Goal: Task Accomplishment & Management: Use online tool/utility

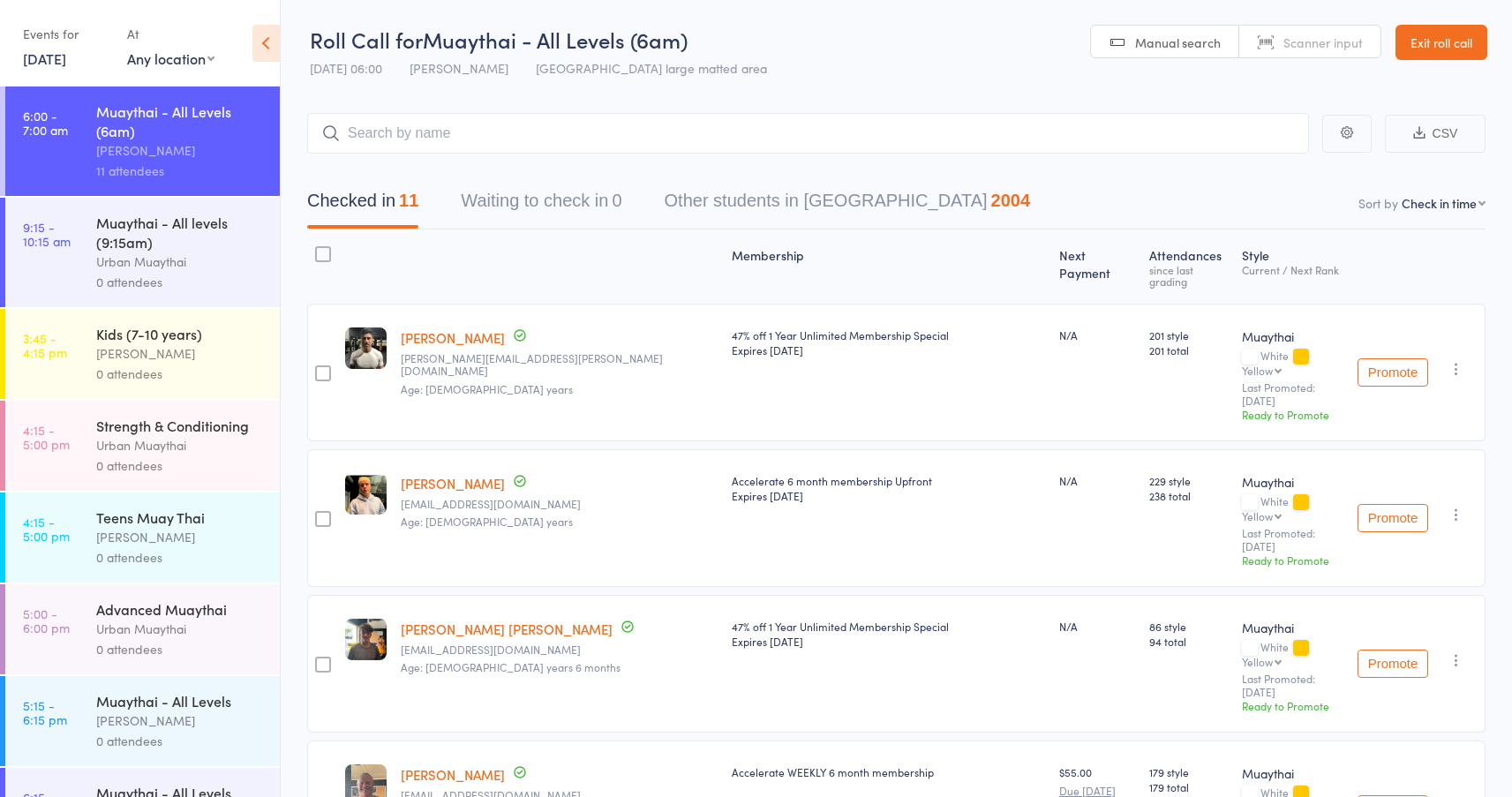
select select "4"
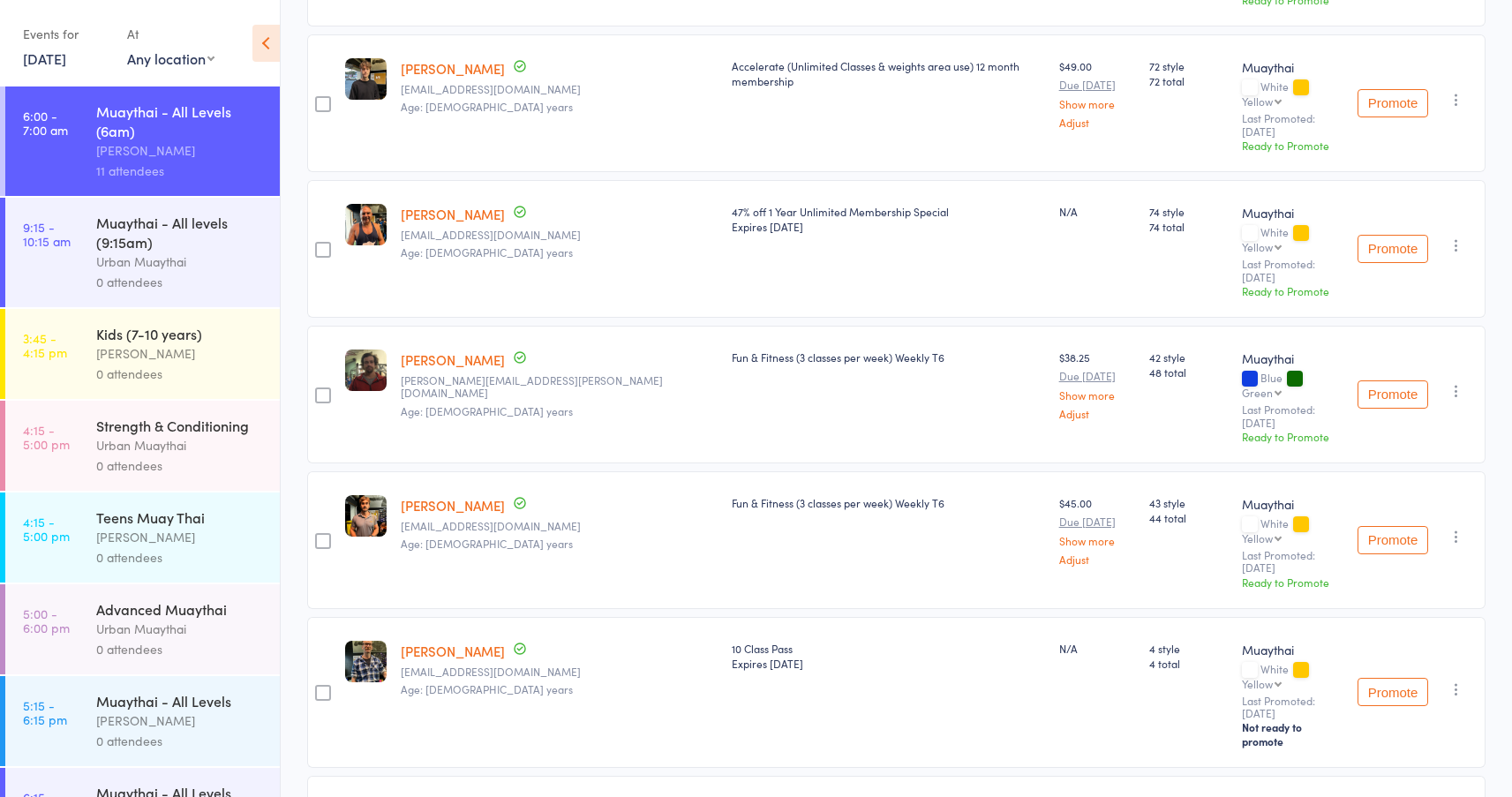
scroll to position [883, 0]
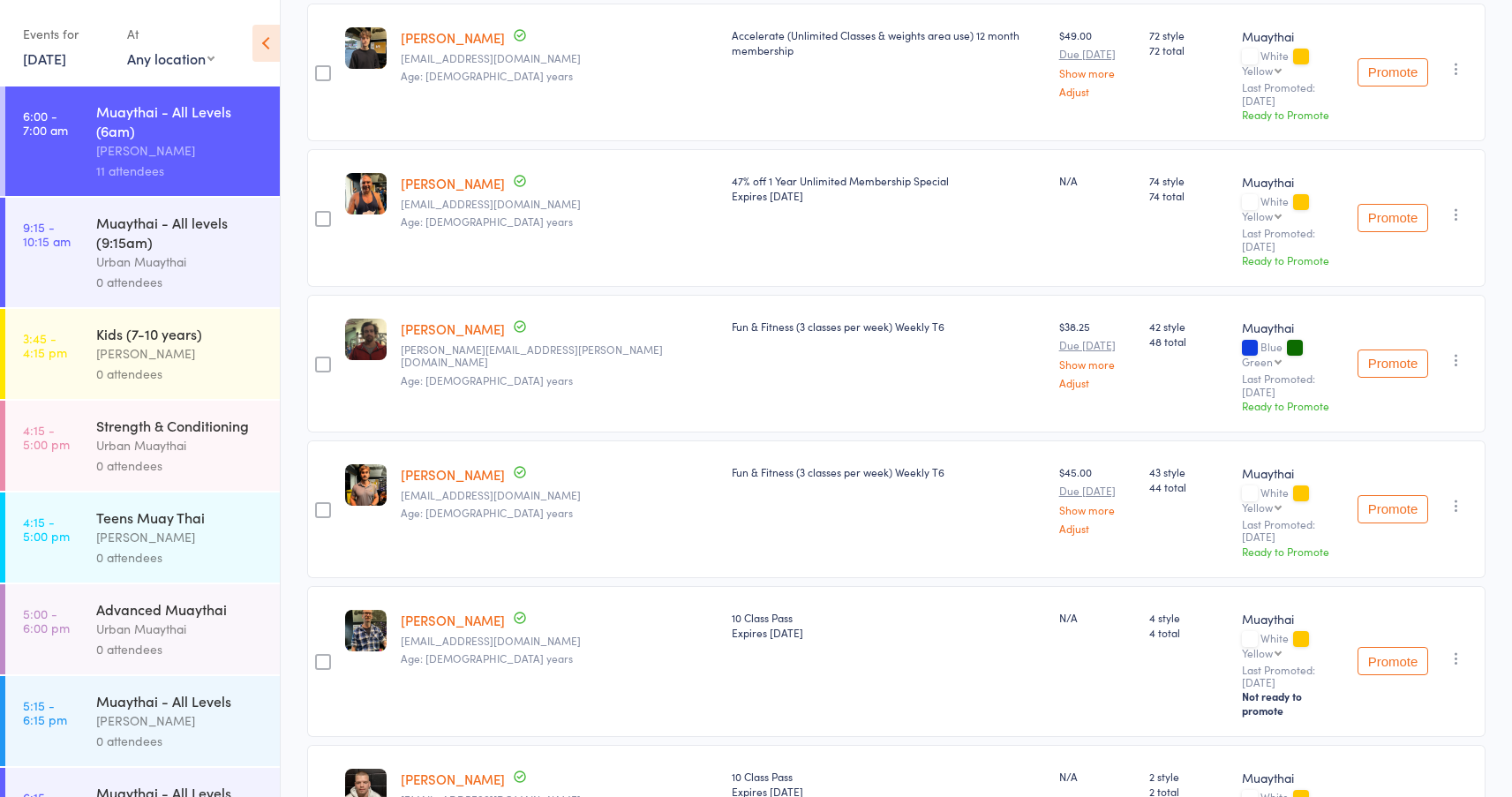
click at [472, 611] on link "[PERSON_NAME]" at bounding box center [452, 620] width 104 height 19
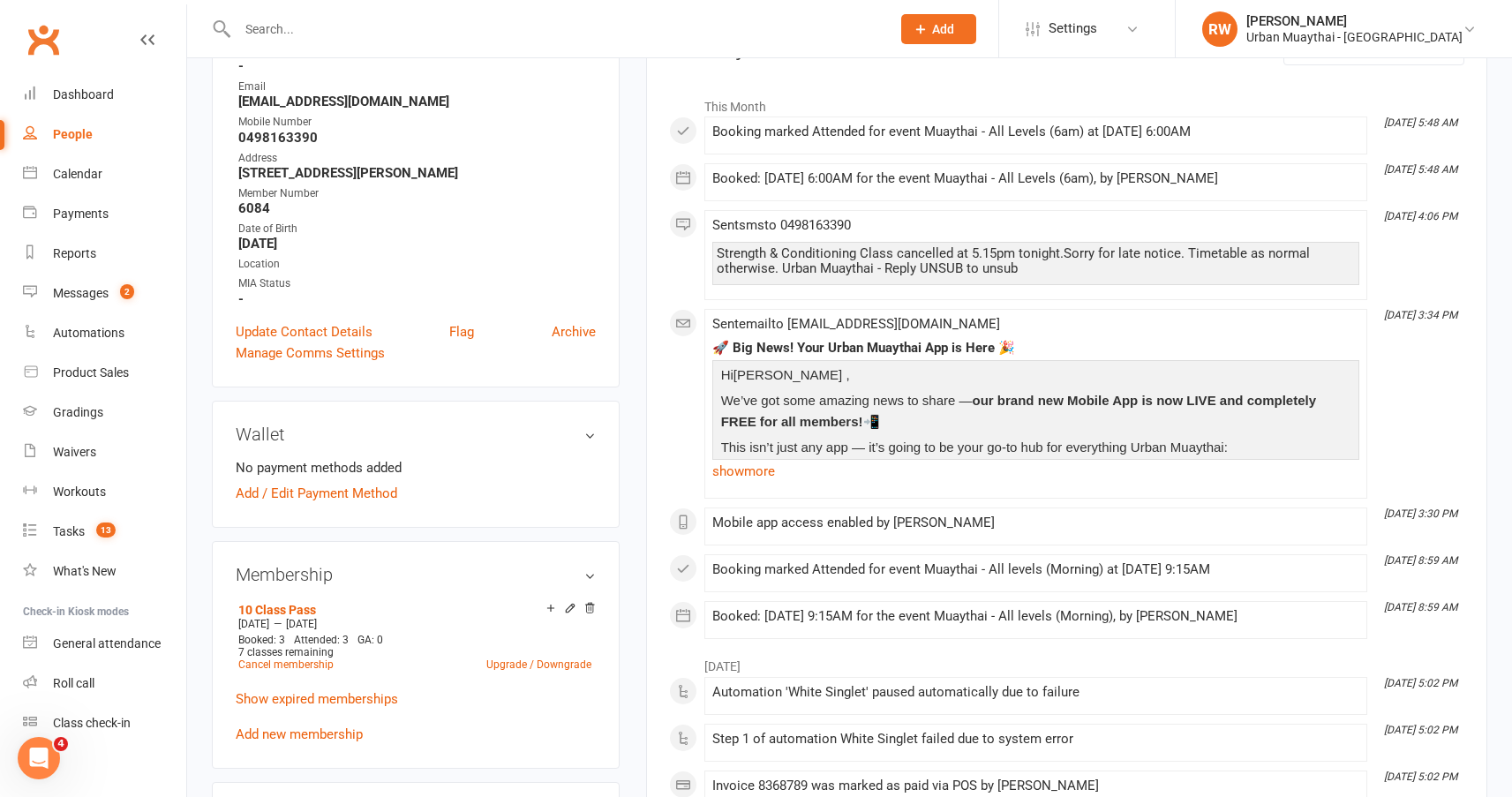
scroll to position [88, 0]
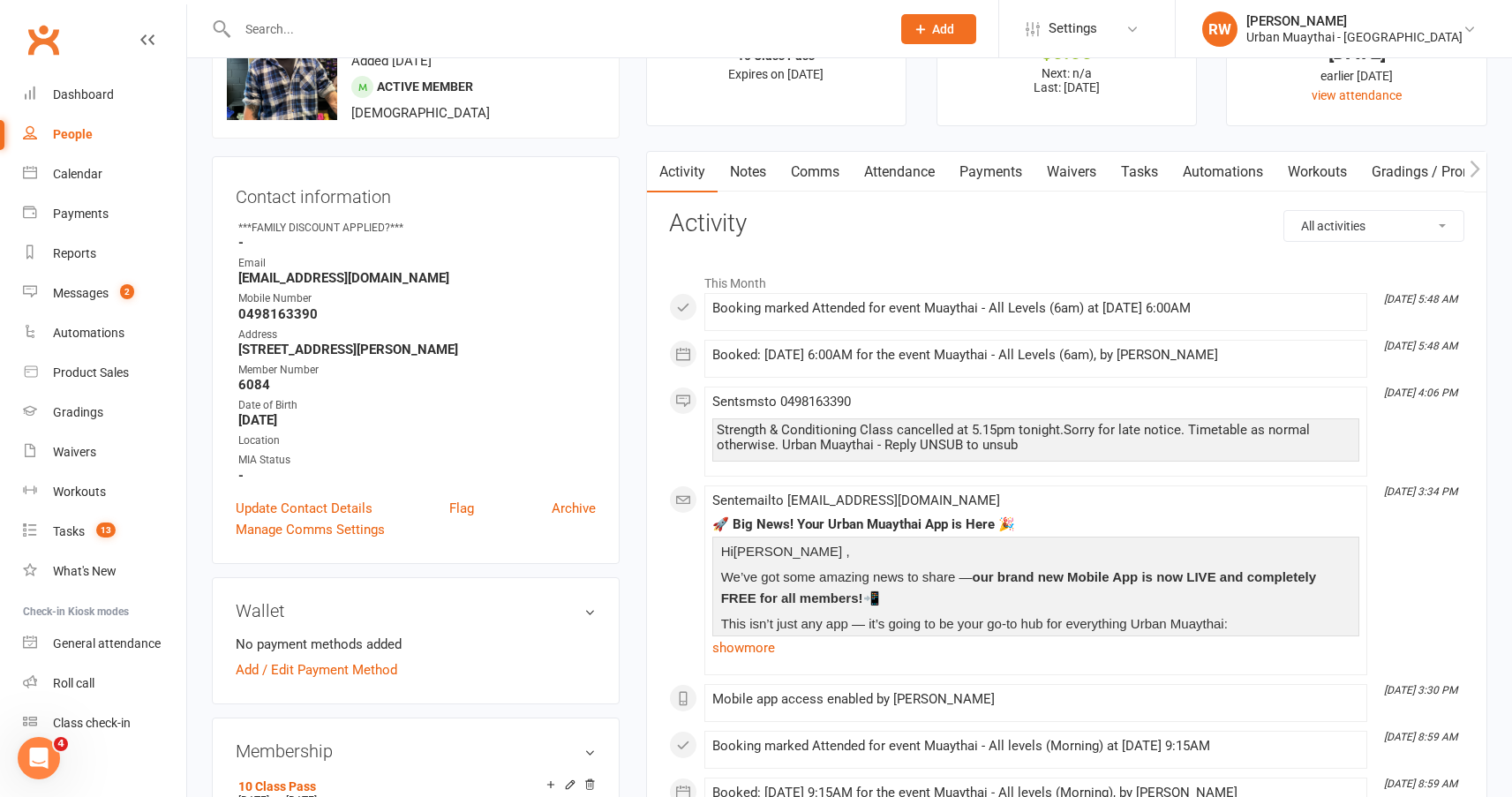
drag, startPoint x: 625, startPoint y: 337, endPoint x: 632, endPoint y: 234, distance: 103.2
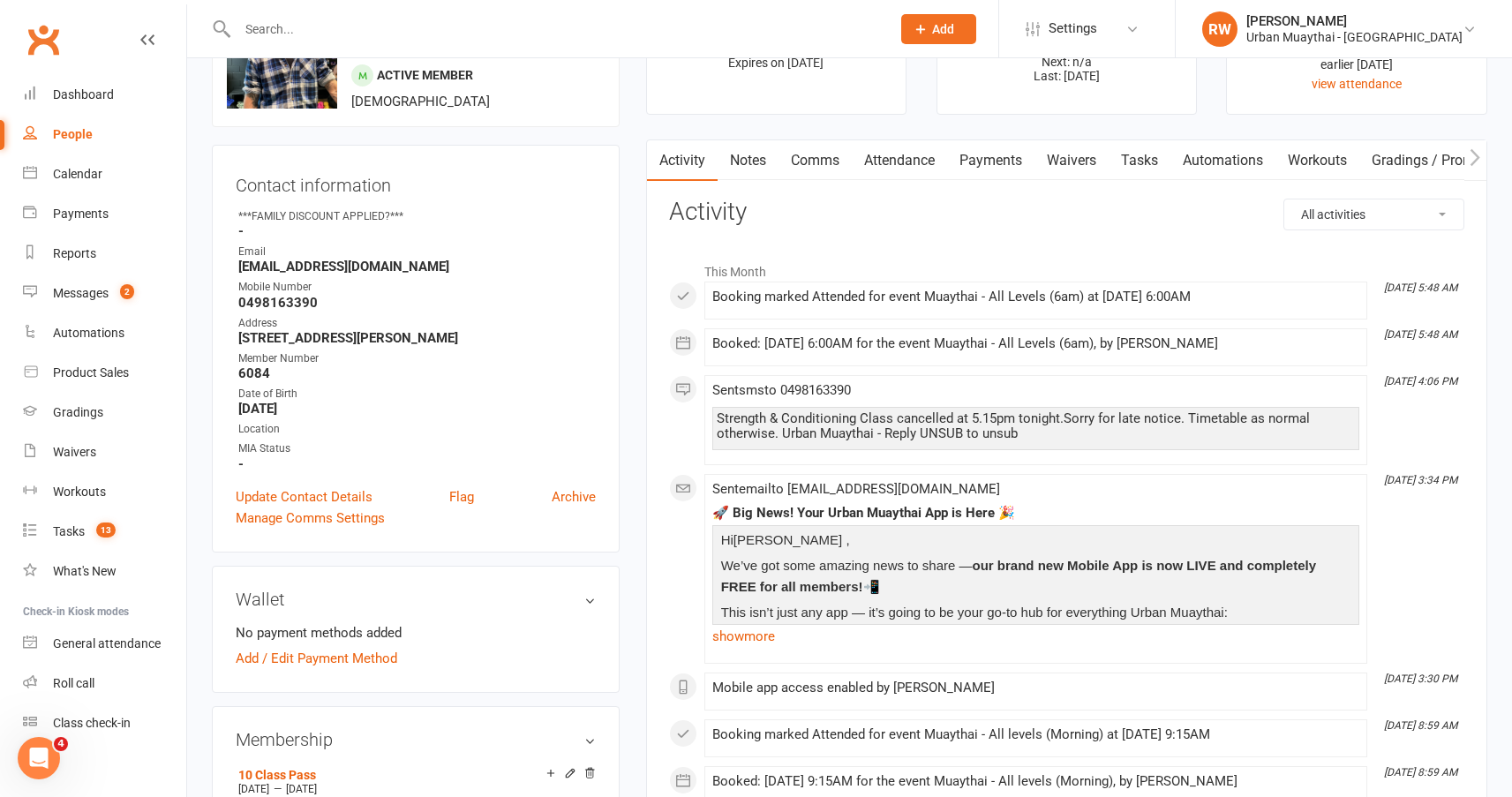
scroll to position [264, 0]
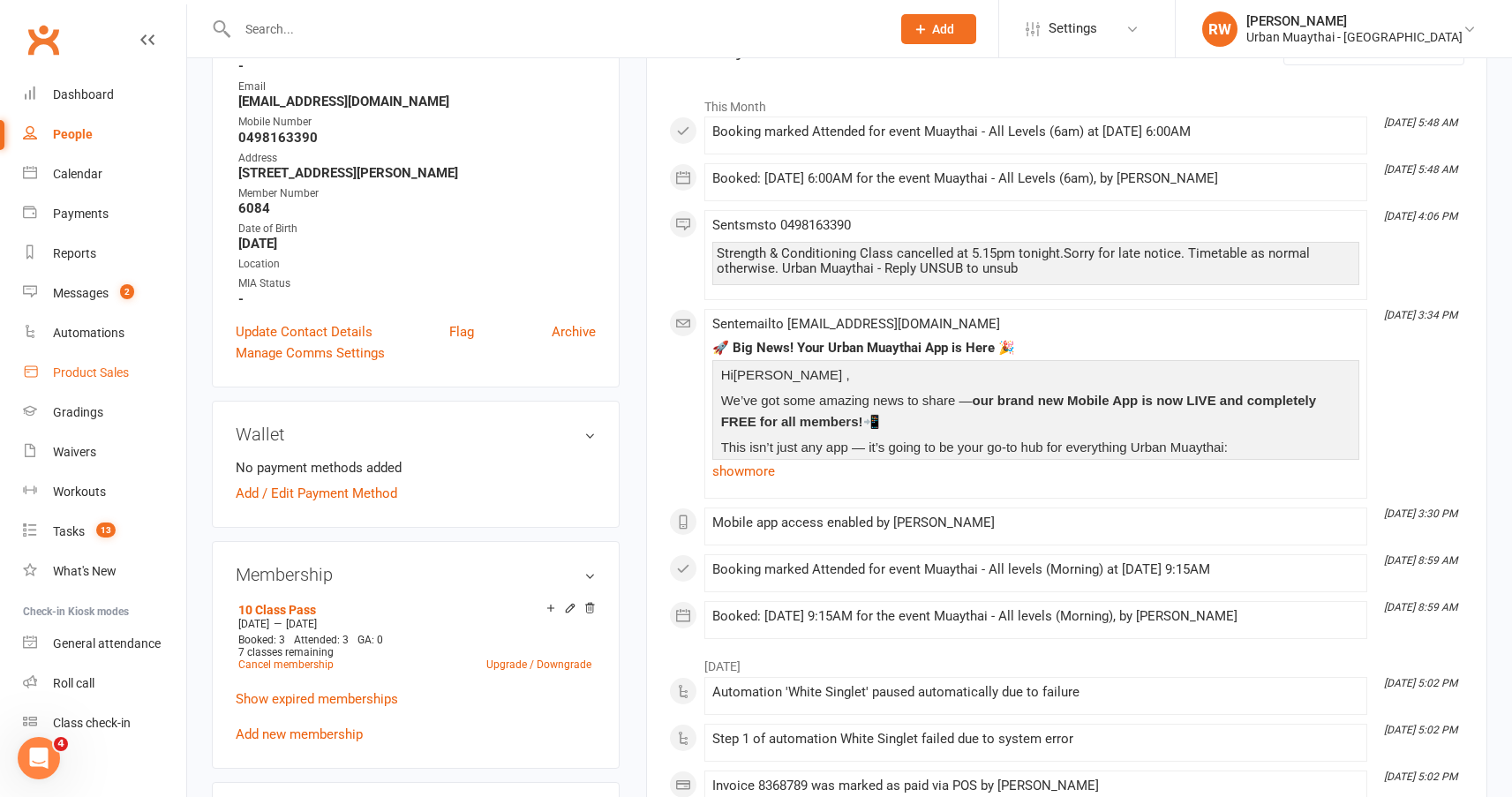
click at [112, 372] on div "Product Sales" at bounding box center [91, 372] width 76 height 14
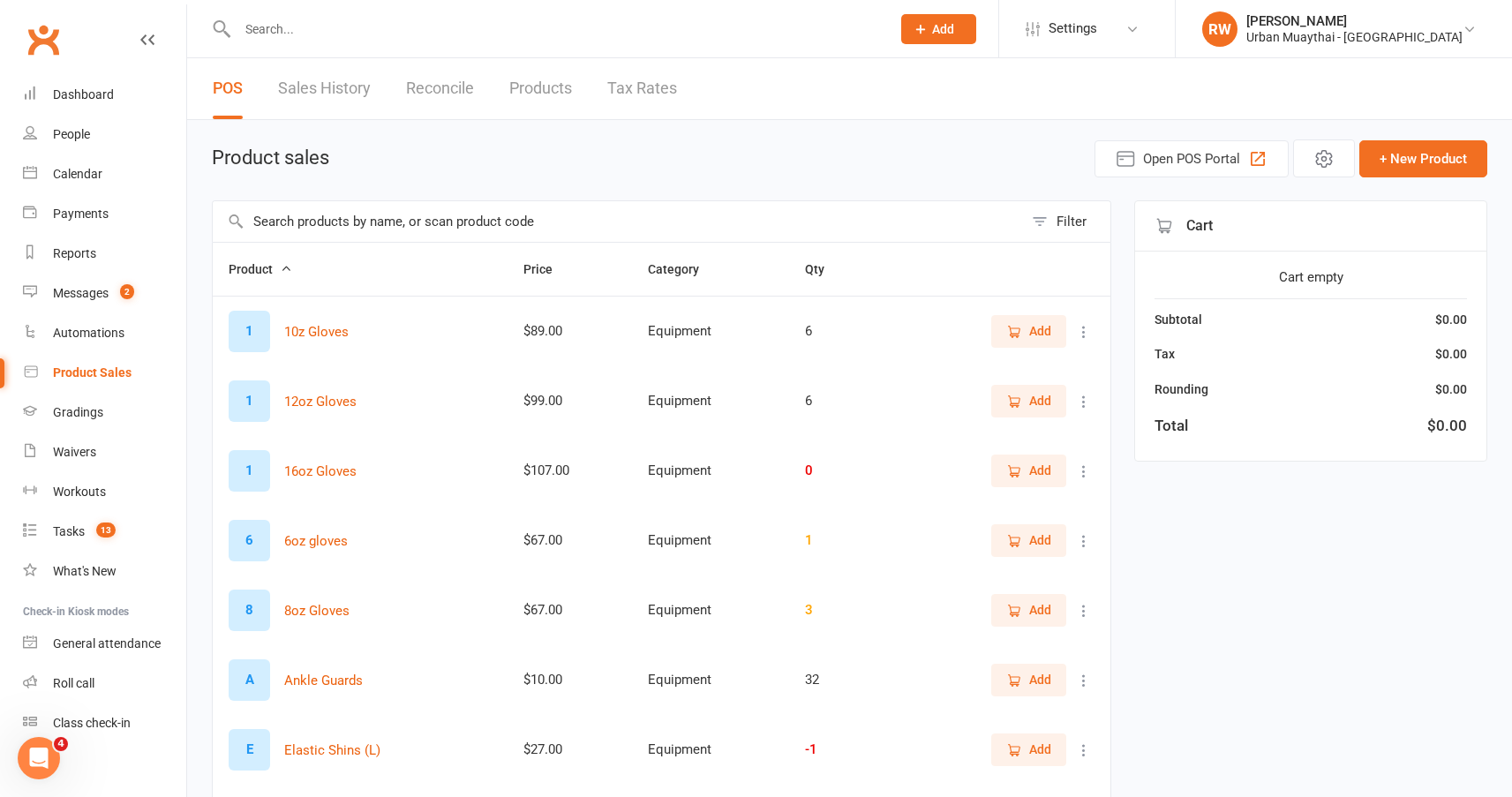
click at [288, 221] on input "text" at bounding box center [618, 221] width 811 height 40
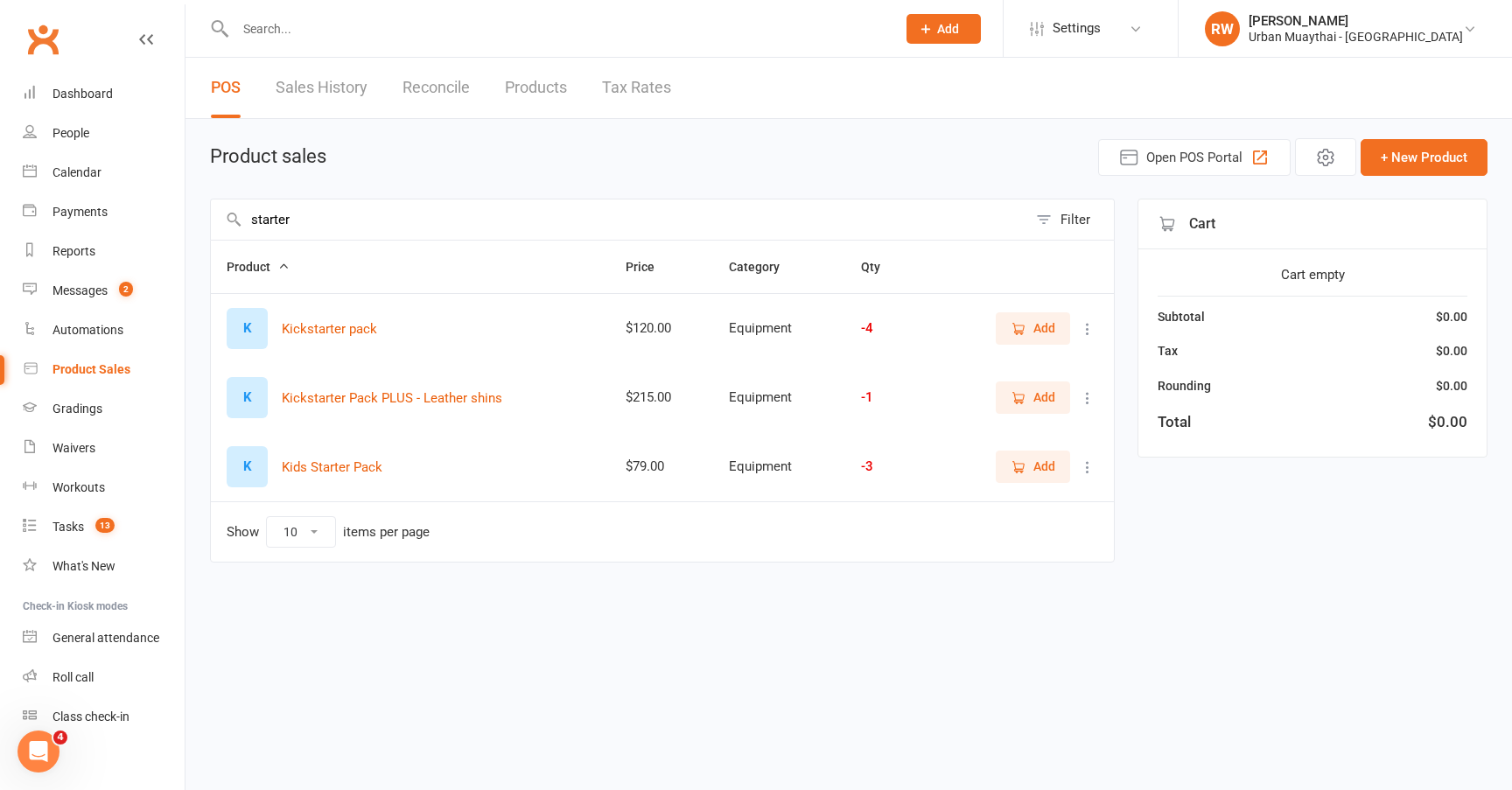
type input "starter"
click at [1012, 324] on icon "button" at bounding box center [1018, 329] width 16 height 16
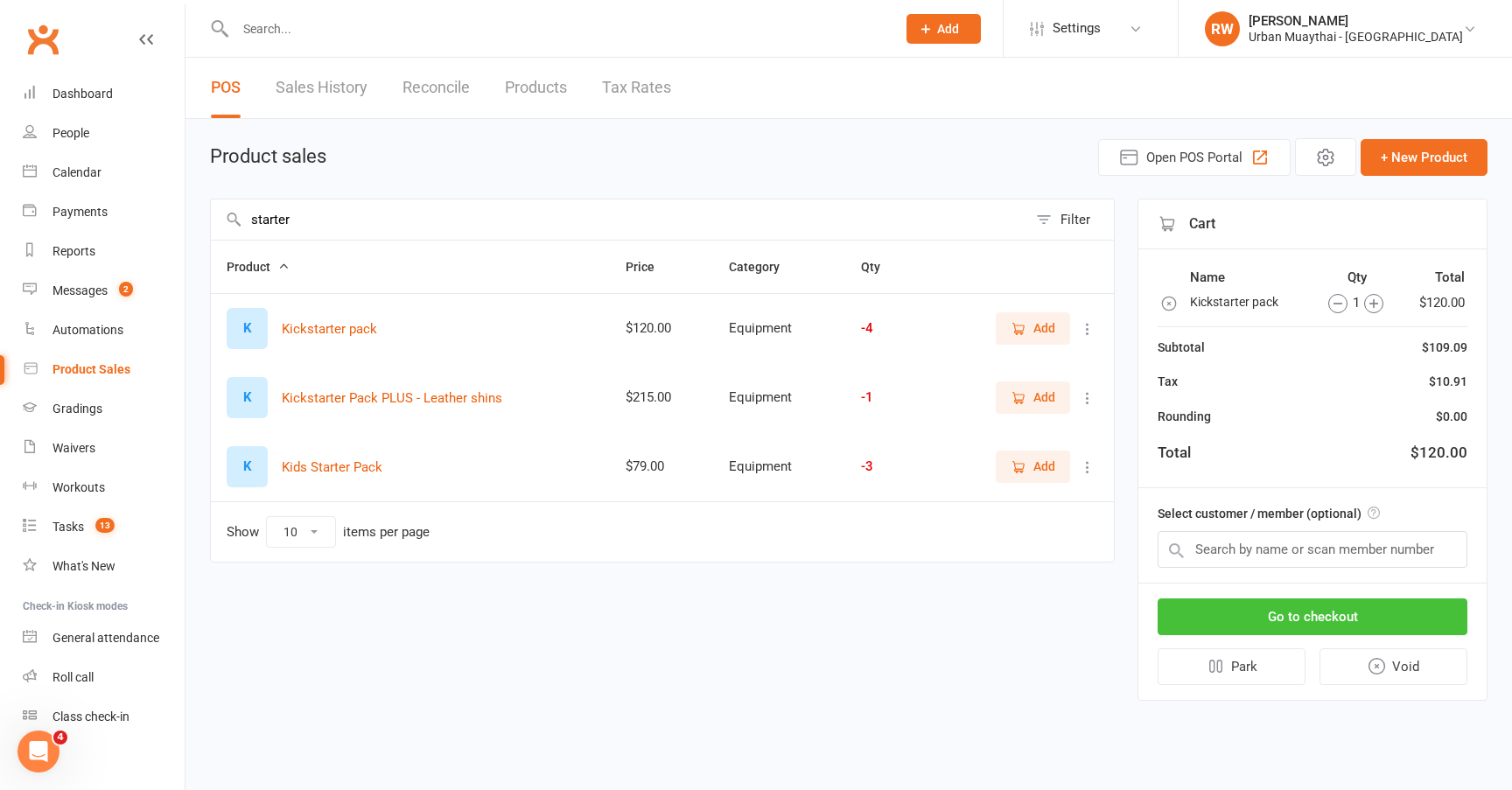
click at [1293, 617] on button "Go to checkout" at bounding box center [1312, 617] width 310 height 37
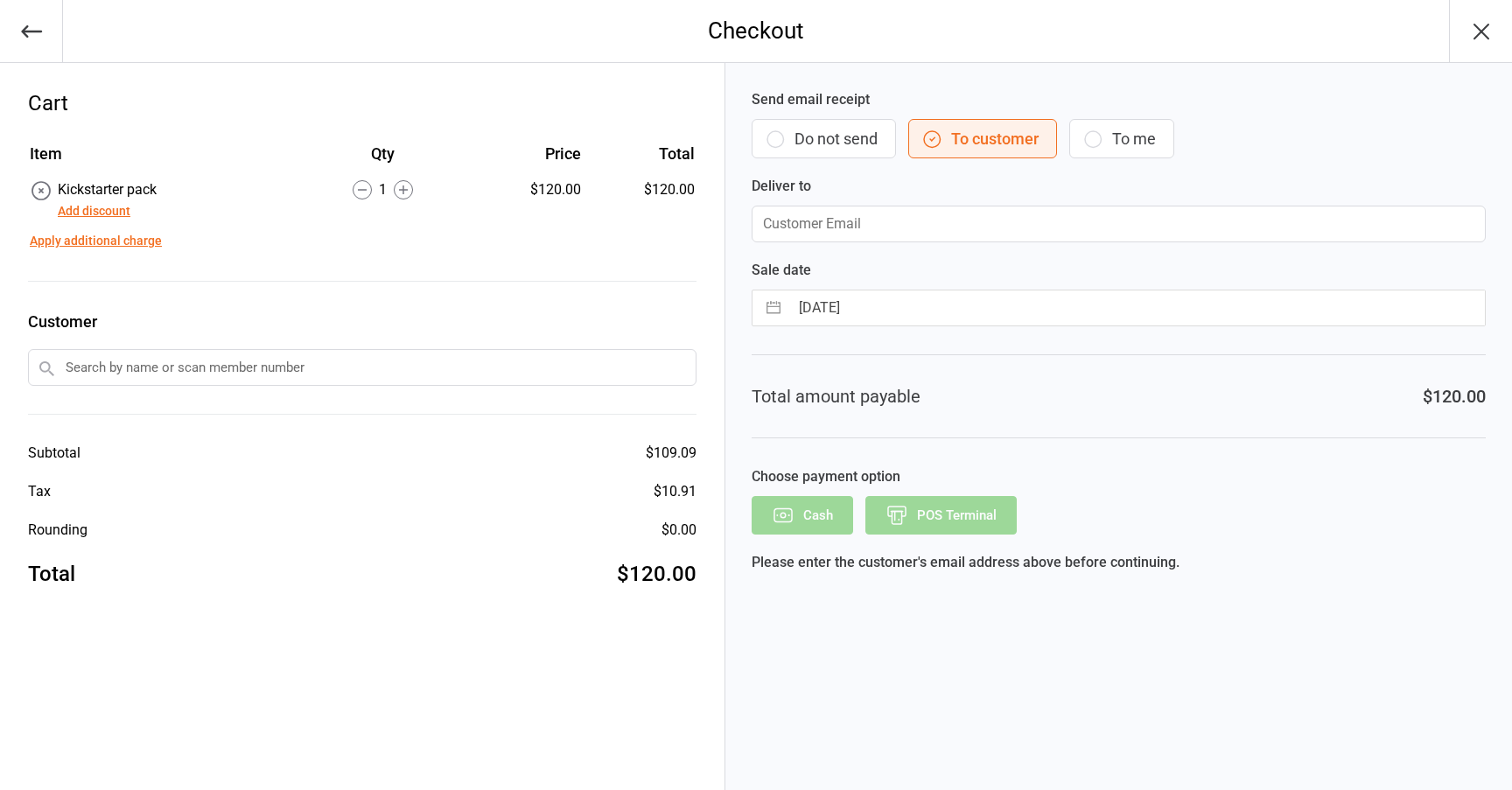
click at [771, 139] on icon "button" at bounding box center [775, 140] width 21 height 21
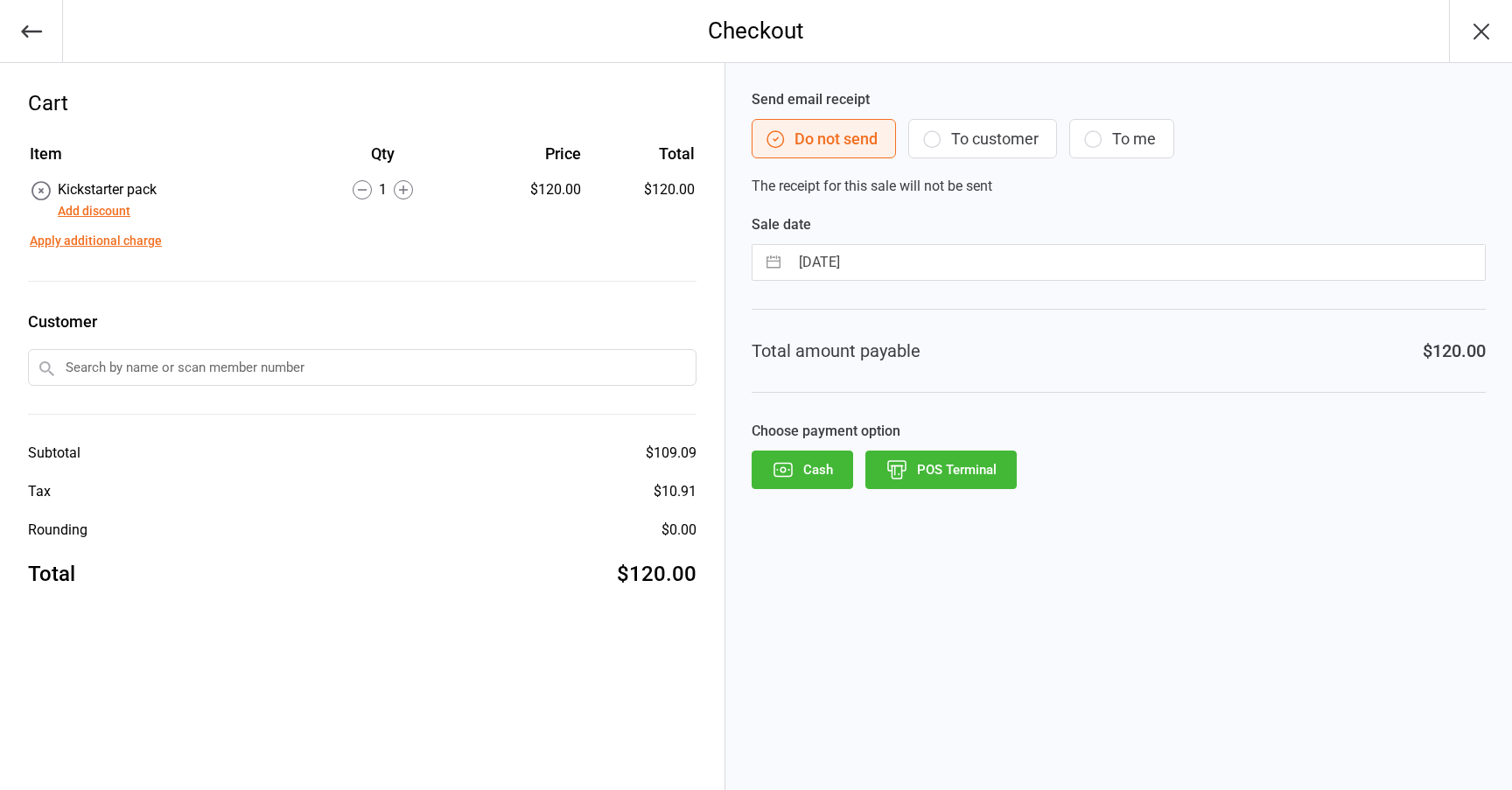
click at [963, 473] on button "POS Terminal" at bounding box center [941, 470] width 151 height 39
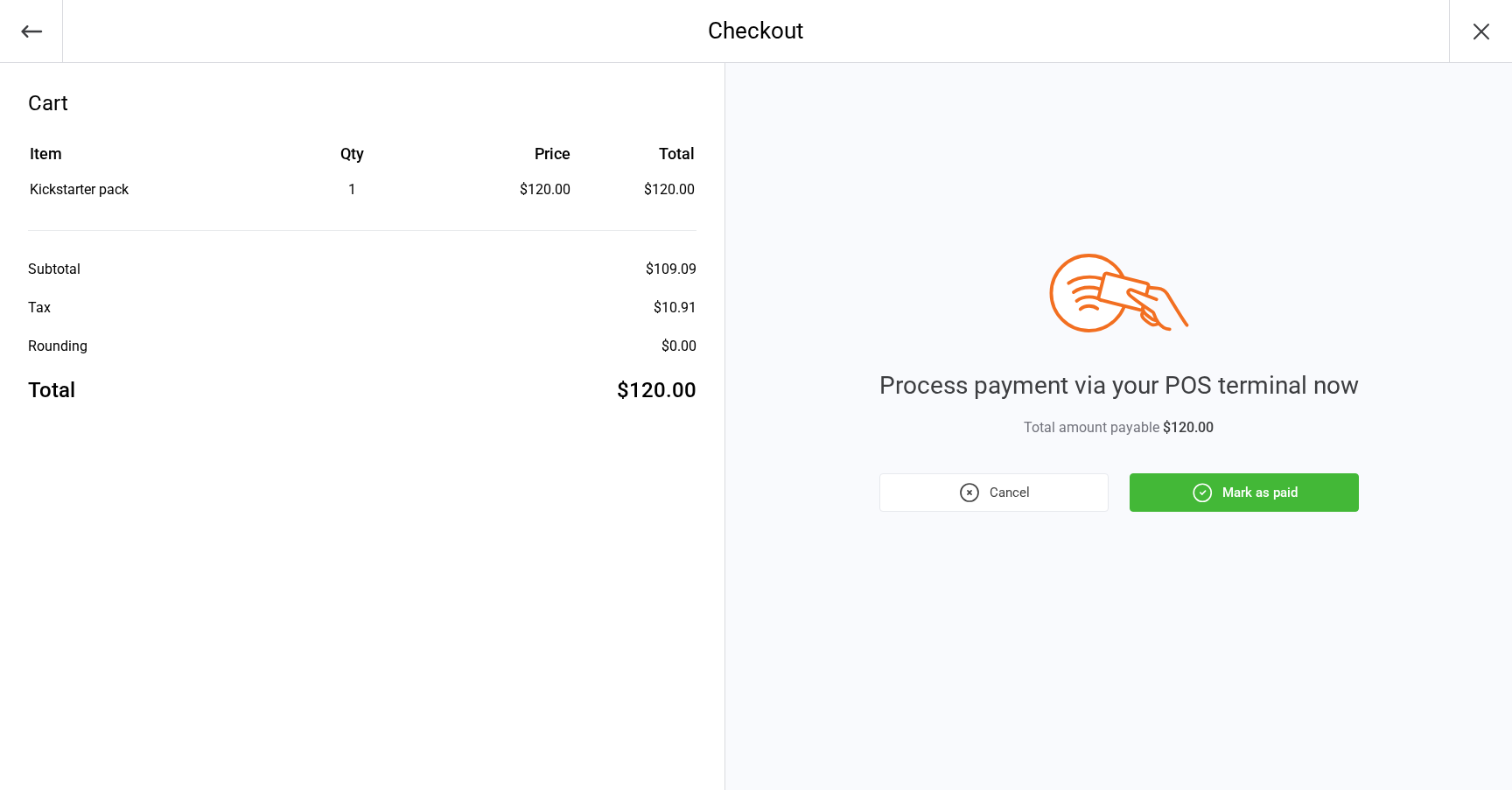
click at [1155, 505] on button "Mark as paid" at bounding box center [1244, 493] width 229 height 39
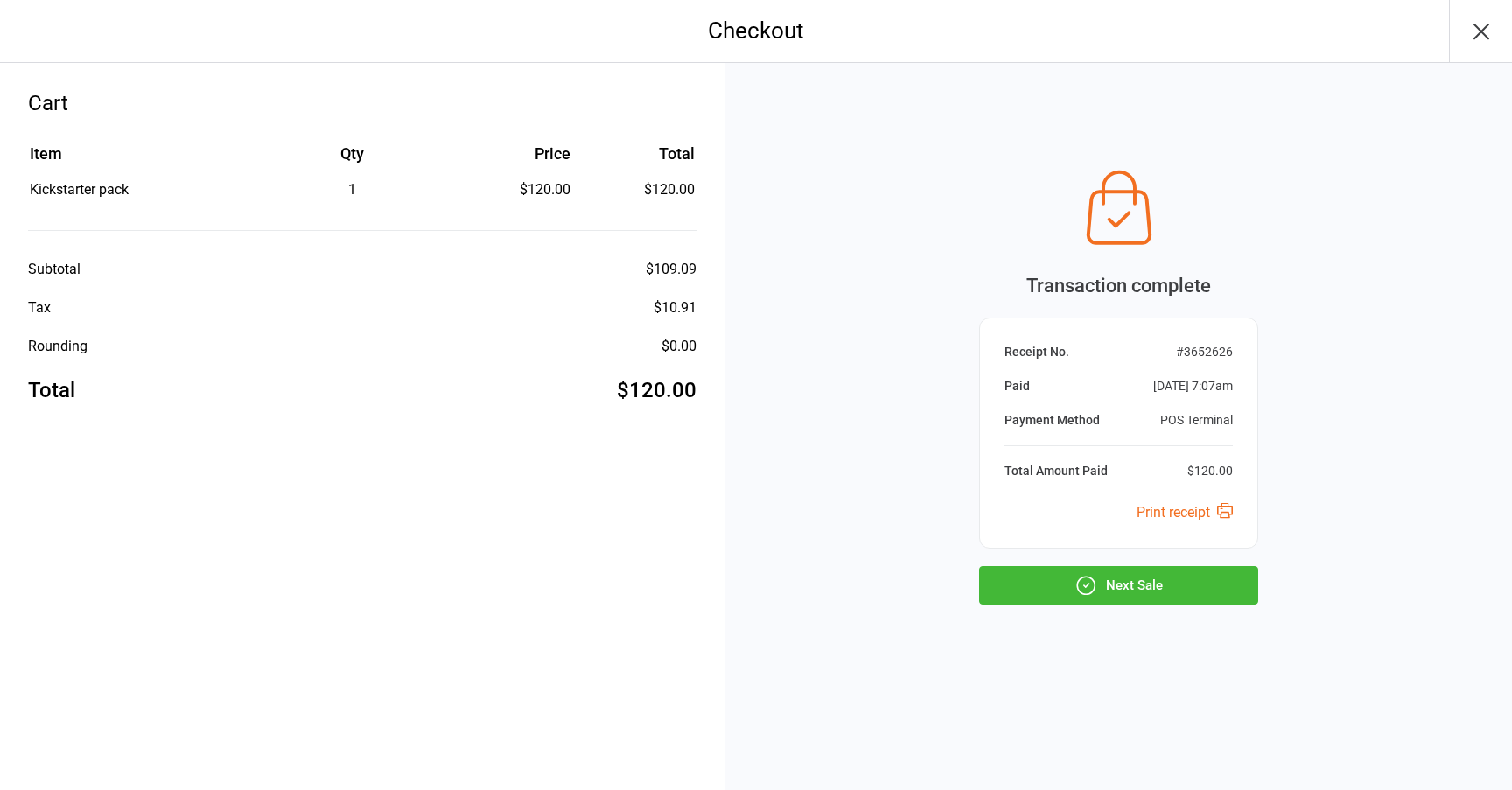
click at [1111, 579] on button "Next Sale" at bounding box center [1119, 585] width 279 height 39
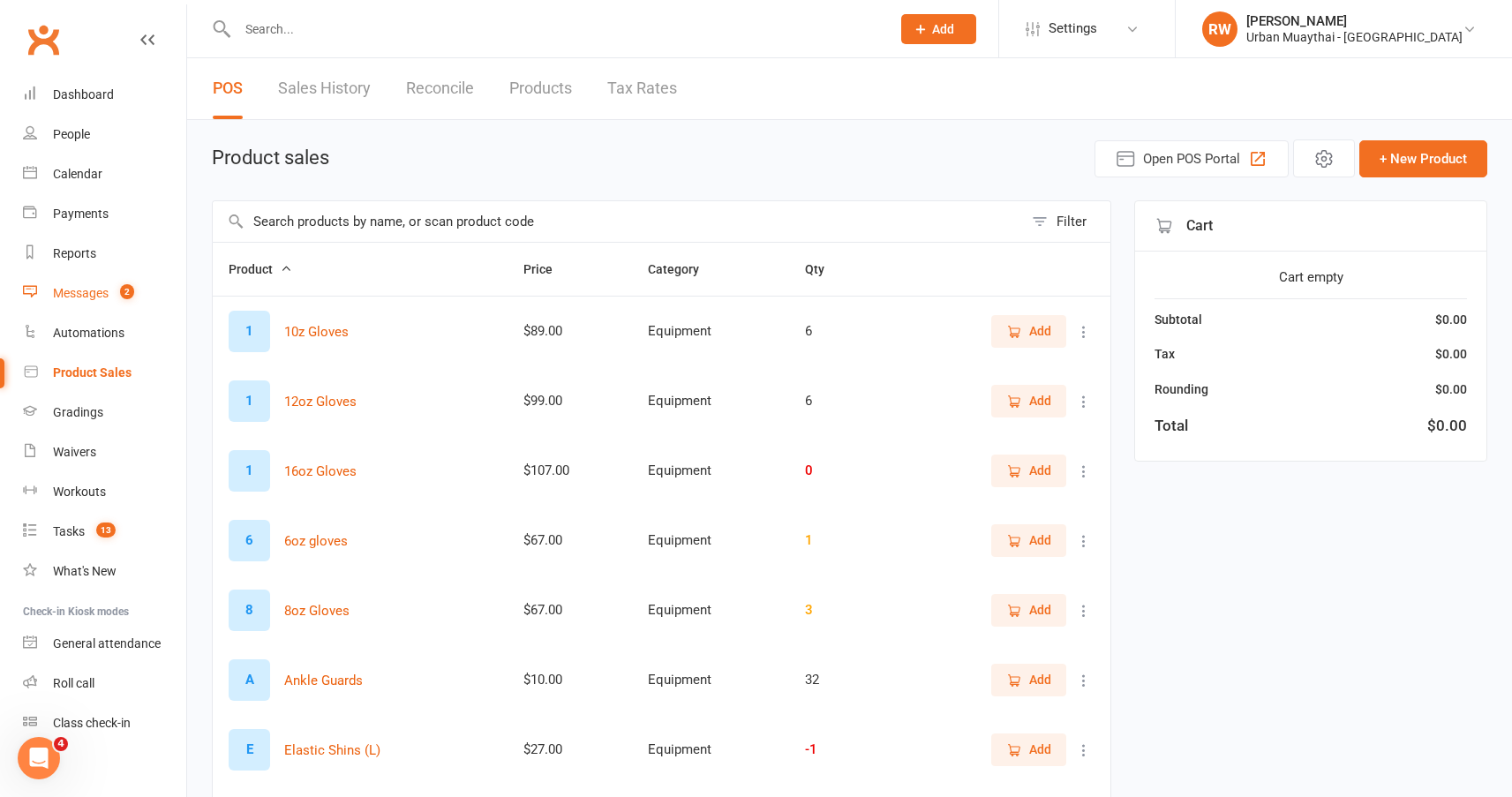
click at [86, 290] on div "Messages" at bounding box center [80, 293] width 56 height 14
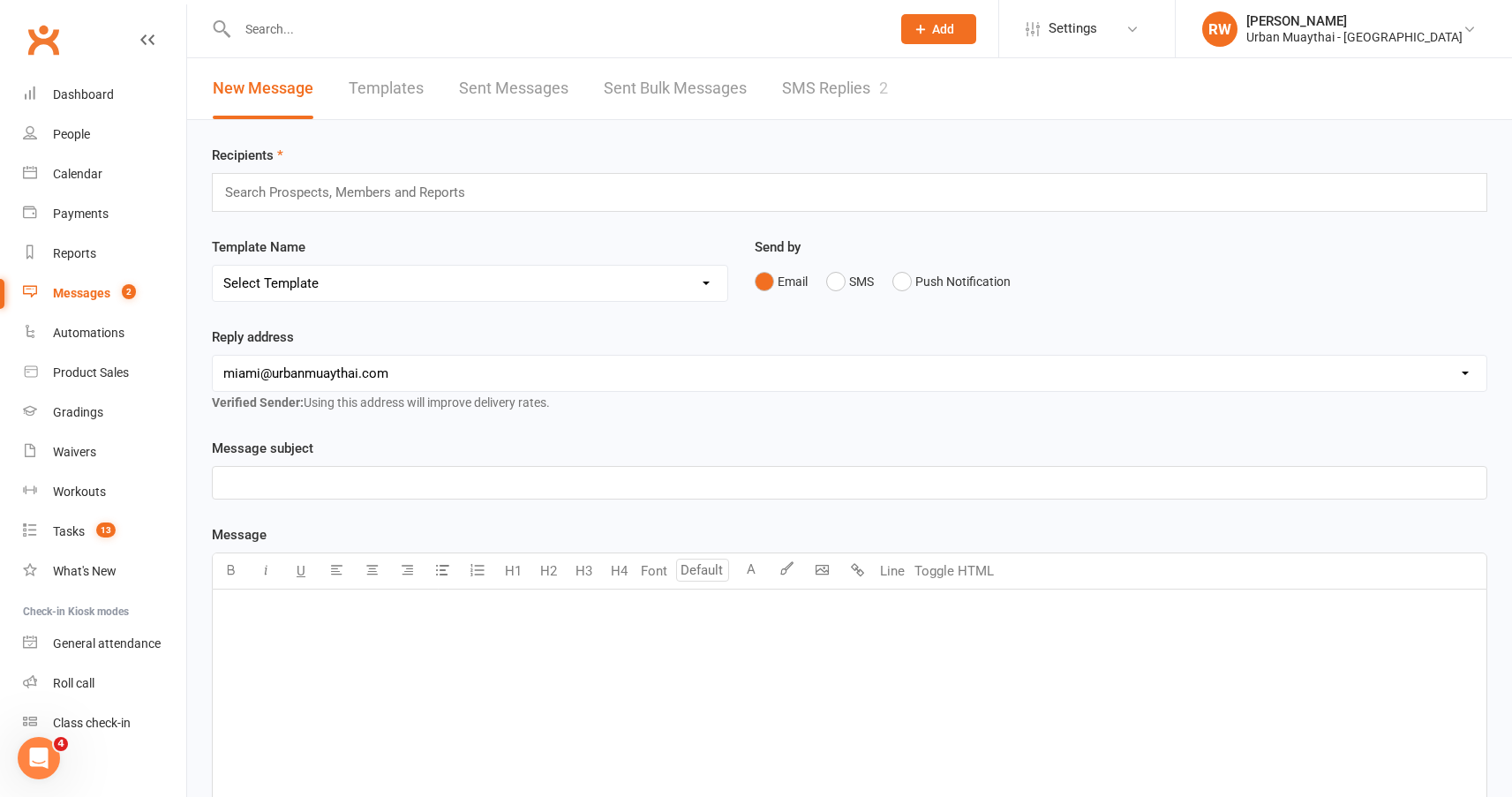
click at [811, 85] on link "SMS Replies 2" at bounding box center [835, 89] width 106 height 61
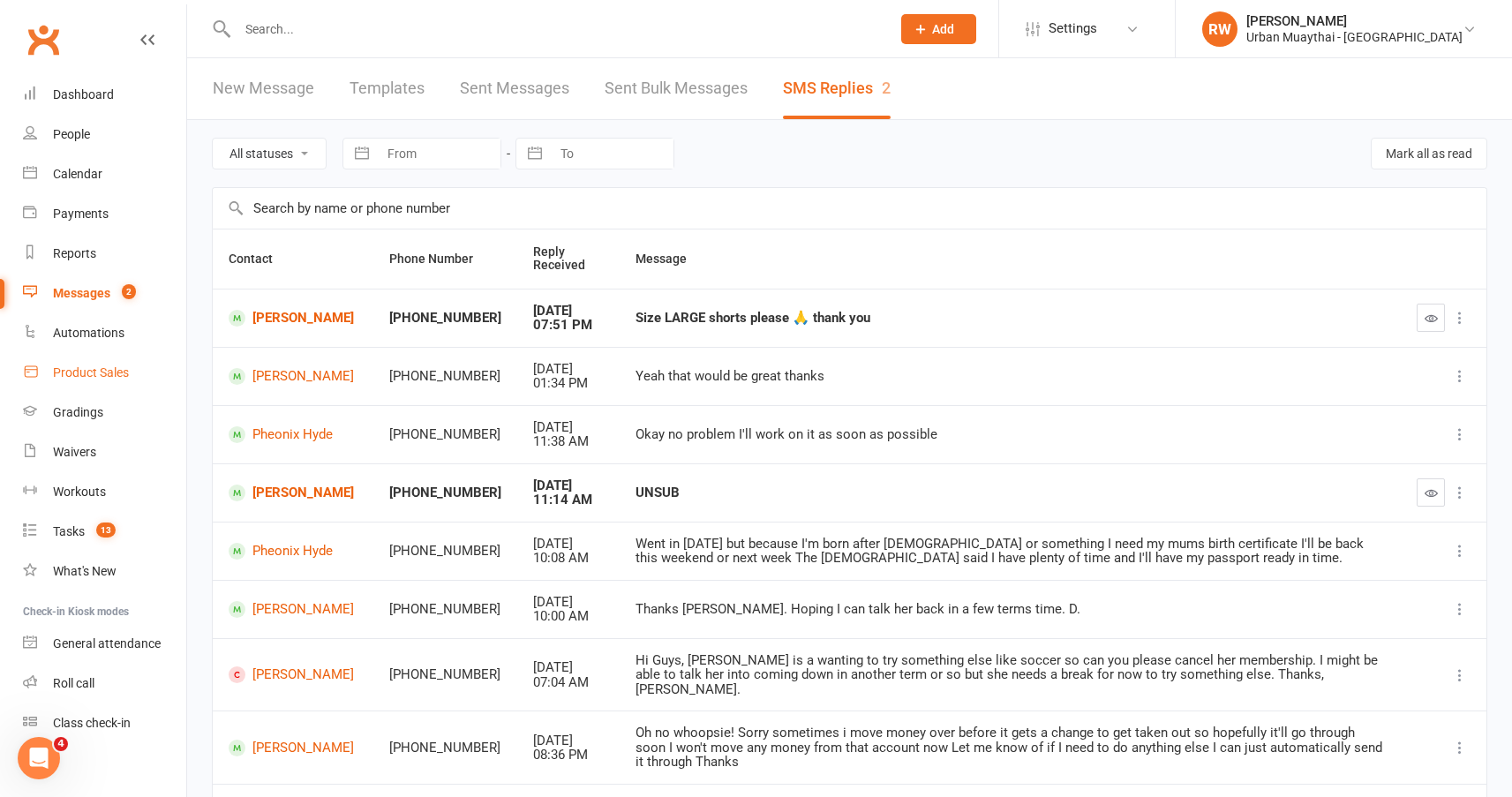
click at [117, 365] on div "Product Sales" at bounding box center [91, 372] width 76 height 14
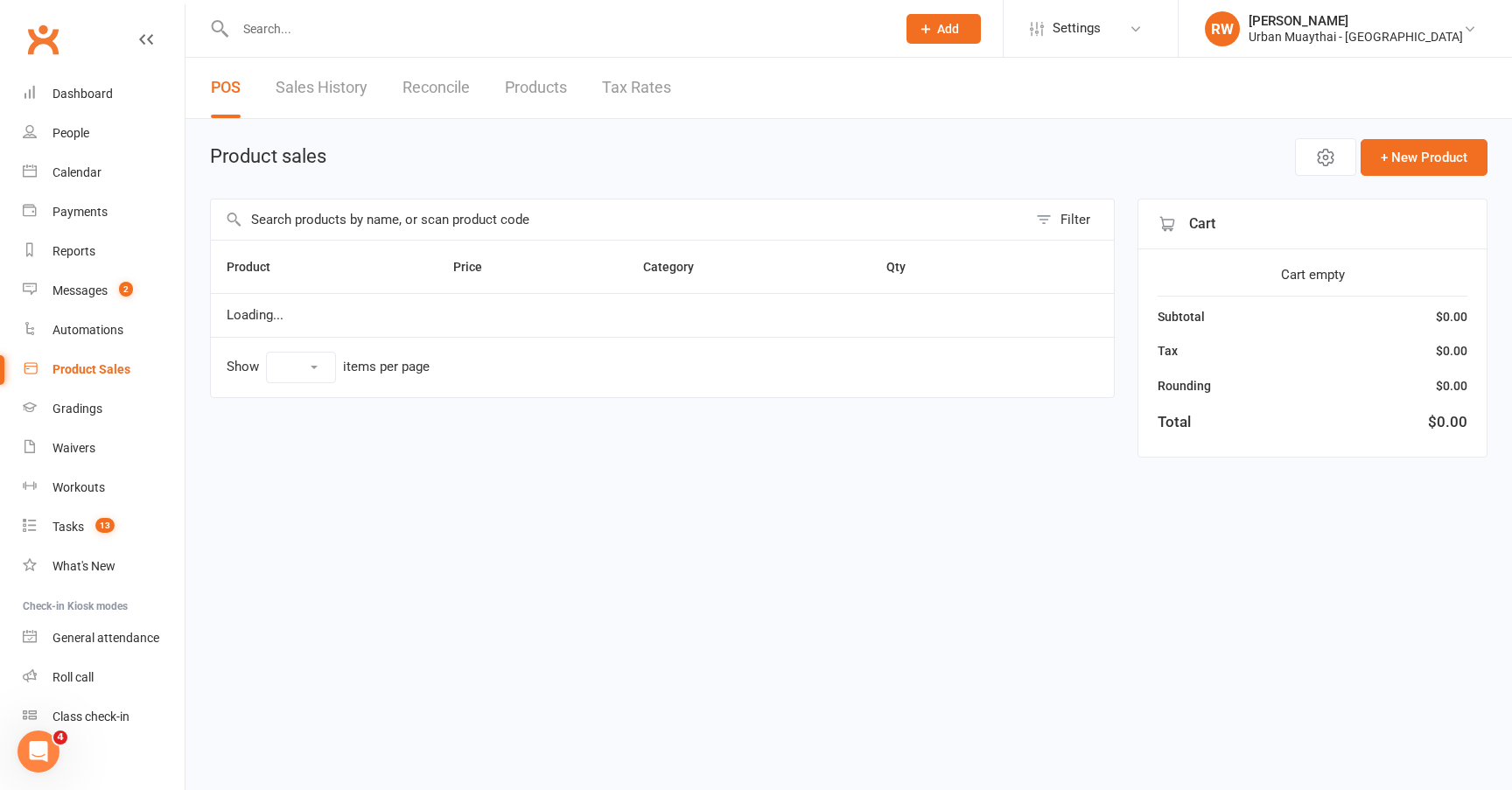
select select "10"
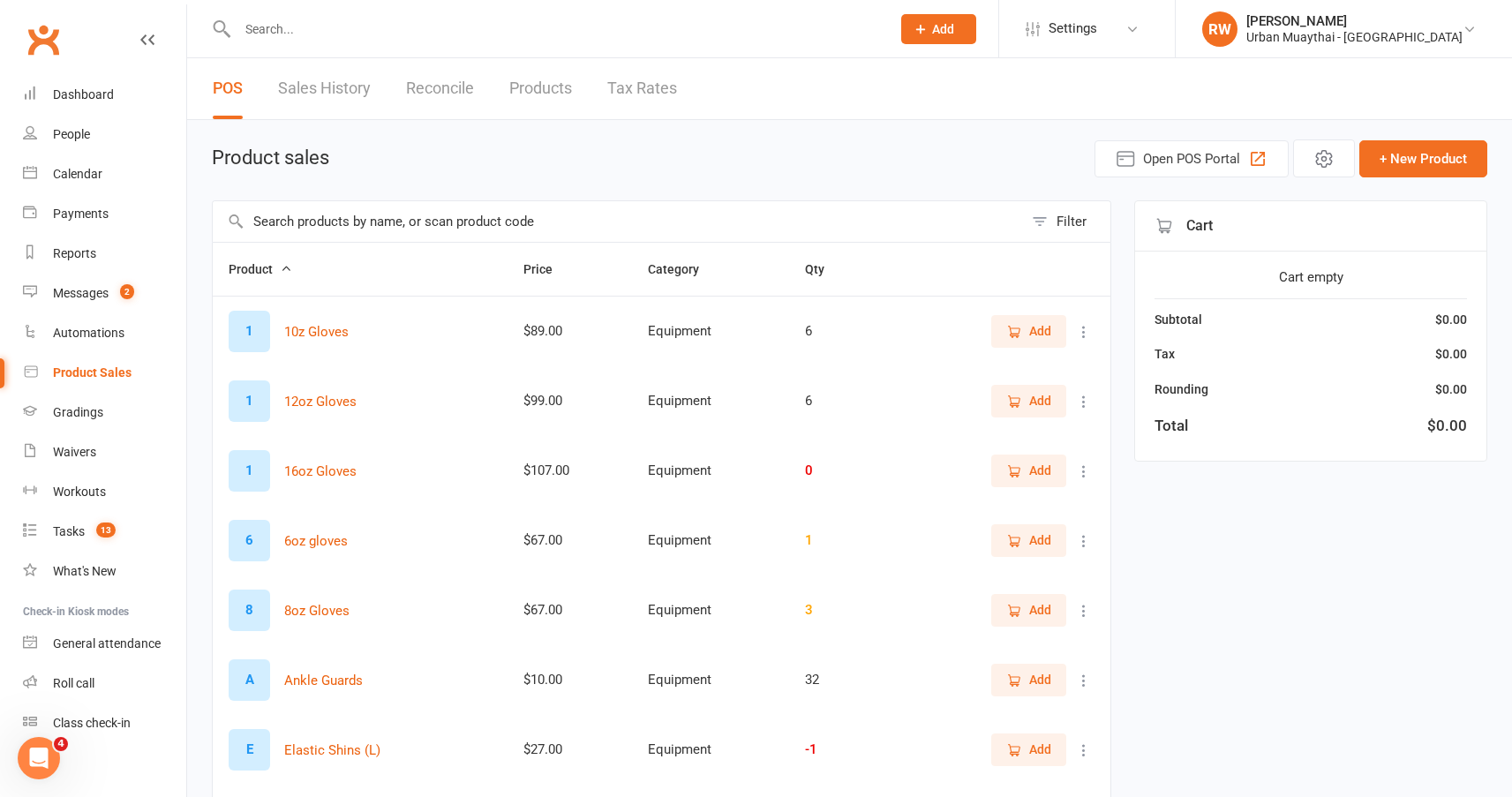
click at [277, 225] on input "text" at bounding box center [618, 221] width 811 height 40
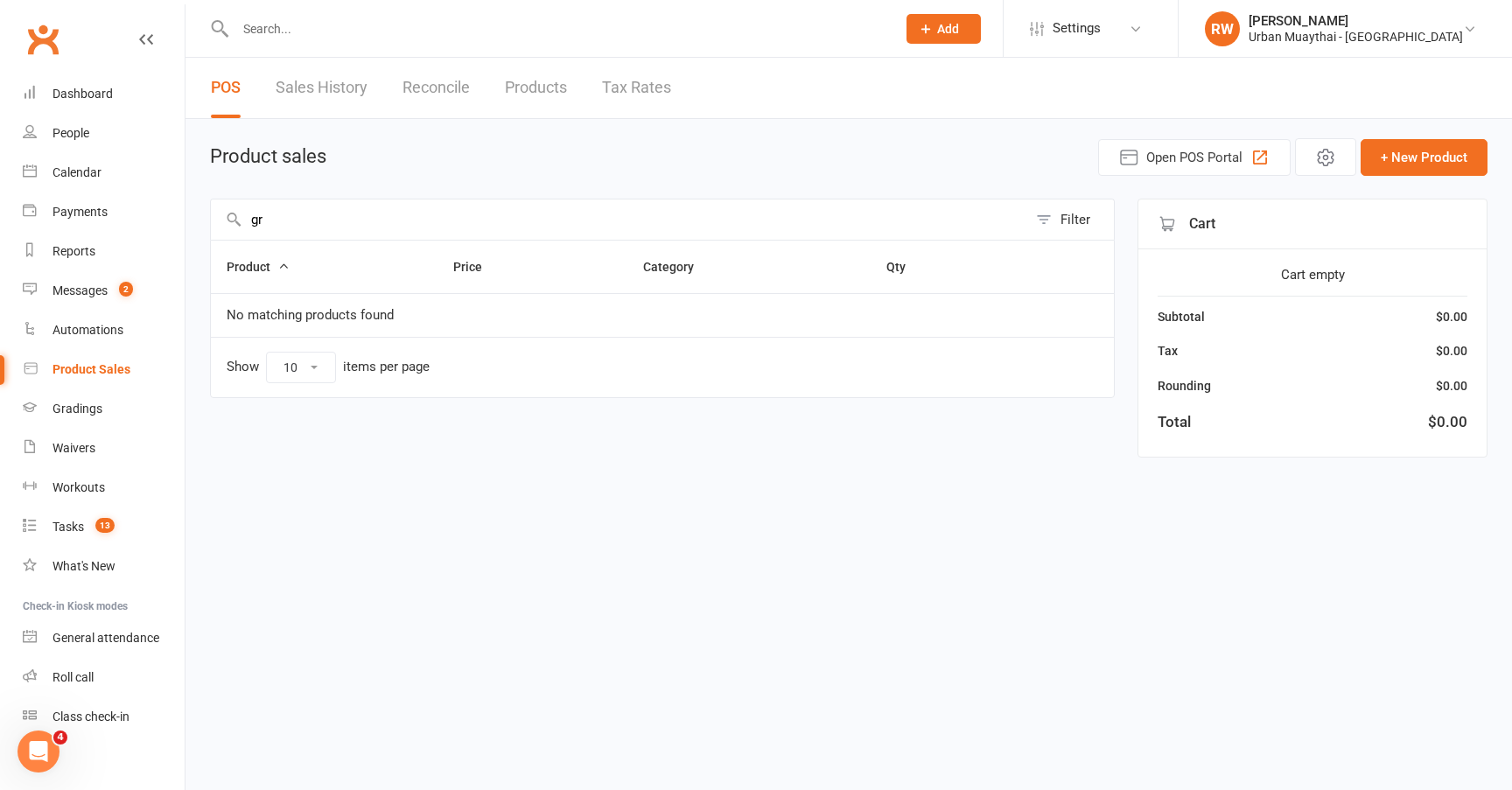
type input "g"
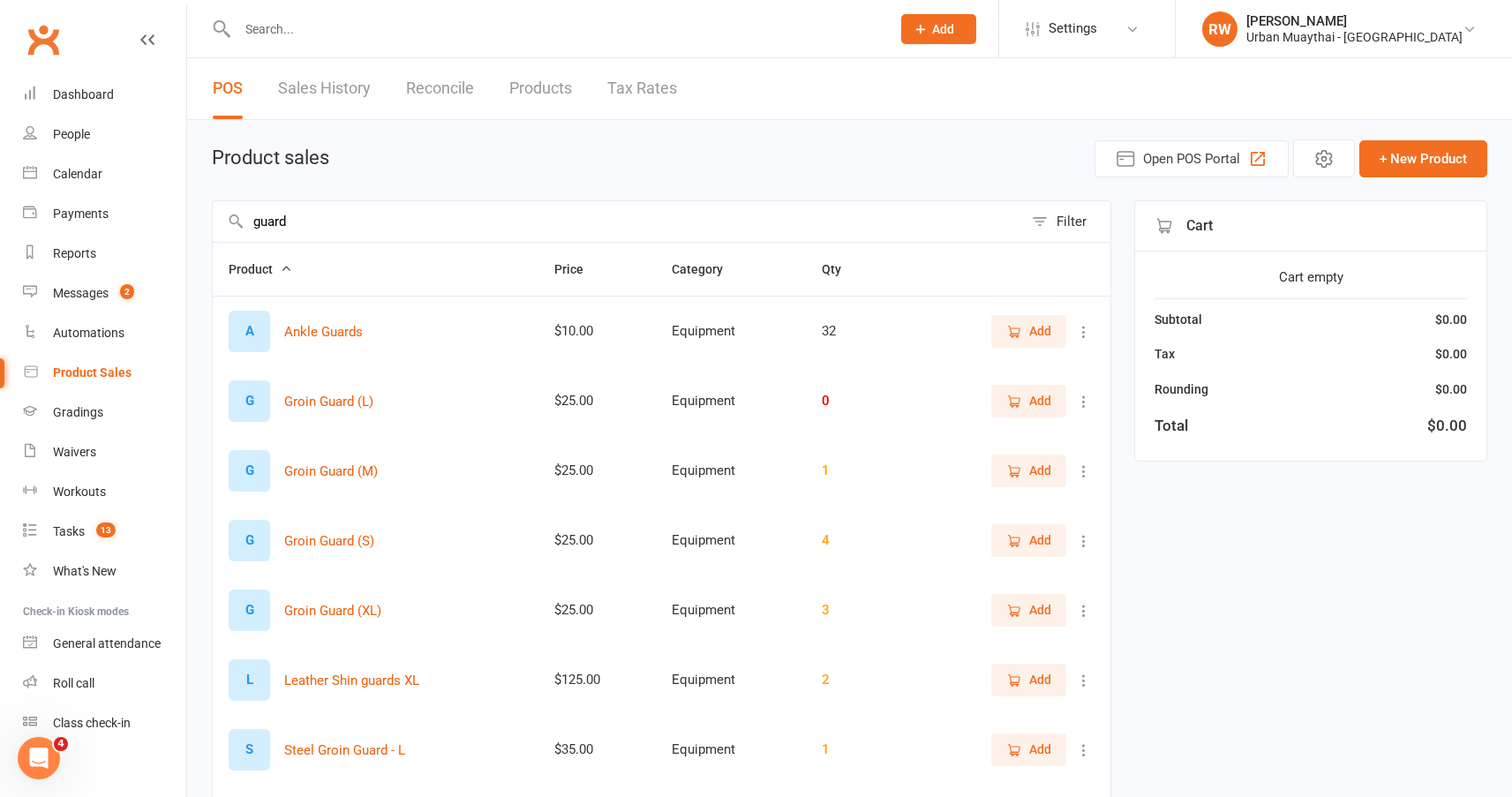
type input "guard"
click at [1031, 613] on span "Add" at bounding box center [1040, 610] width 23 height 20
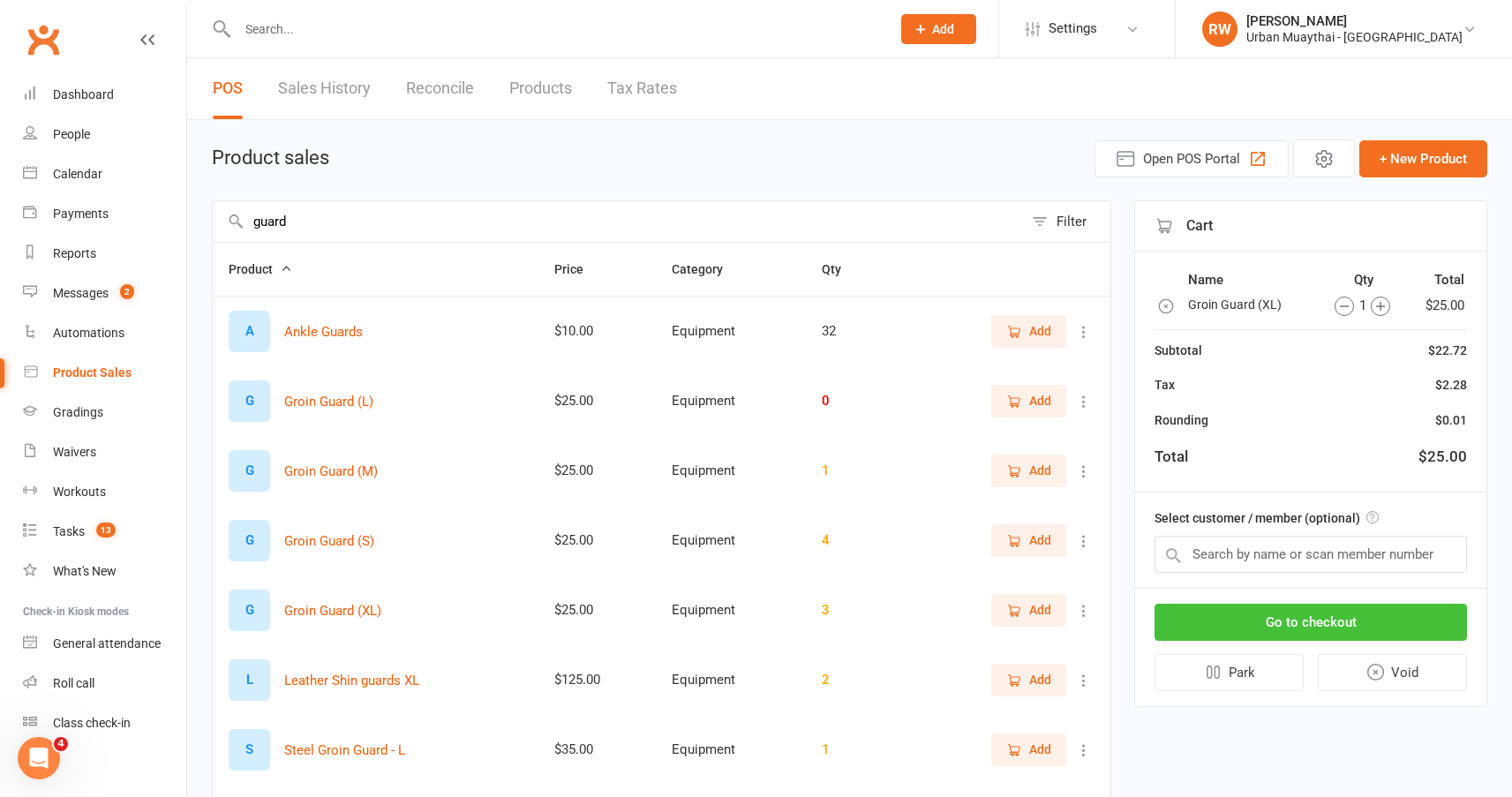
click at [1295, 623] on button "Go to checkout" at bounding box center [1310, 623] width 312 height 37
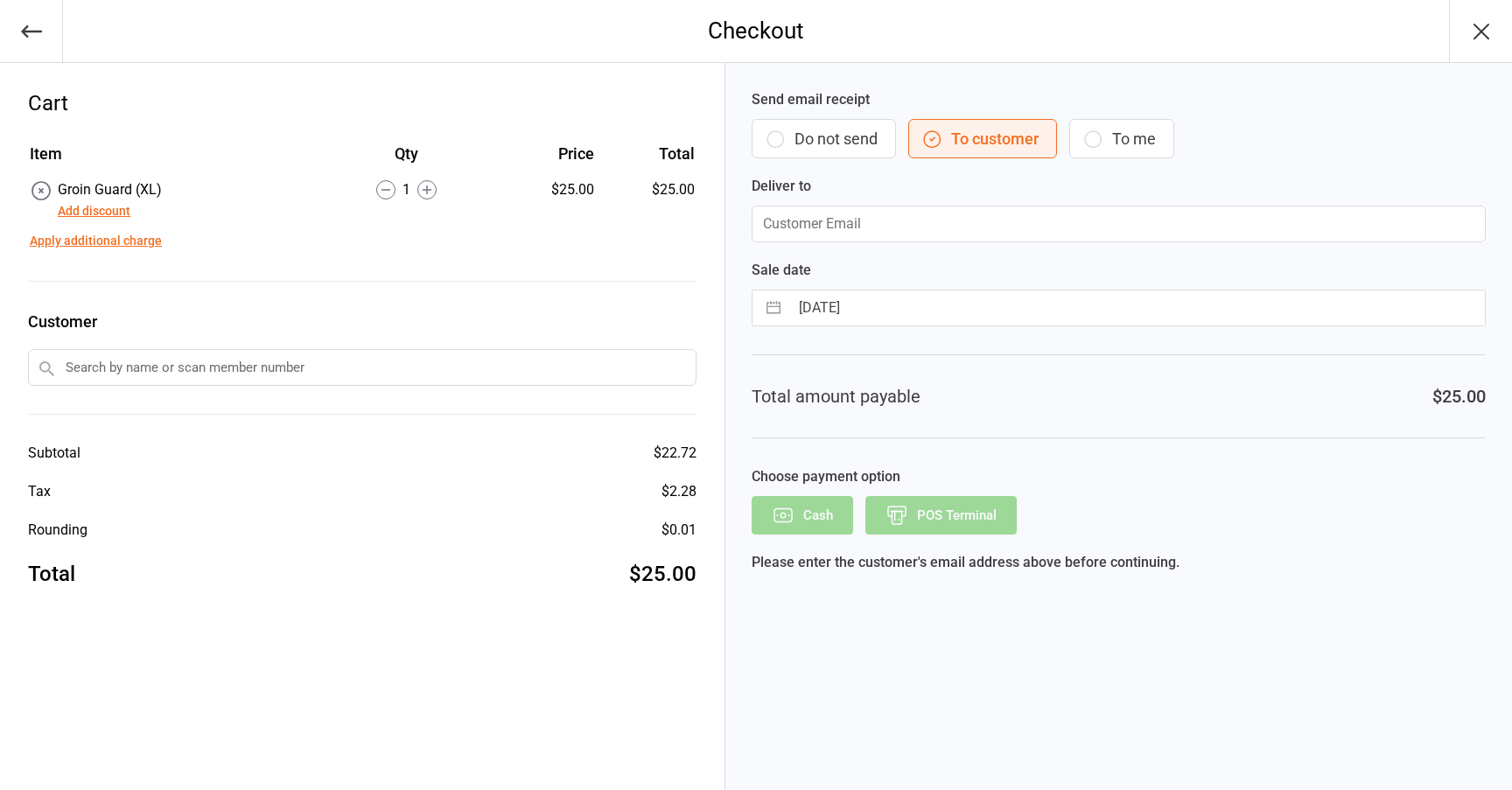
click at [825, 143] on button "Do not send" at bounding box center [823, 139] width 145 height 40
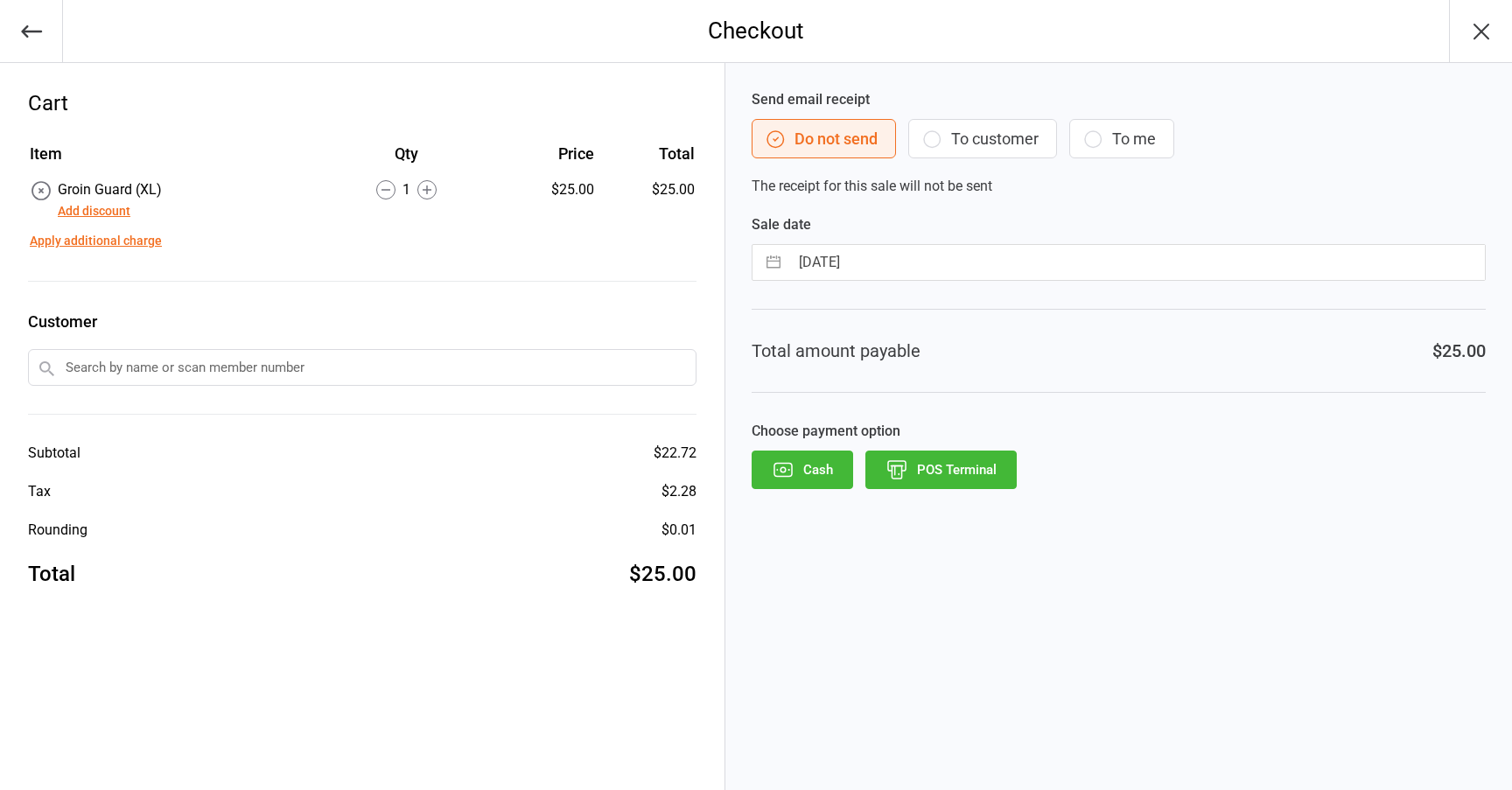
click at [937, 462] on button "POS Terminal" at bounding box center [941, 470] width 151 height 39
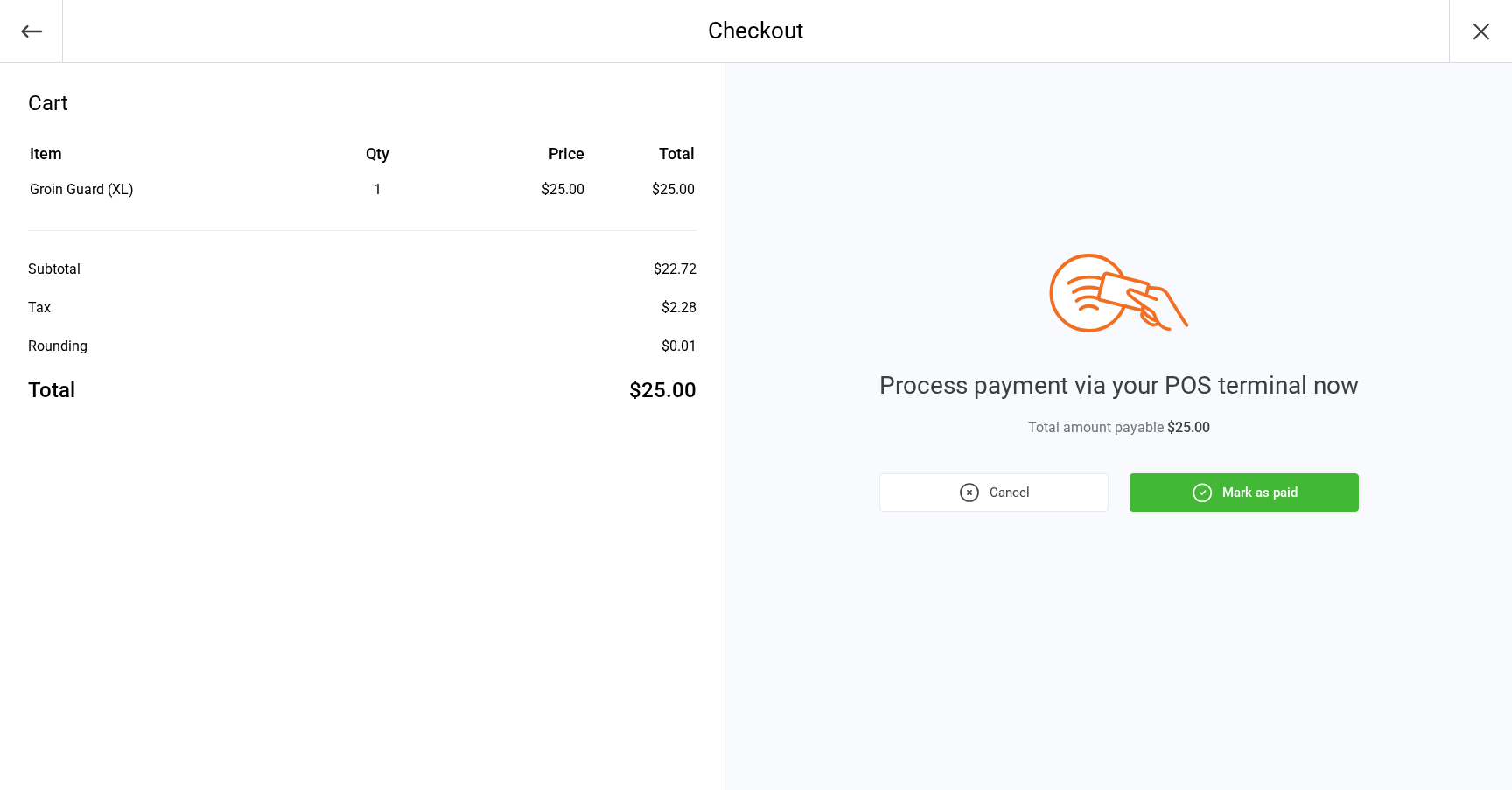
click at [1177, 485] on button "Mark as paid" at bounding box center [1244, 493] width 229 height 39
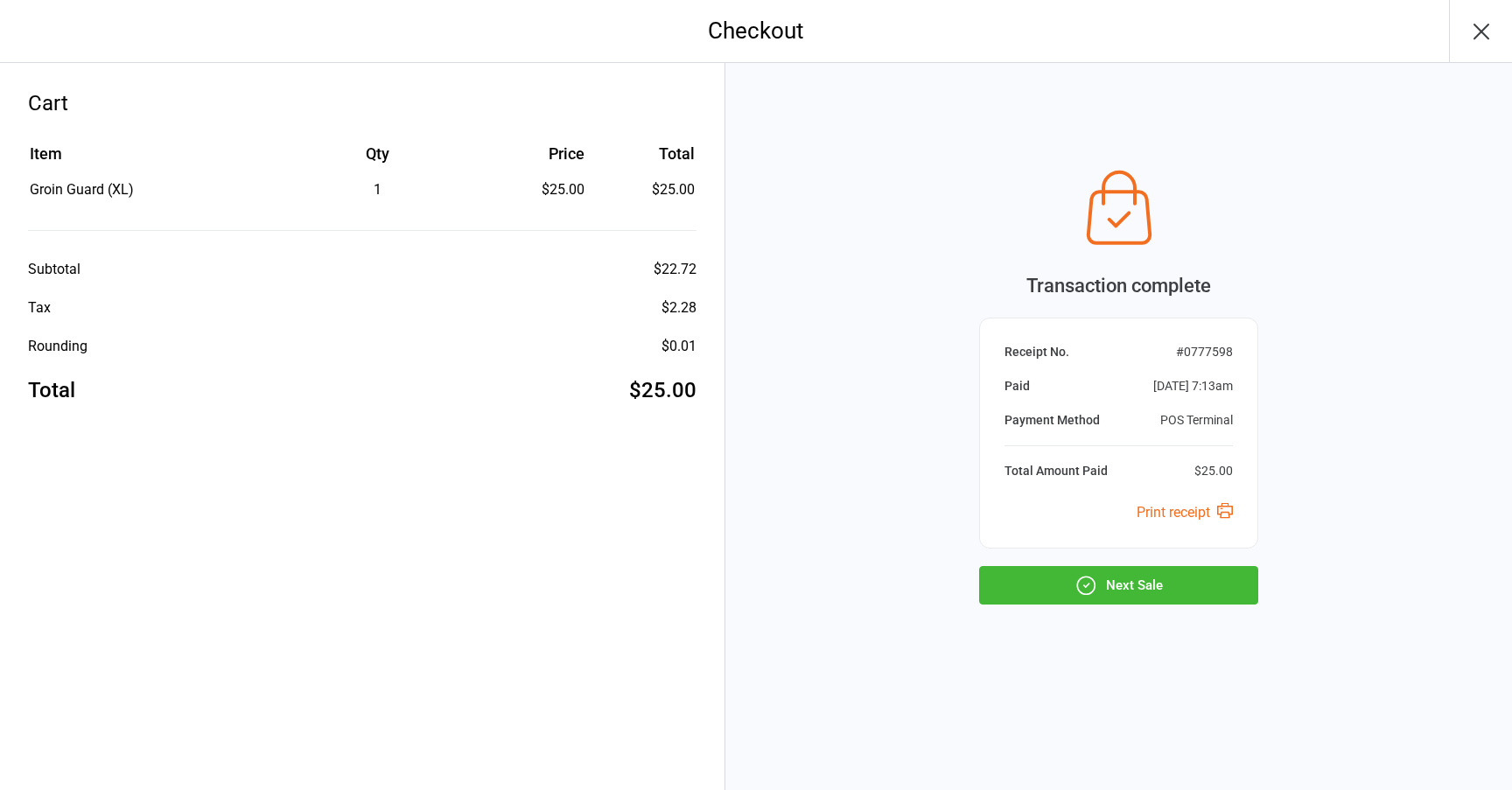
click at [1473, 29] on icon "button" at bounding box center [1481, 31] width 28 height 28
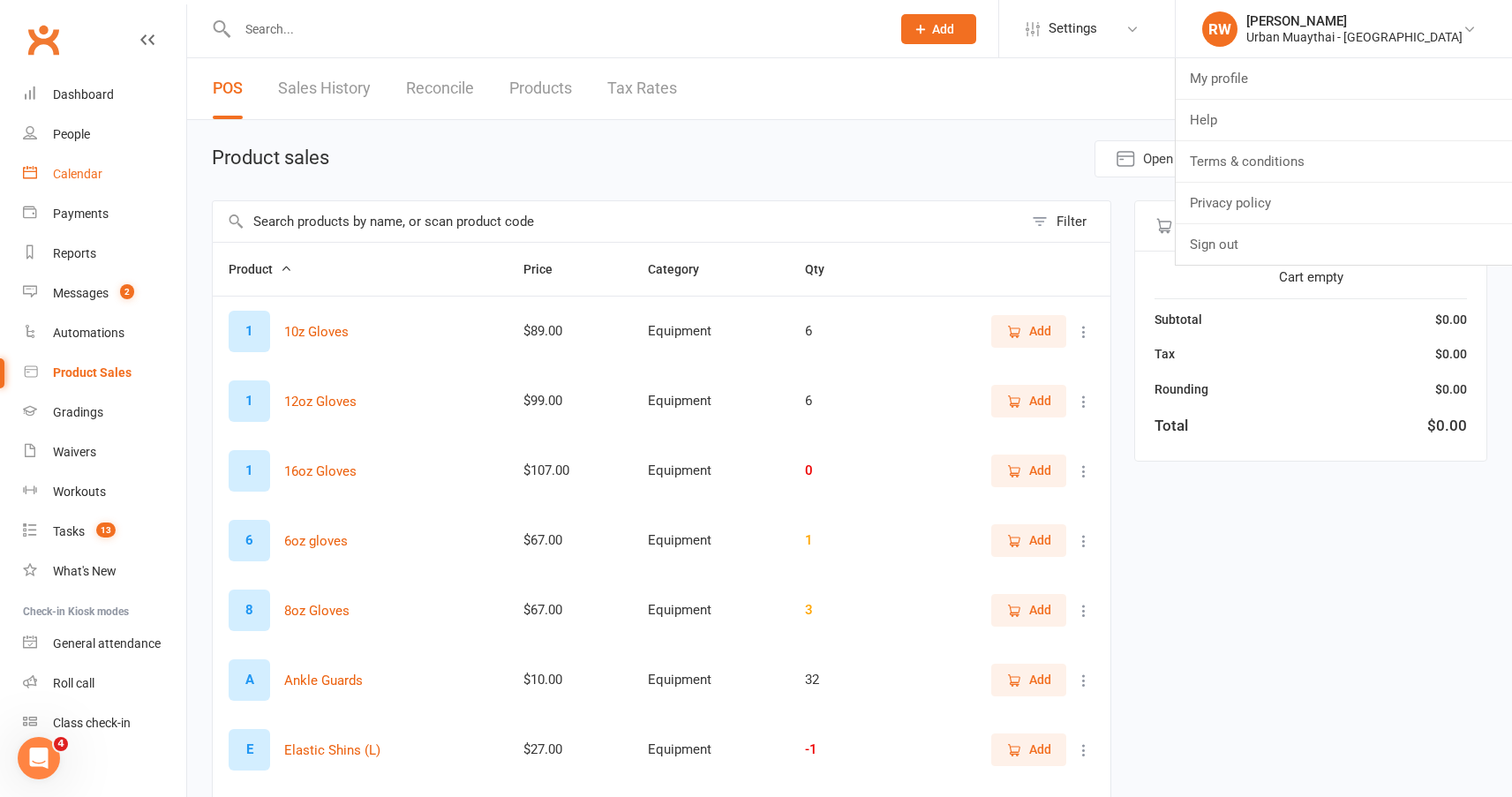
click at [87, 173] on div "Calendar" at bounding box center [77, 173] width 49 height 14
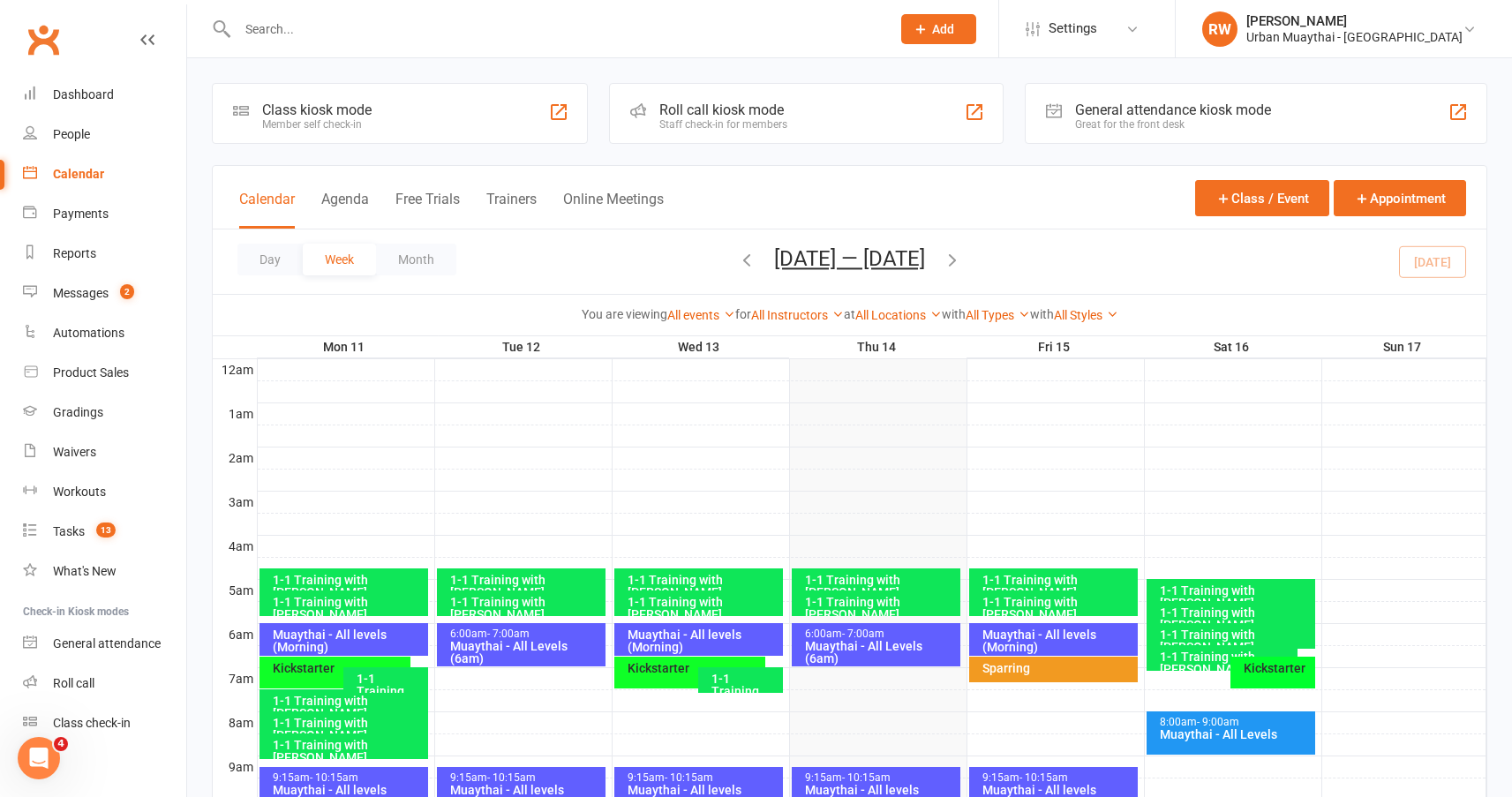
click at [856, 644] on div "Muaythai - All Levels (6am)" at bounding box center [880, 652] width 153 height 24
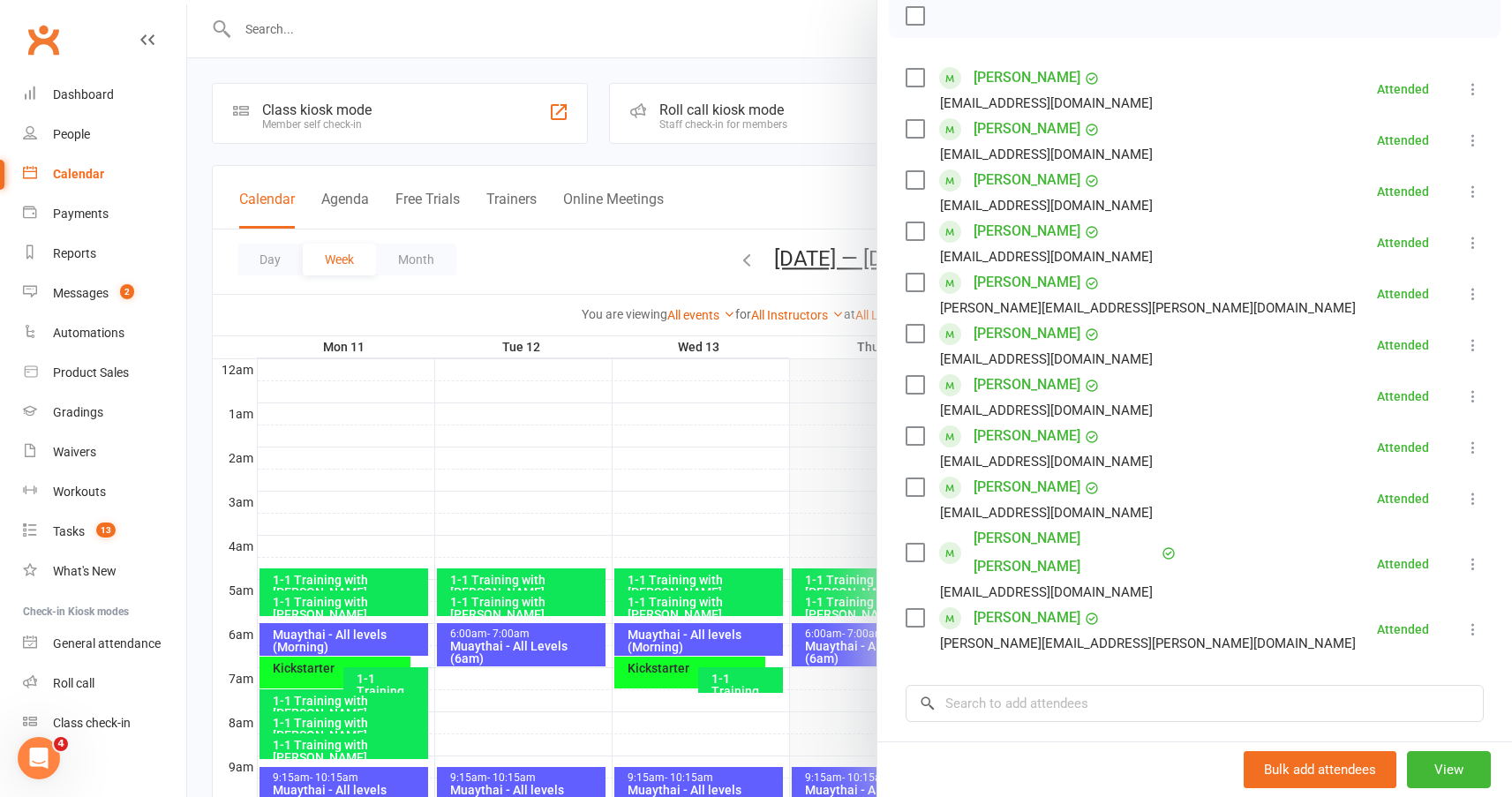
scroll to position [176, 0]
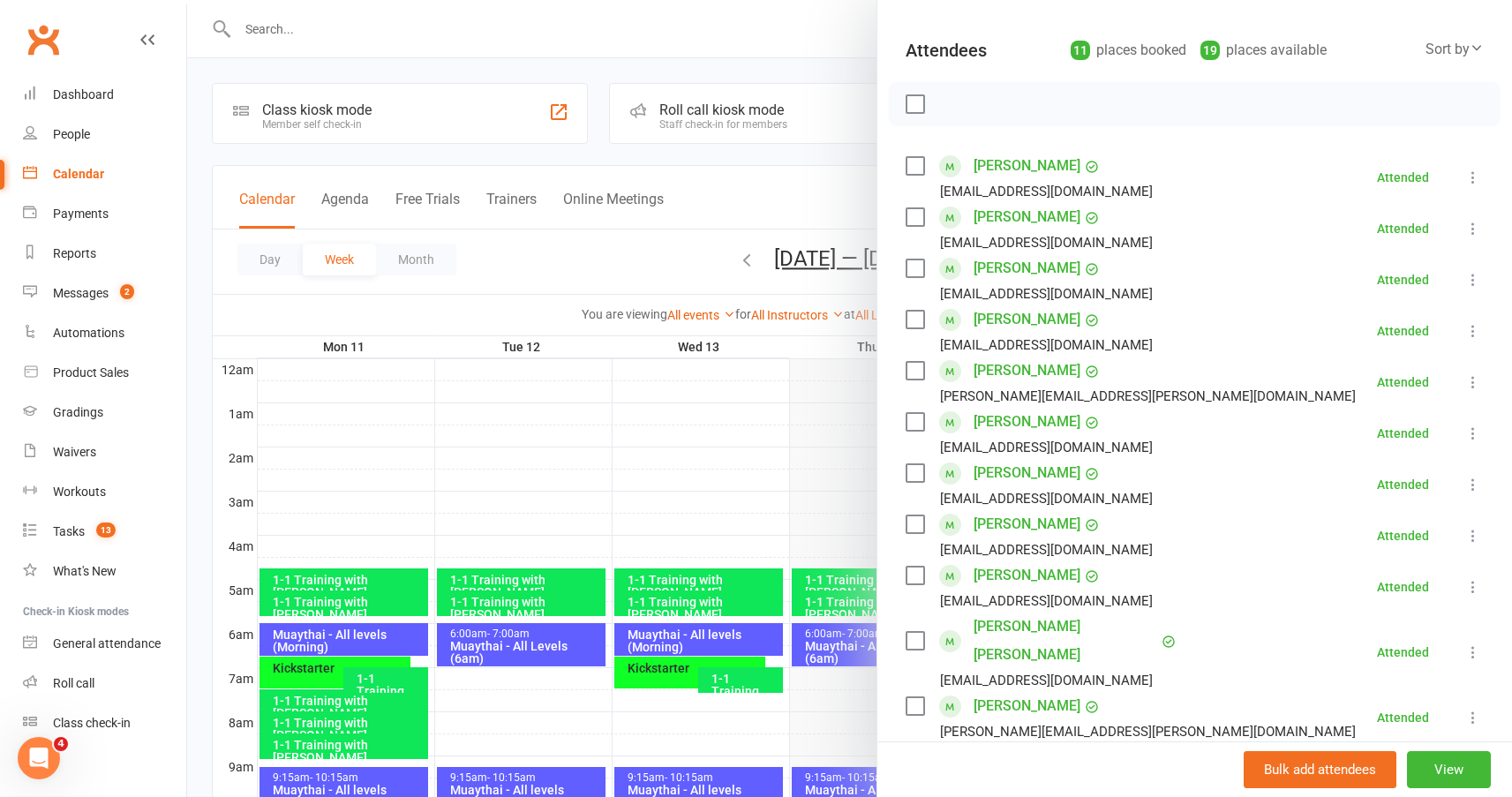
click at [992, 475] on link "Tom Martin" at bounding box center [1026, 473] width 107 height 28
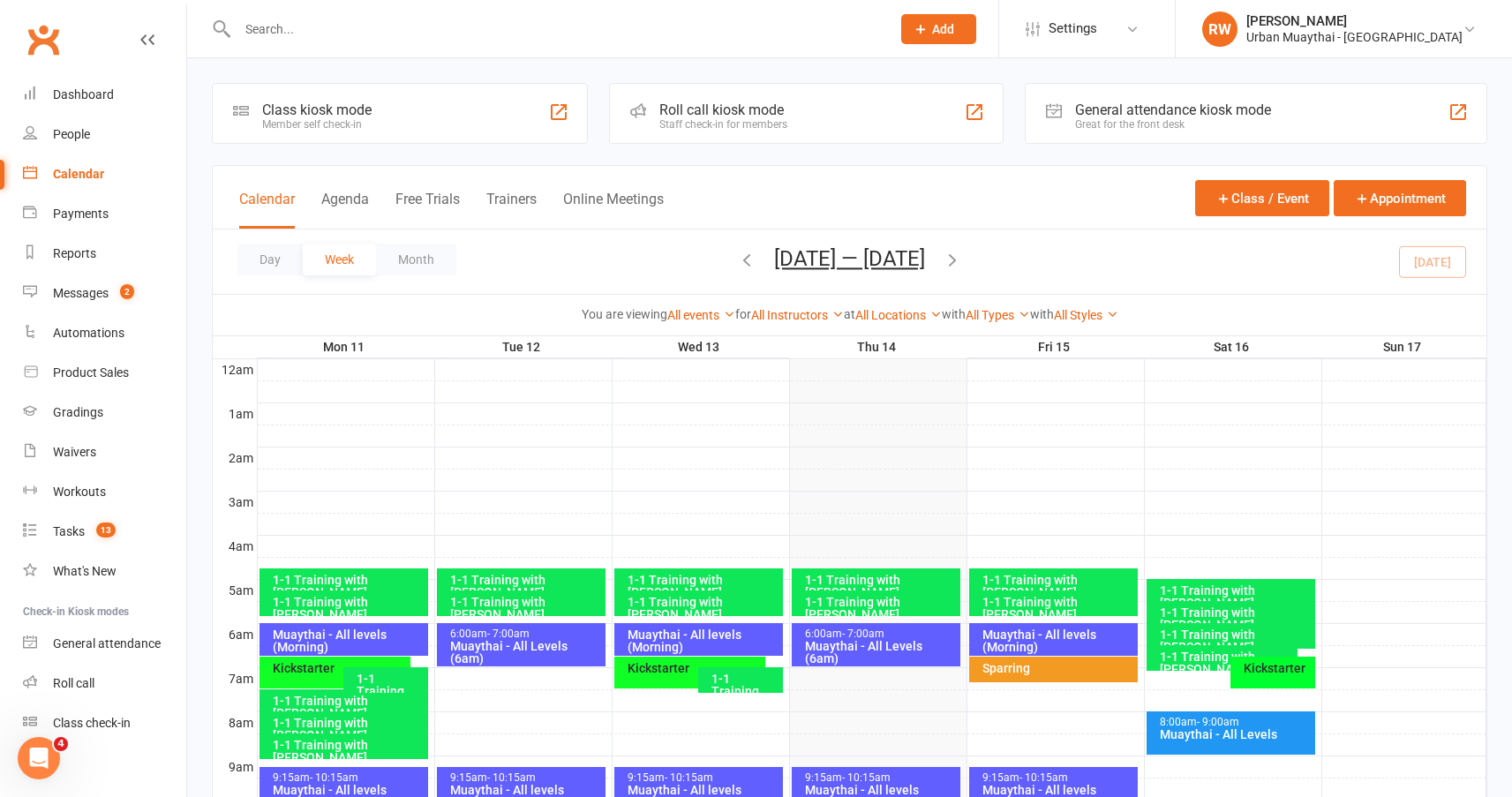
click at [879, 643] on div "Muaythai - All Levels (6am)" at bounding box center [880, 652] width 153 height 24
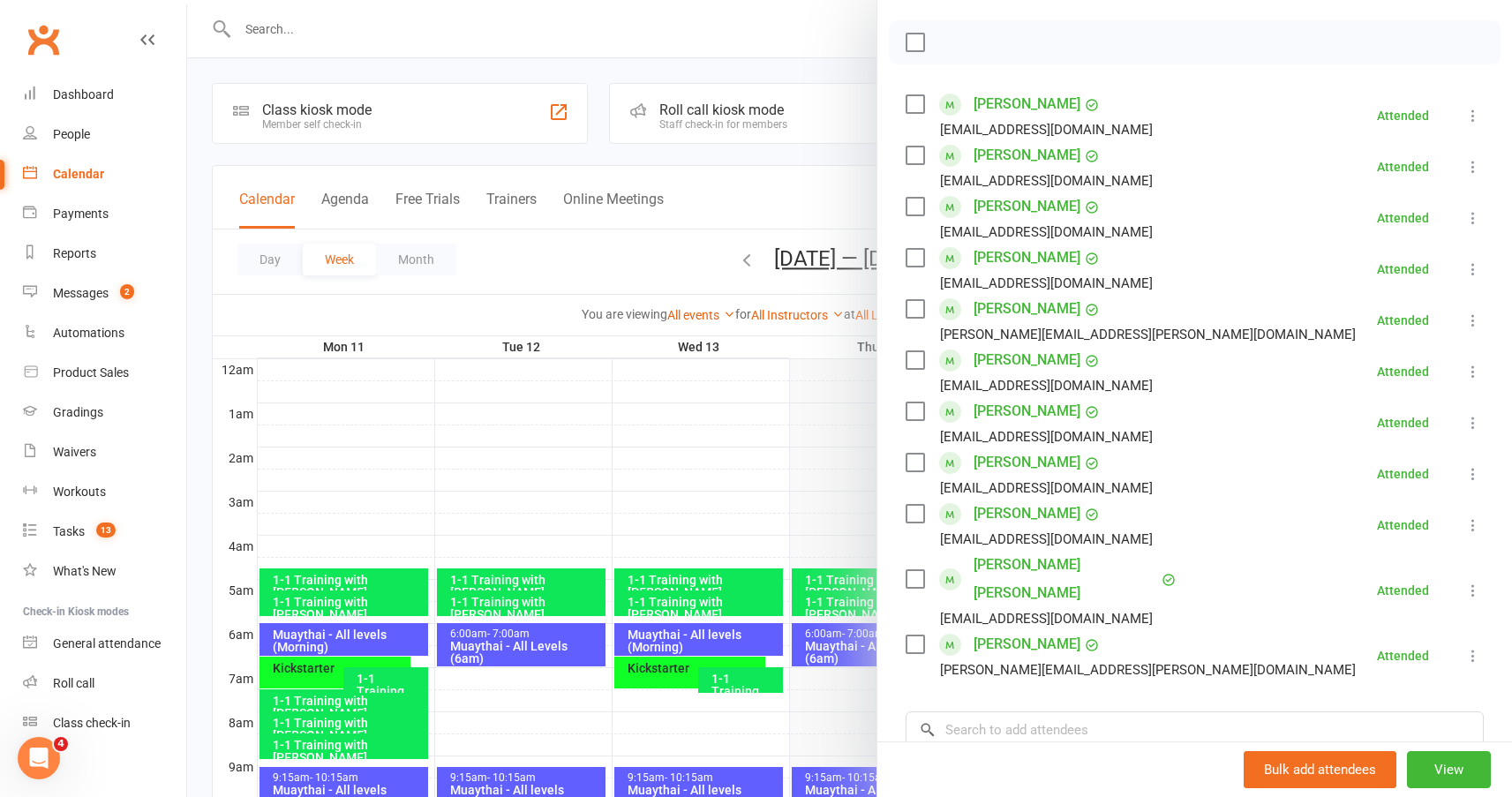
scroll to position [264, 0]
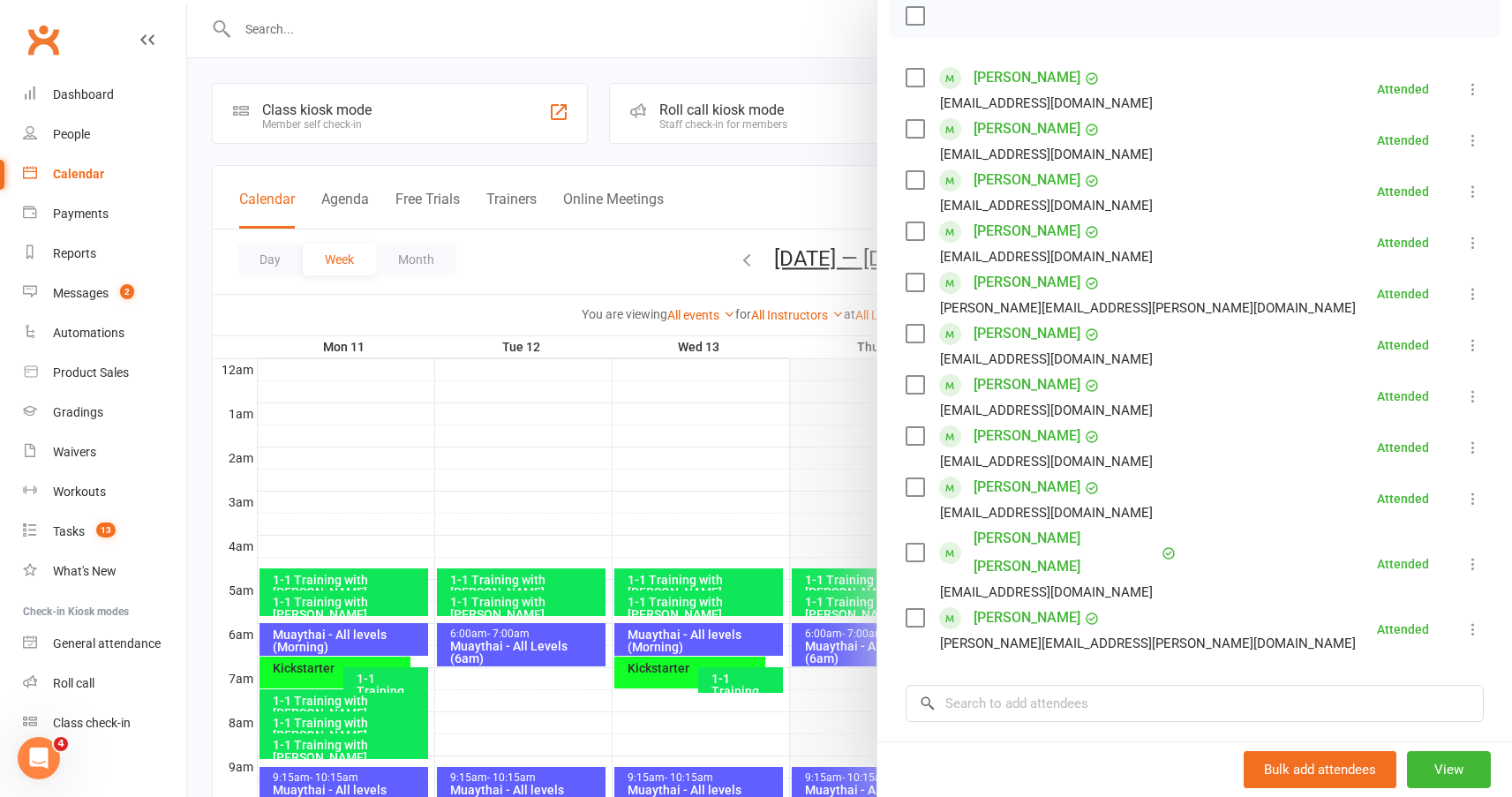
click at [1000, 182] on link "[PERSON_NAME]" at bounding box center [1026, 179] width 107 height 28
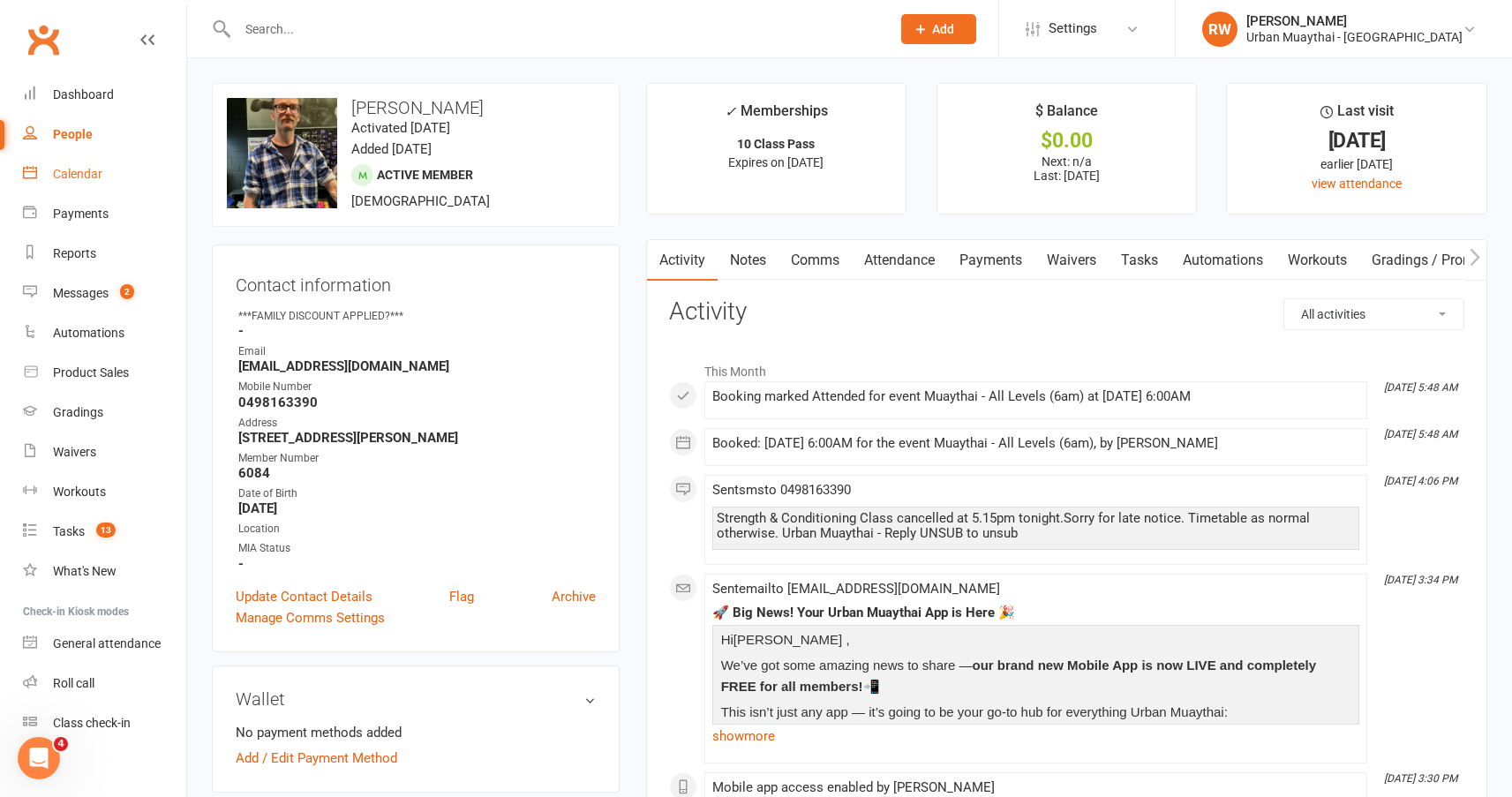
click at [87, 173] on div "Calendar" at bounding box center [77, 173] width 49 height 14
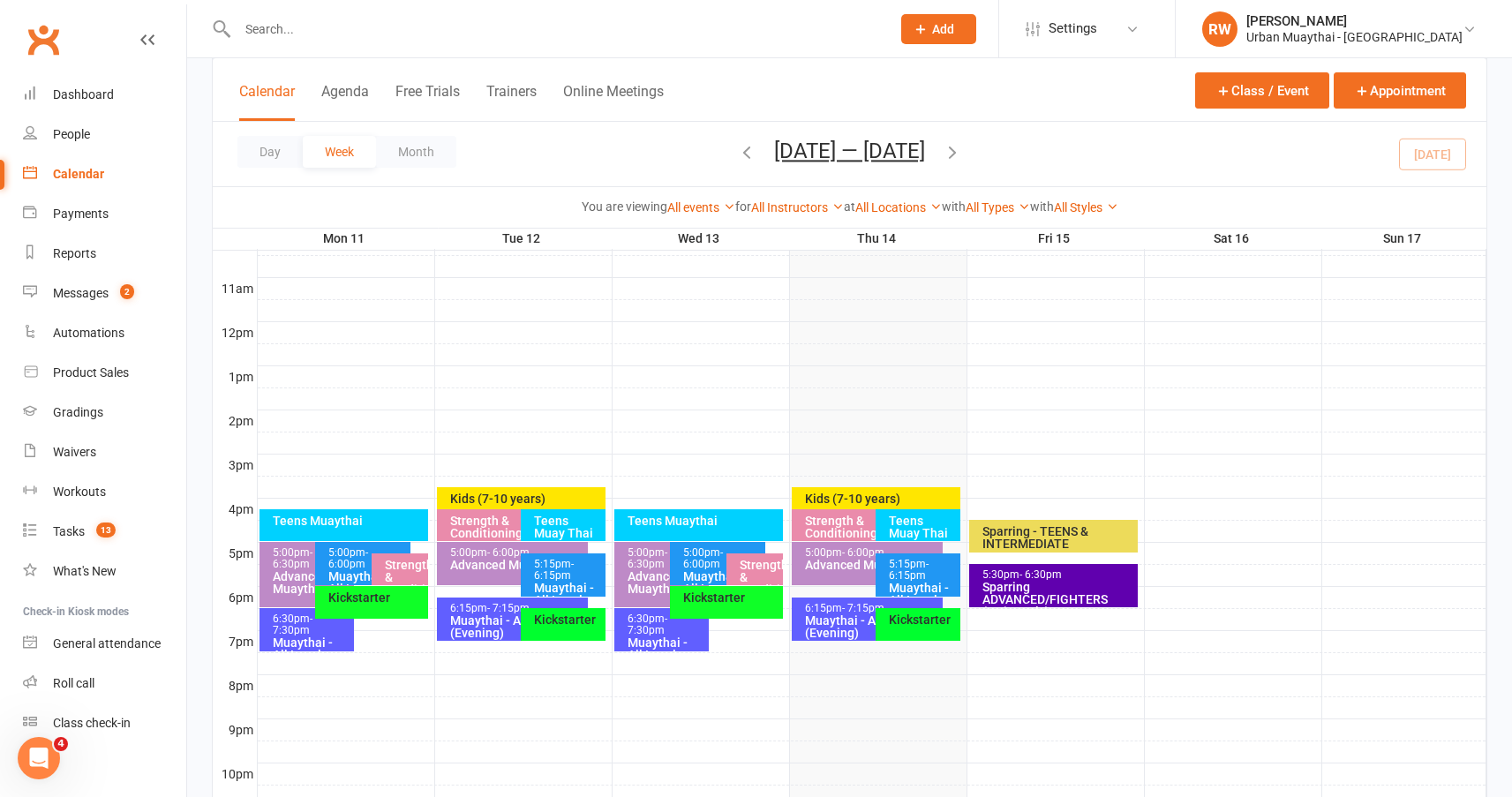
scroll to position [618, 0]
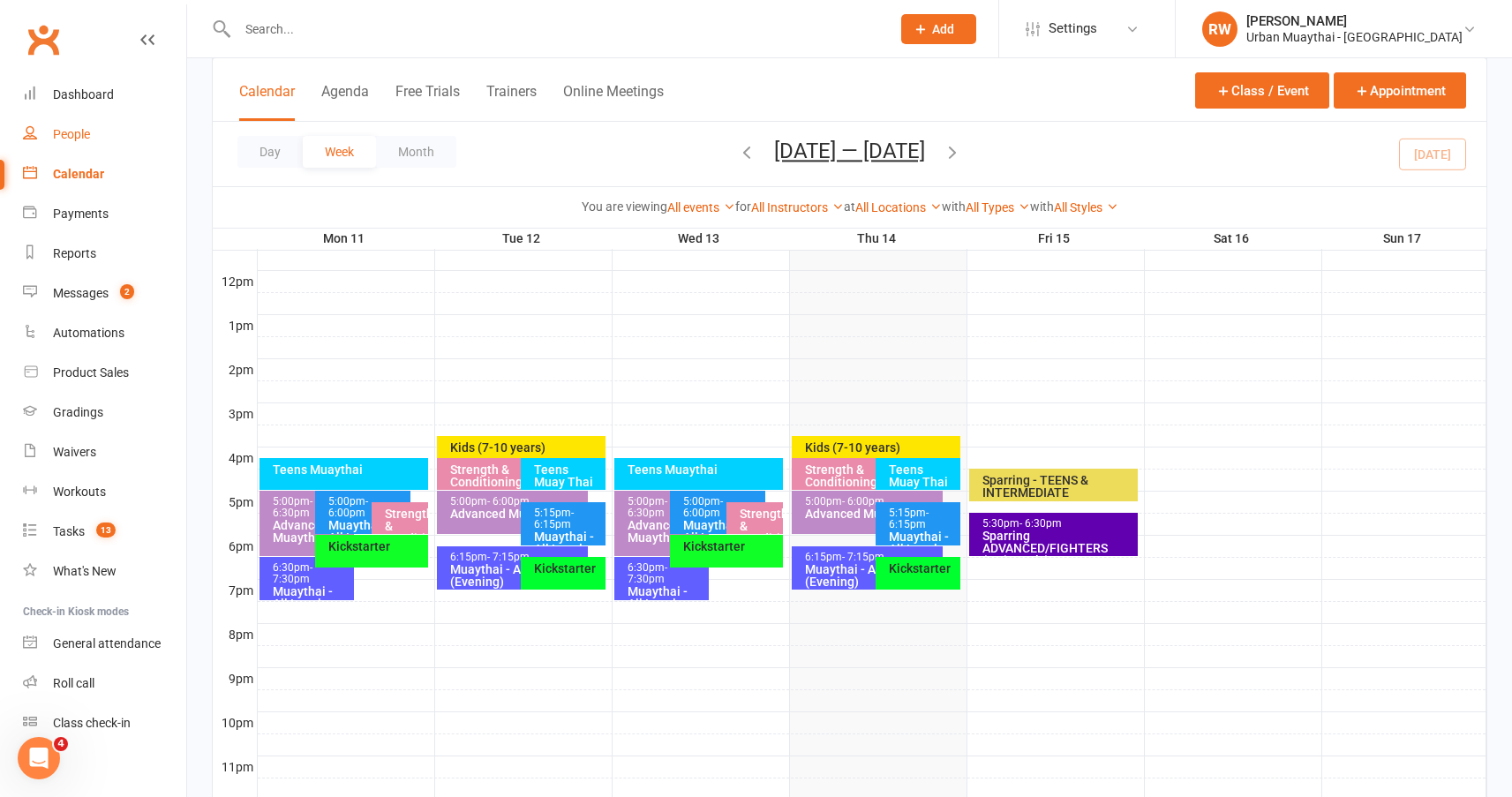
click at [85, 130] on div "People" at bounding box center [71, 134] width 37 height 14
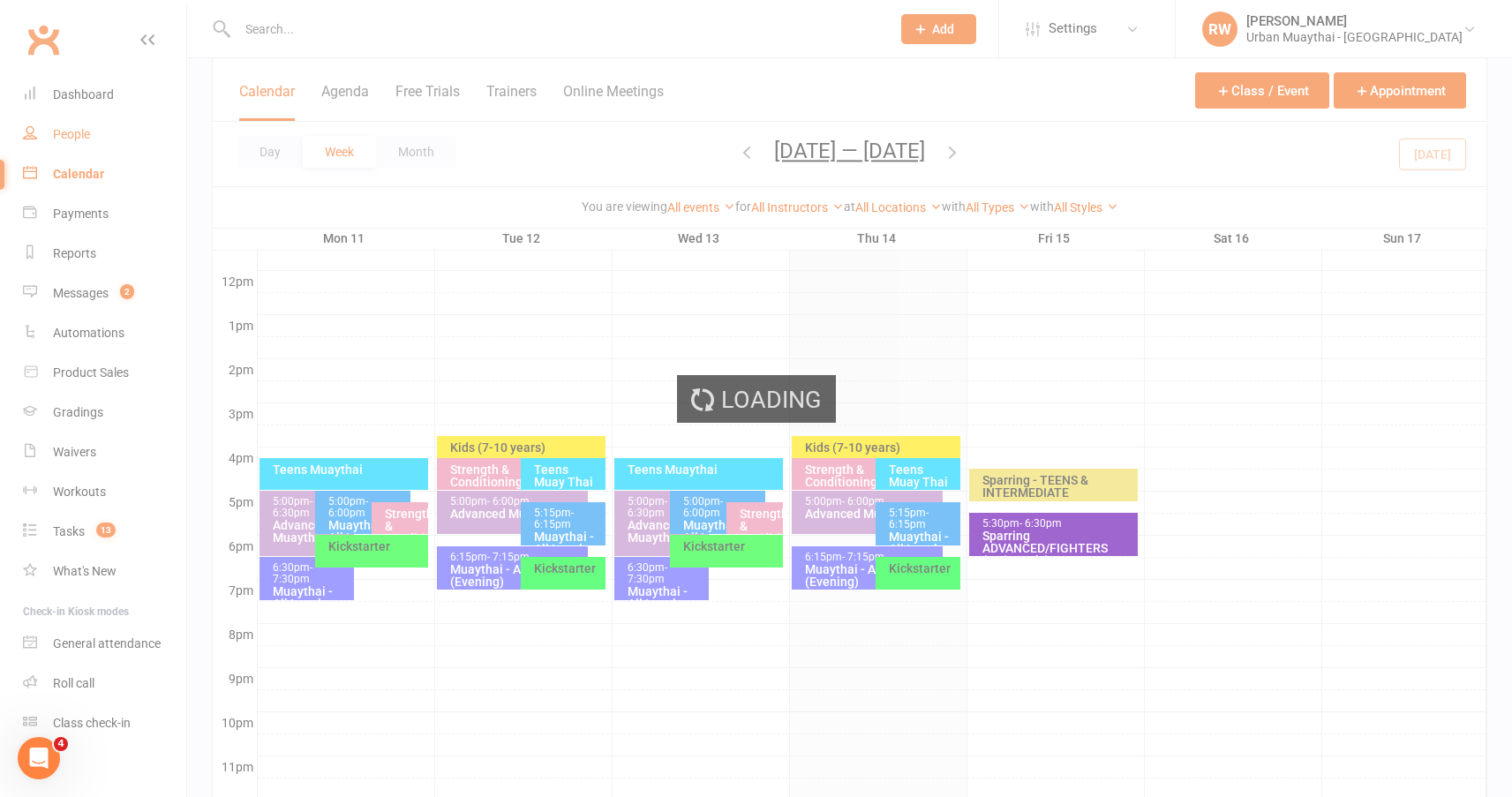
select select "50"
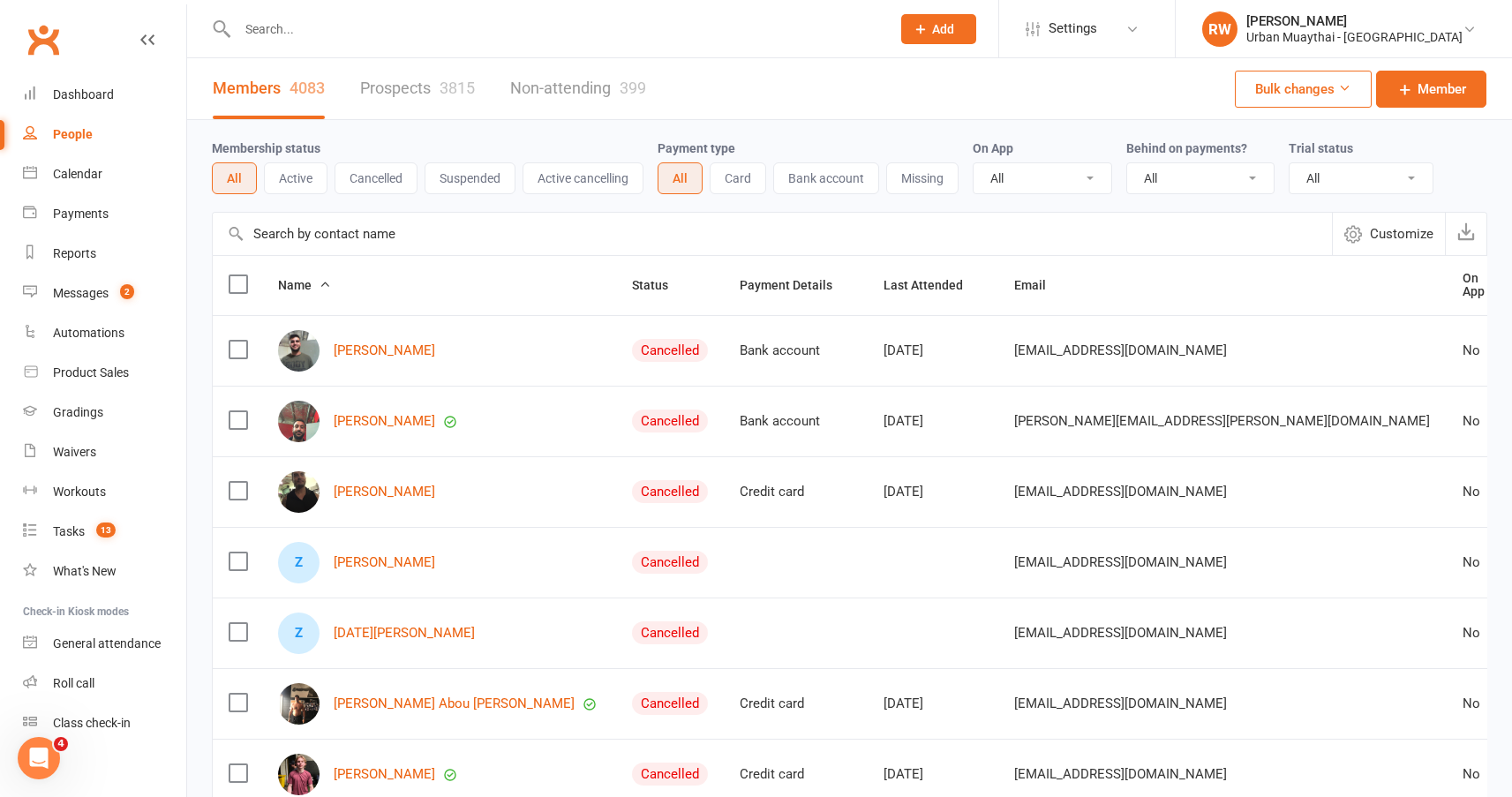
click at [301, 26] on input "text" at bounding box center [555, 28] width 646 height 24
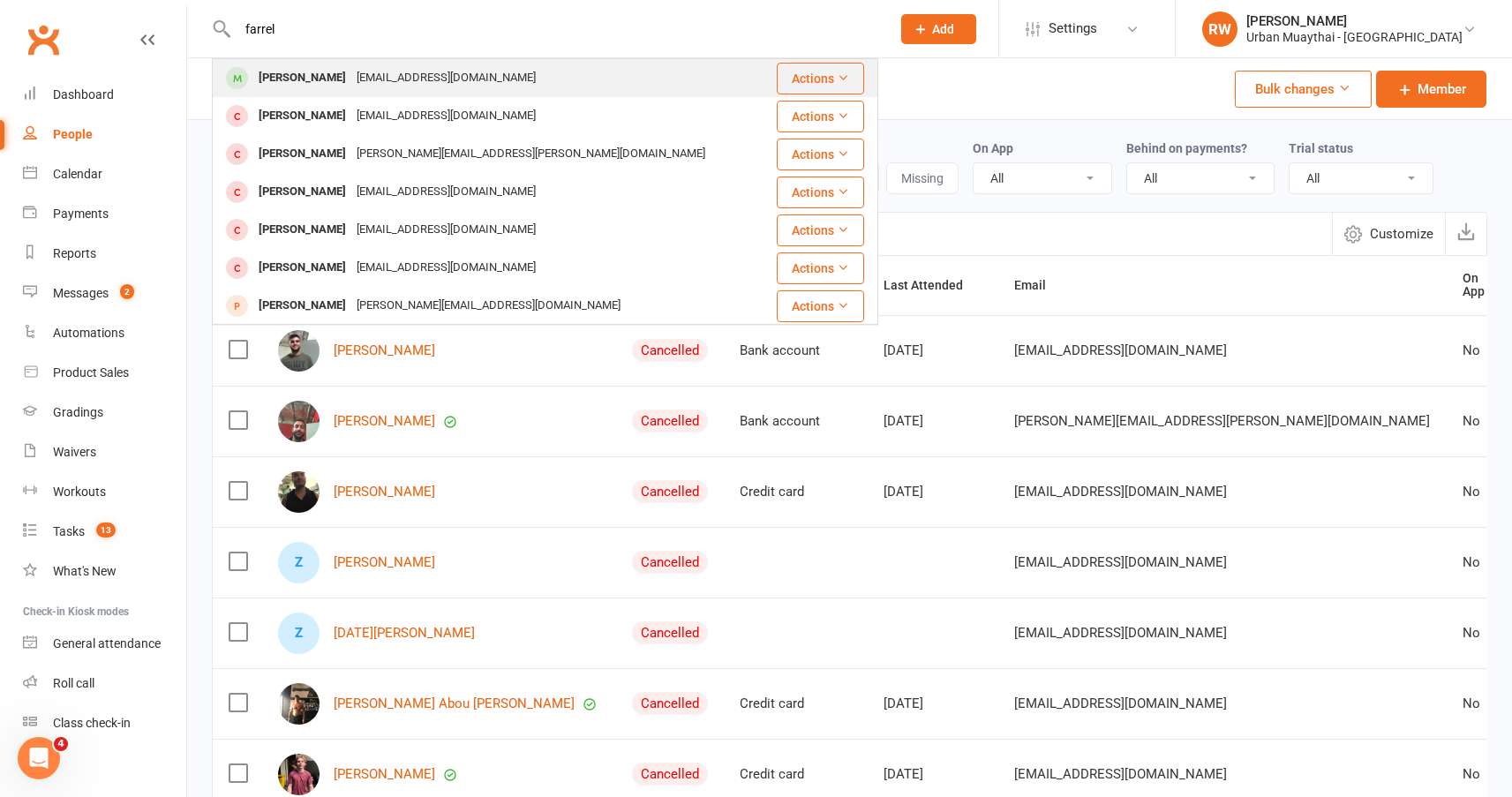
type input "farrel"
click at [318, 70] on div "[PERSON_NAME]" at bounding box center [303, 78] width 98 height 25
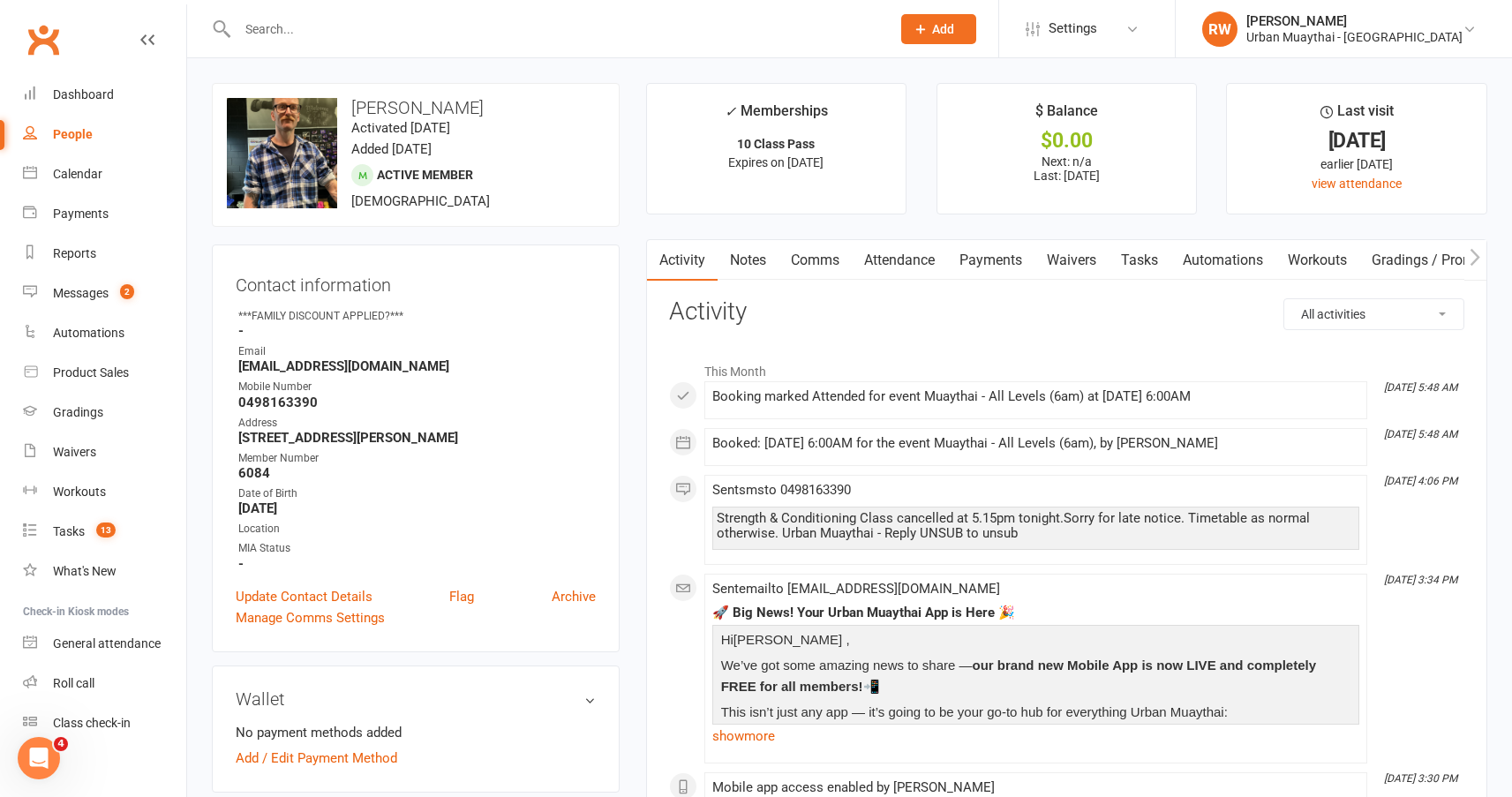
click at [904, 258] on link "Attendance" at bounding box center [899, 259] width 95 height 40
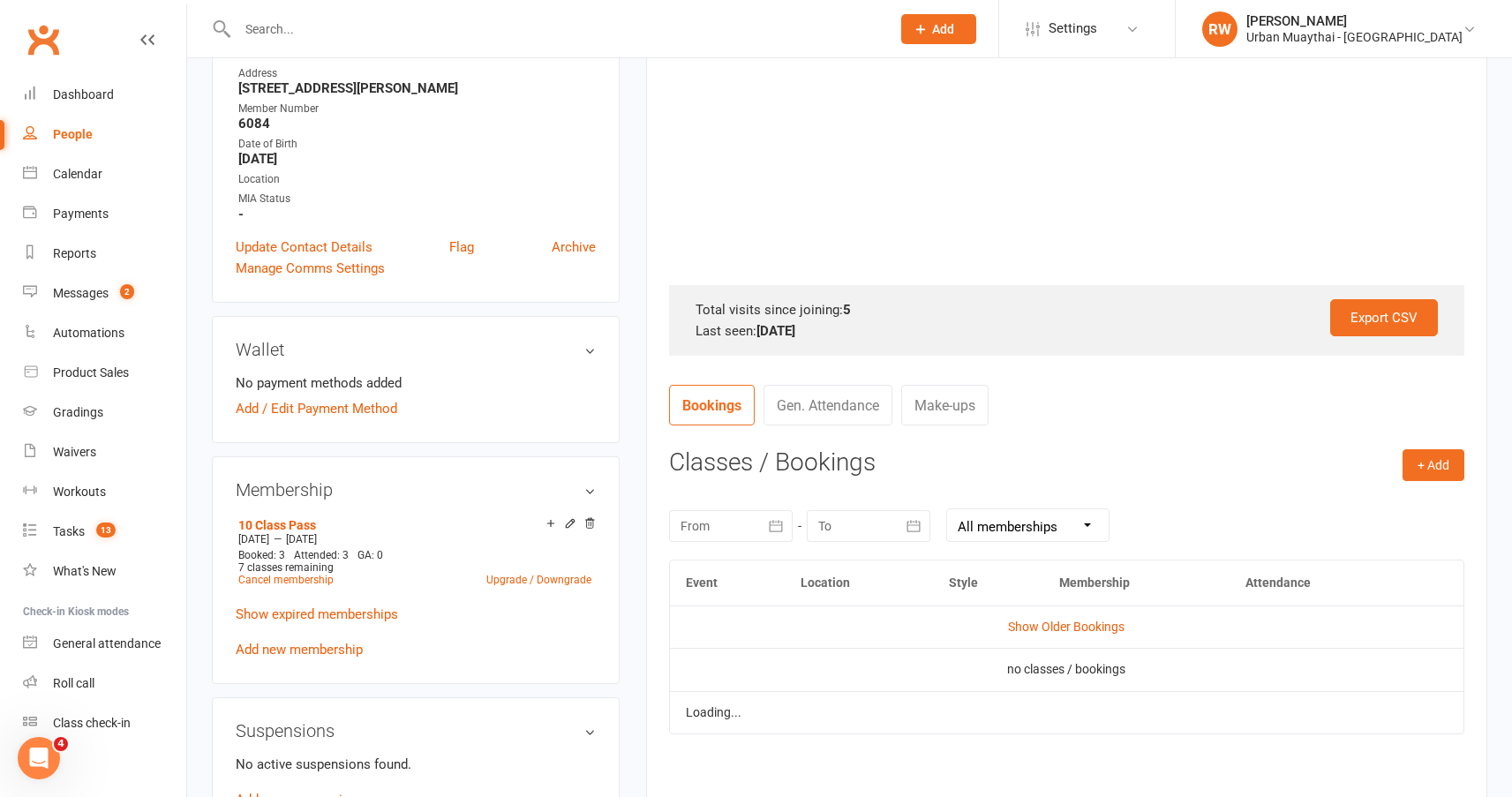
scroll to position [353, 0]
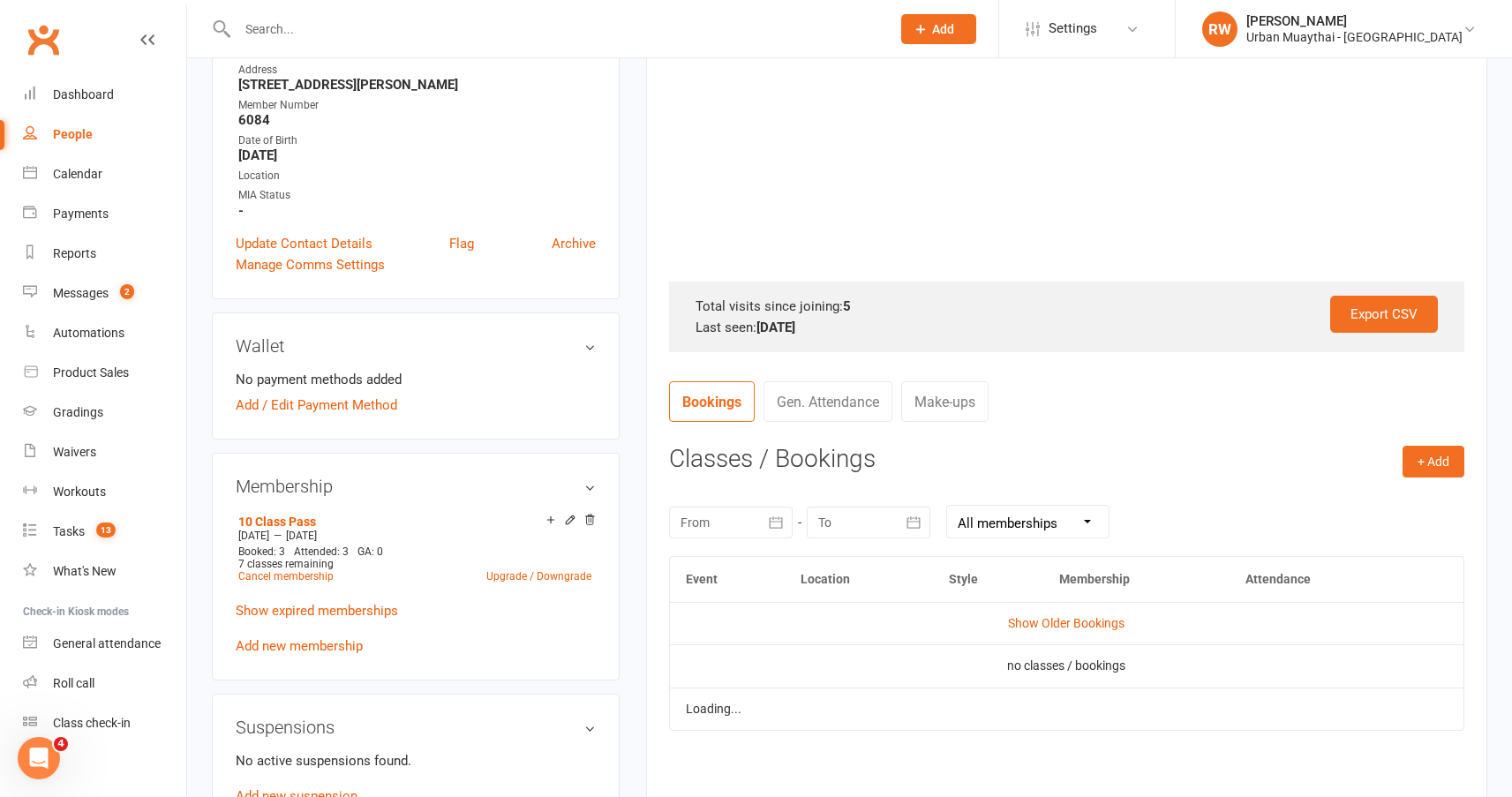
click at [771, 525] on icon "button" at bounding box center [776, 523] width 18 height 18
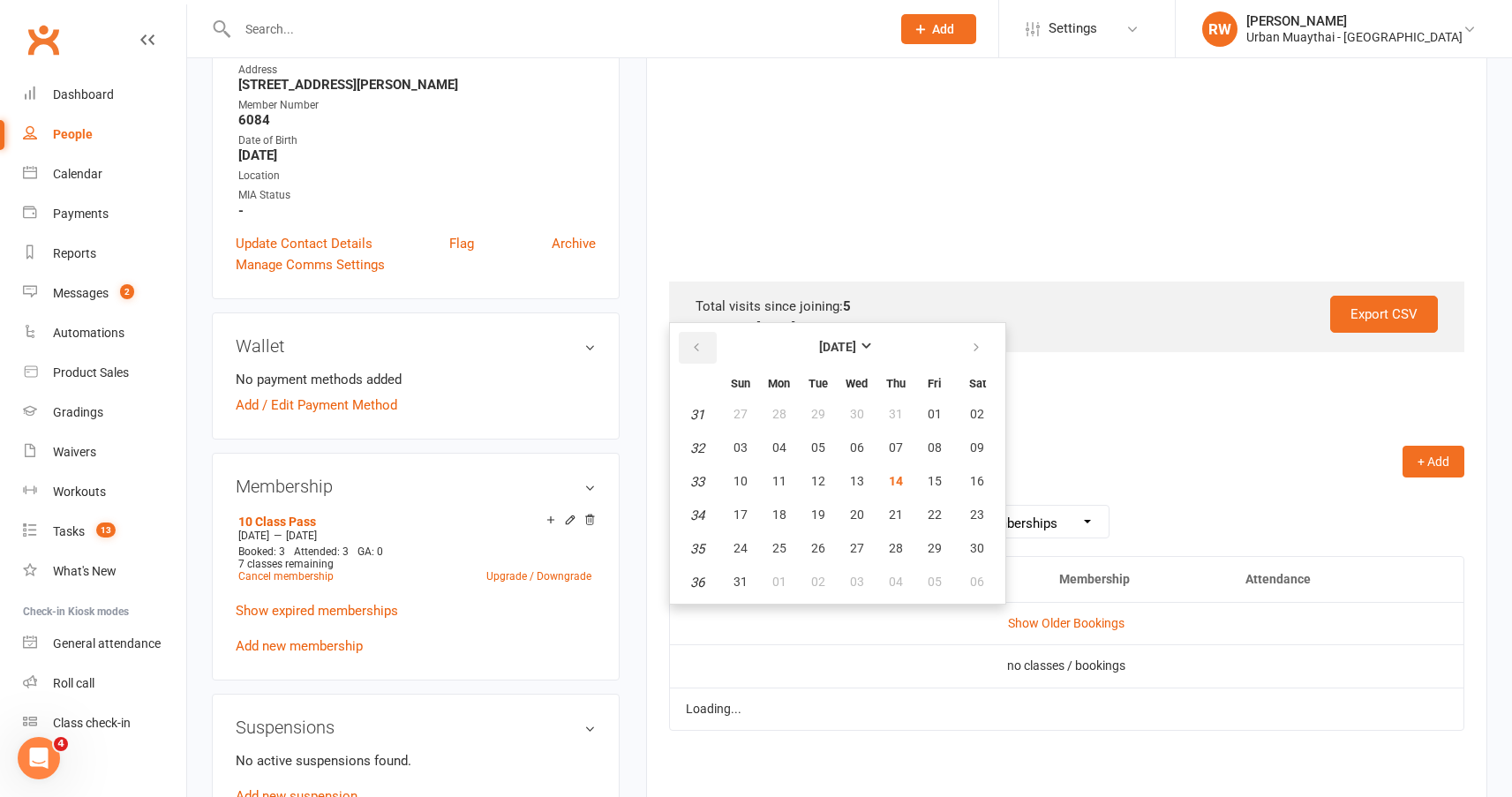
click at [698, 344] on icon "button" at bounding box center [696, 348] width 13 height 14
click at [812, 414] on span "01" at bounding box center [819, 414] width 14 height 14
type input "[DATE]"
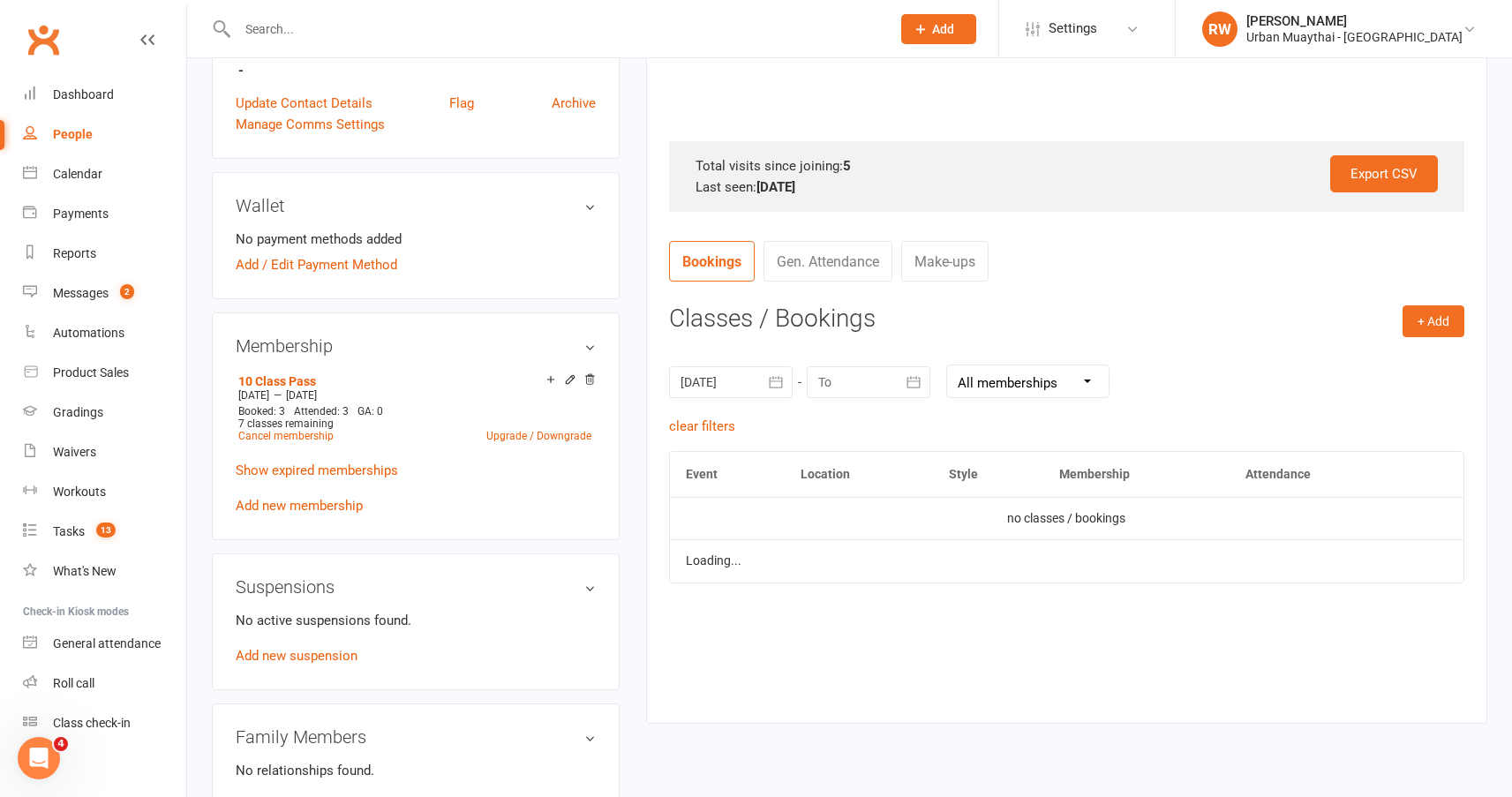
scroll to position [706, 0]
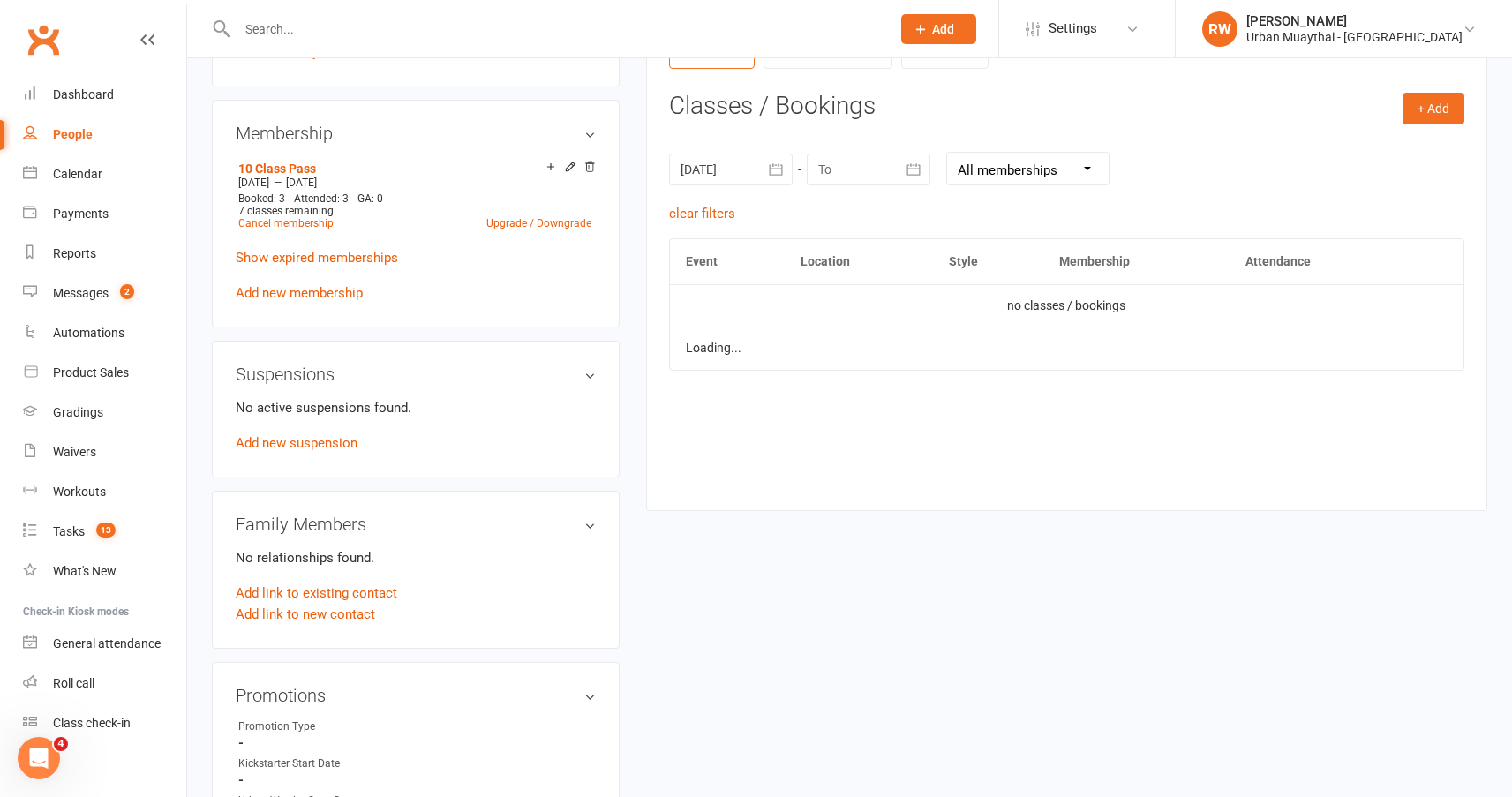
click at [916, 165] on icon "button" at bounding box center [914, 169] width 18 height 18
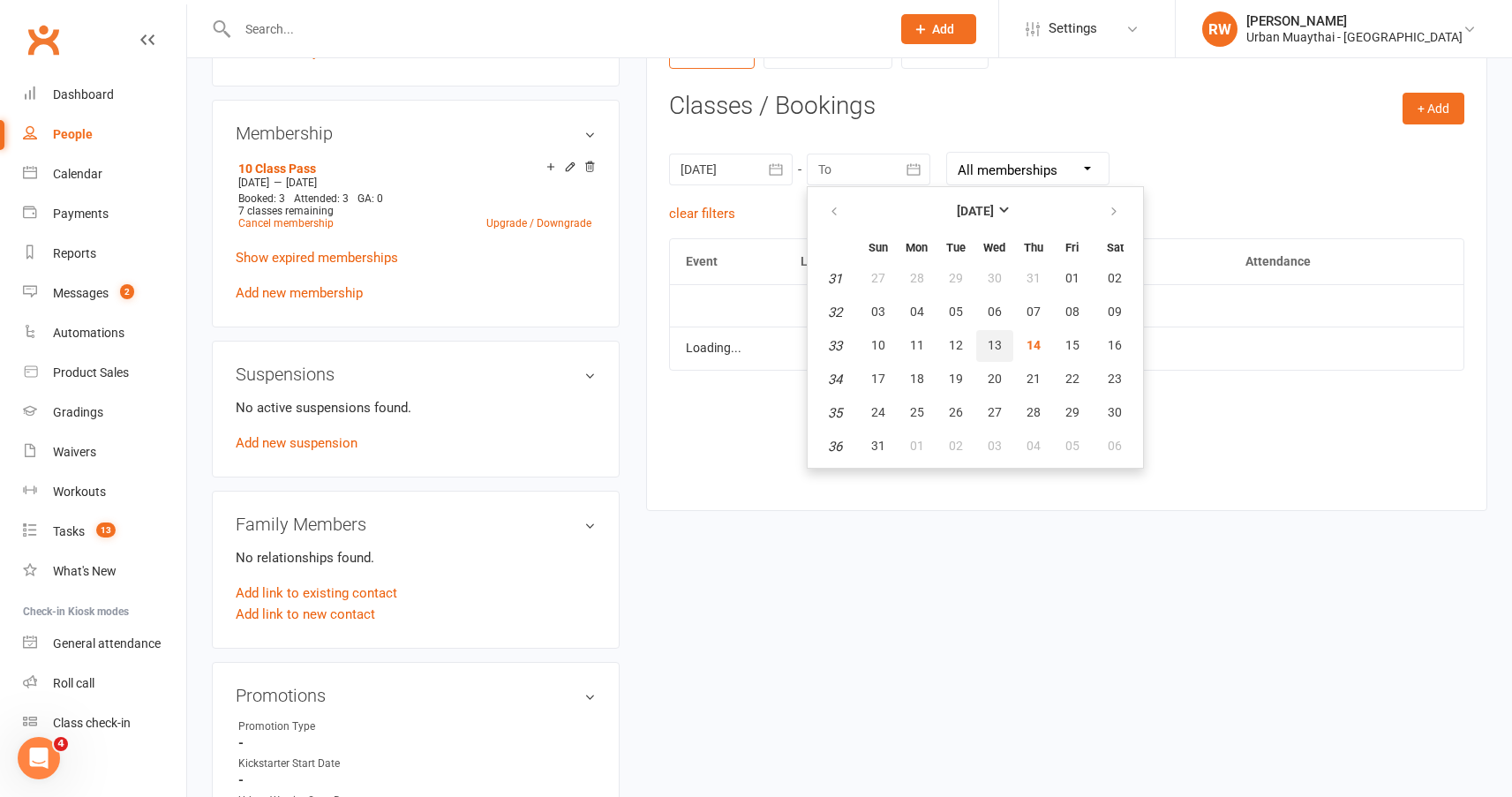
click at [996, 352] on span "13" at bounding box center [995, 345] width 14 height 14
type input "13 Aug 2025"
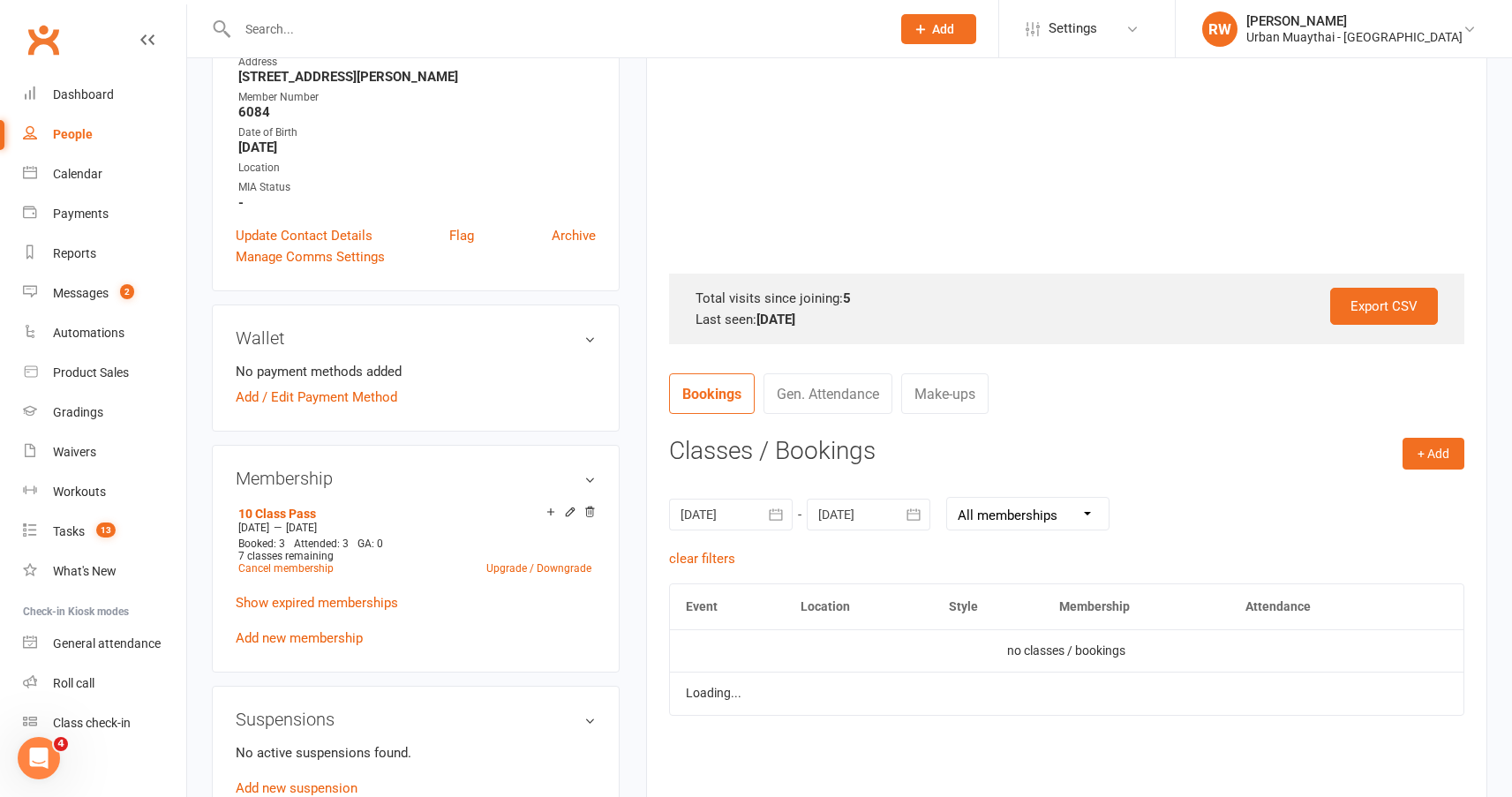
scroll to position [353, 0]
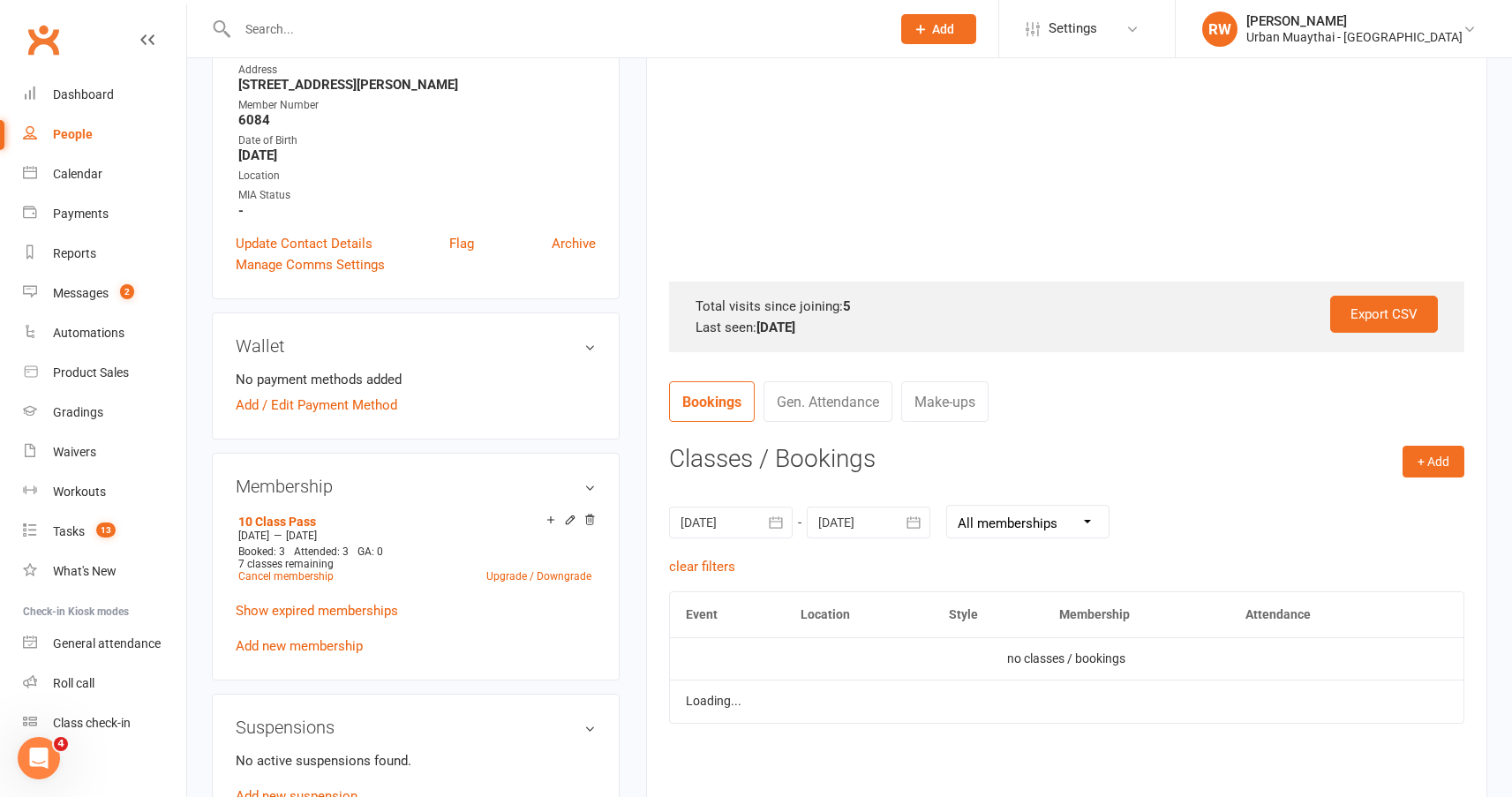
click at [856, 392] on link "Gen. Attendance" at bounding box center [828, 400] width 129 height 40
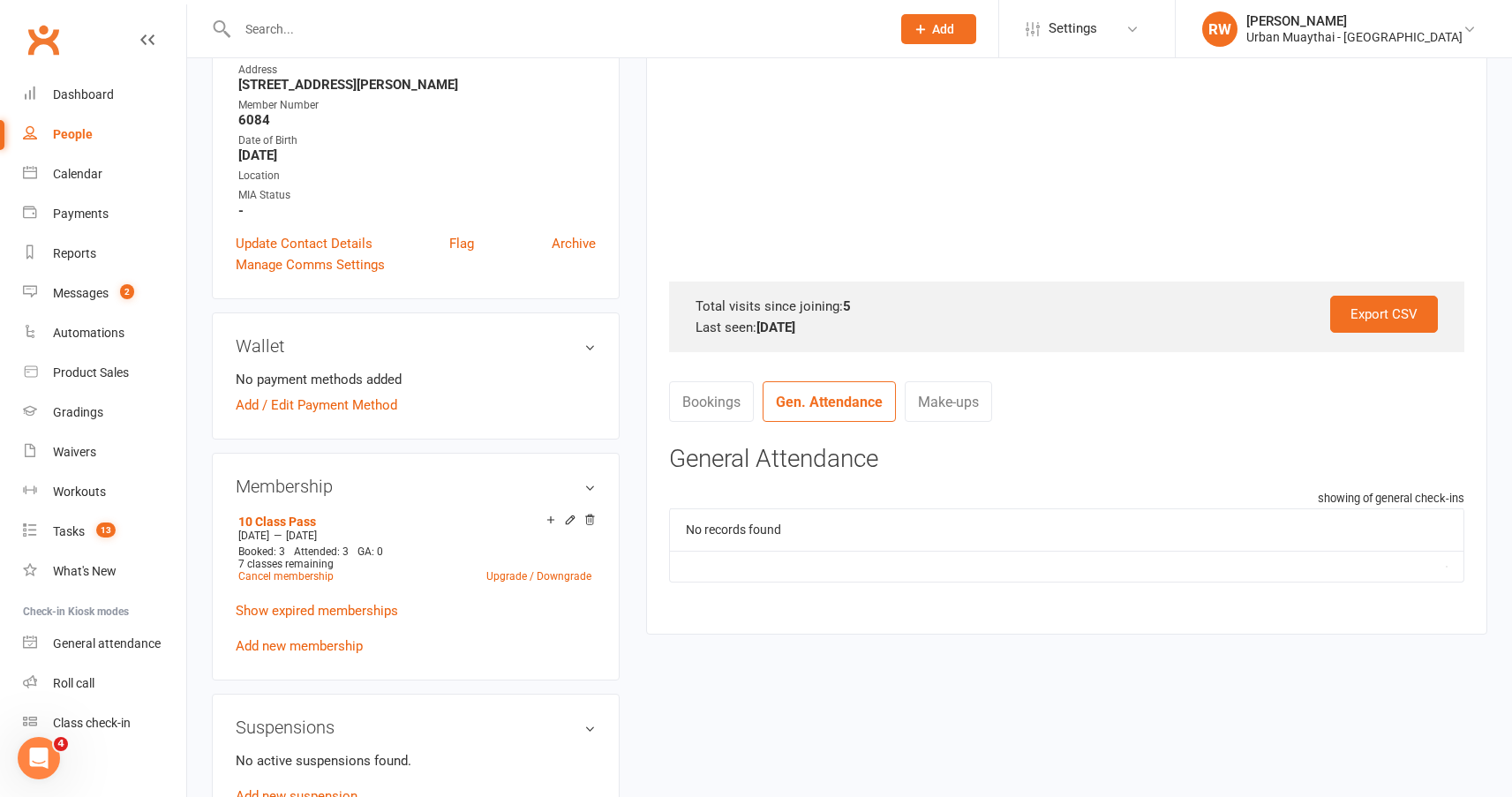
click at [705, 404] on link "Bookings" at bounding box center [711, 400] width 85 height 40
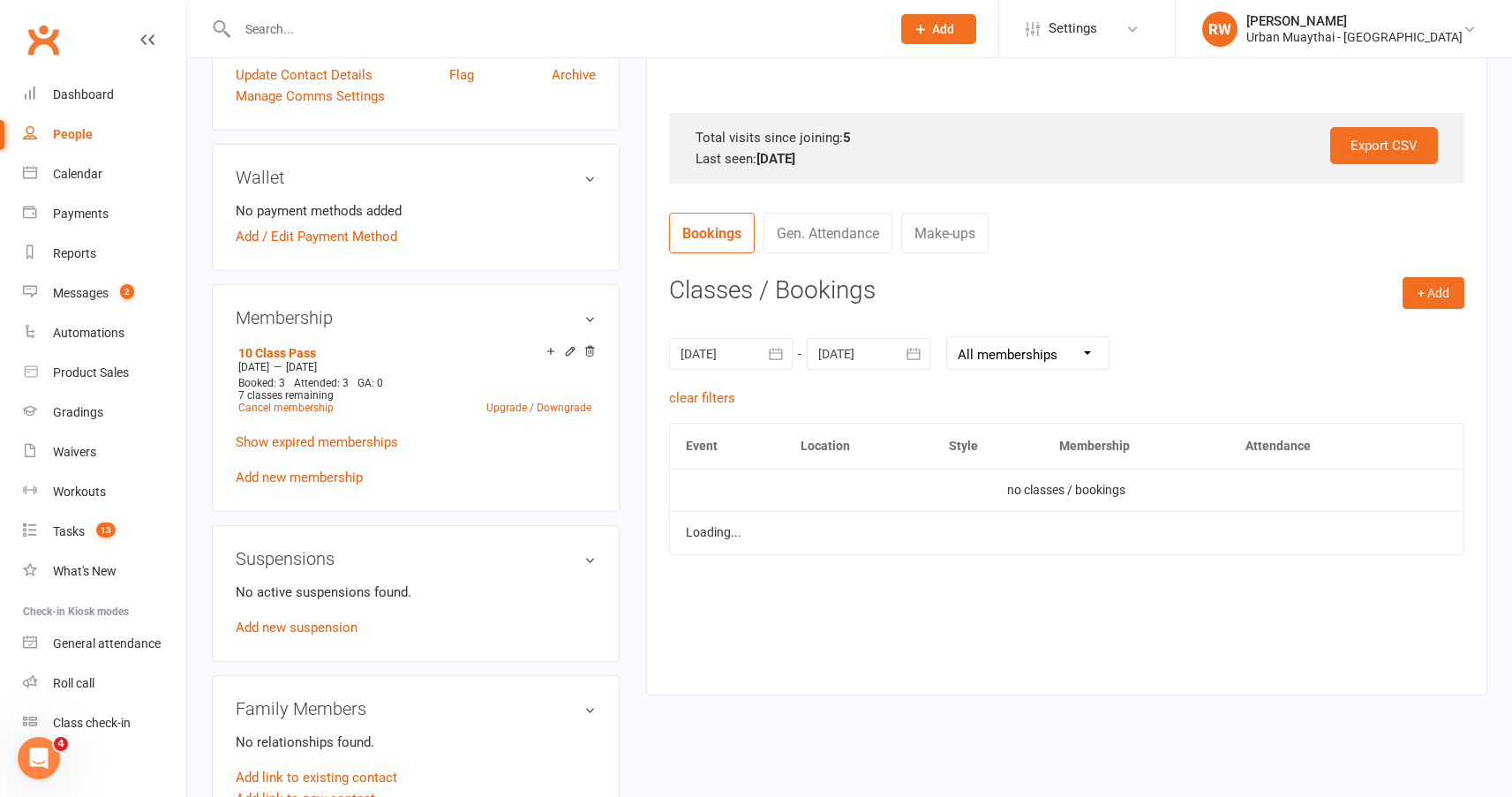
scroll to position [530, 0]
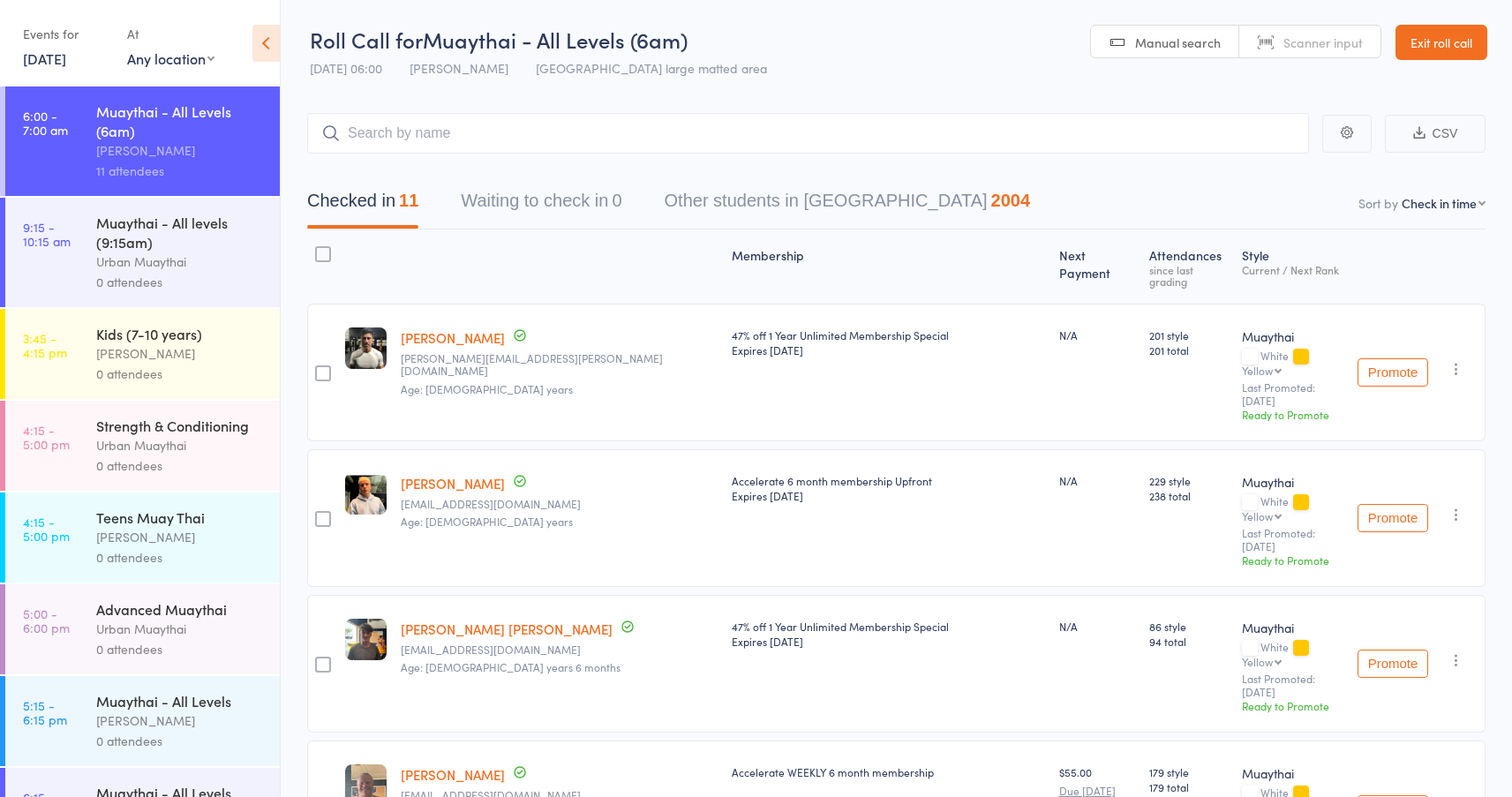
click at [1432, 36] on link "Exit roll call" at bounding box center [1441, 42] width 92 height 35
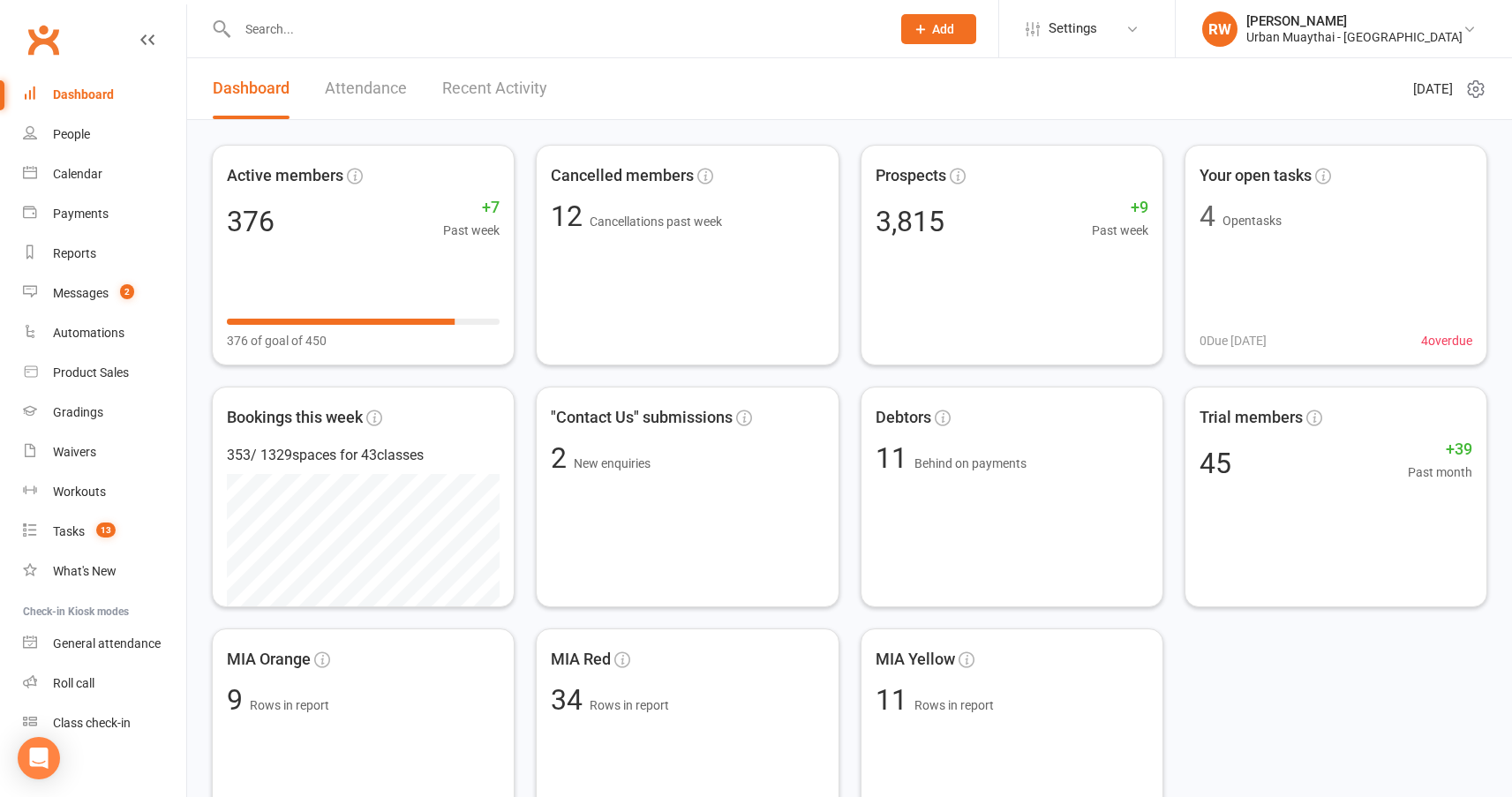
click at [307, 18] on input "text" at bounding box center [555, 28] width 646 height 24
type input "farrel"
click at [1236, 723] on div "Active members 376 +7 Past week 376 of goal of 450 Cancelled members 12 Cancell…" at bounding box center [849, 496] width 1276 height 704
click at [336, 17] on input "text" at bounding box center [555, 28] width 646 height 24
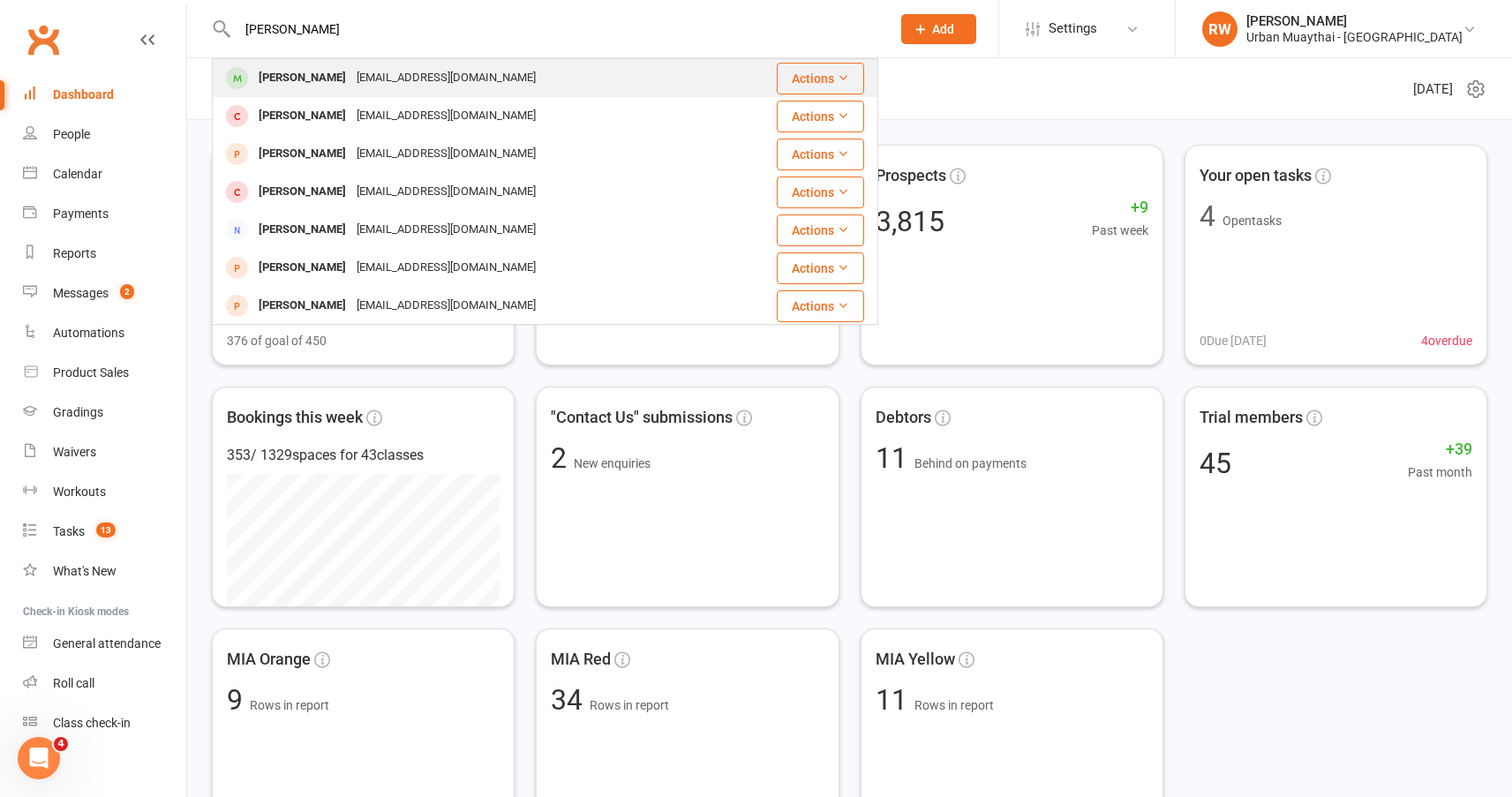
type input "[PERSON_NAME]"
click at [300, 73] on div "[PERSON_NAME]" at bounding box center [303, 78] width 98 height 25
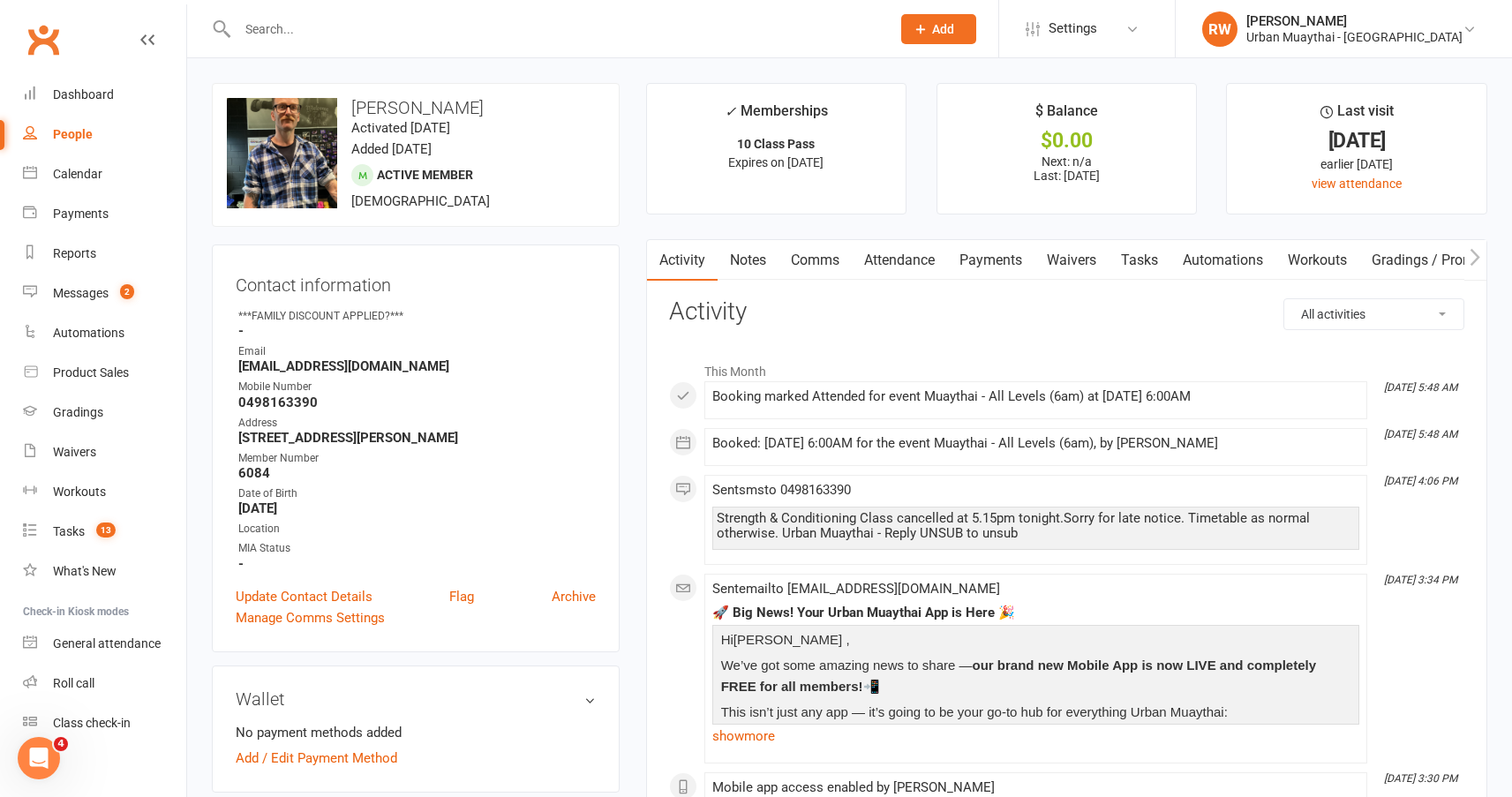
click at [892, 251] on link "Attendance" at bounding box center [899, 259] width 95 height 40
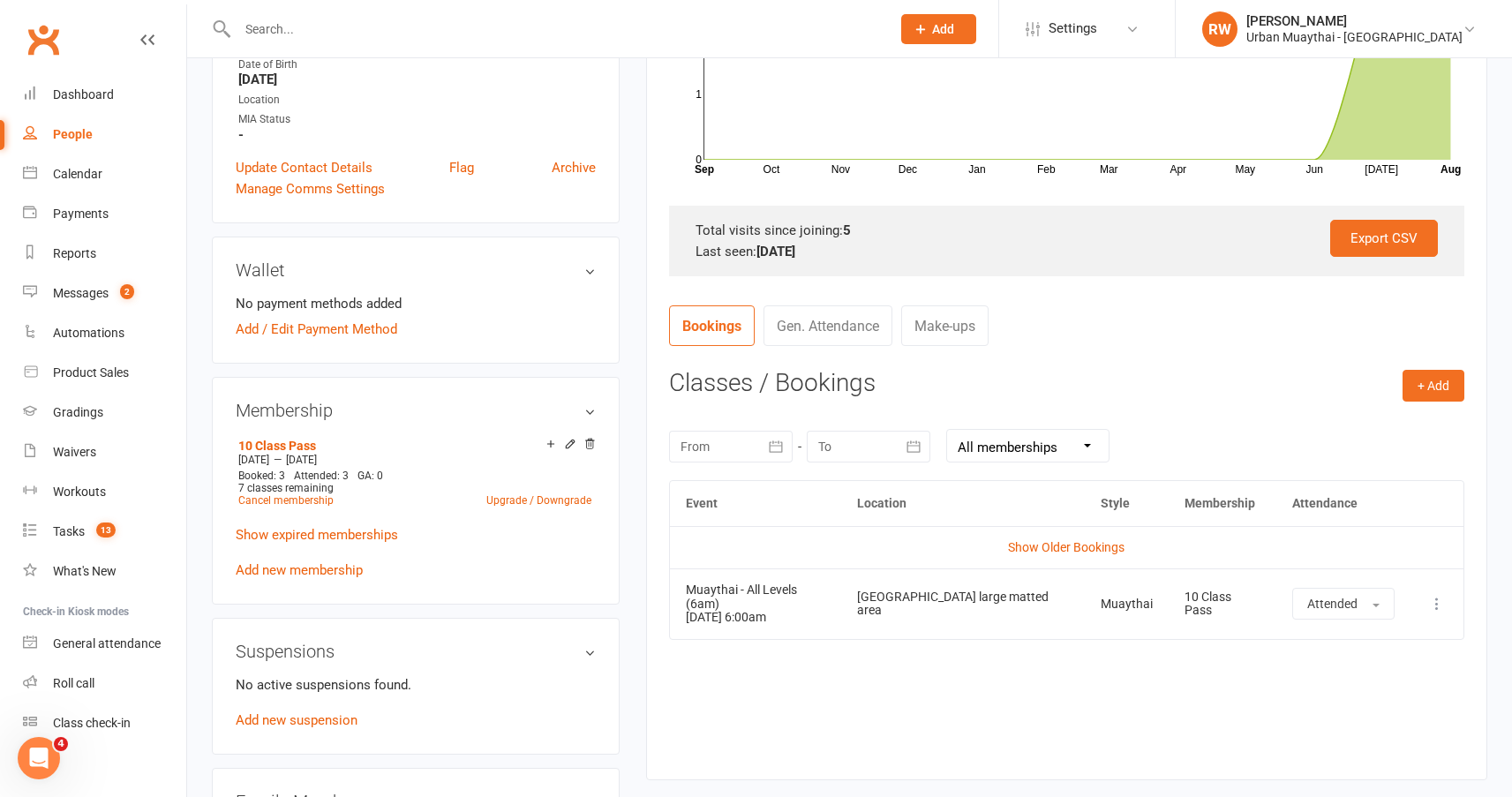
scroll to position [442, 0]
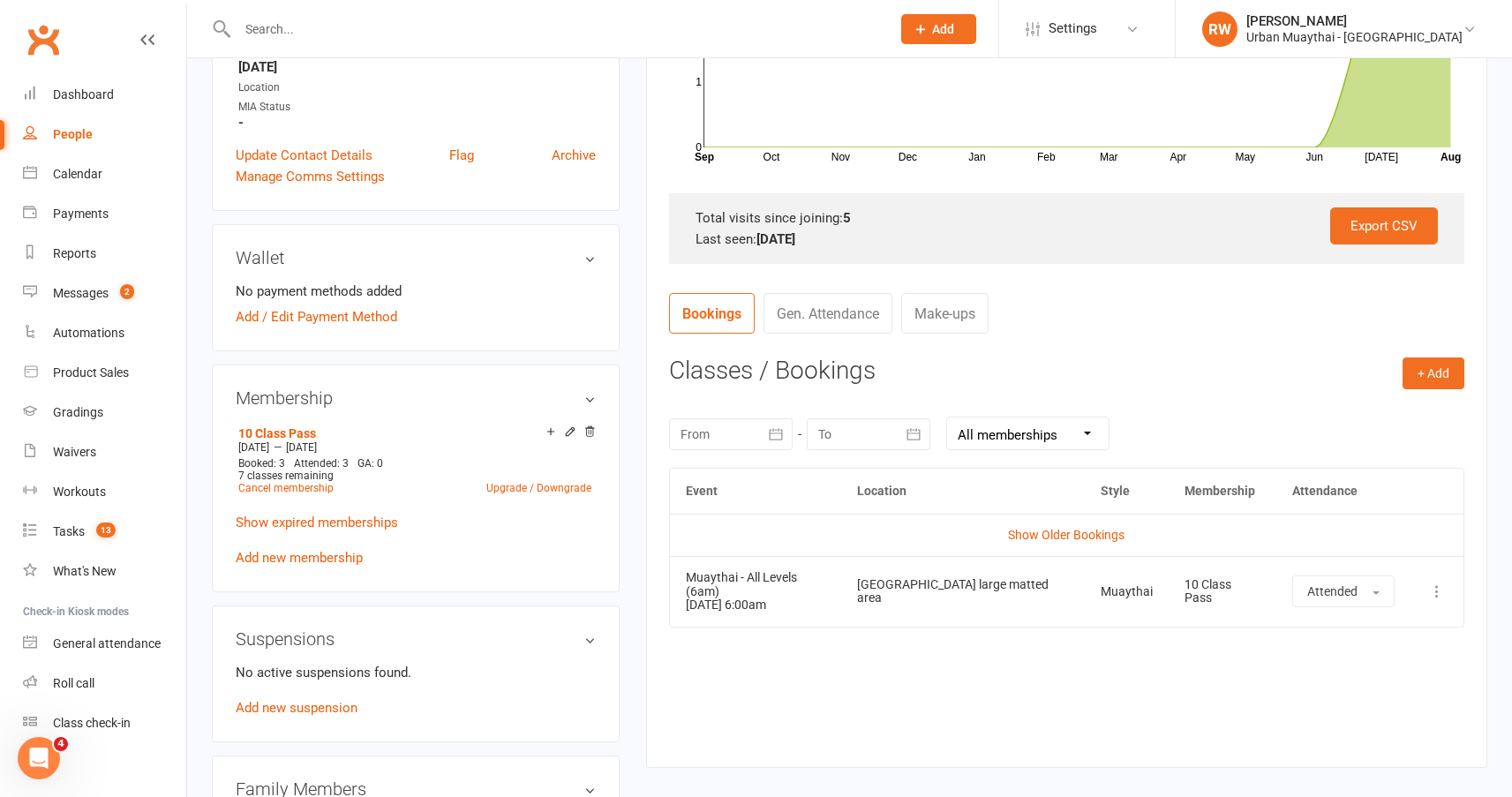
click at [770, 430] on icon "button" at bounding box center [777, 434] width 14 height 12
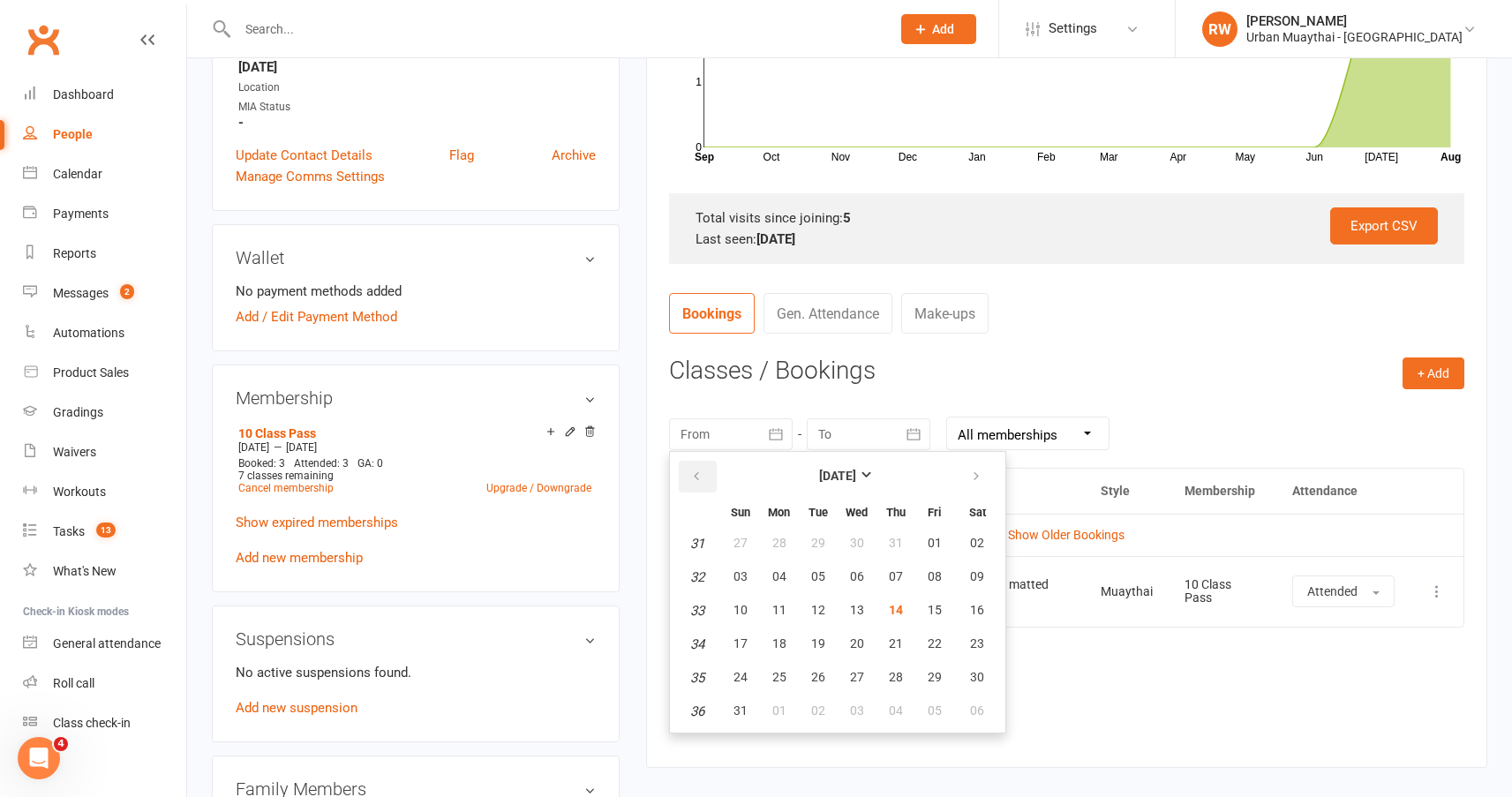
click at [696, 474] on icon "button" at bounding box center [696, 477] width 13 height 14
click at [822, 545] on span "01" at bounding box center [819, 542] width 14 height 14
type input "[DATE]"
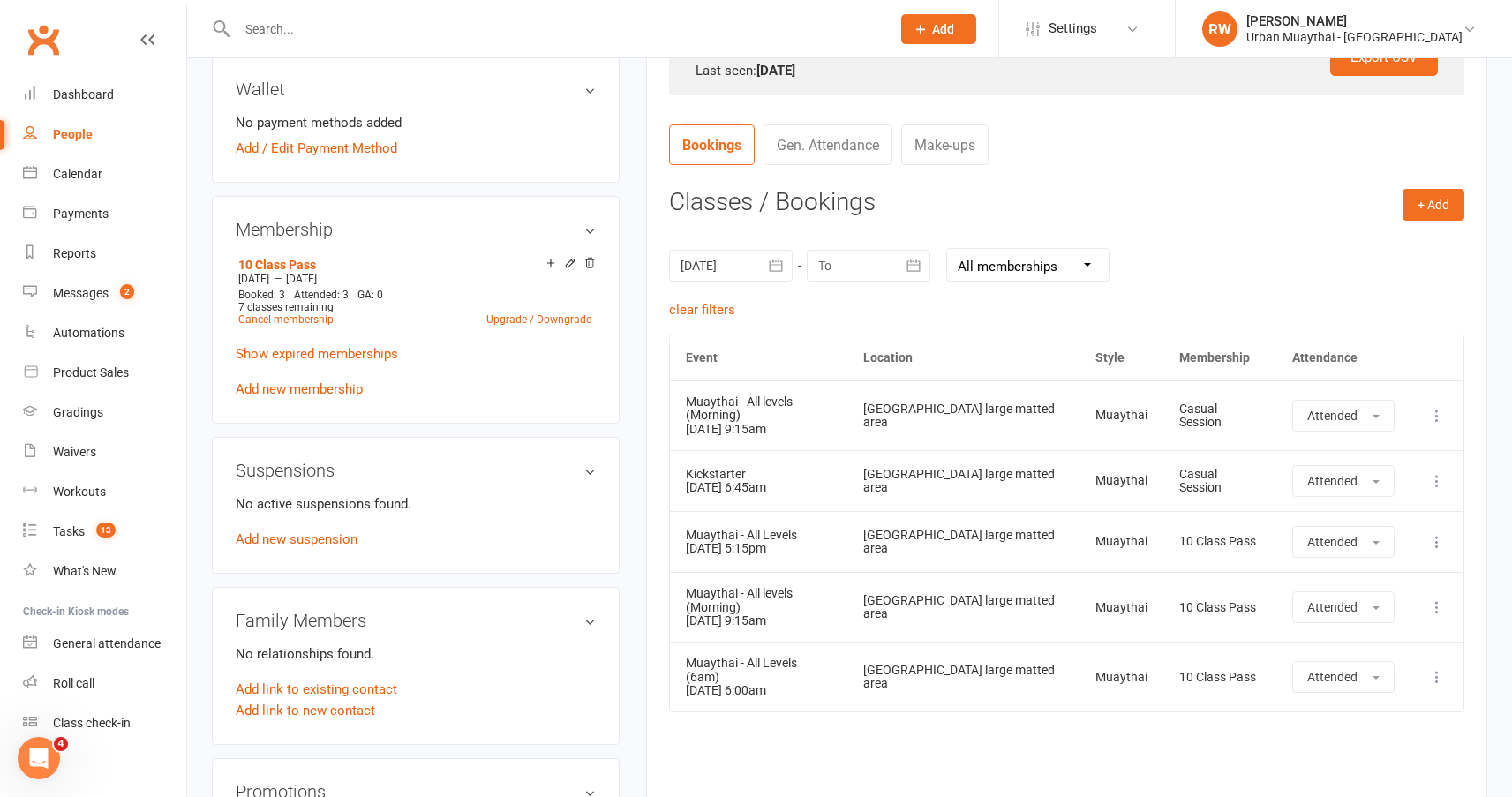
scroll to position [618, 0]
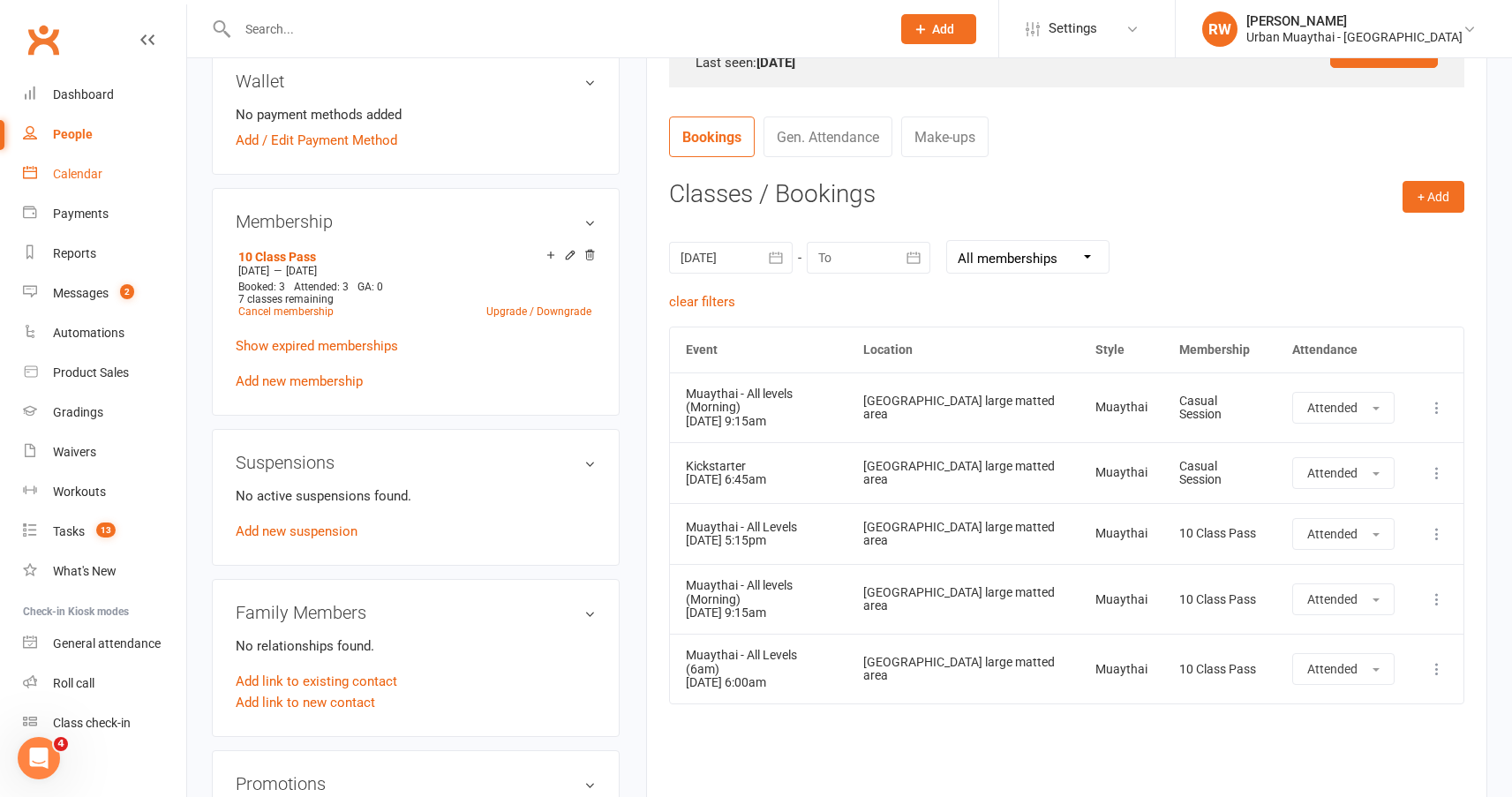
click at [81, 177] on div "Calendar" at bounding box center [77, 173] width 49 height 14
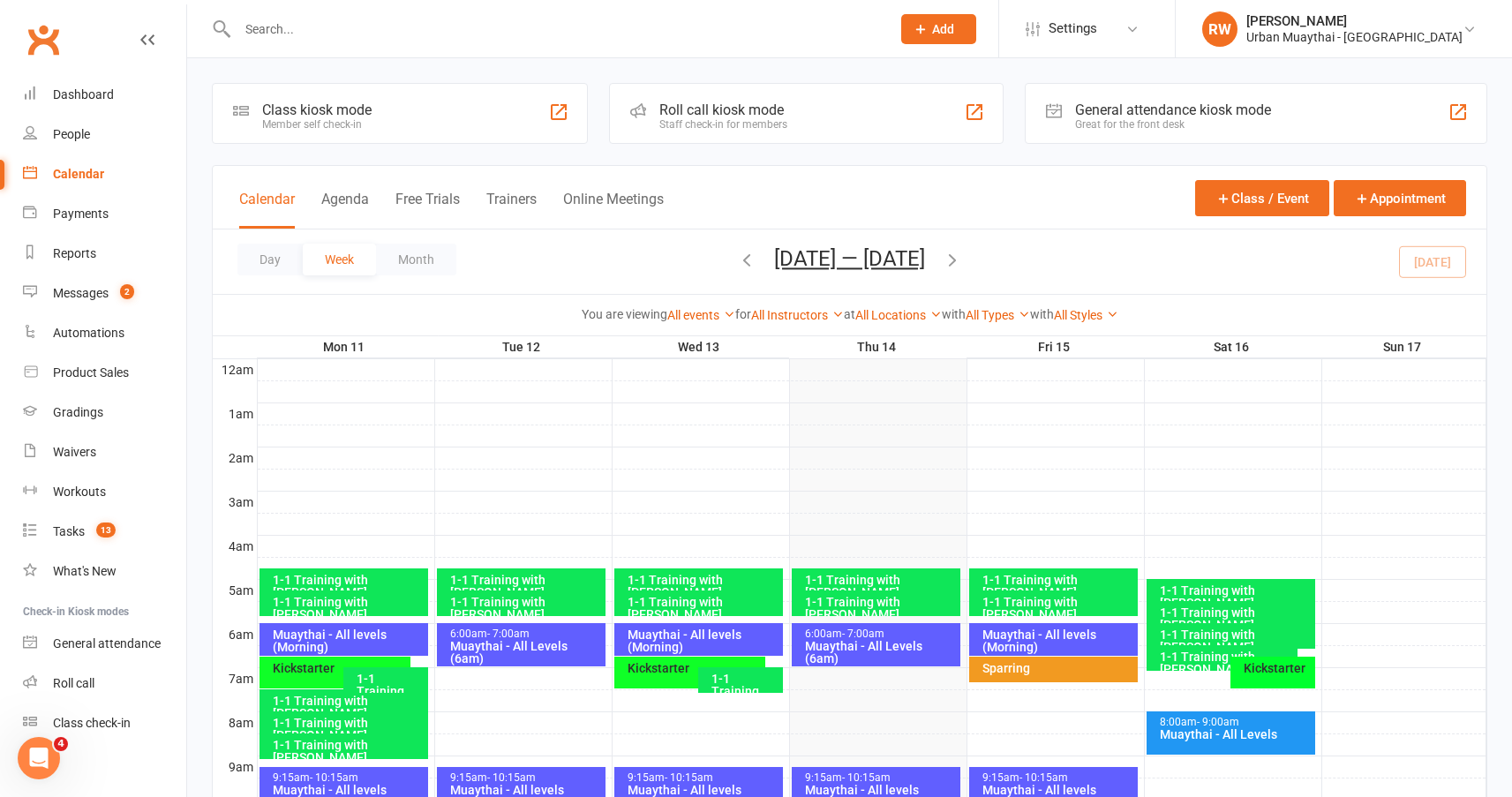
click at [739, 258] on icon "button" at bounding box center [747, 259] width 20 height 20
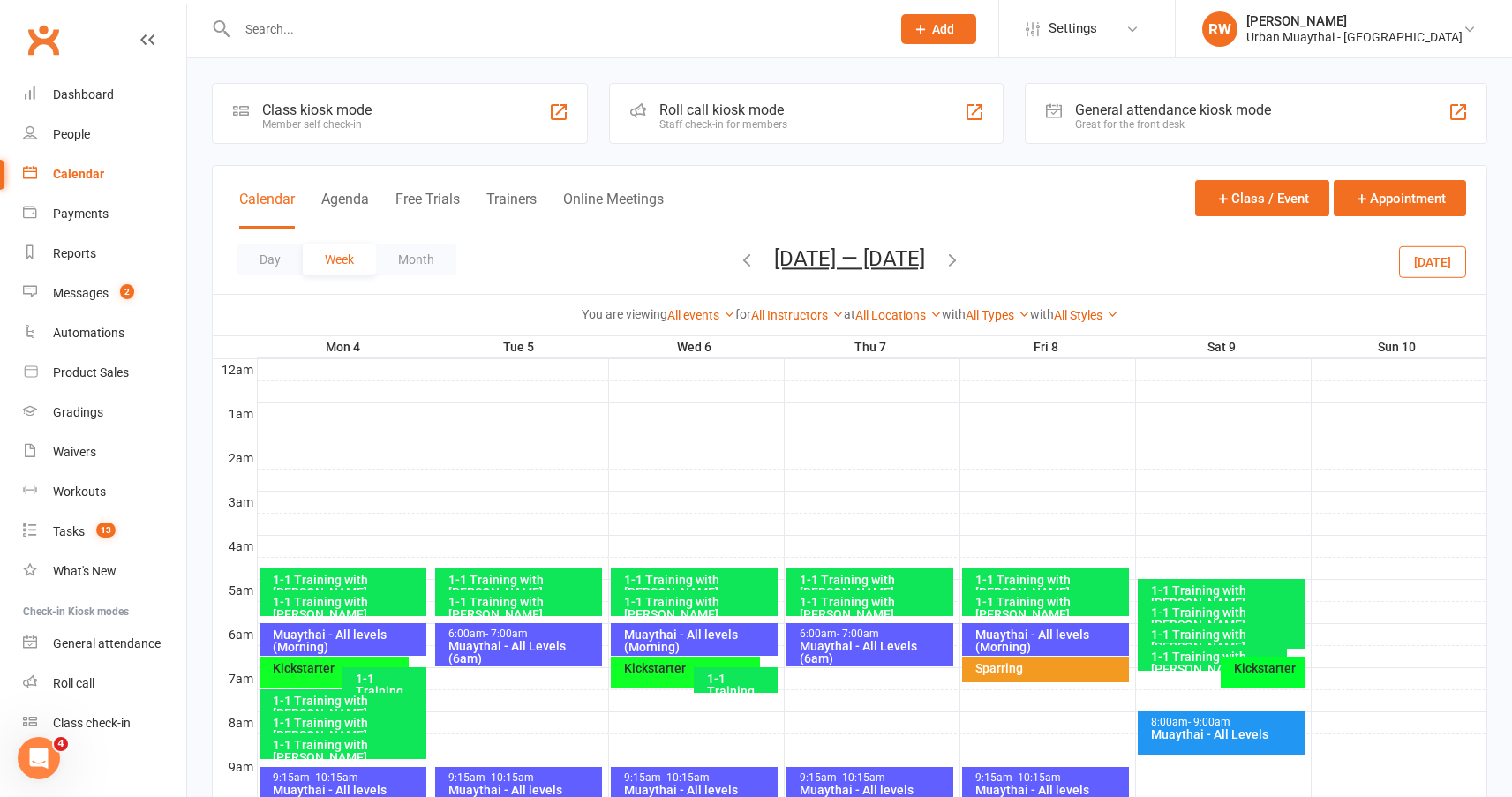
click at [740, 258] on icon "button" at bounding box center [747, 259] width 20 height 20
click at [757, 258] on span "Jul 28 — Aug 3 2025 August 2025 Sun Mon Tue Wed Thu Fri Sat 27 28 29 30 31 01 0…" at bounding box center [850, 262] width 186 height 31
click at [737, 258] on icon "button" at bounding box center [747, 259] width 20 height 20
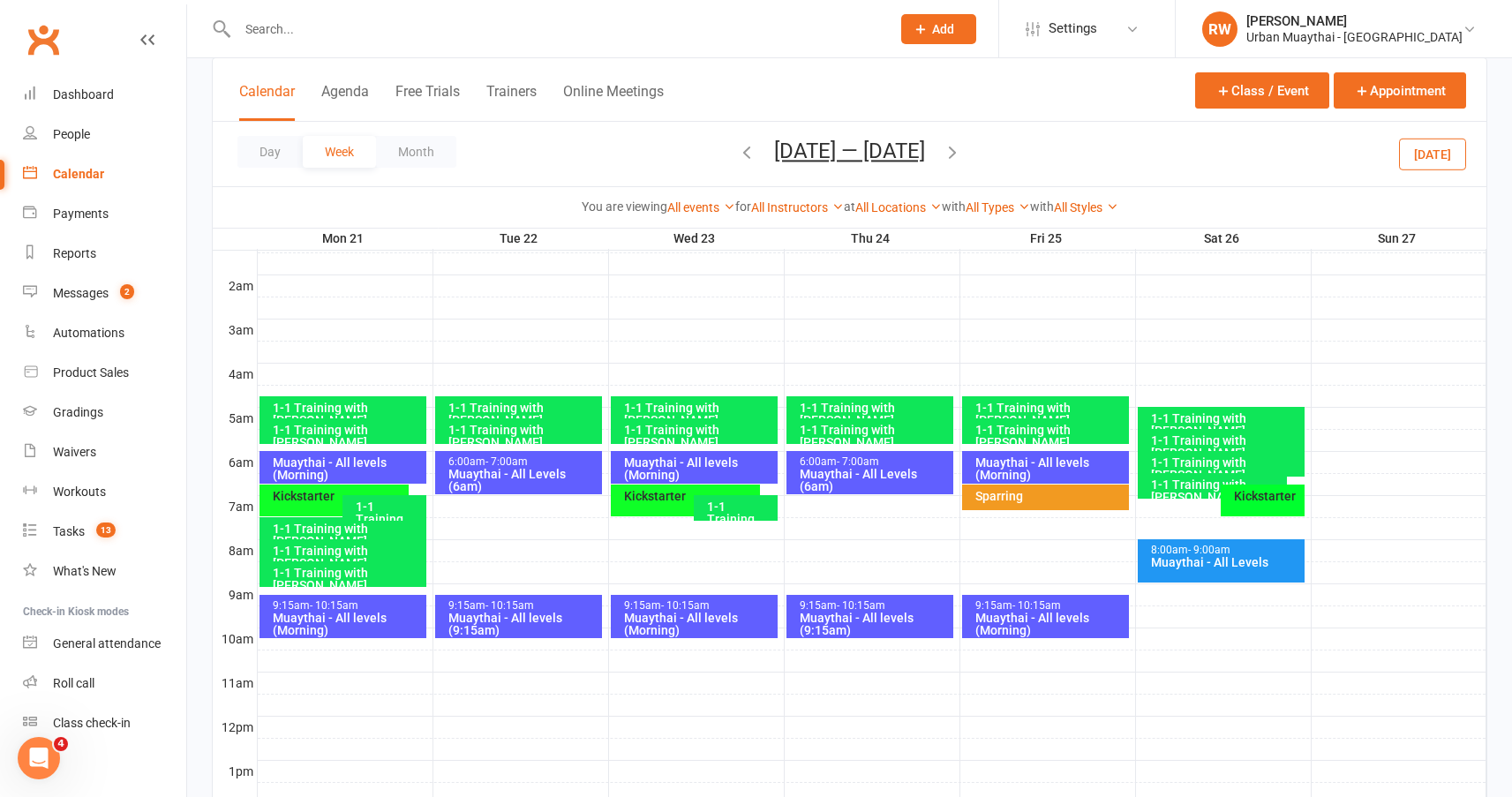
scroll to position [264, 0]
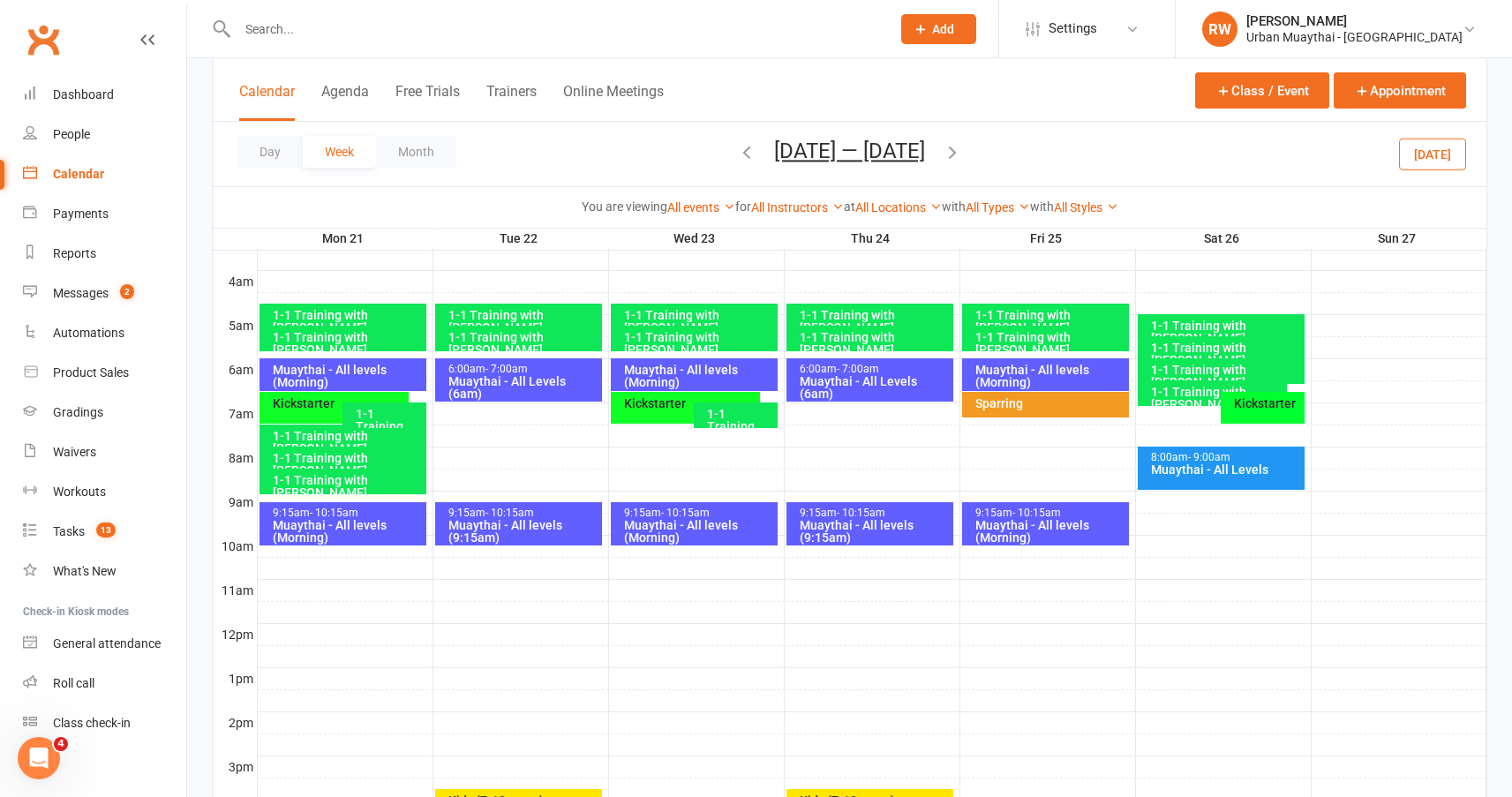
click at [347, 525] on div "Muaythai - All levels (Morning)" at bounding box center [348, 531] width 151 height 24
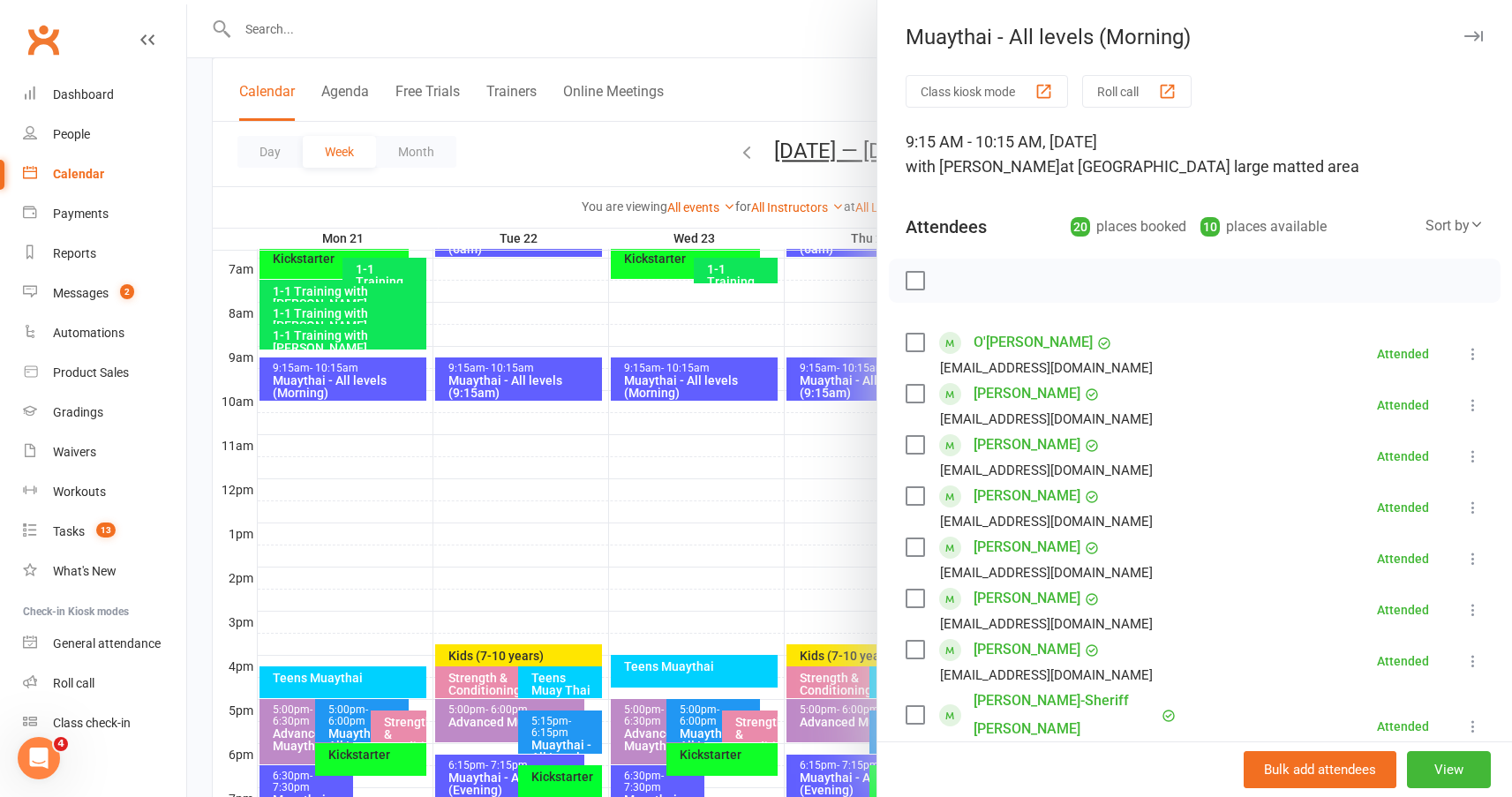
scroll to position [442, 0]
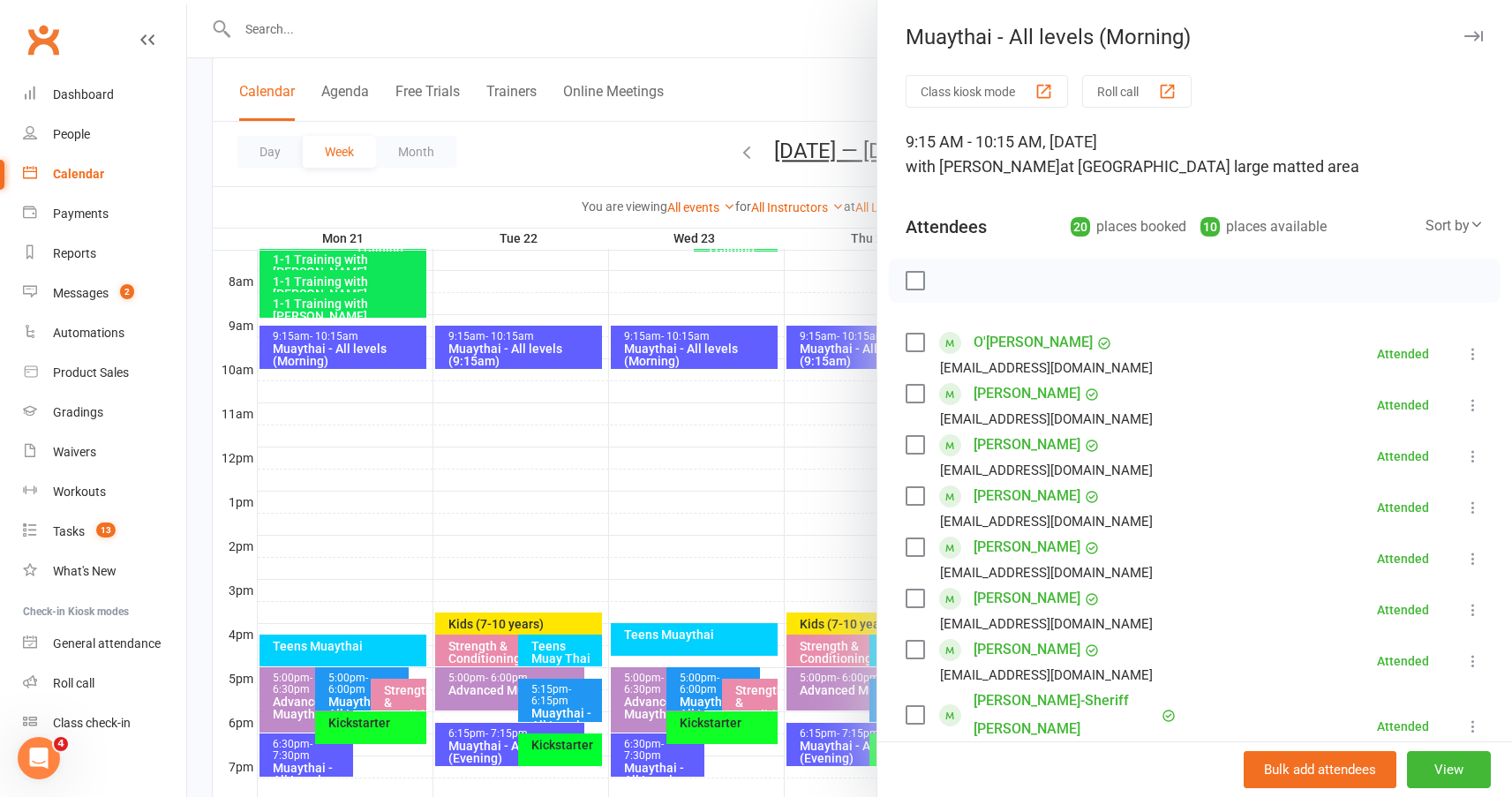
click at [739, 175] on div at bounding box center [849, 398] width 1325 height 797
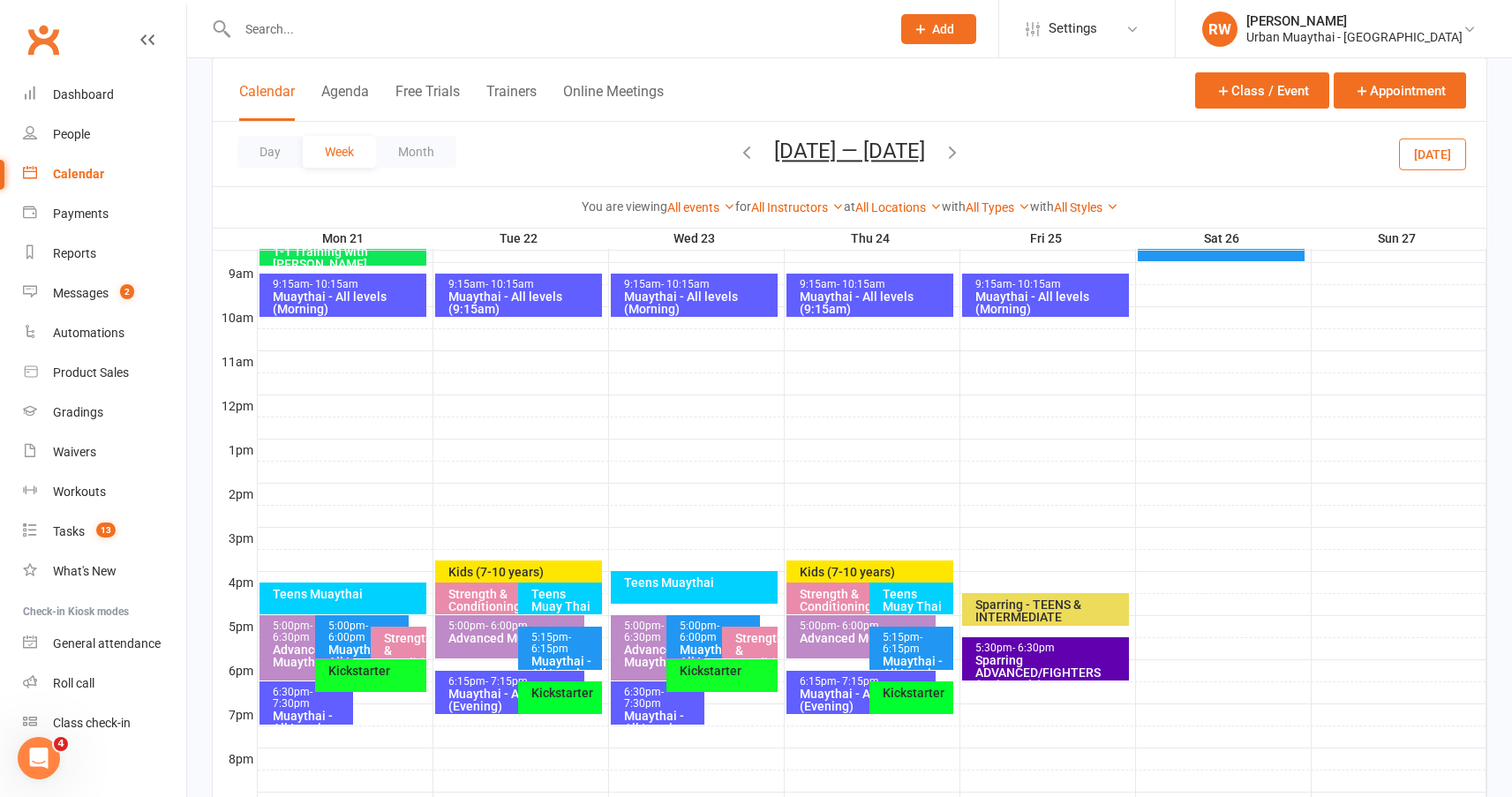
scroll to position [230, 0]
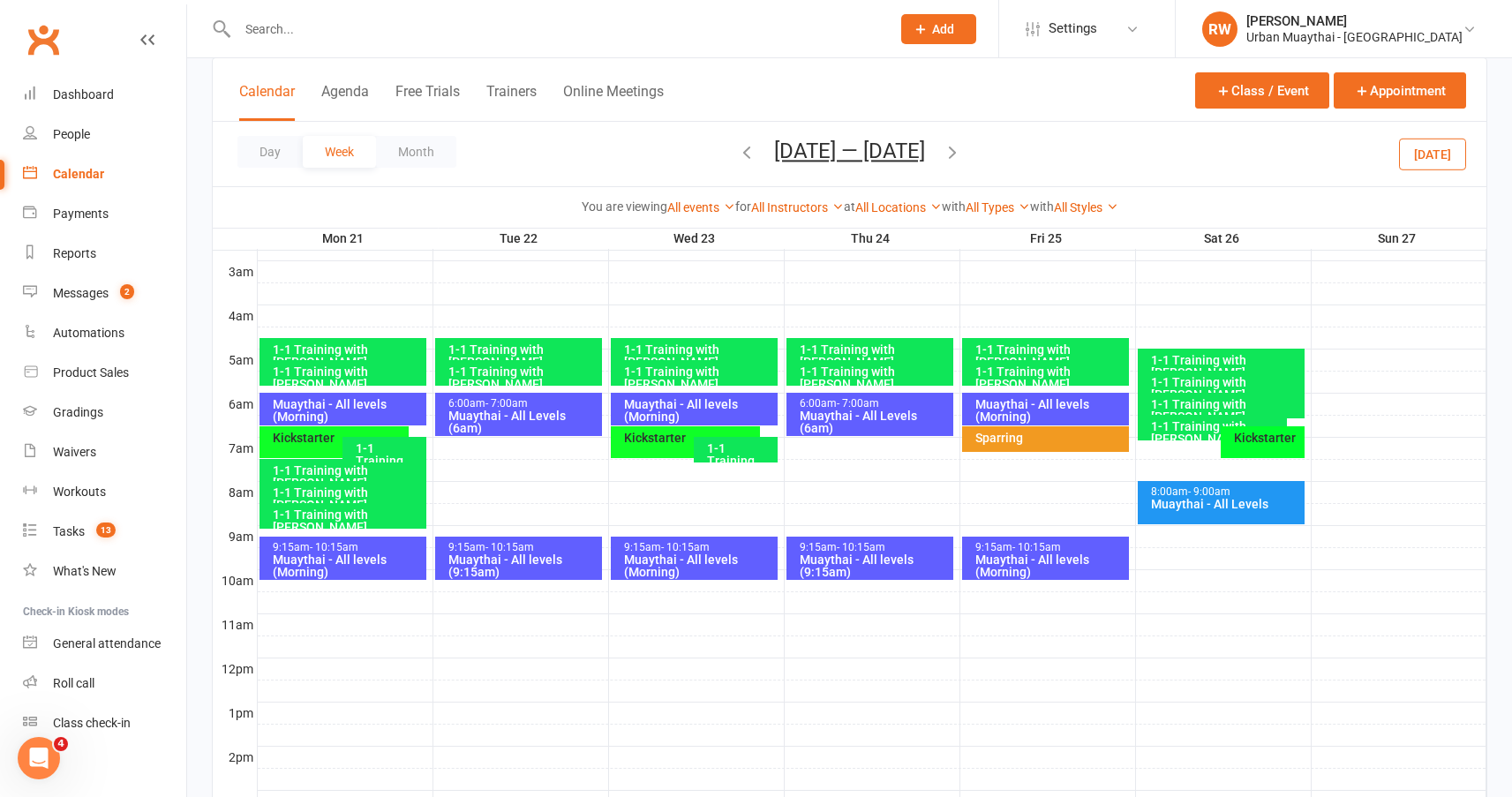
click at [1270, 436] on div "Kickstarter" at bounding box center [1266, 438] width 68 height 13
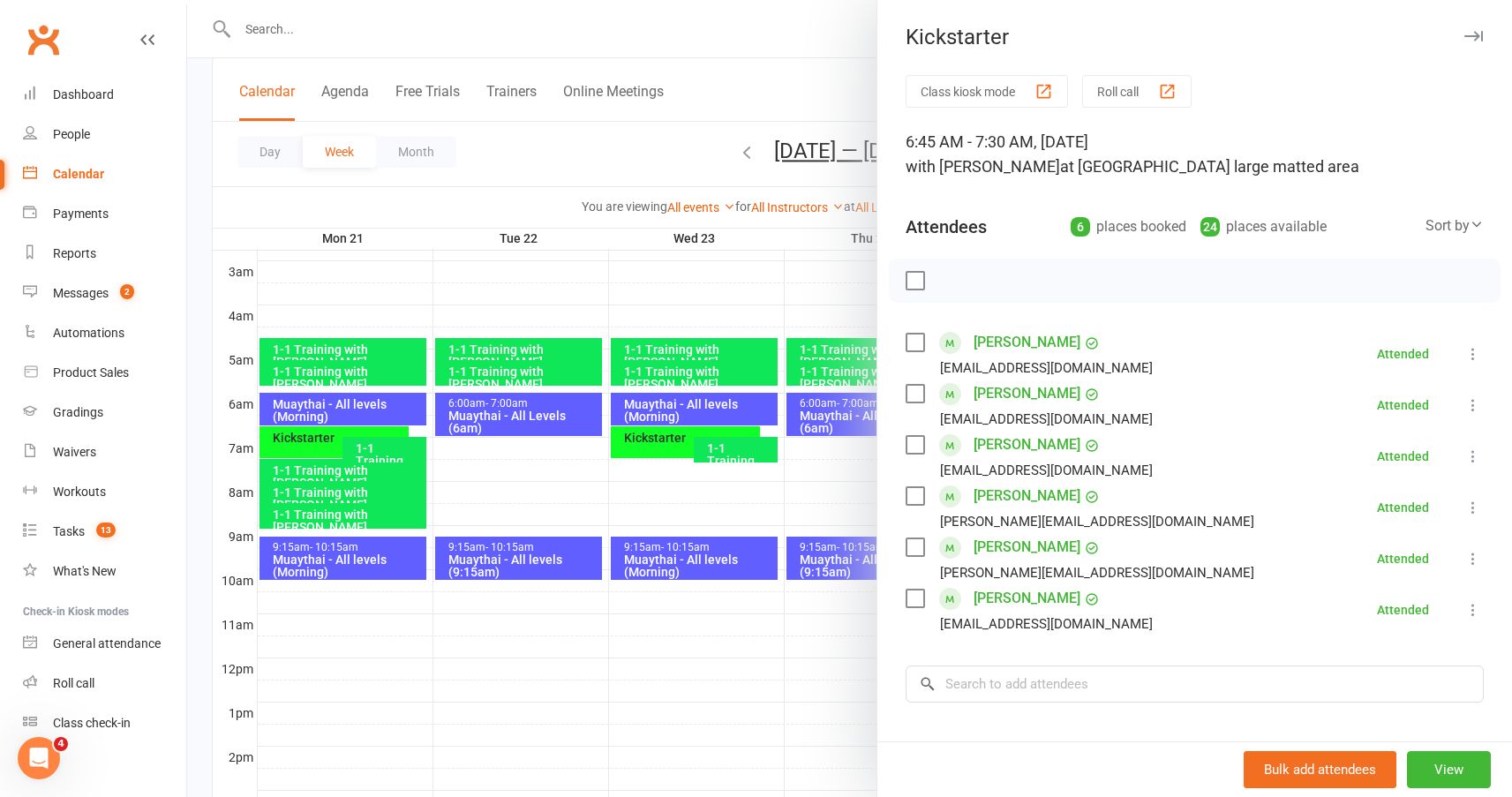
drag, startPoint x: 642, startPoint y: 217, endPoint x: 651, endPoint y: 238, distance: 22.8
click at [647, 225] on div at bounding box center [849, 398] width 1325 height 797
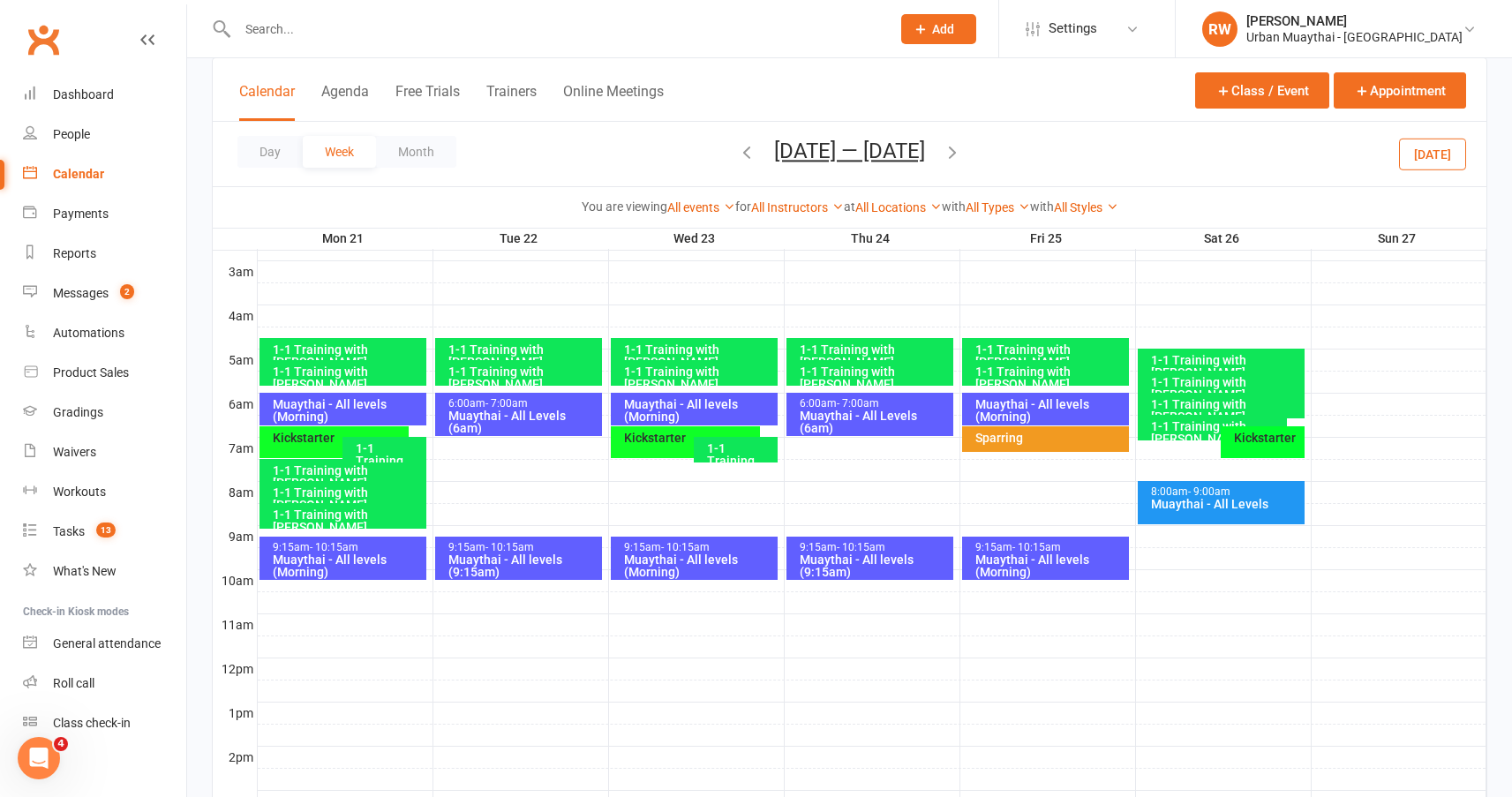
click at [961, 150] on icon "button" at bounding box center [953, 152] width 20 height 20
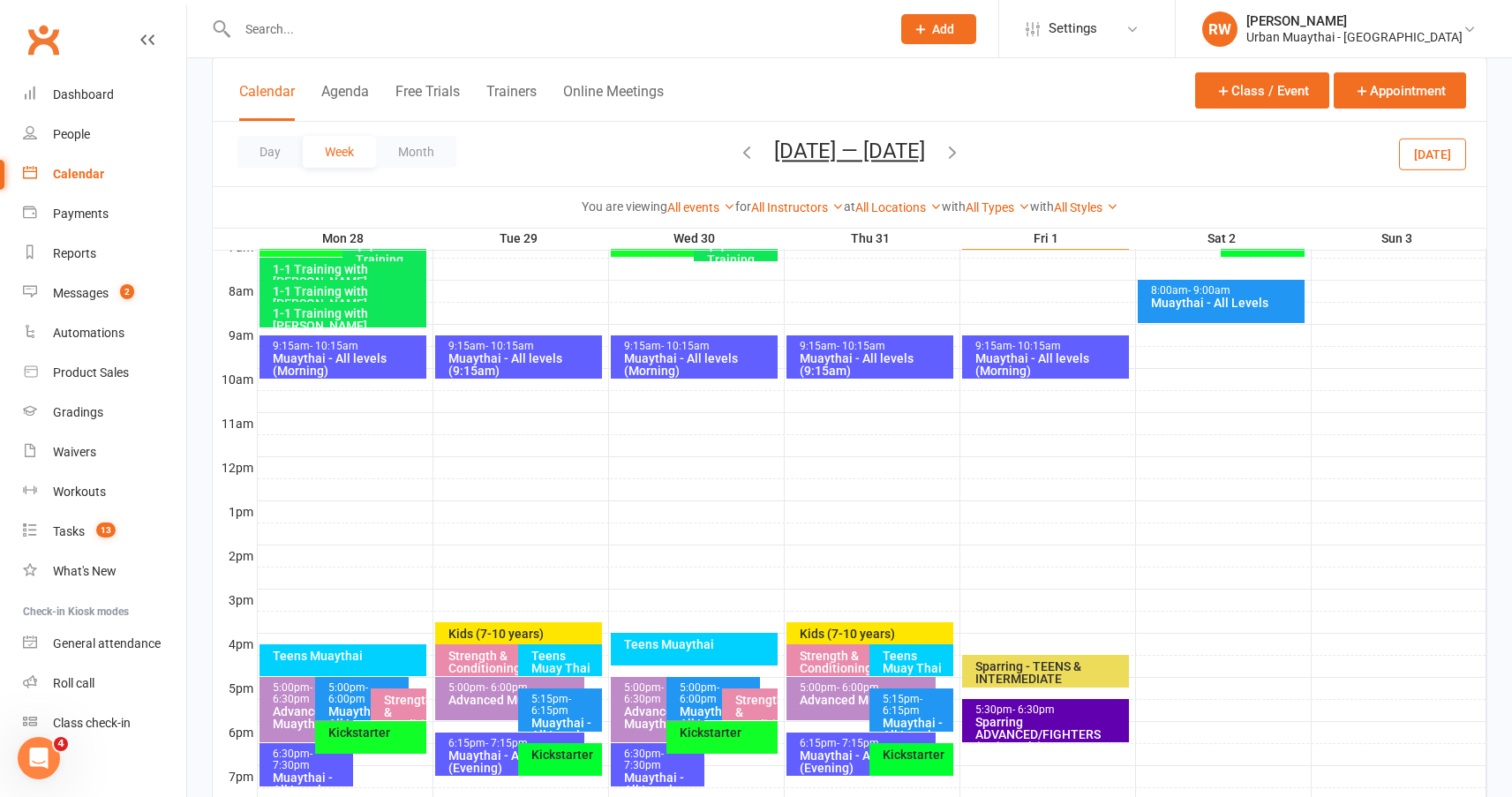
scroll to position [495, 0]
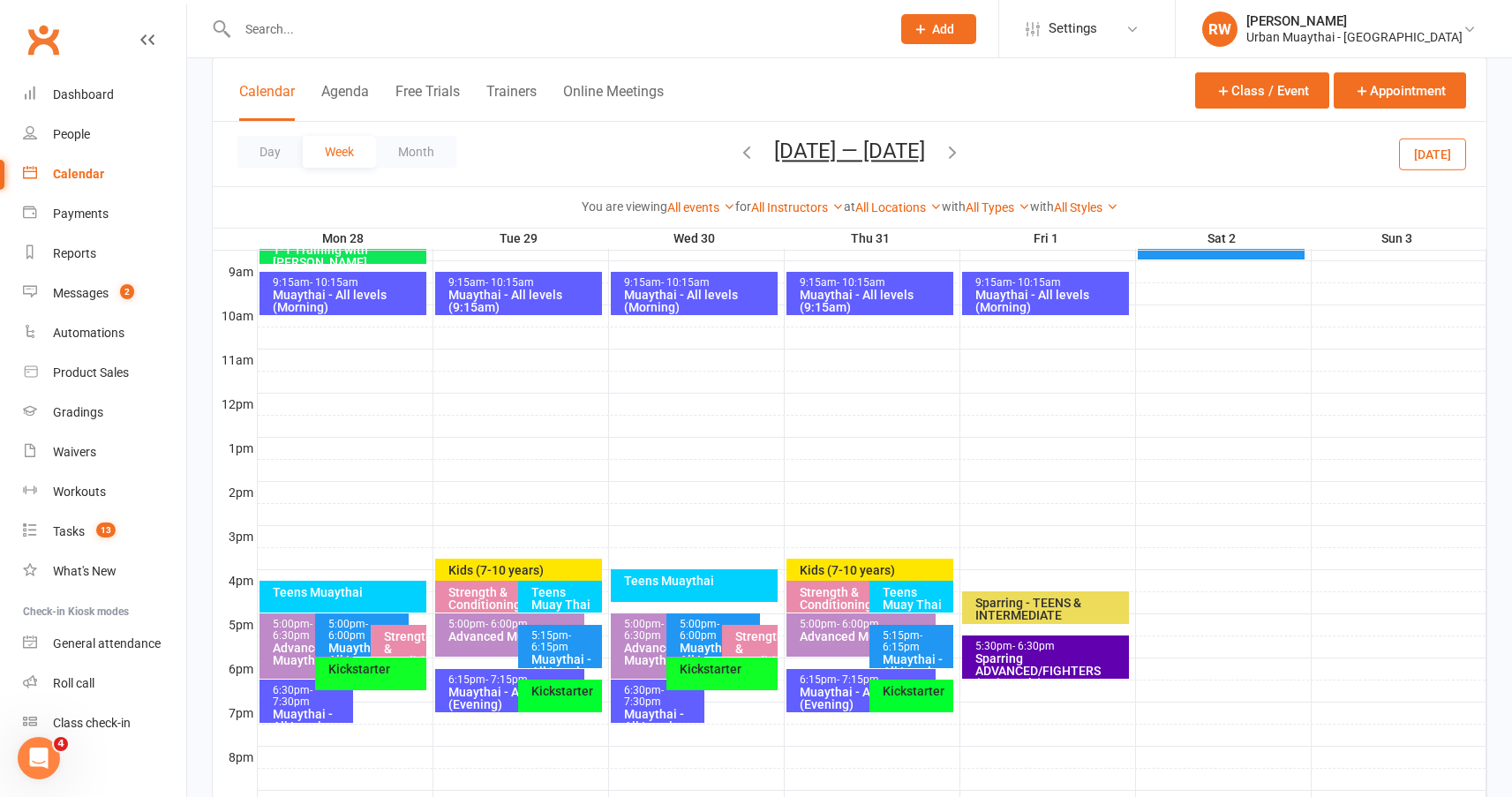
click at [543, 646] on span "- 6:15pm" at bounding box center [551, 641] width 40 height 23
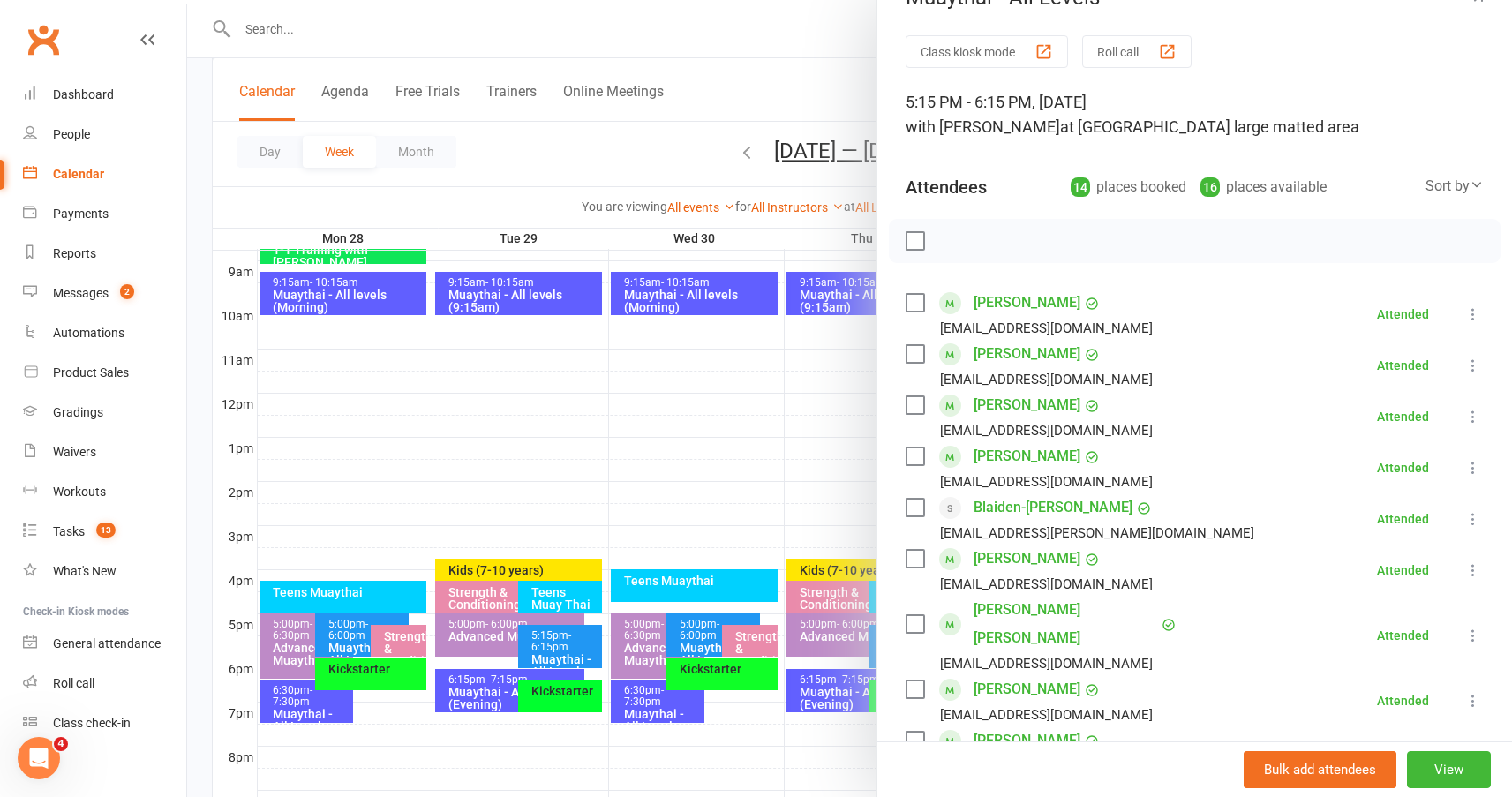
scroll to position [0, 0]
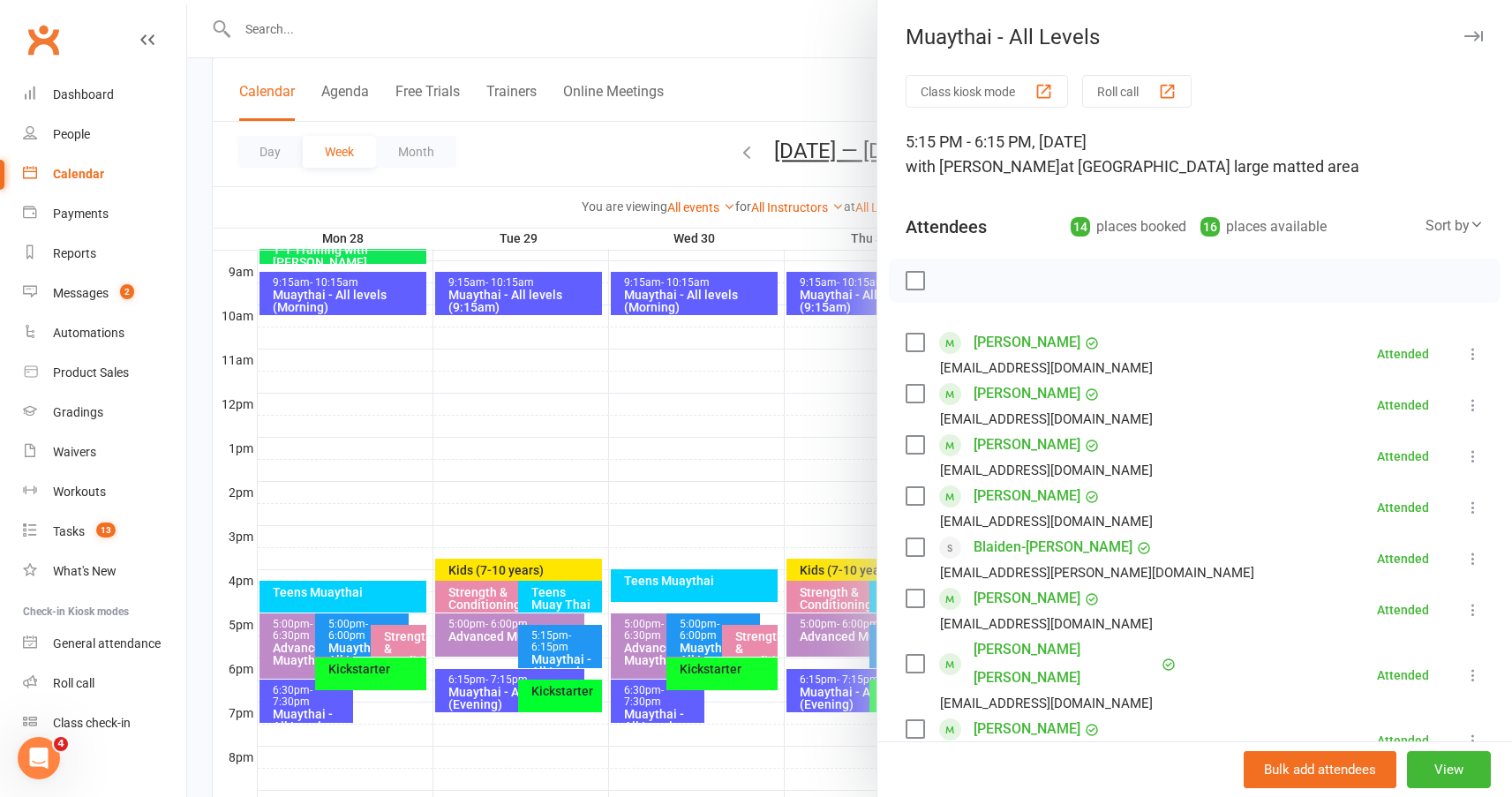
click at [648, 452] on div at bounding box center [849, 398] width 1325 height 797
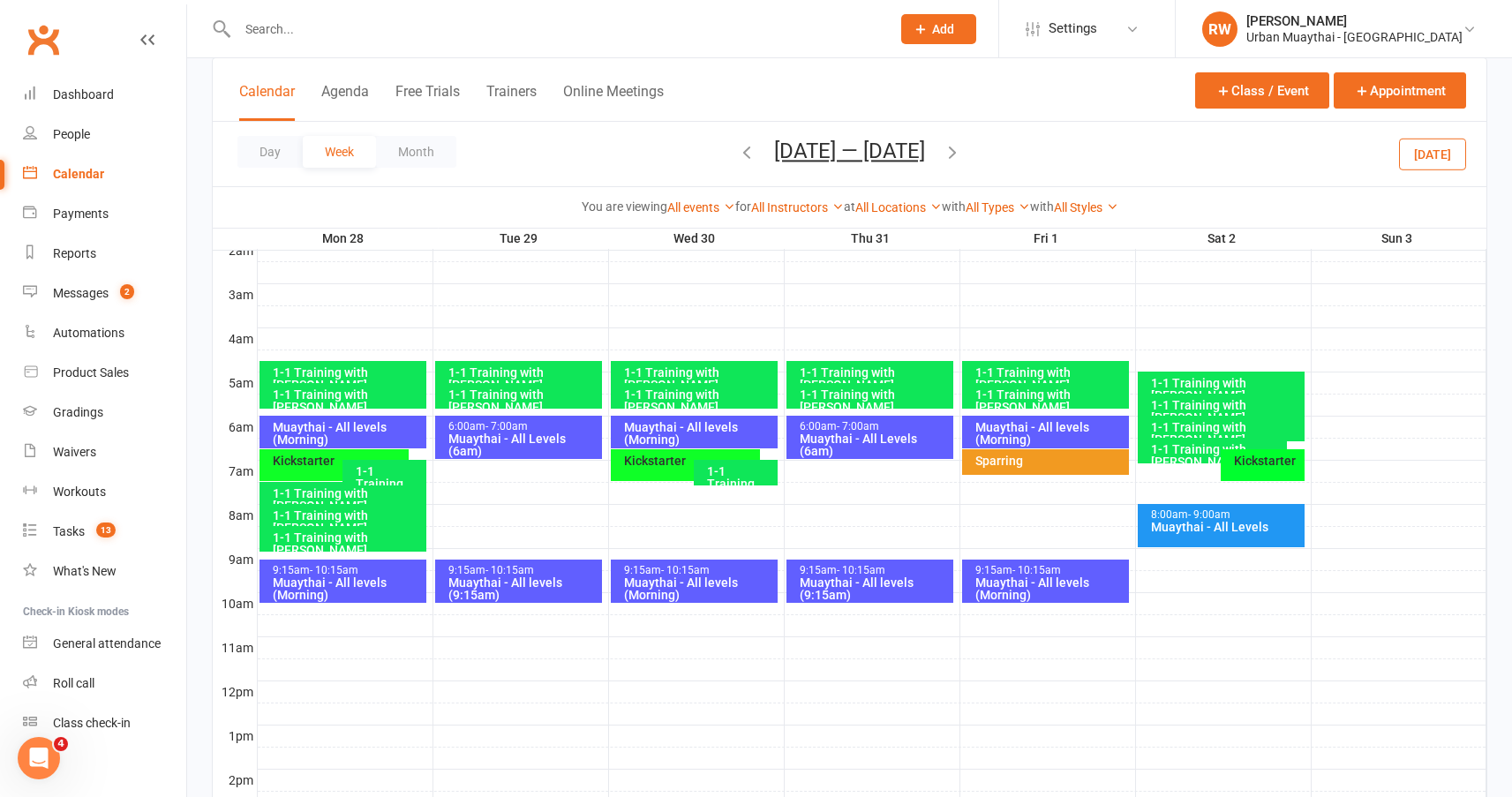
scroll to position [142, 0]
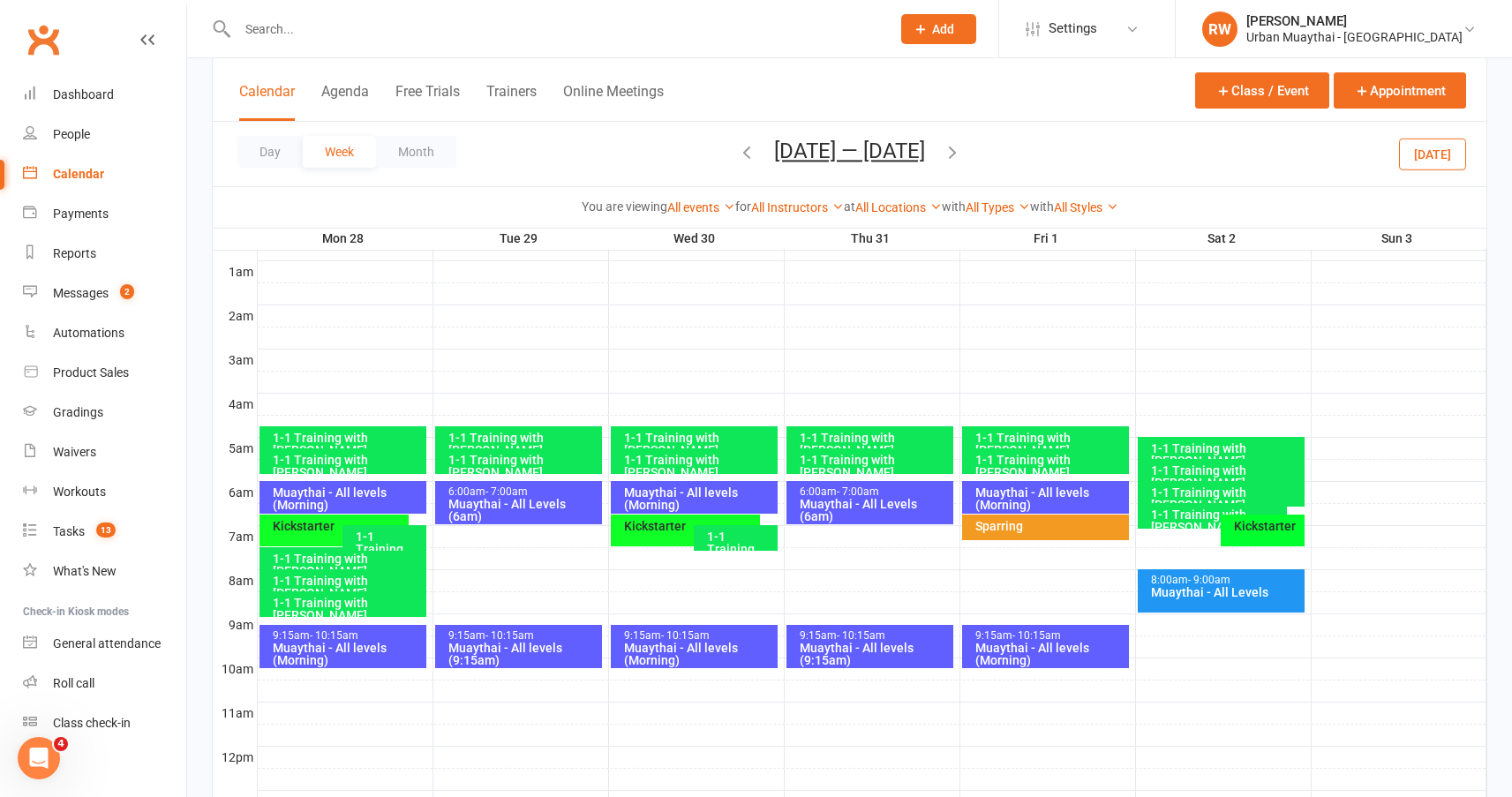
click at [1058, 641] on div "Muaythai - All levels (Morning)" at bounding box center [1050, 653] width 151 height 24
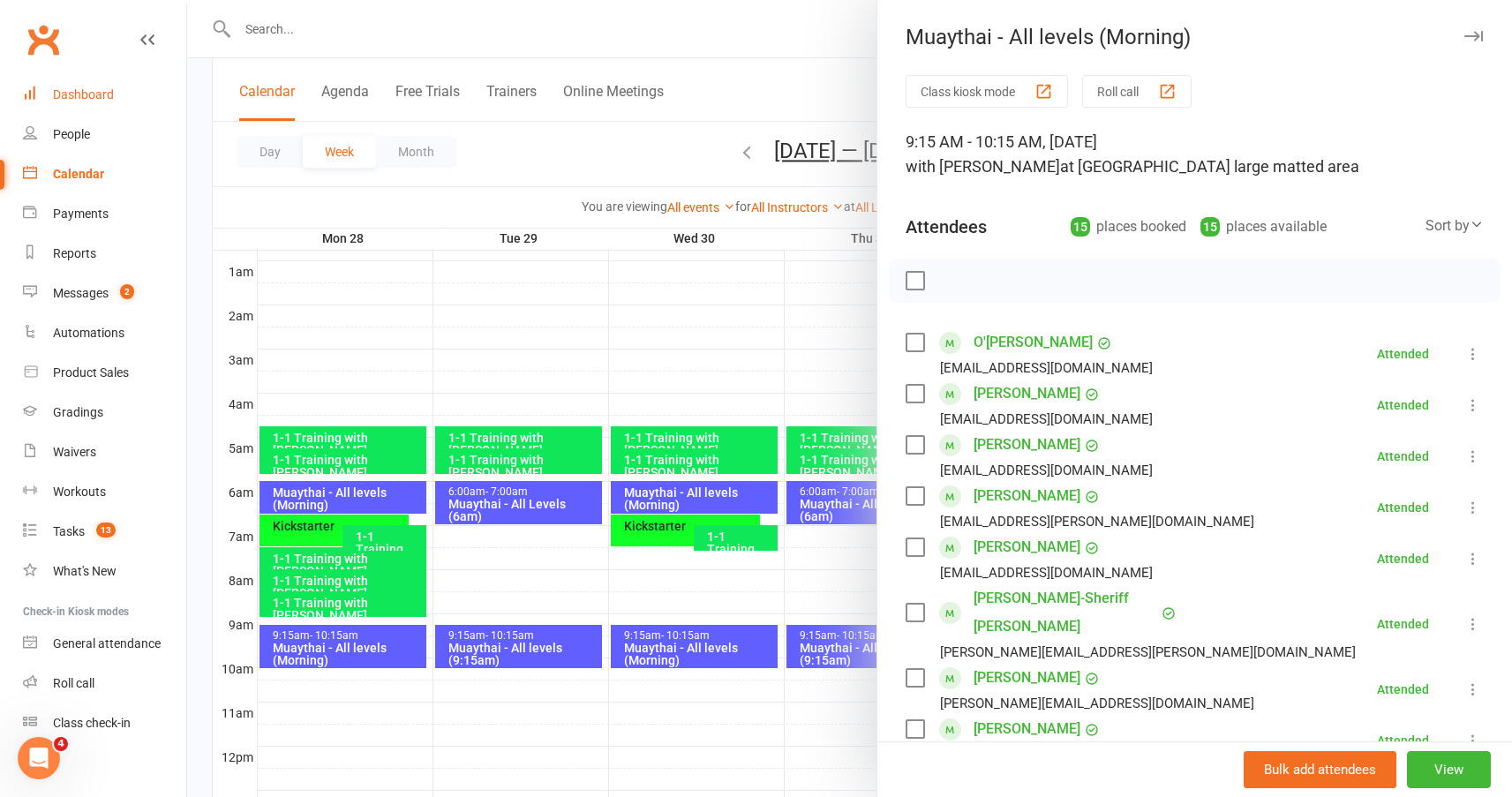
click at [108, 97] on div "Dashboard" at bounding box center [83, 94] width 61 height 14
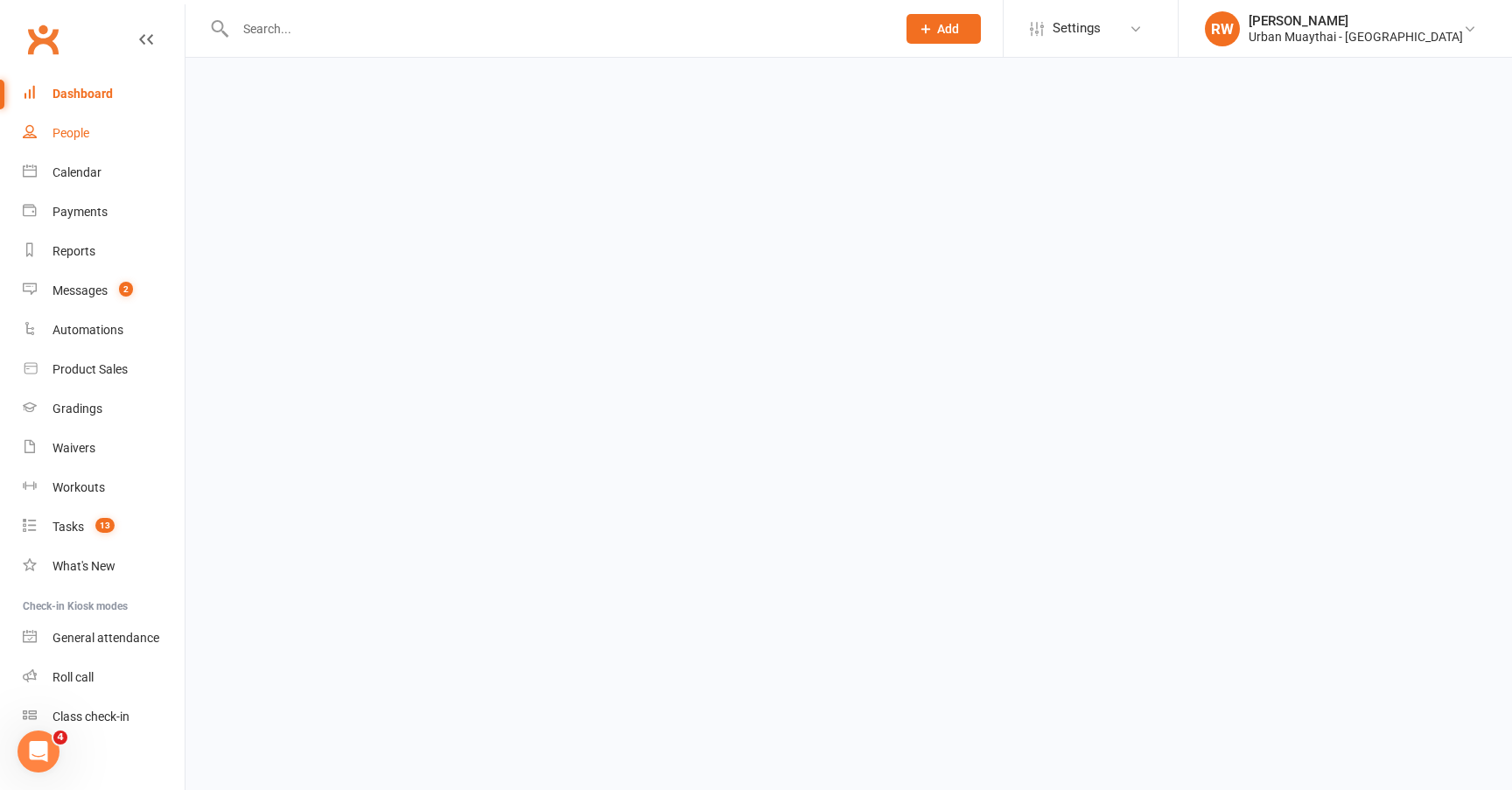
click at [83, 151] on link "People" at bounding box center [103, 133] width 162 height 40
click at [269, 31] on input "text" at bounding box center [556, 28] width 653 height 24
type input "brendan"
click at [76, 136] on div "People" at bounding box center [71, 133] width 37 height 14
click at [1486, 82] on html "Prospect Member Non-attending contact Class / event Appointment Grading event T…" at bounding box center [756, 41] width 1512 height 82
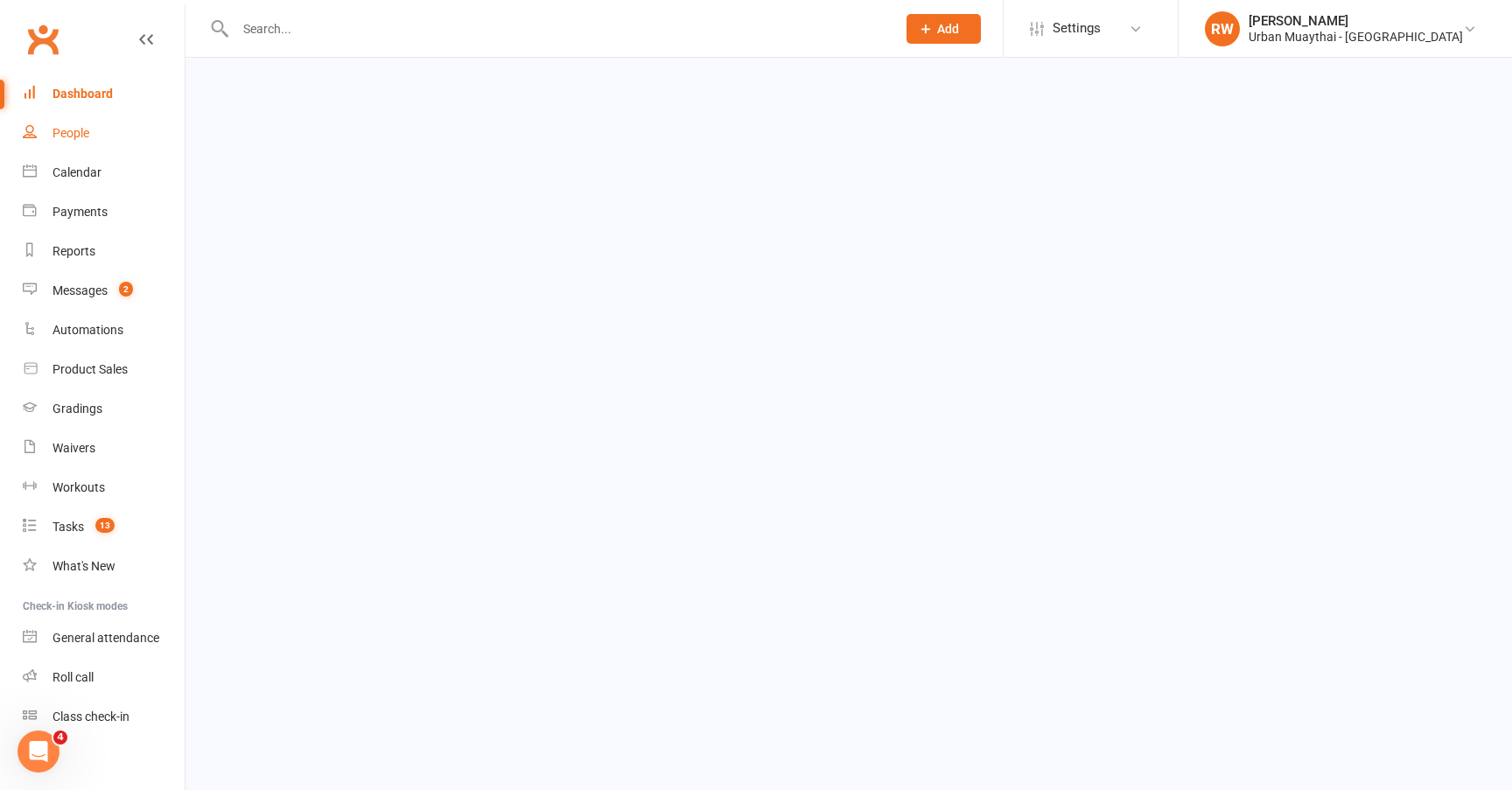
click at [79, 141] on link "People" at bounding box center [103, 133] width 162 height 40
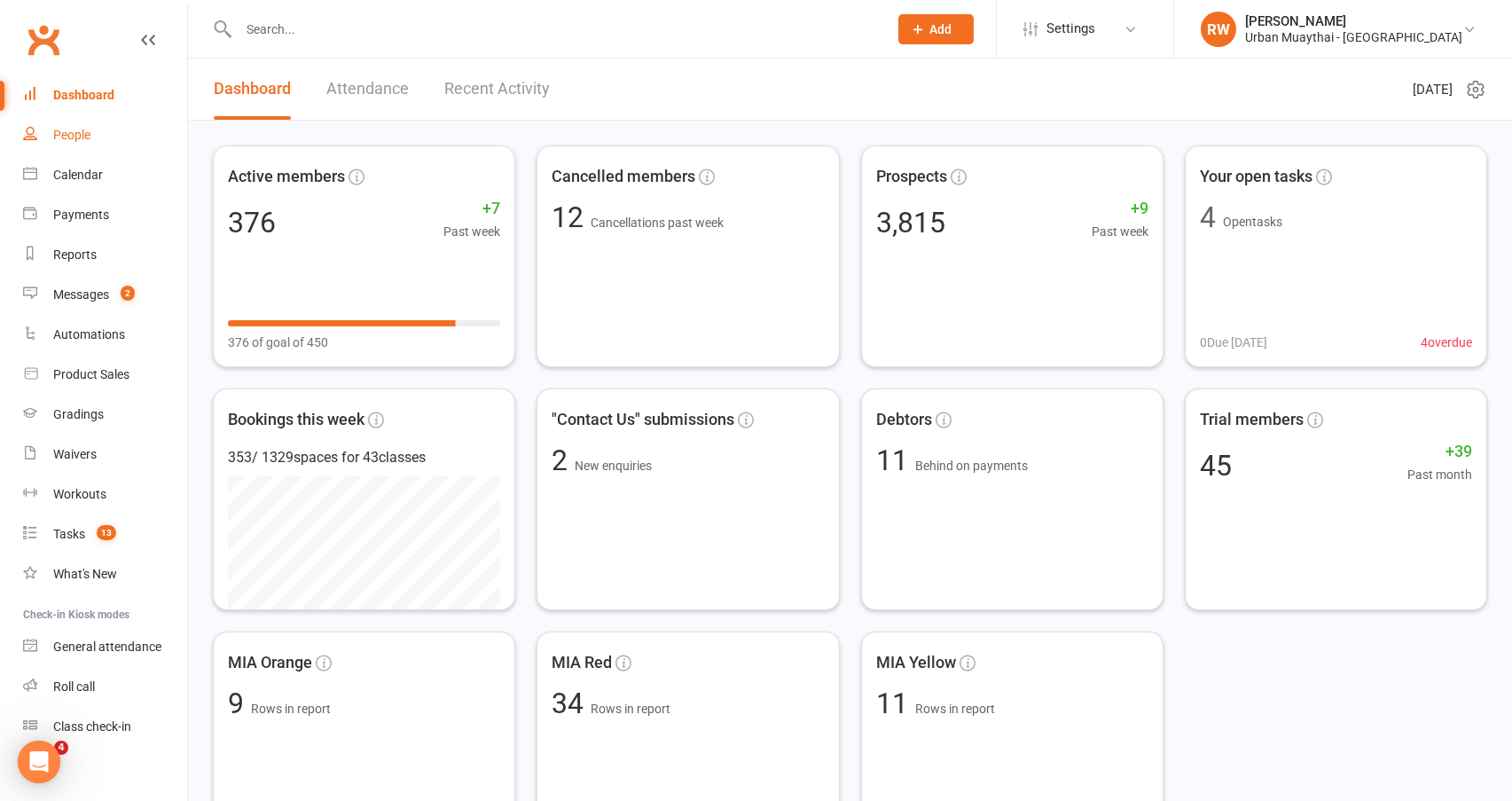
click at [79, 139] on div "People" at bounding box center [72, 135] width 37 height 14
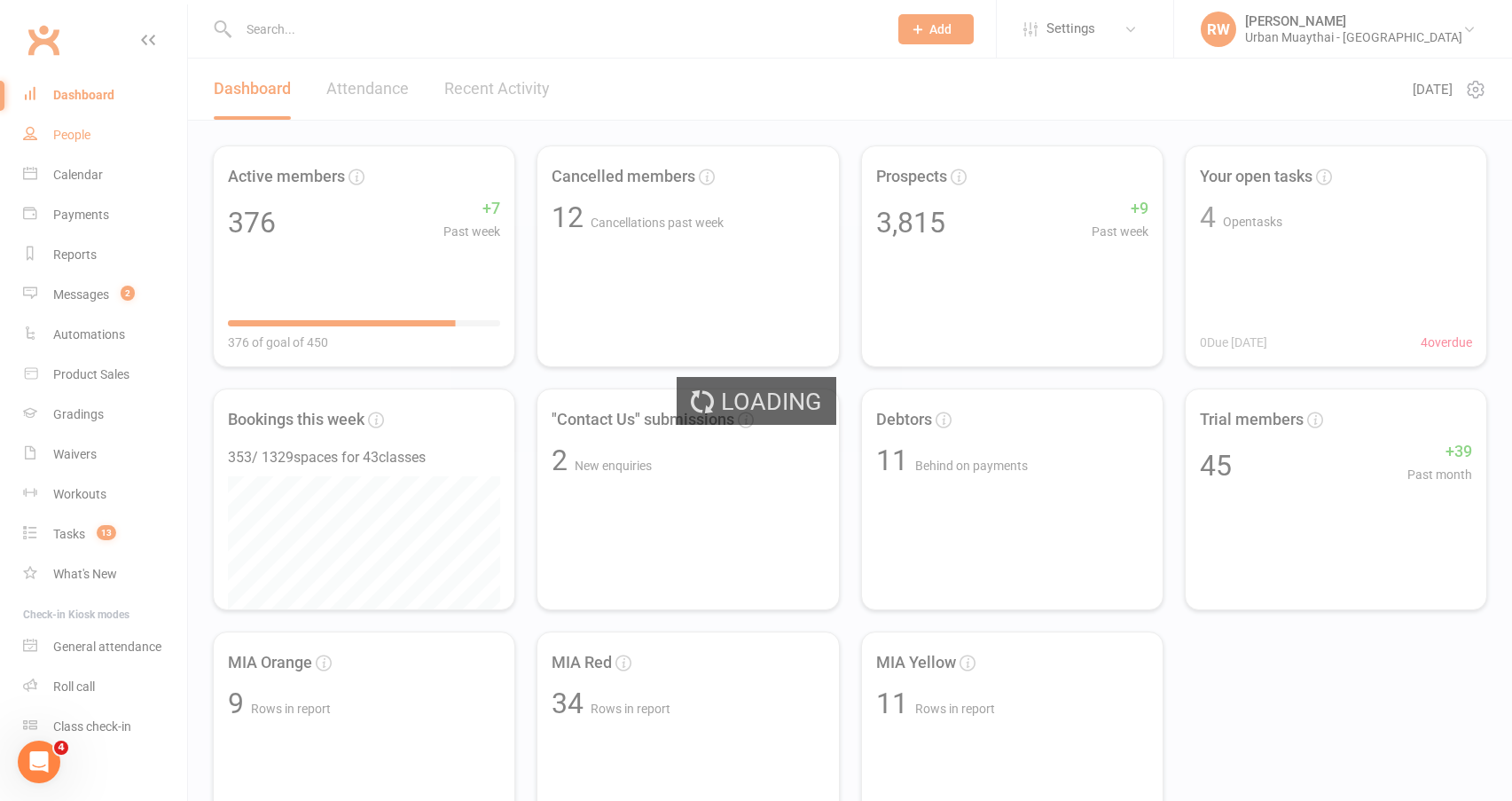
select select "50"
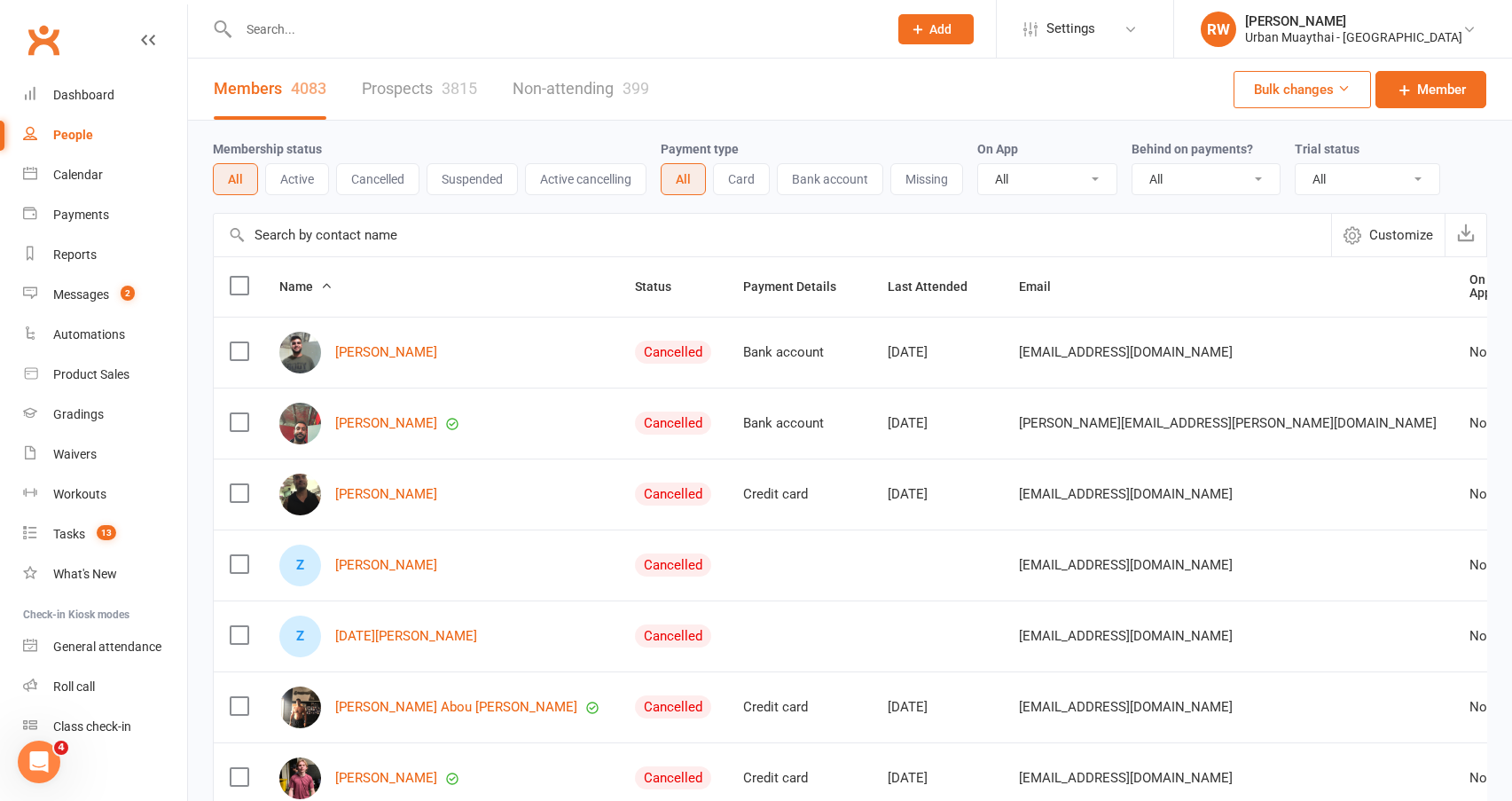
click at [283, 31] on input "text" at bounding box center [554, 29] width 642 height 25
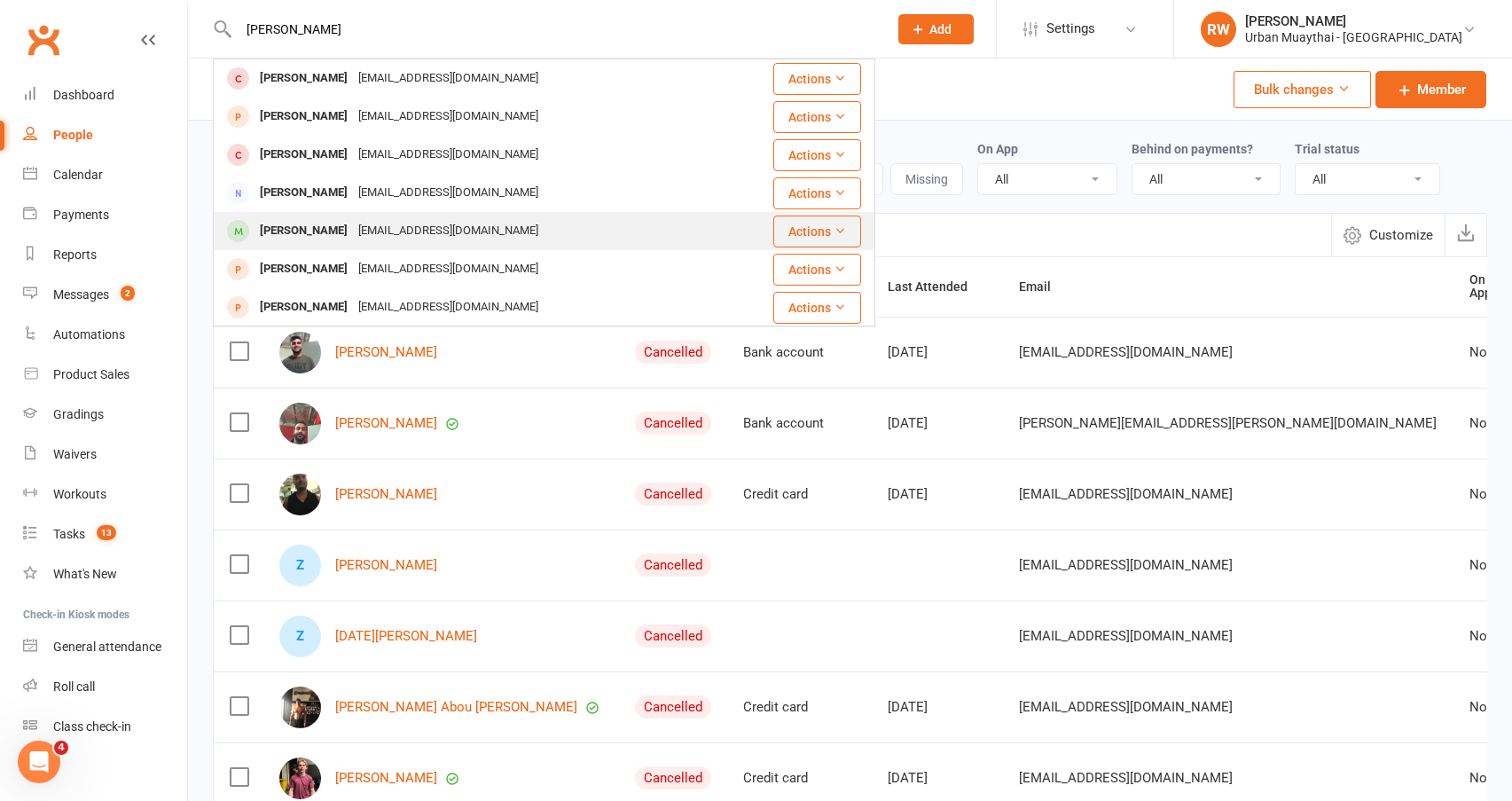
type input "[PERSON_NAME]"
click at [293, 227] on div "[PERSON_NAME]" at bounding box center [304, 231] width 98 height 26
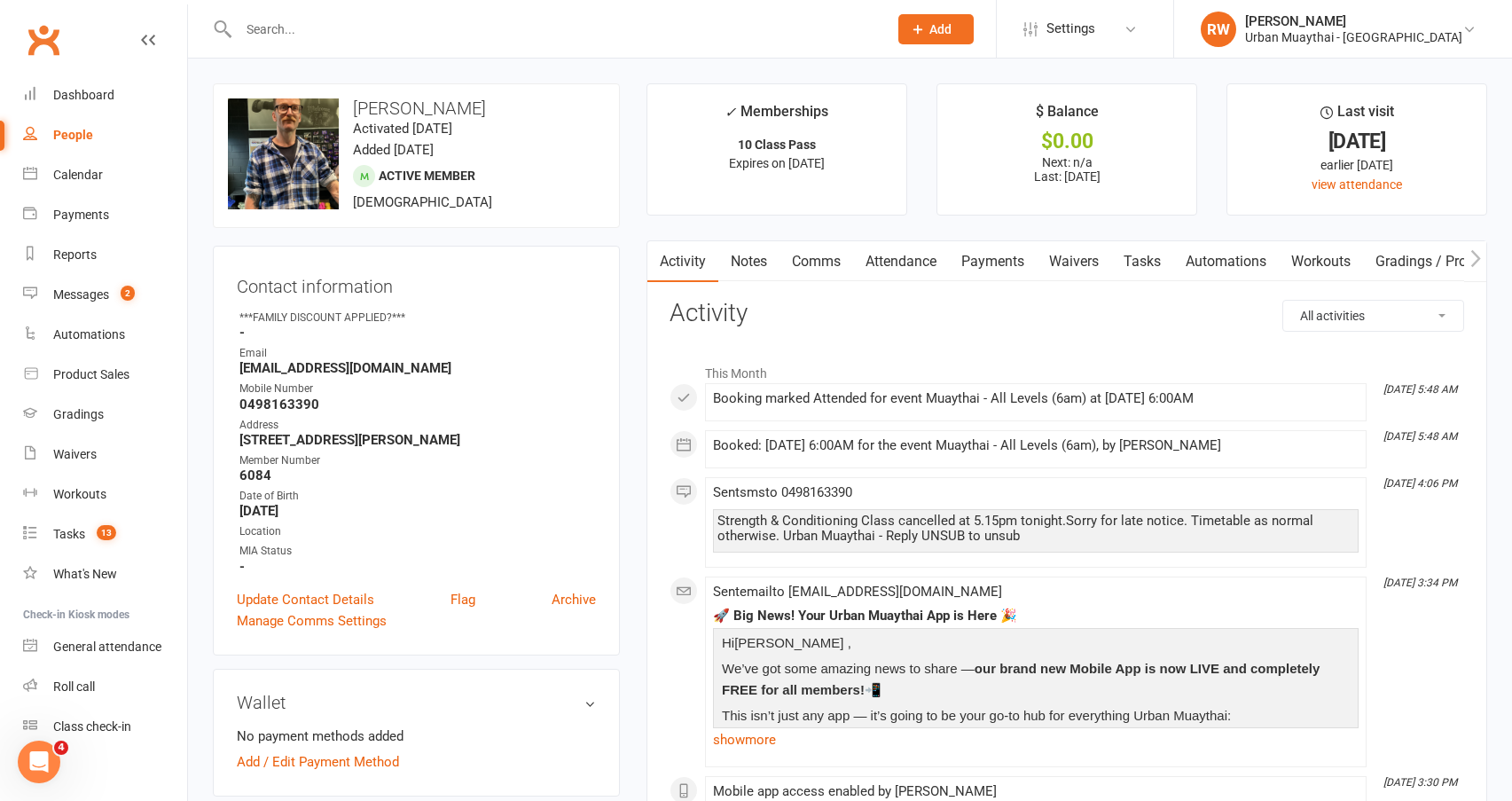
click at [756, 268] on link "Notes" at bounding box center [749, 261] width 61 height 40
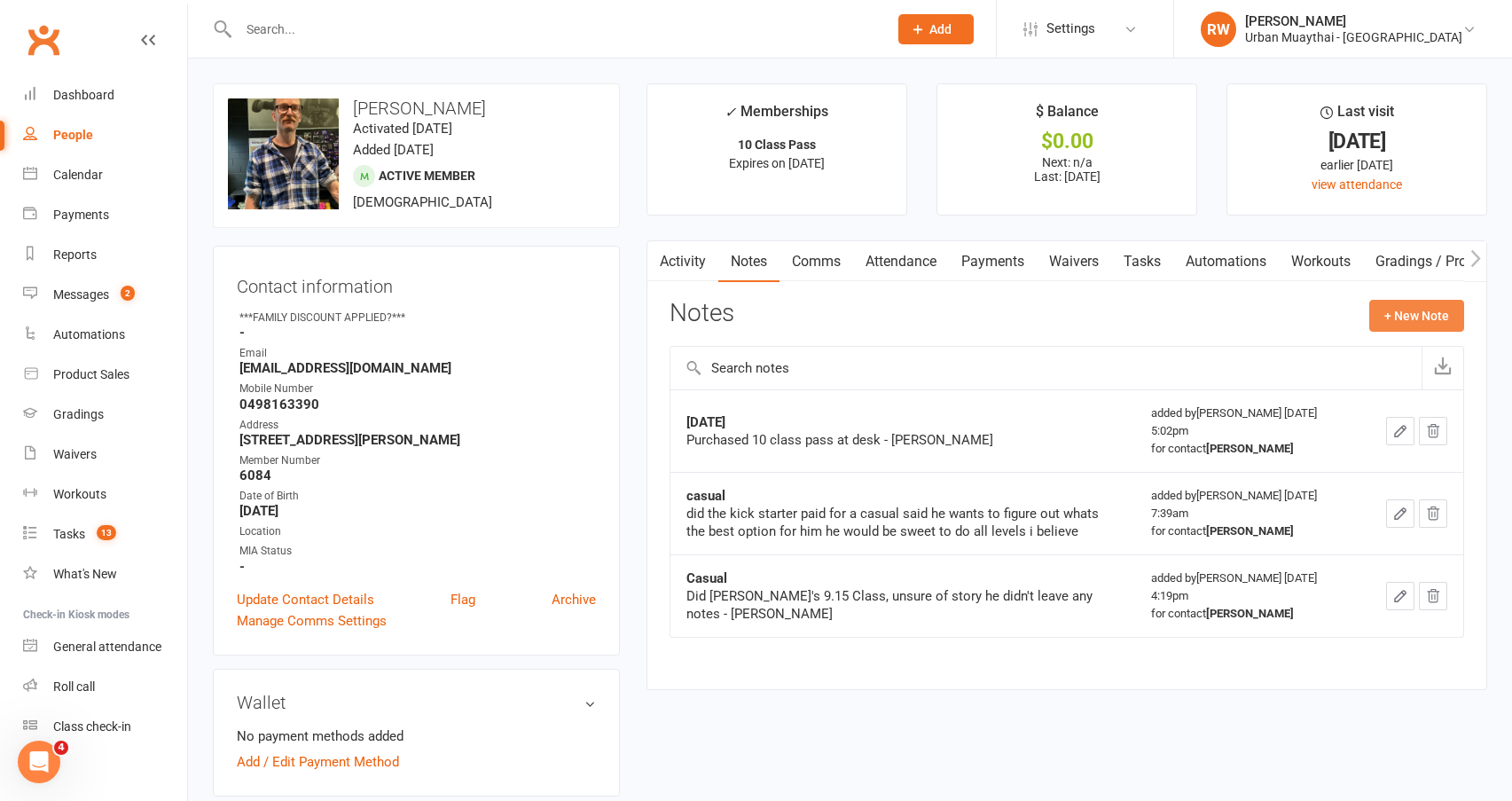
click at [1411, 311] on button "+ New Note" at bounding box center [1417, 316] width 94 height 31
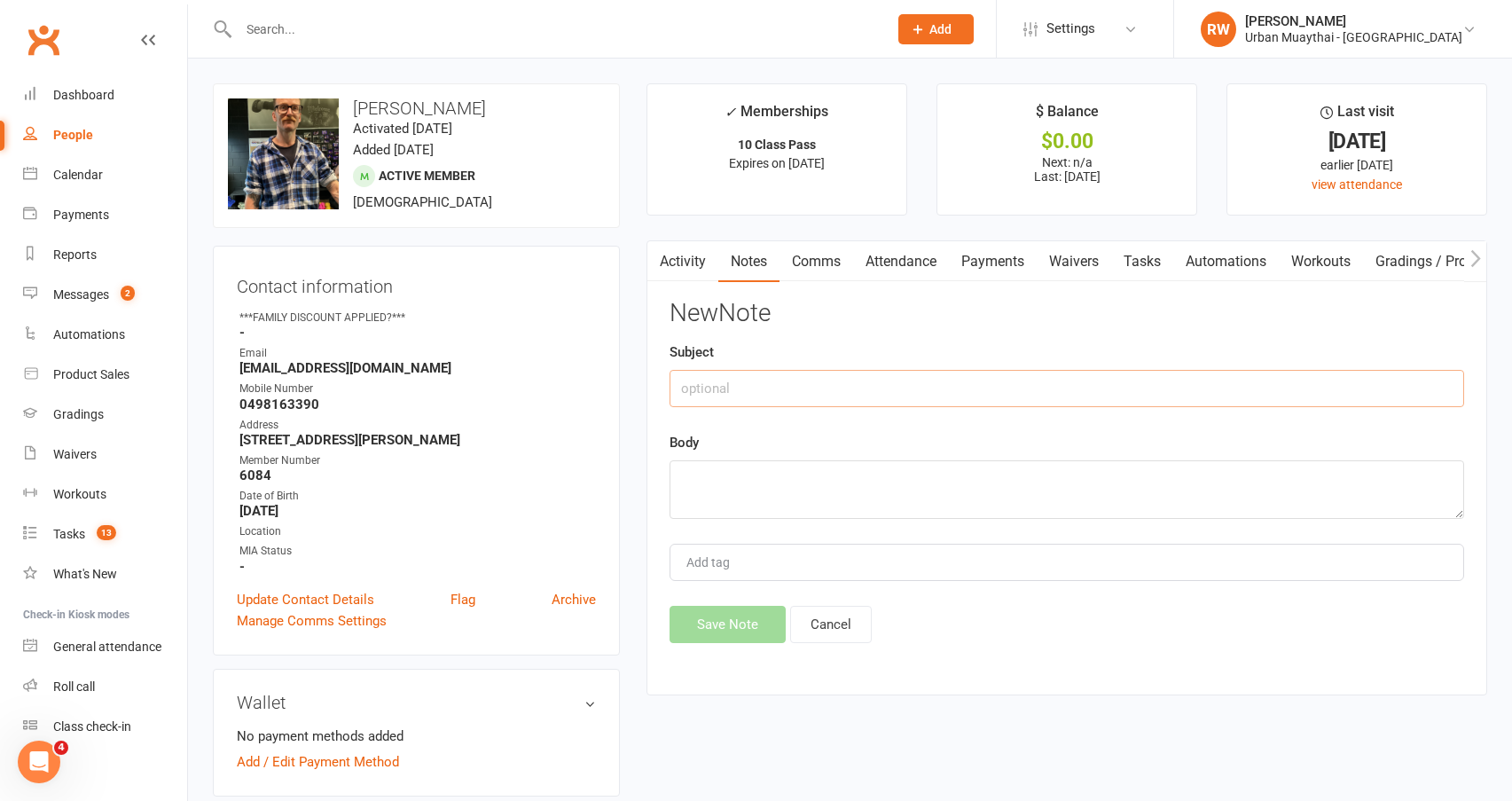
click at [757, 386] on input "text" at bounding box center [1067, 389] width 795 height 37
type input "Shin Guards"
click at [731, 491] on textarea at bounding box center [1067, 490] width 795 height 59
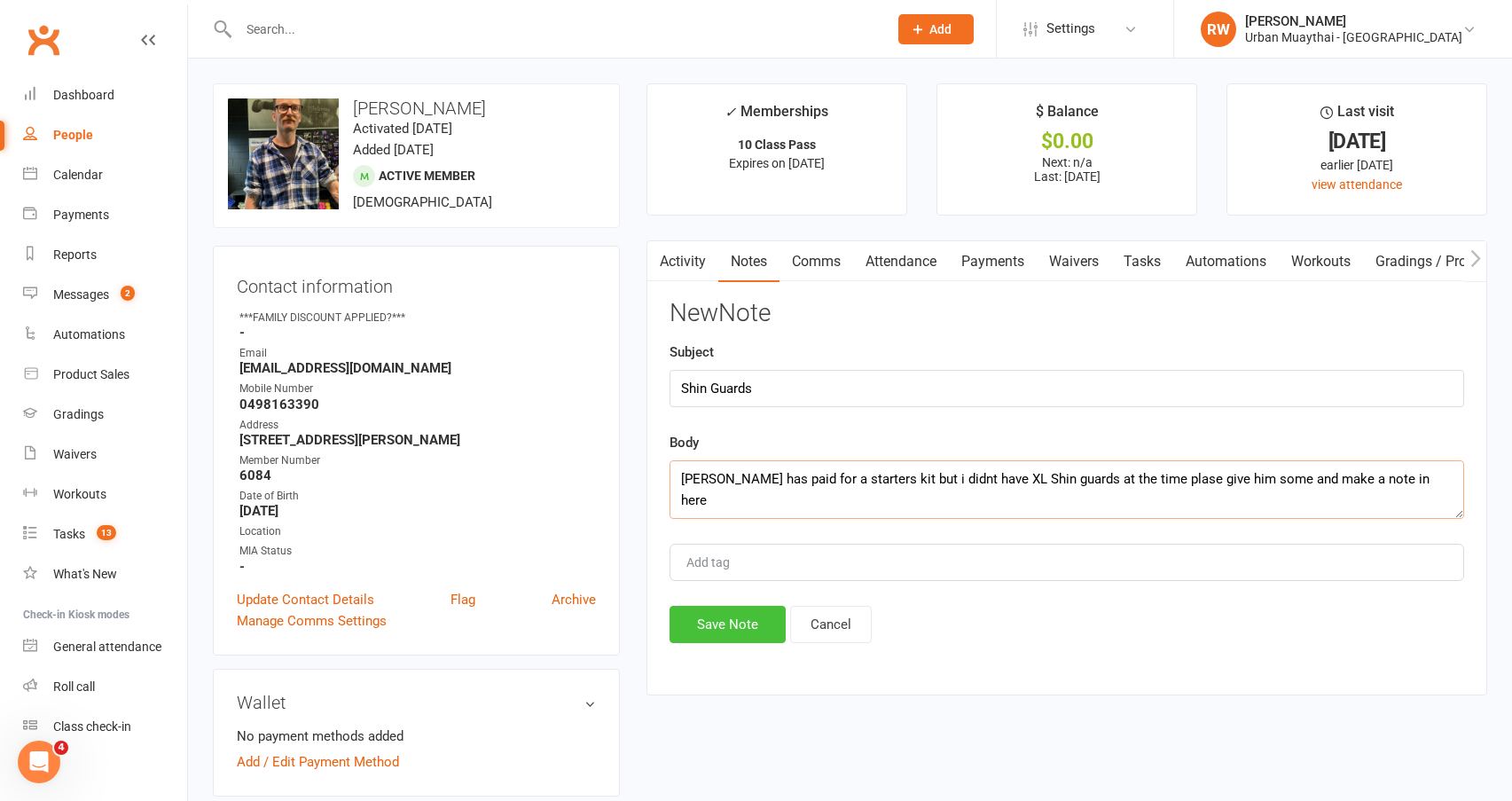
type textarea "Brendan has paid for a starters kit but i didnt have XL Shin guards at the time…"
click at [736, 628] on button "Save Note" at bounding box center [728, 625] width 116 height 37
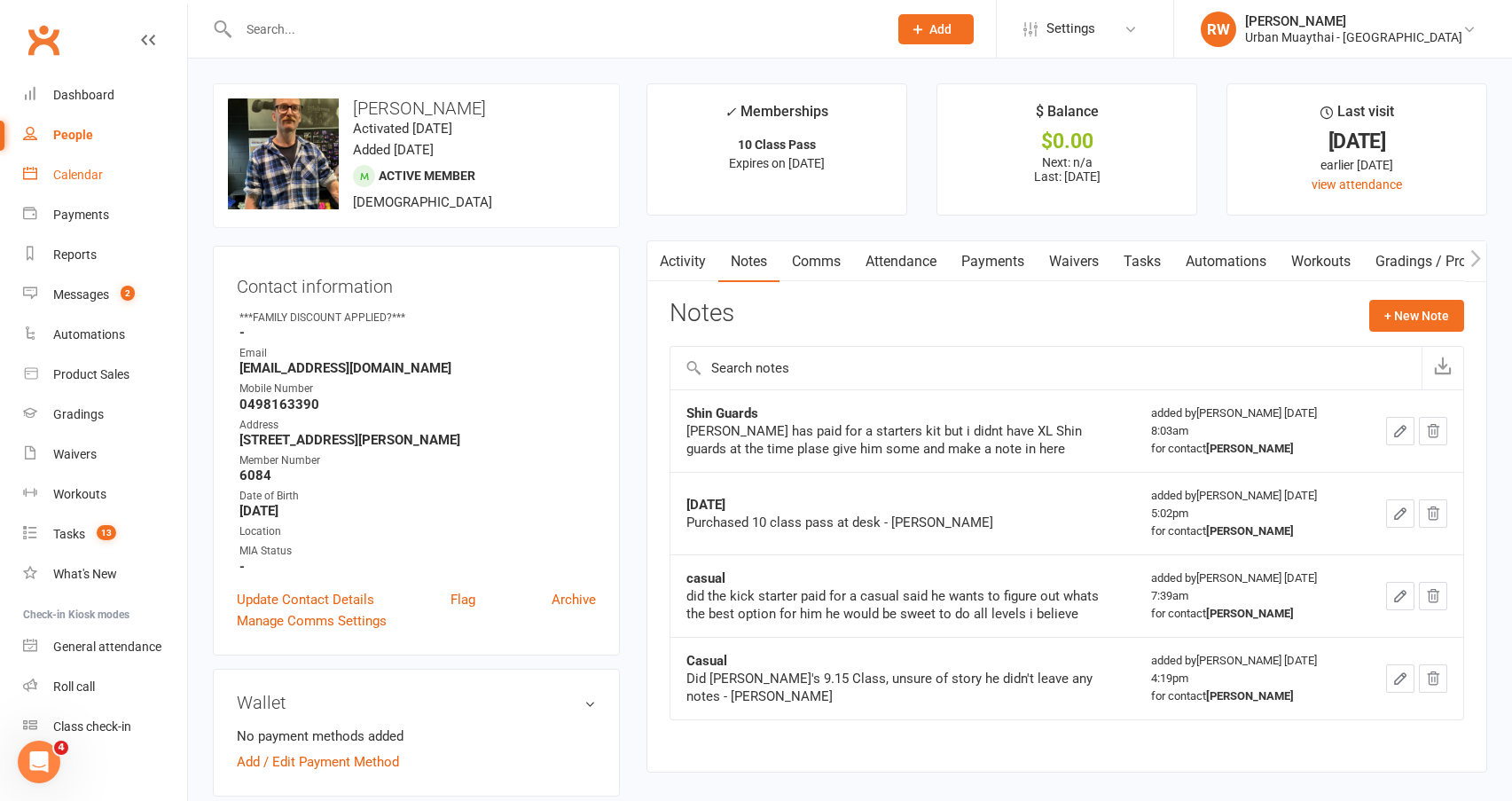
click at [77, 176] on div "Calendar" at bounding box center [78, 174] width 49 height 14
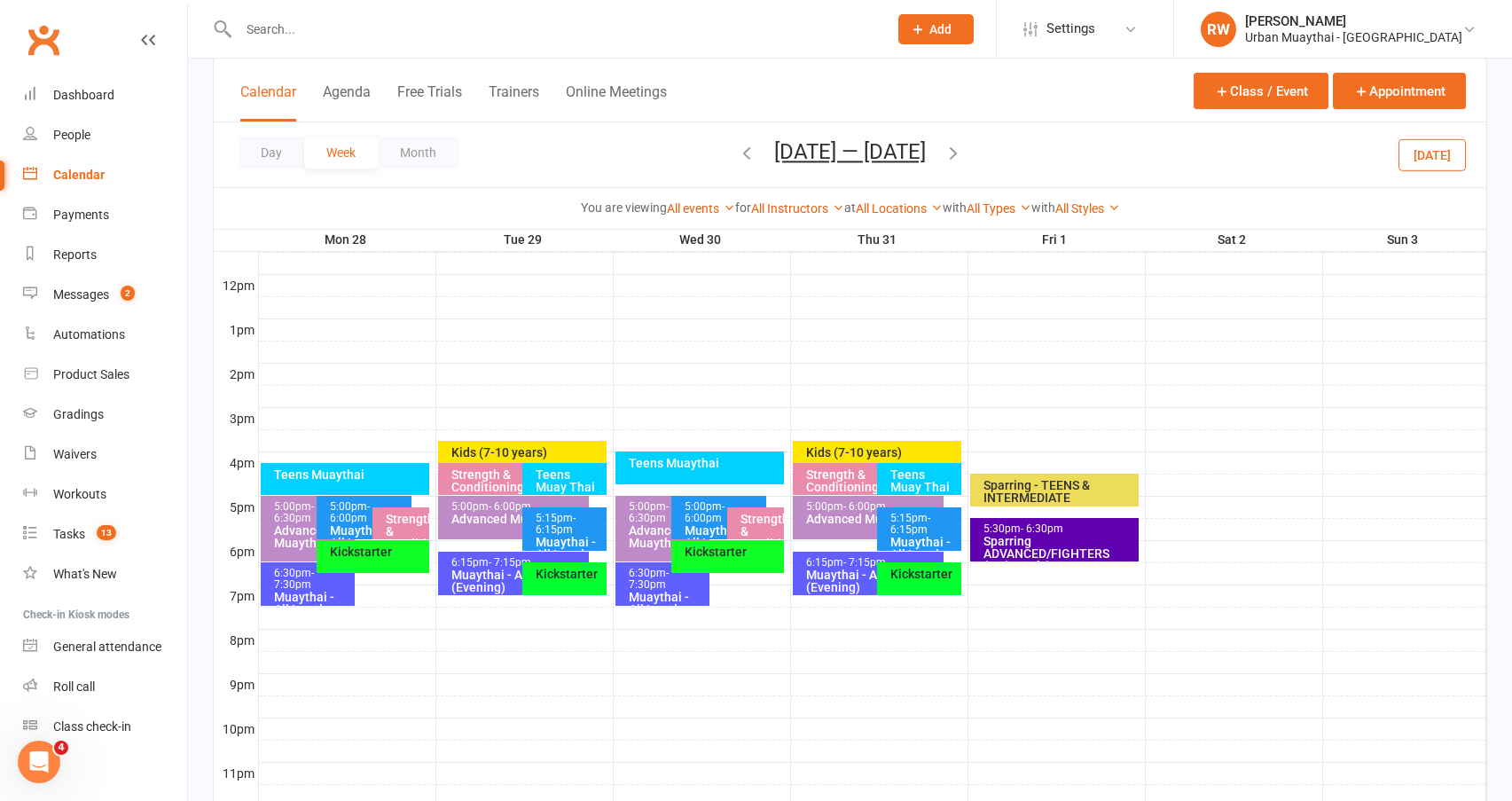
scroll to position [621, 0]
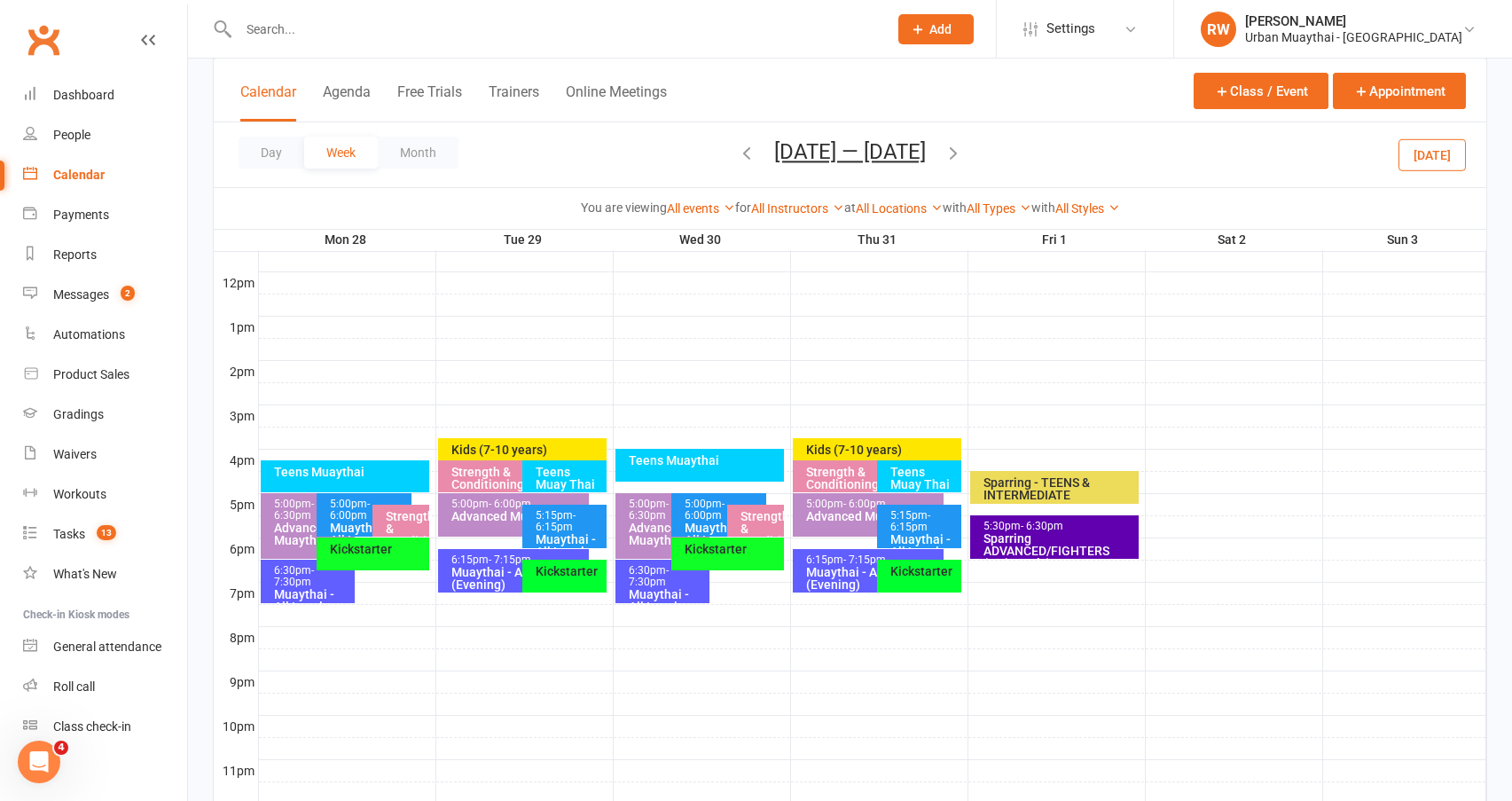
click at [346, 515] on span "- 6:00pm" at bounding box center [349, 510] width 40 height 24
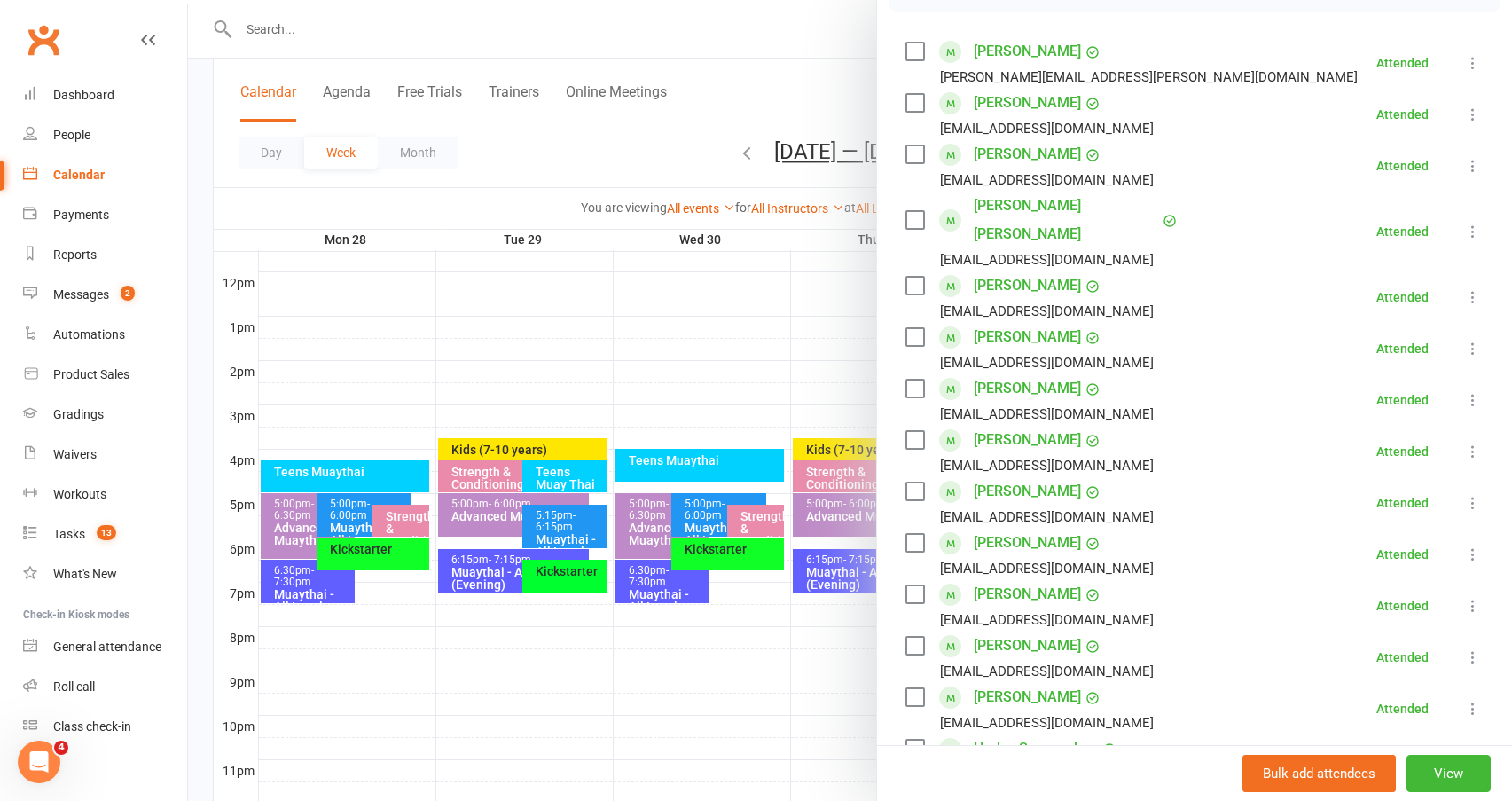
scroll to position [266, 0]
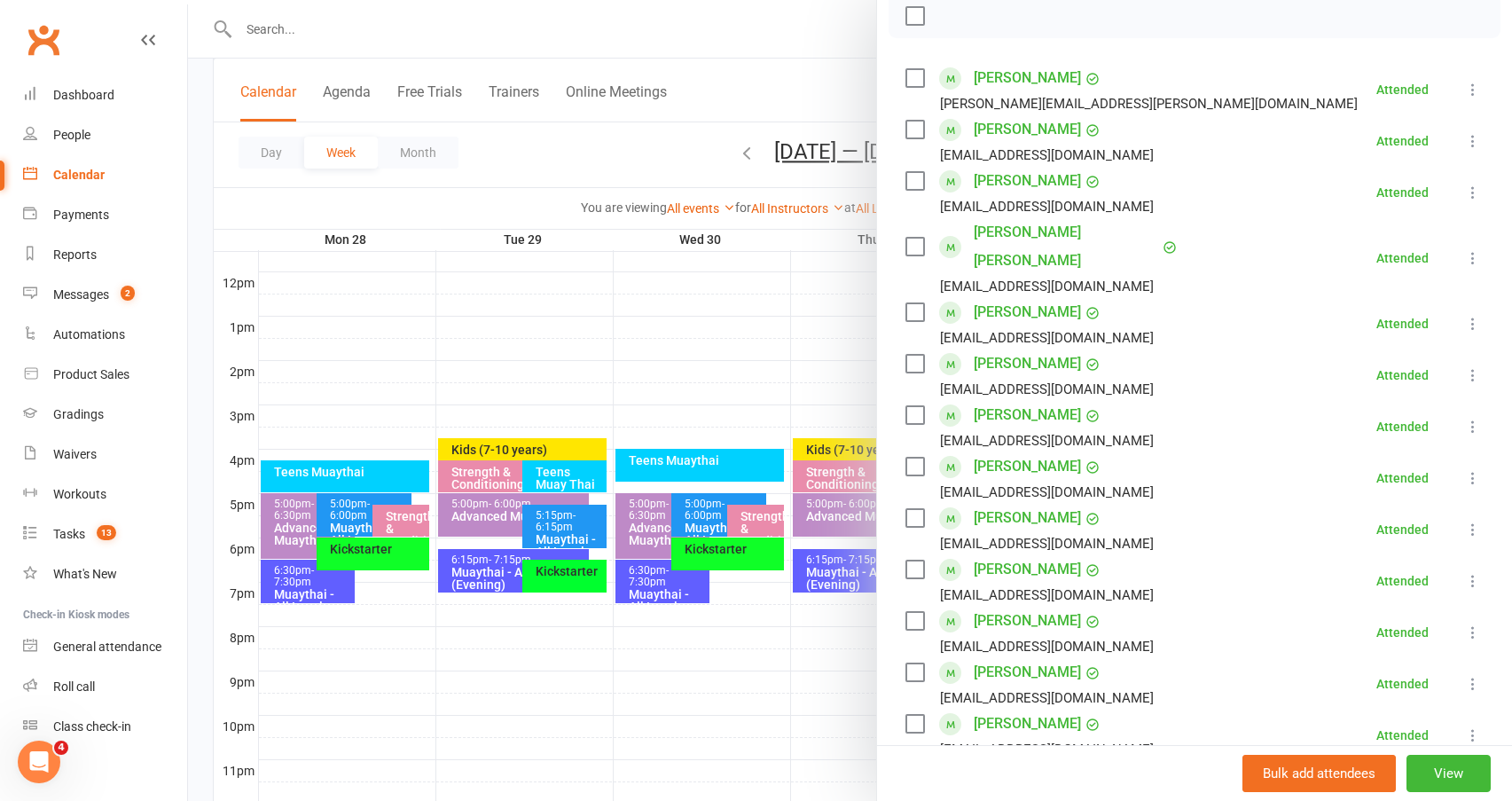
click at [606, 169] on div at bounding box center [850, 400] width 1324 height 801
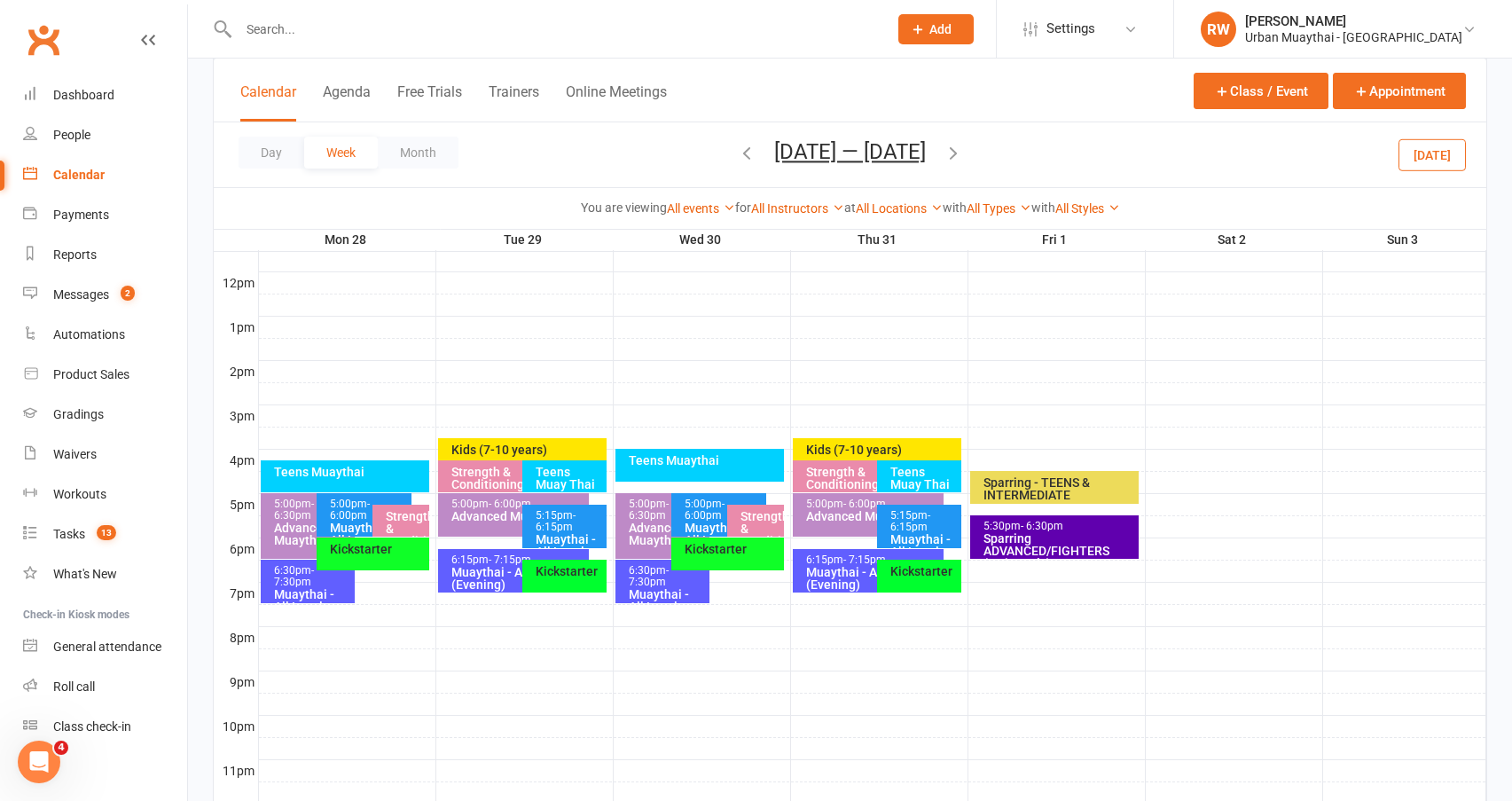
click at [963, 153] on icon "button" at bounding box center [953, 153] width 20 height 20
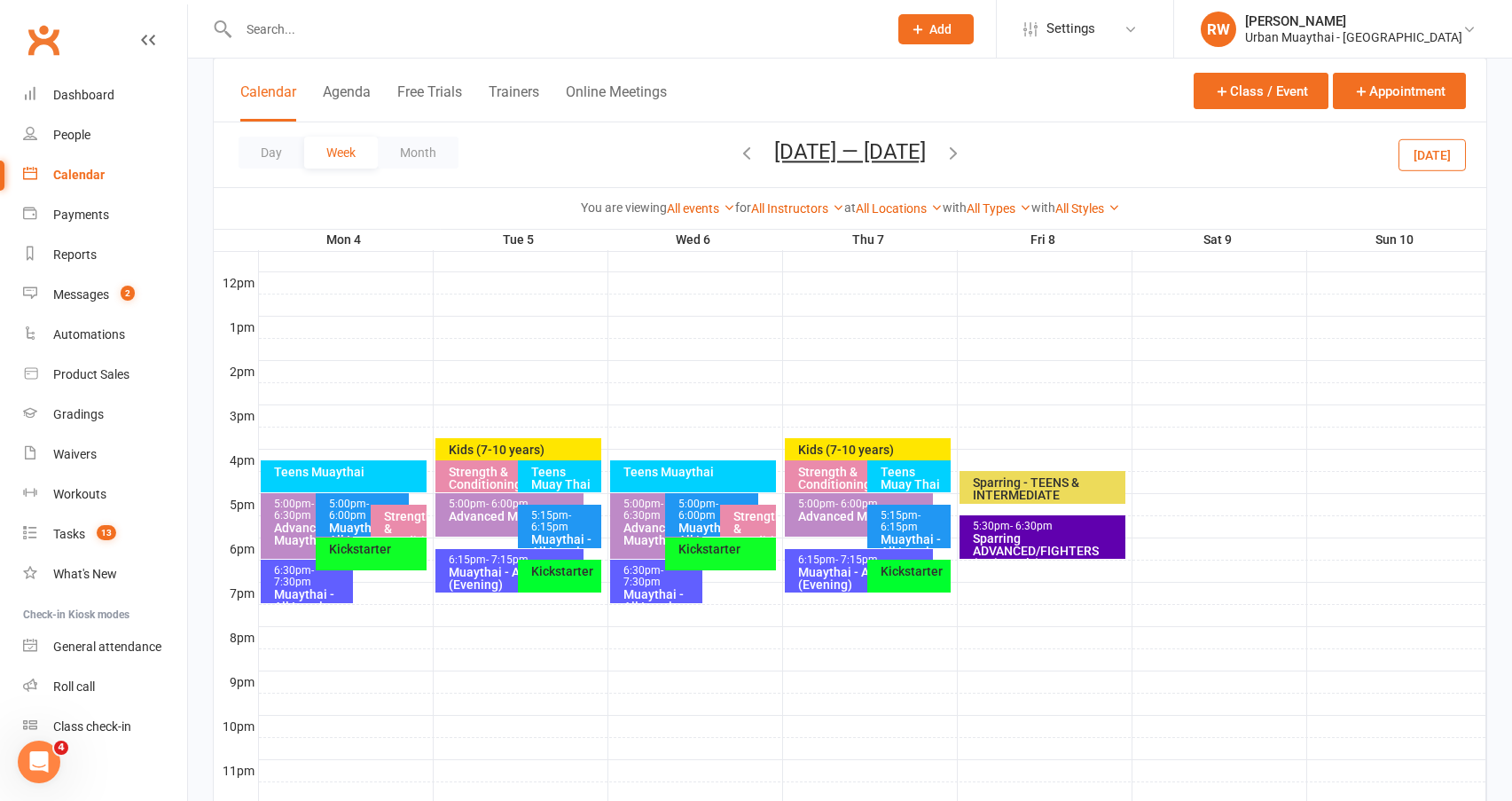
click at [956, 154] on icon "button" at bounding box center [953, 153] width 20 height 20
click at [356, 507] on div "5:00pm - 6:00pm" at bounding box center [367, 510] width 77 height 23
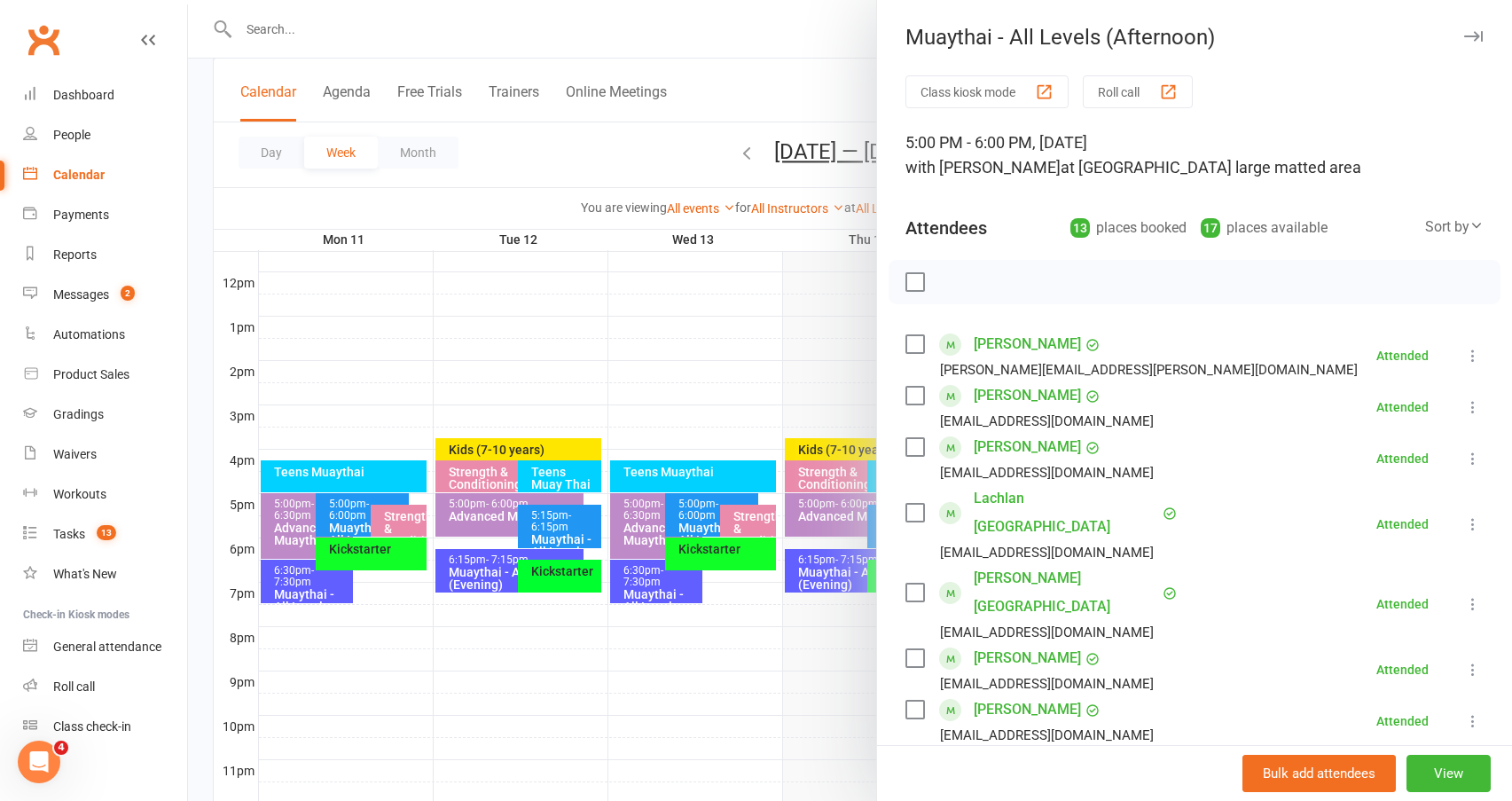
scroll to position [89, 0]
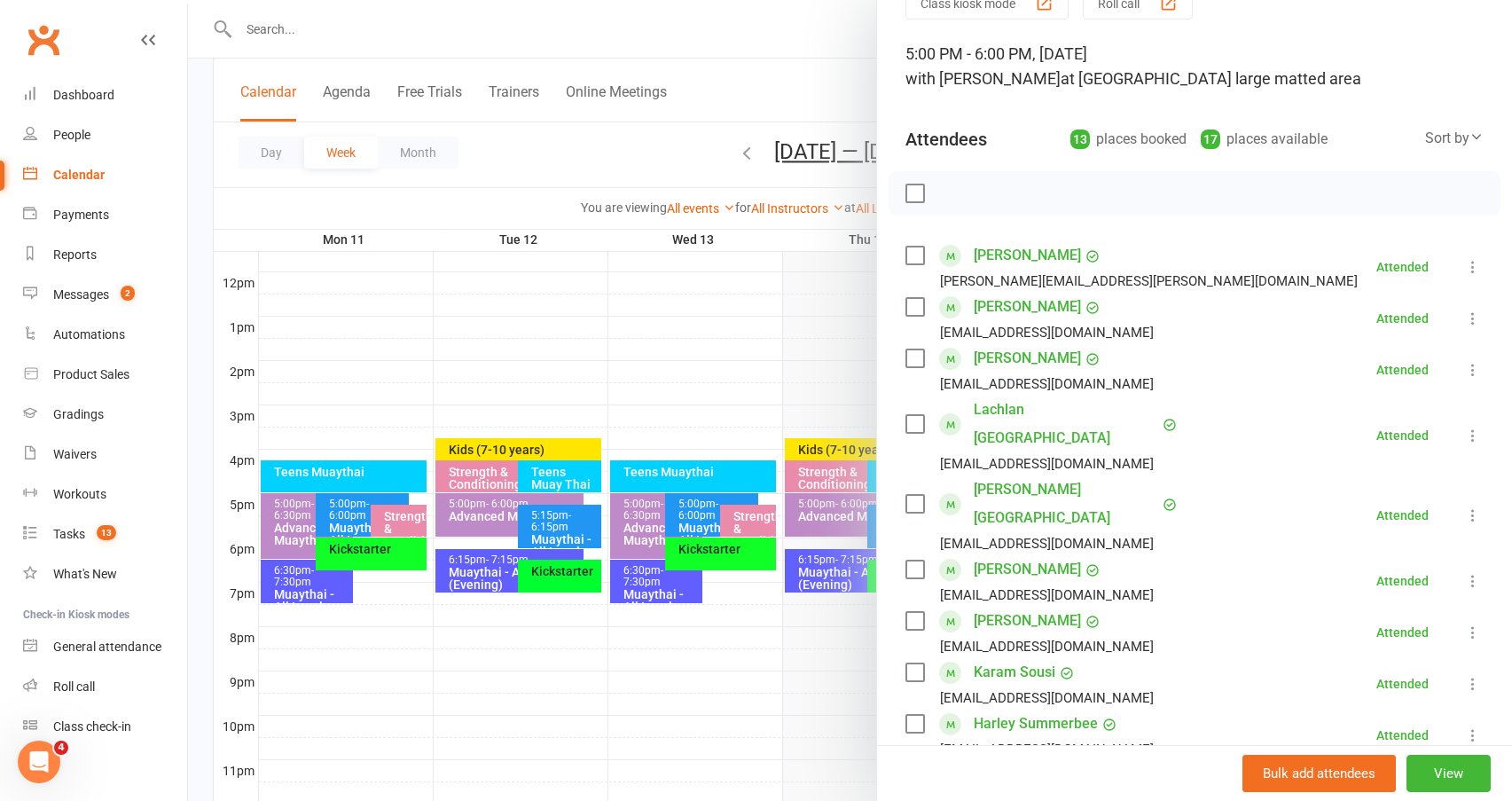
click at [1044, 303] on link "Kaden Fairclough" at bounding box center [1027, 307] width 107 height 29
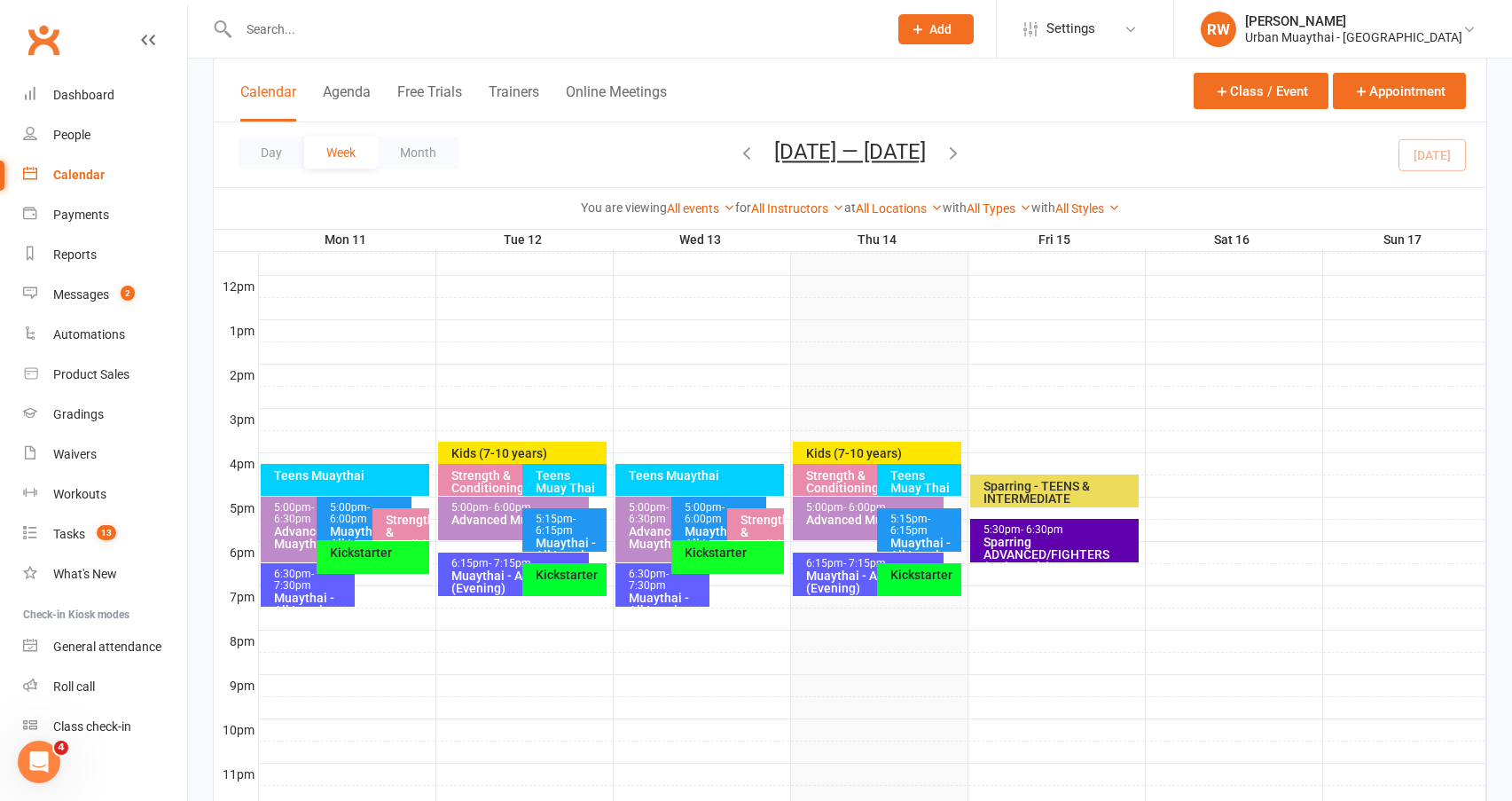
scroll to position [621, 0]
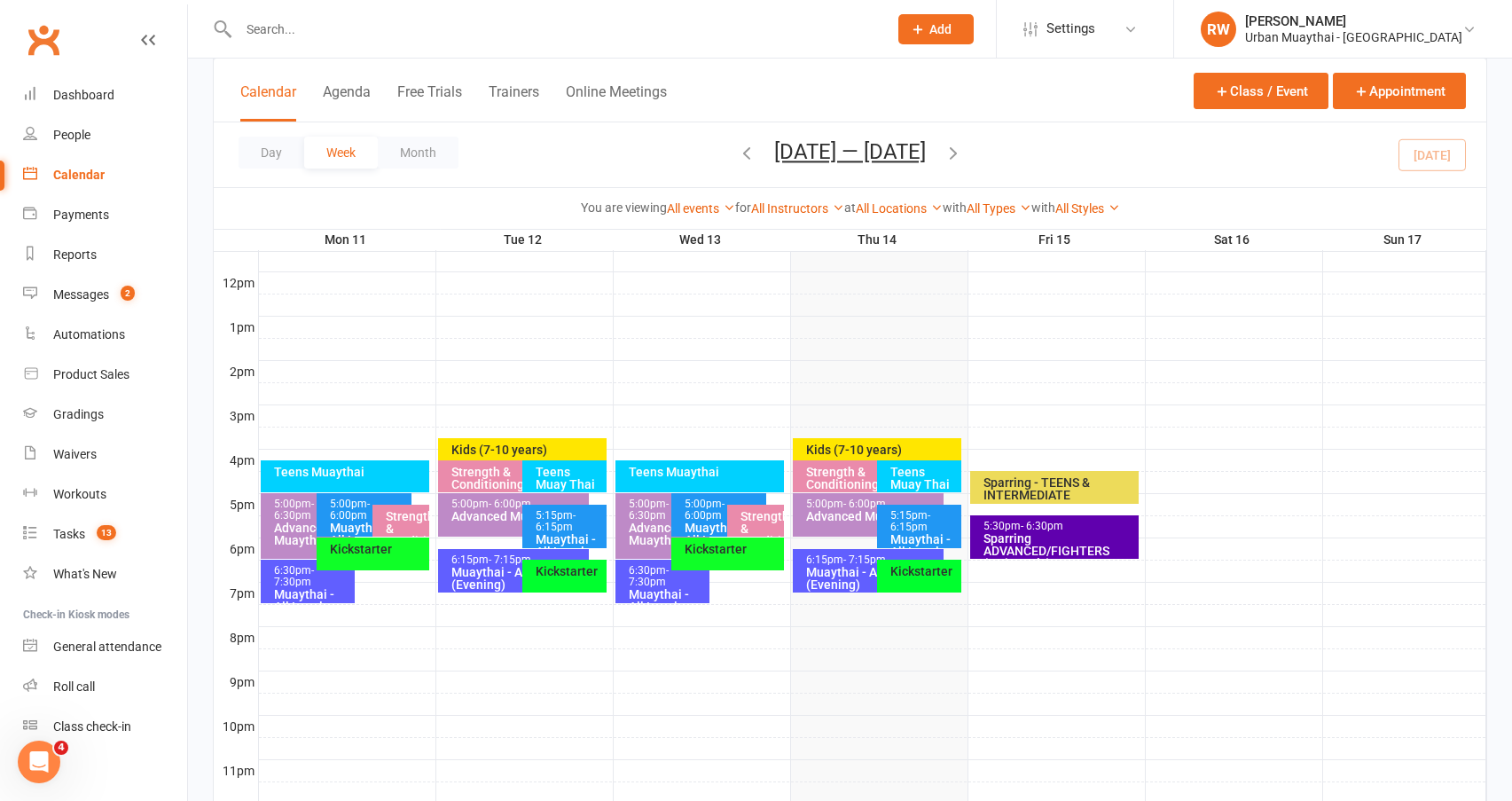
click at [345, 509] on span "- 6:00pm" at bounding box center [349, 510] width 40 height 24
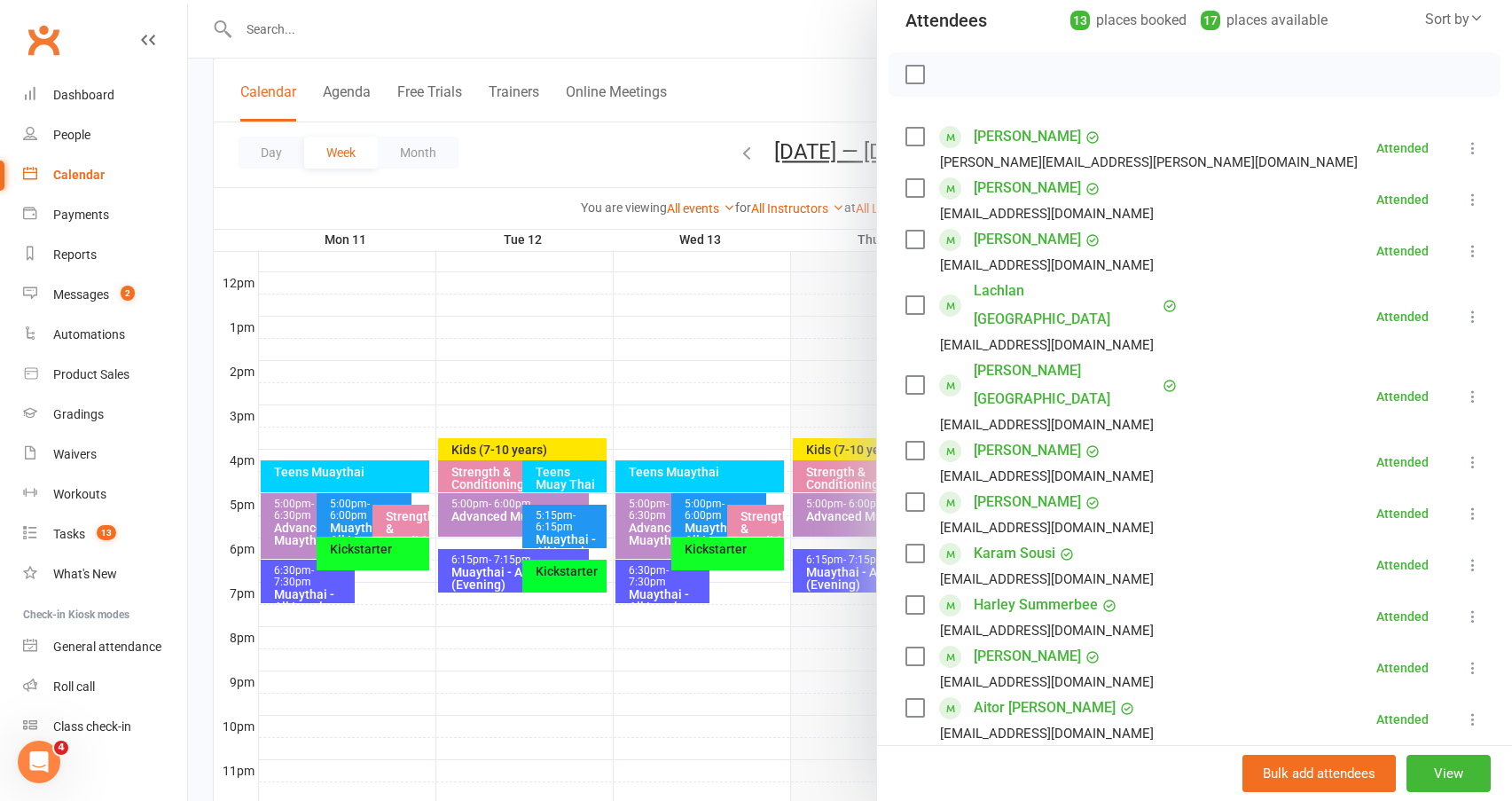
scroll to position [177, 0]
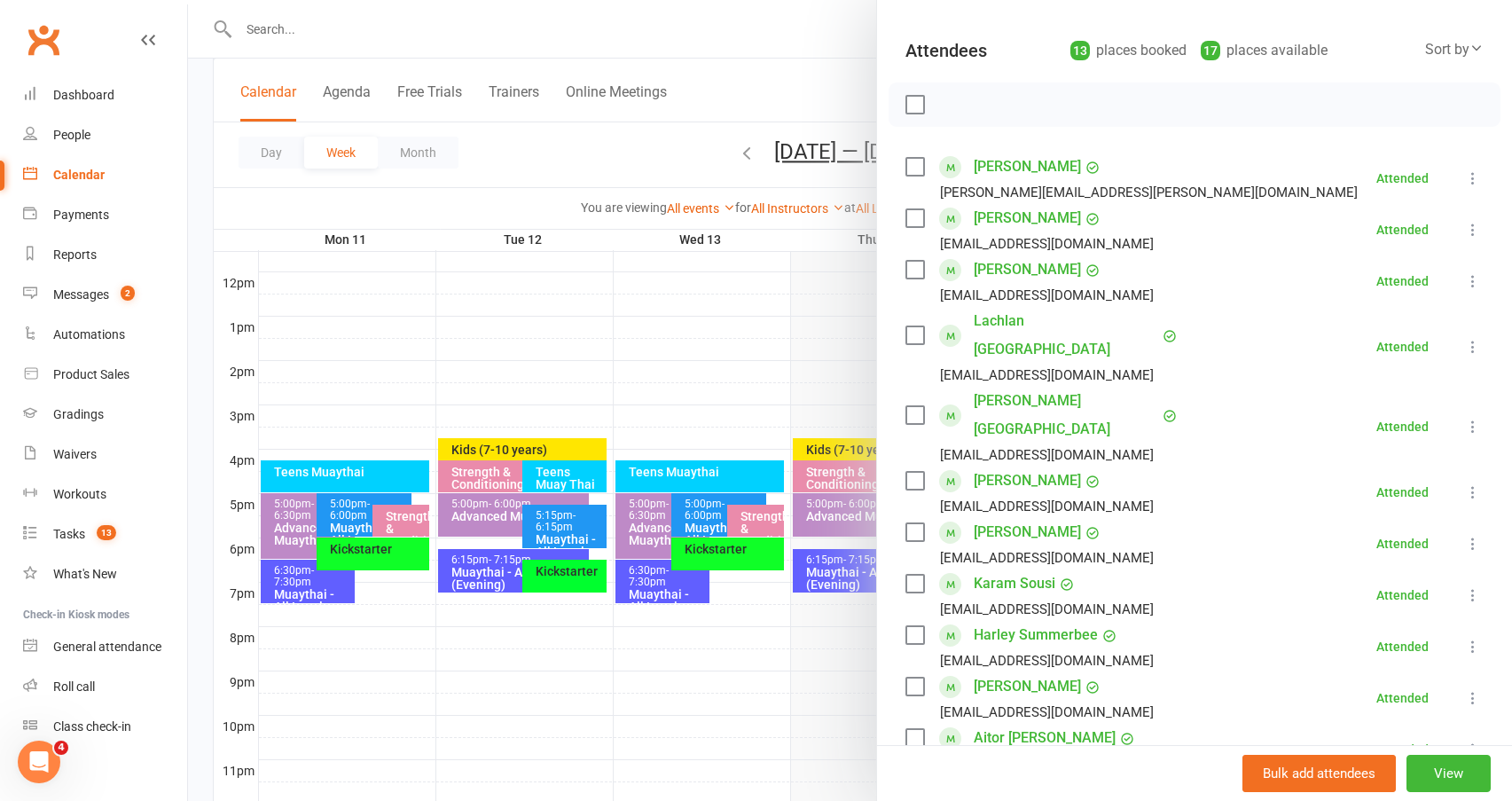
click at [303, 583] on div at bounding box center [850, 400] width 1324 height 801
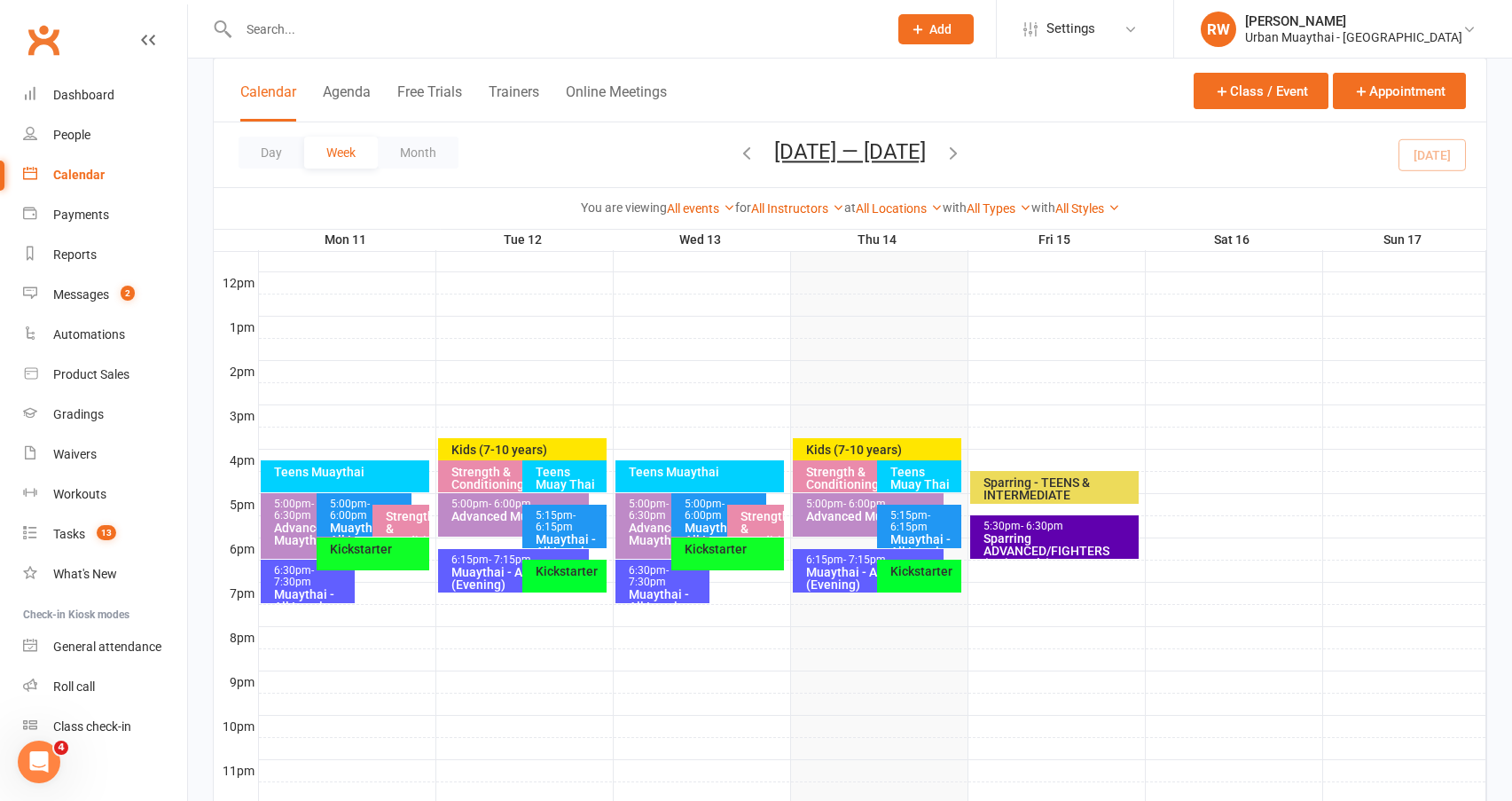
click at [303, 583] on span "- 7:30pm" at bounding box center [294, 576] width 40 height 24
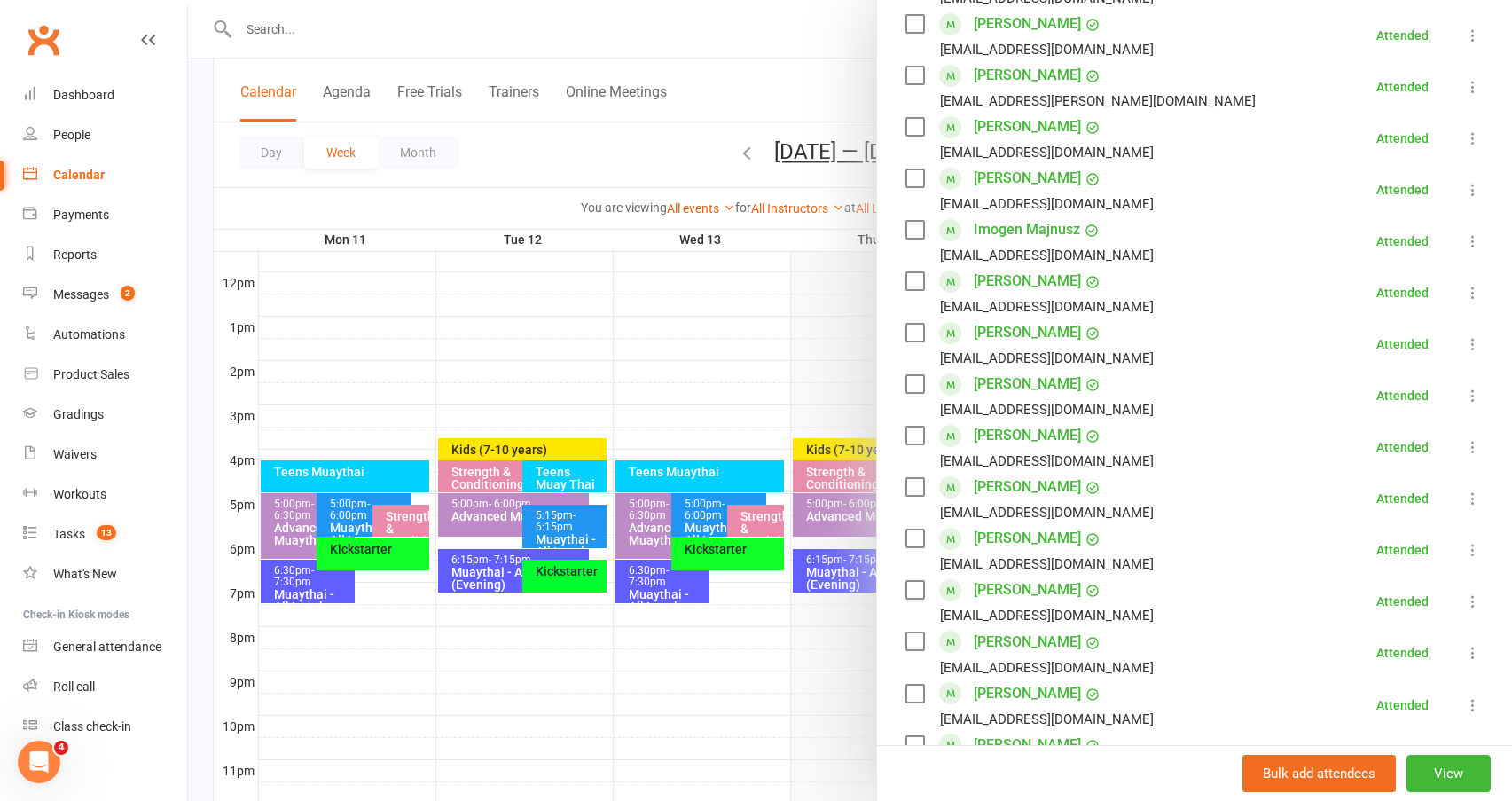
scroll to position [444, 0]
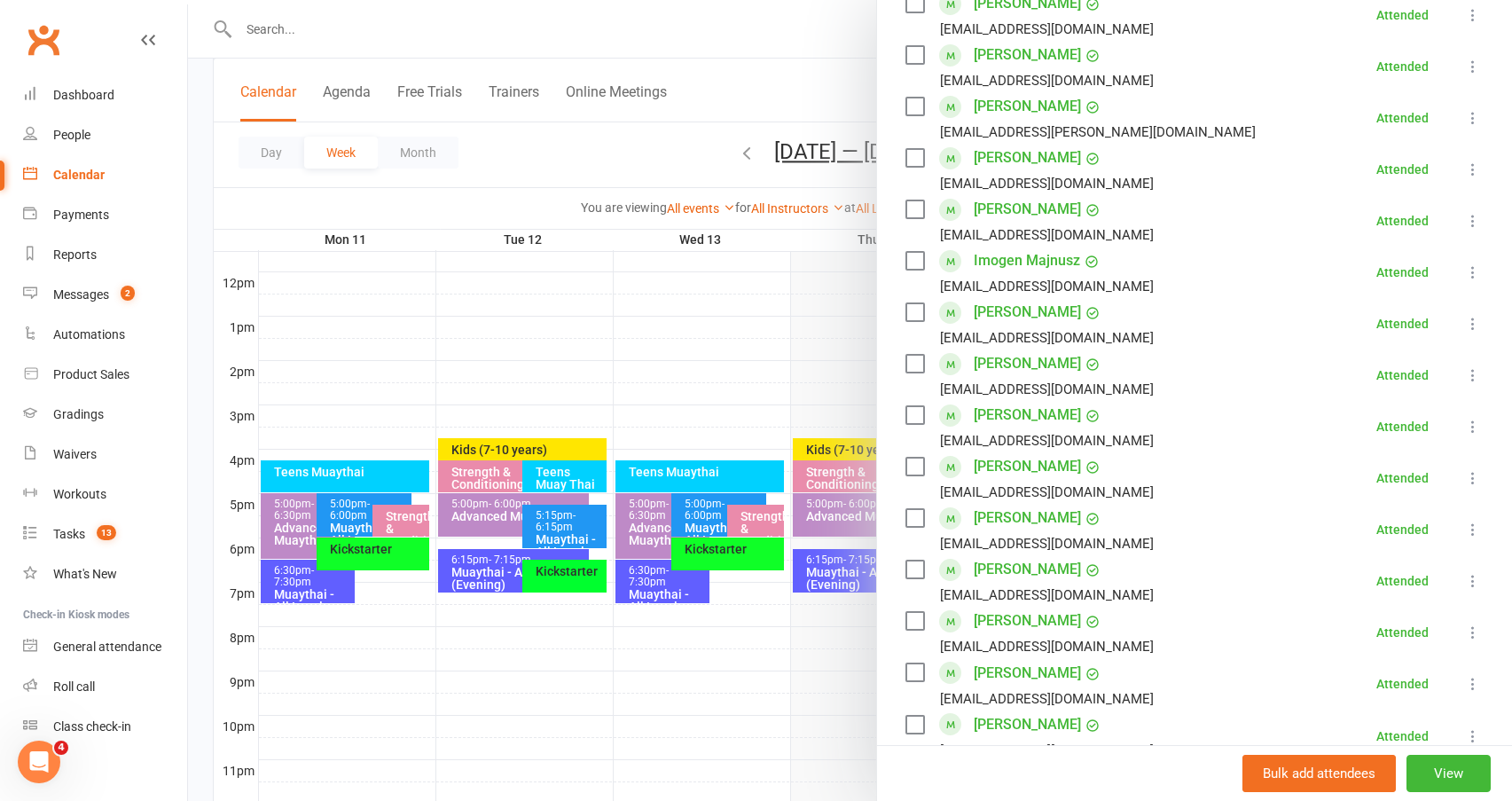
click at [1035, 208] on link "Damon Kariko" at bounding box center [1027, 209] width 107 height 29
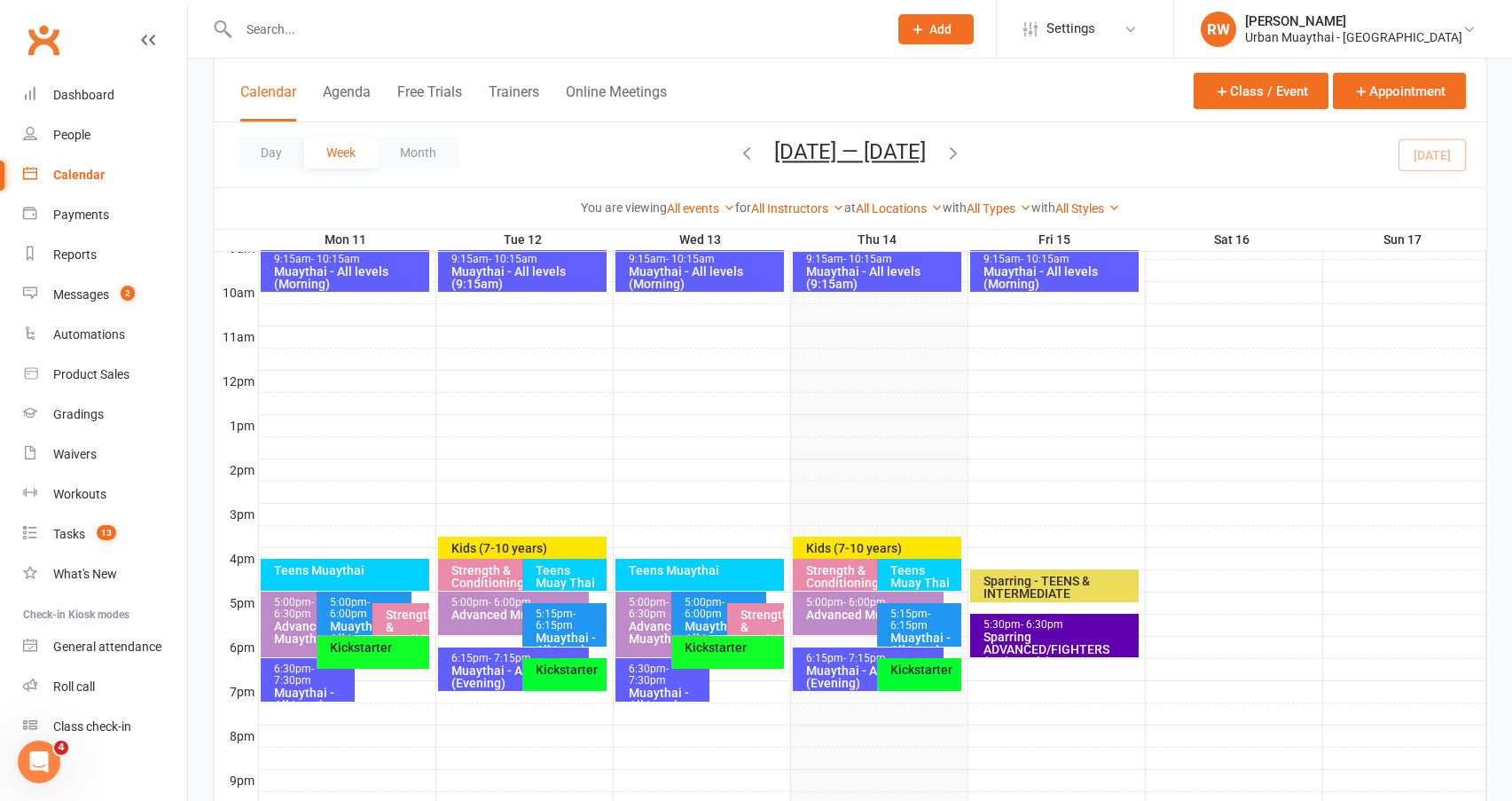
scroll to position [532, 0]
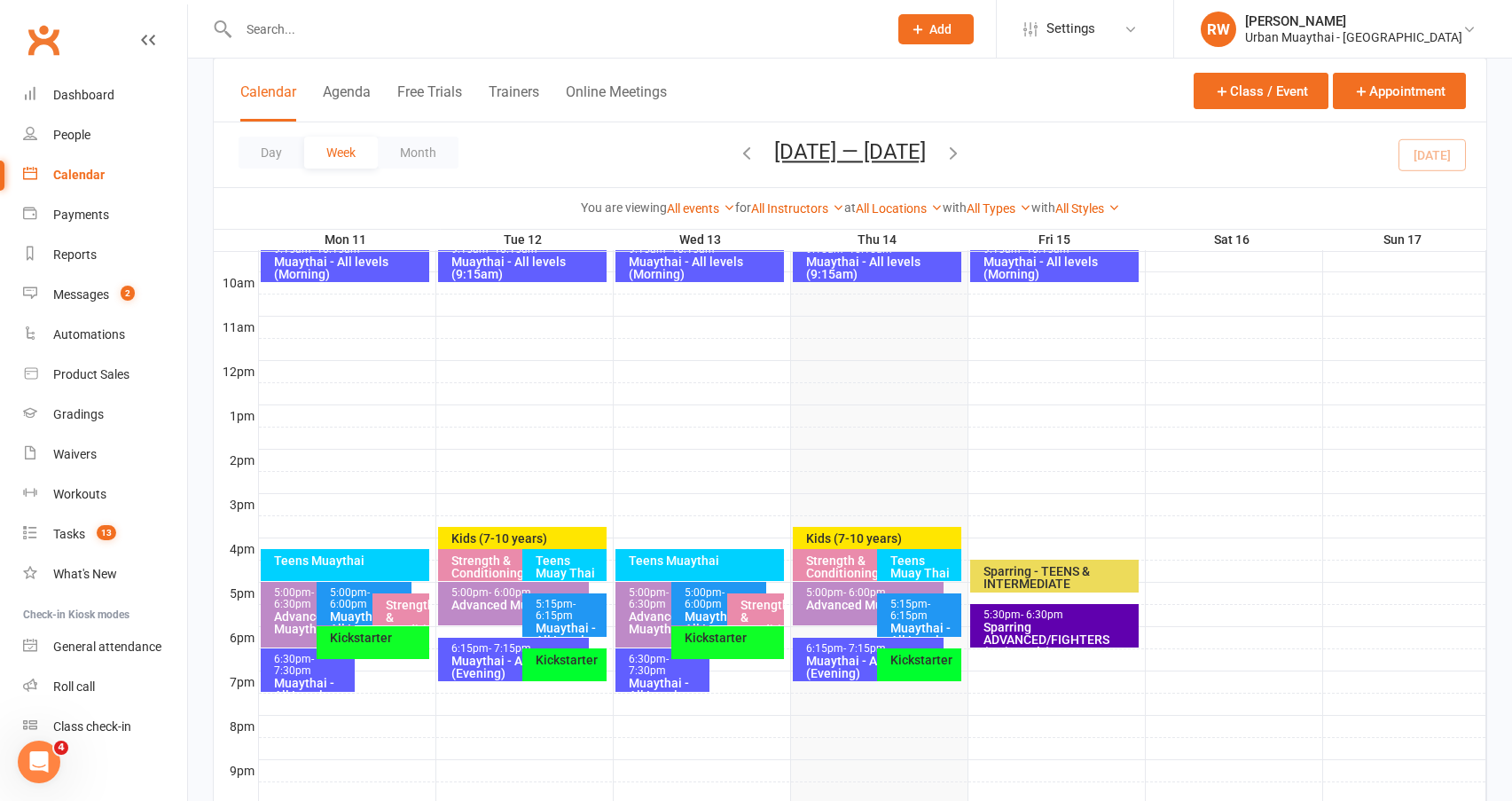
click at [492, 655] on div "Muaythai - All Levels (Evening)" at bounding box center [517, 666] width 135 height 25
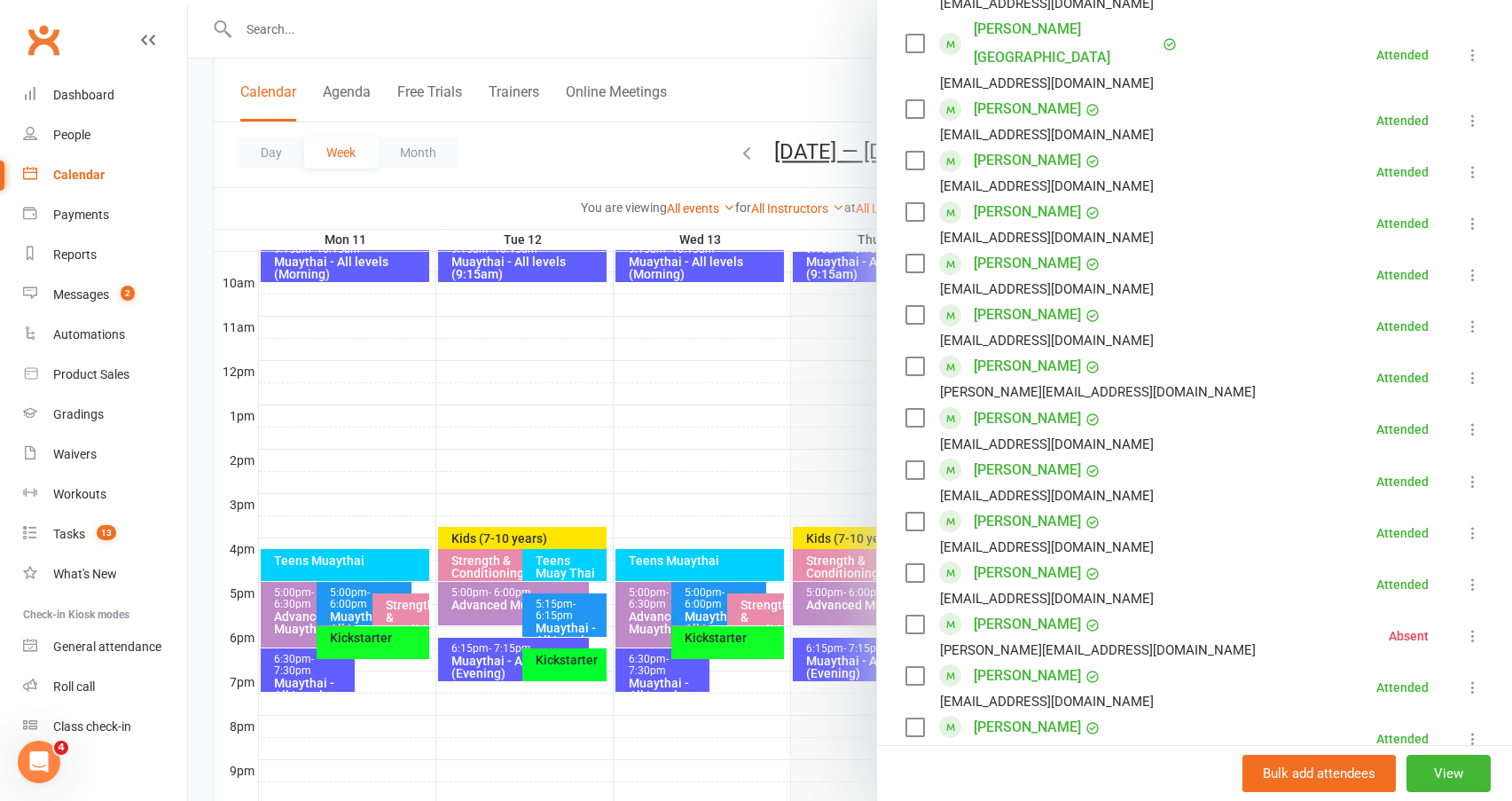
scroll to position [888, 0]
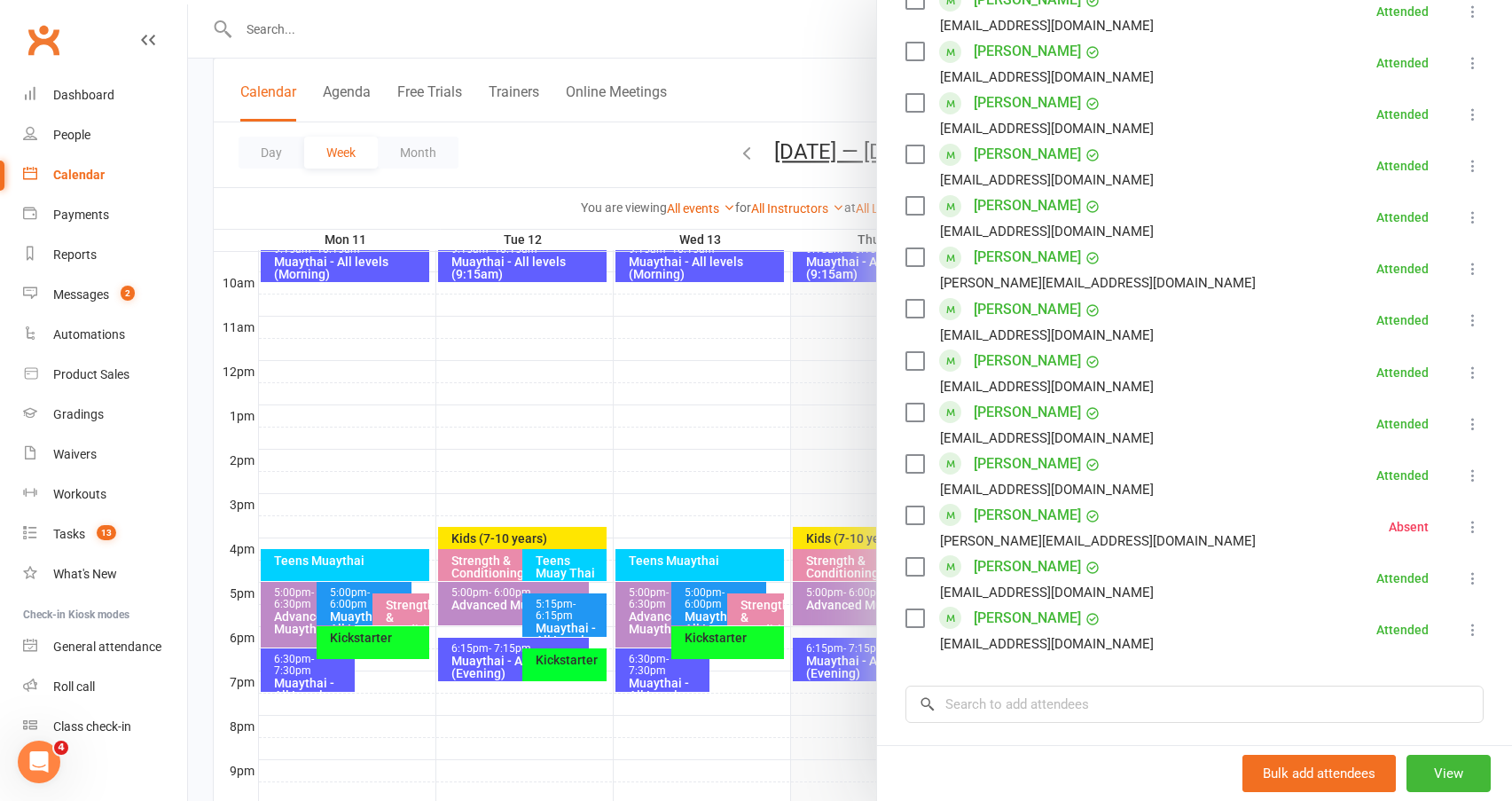
click at [400, 641] on div at bounding box center [850, 400] width 1324 height 801
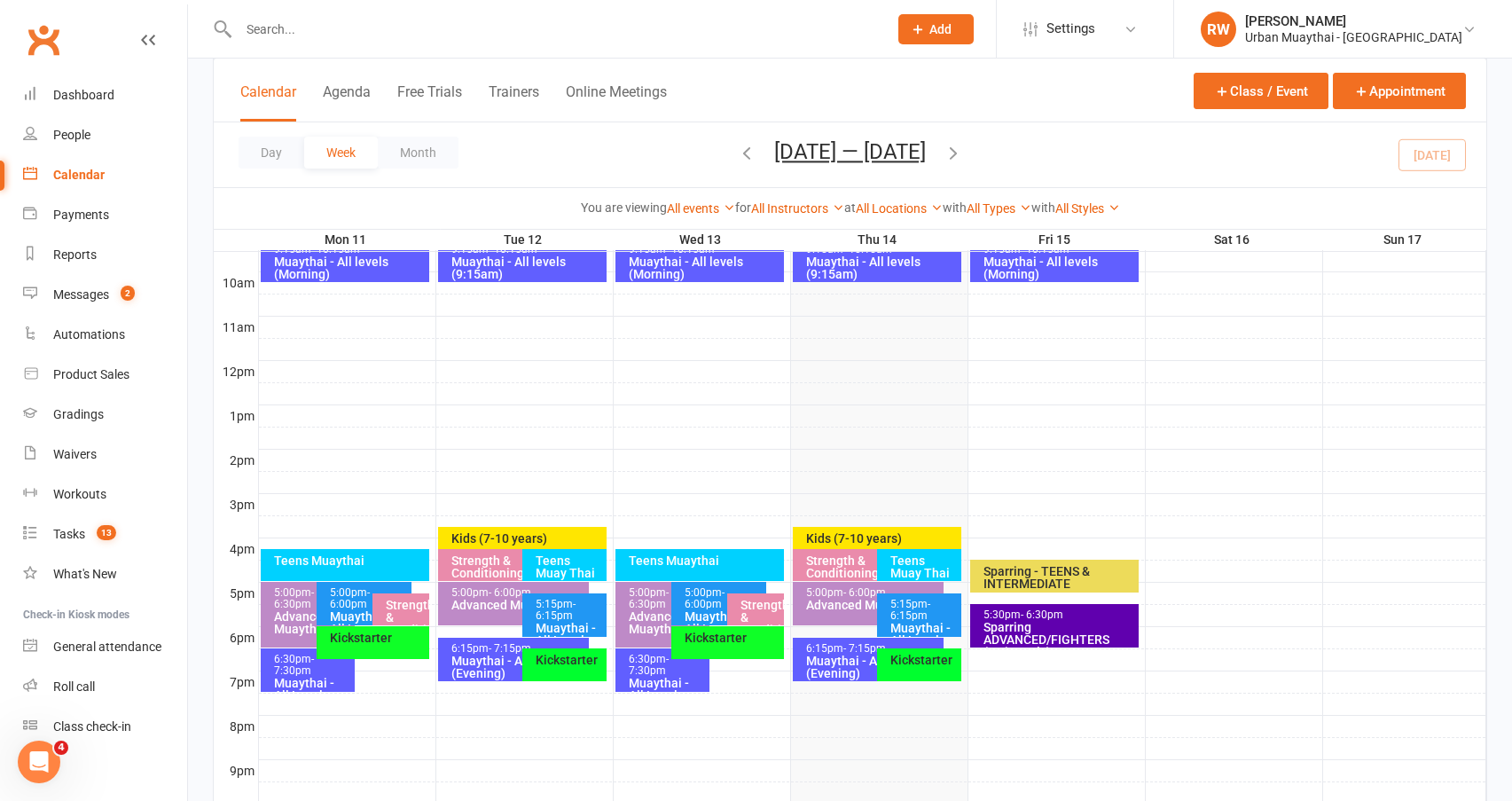
click at [400, 641] on div "Kickstarter" at bounding box center [377, 638] width 96 height 13
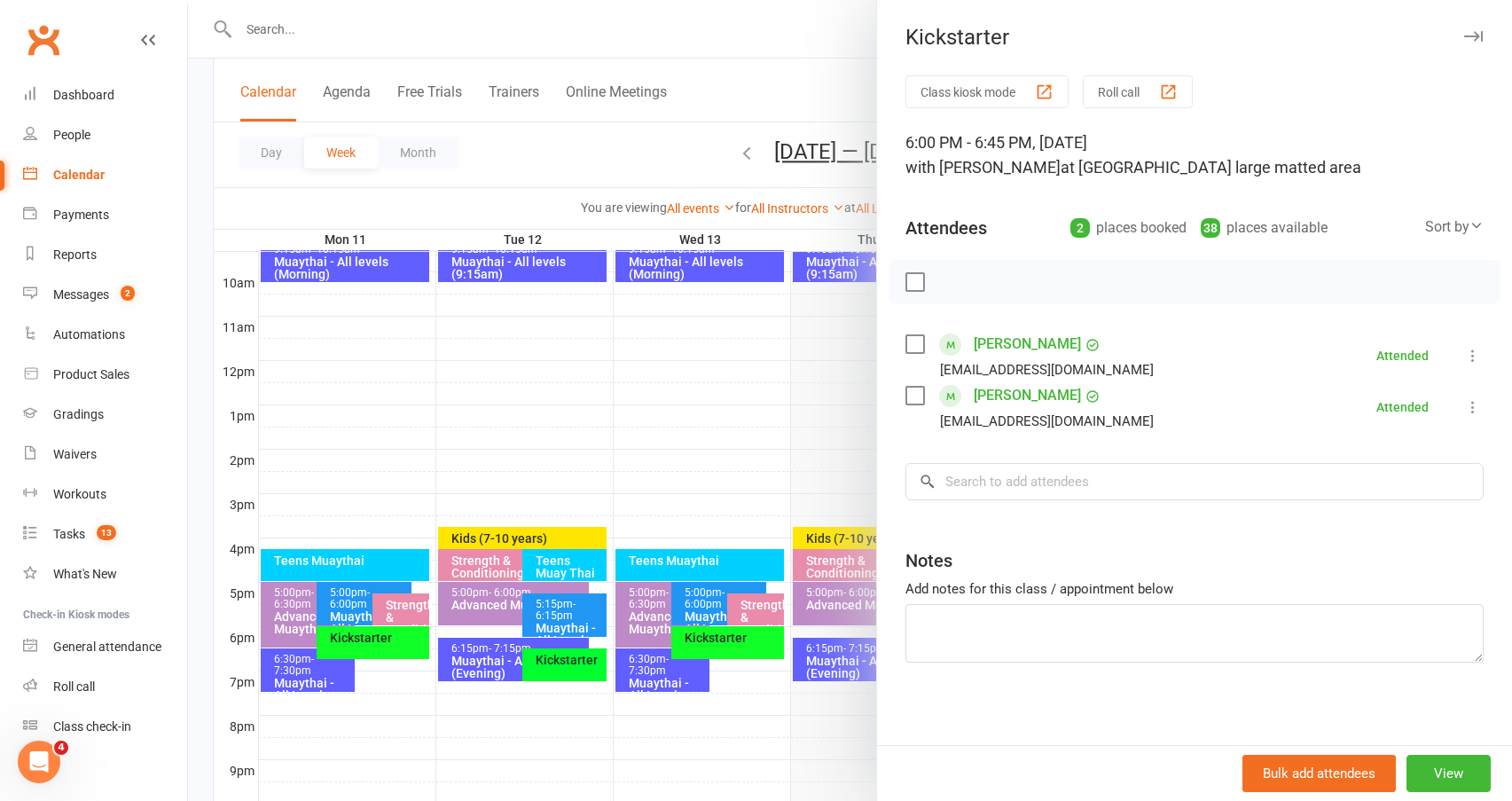
click at [278, 666] on div at bounding box center [850, 400] width 1324 height 801
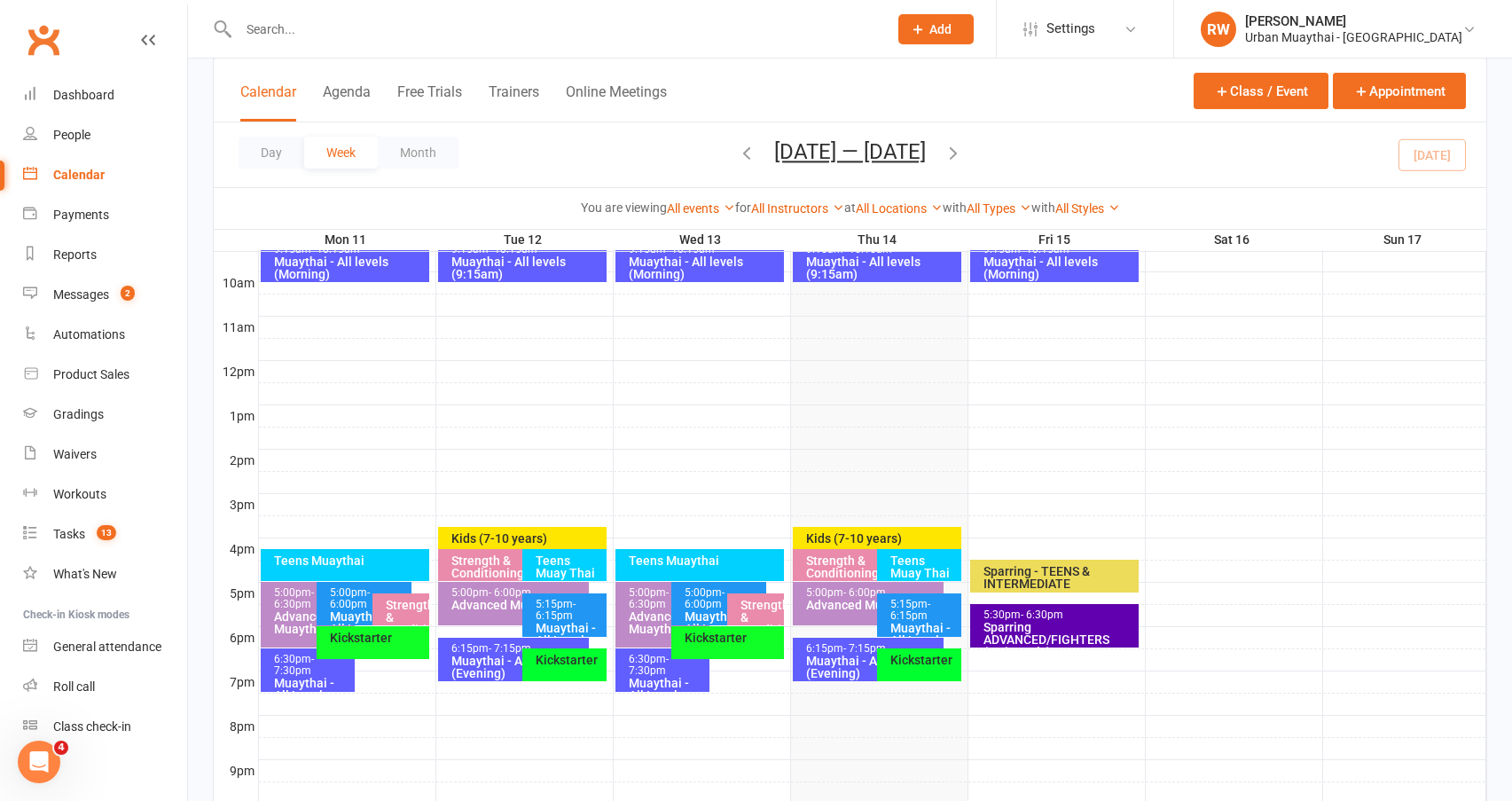
click at [279, 666] on span "- 7:30pm" at bounding box center [294, 665] width 40 height 24
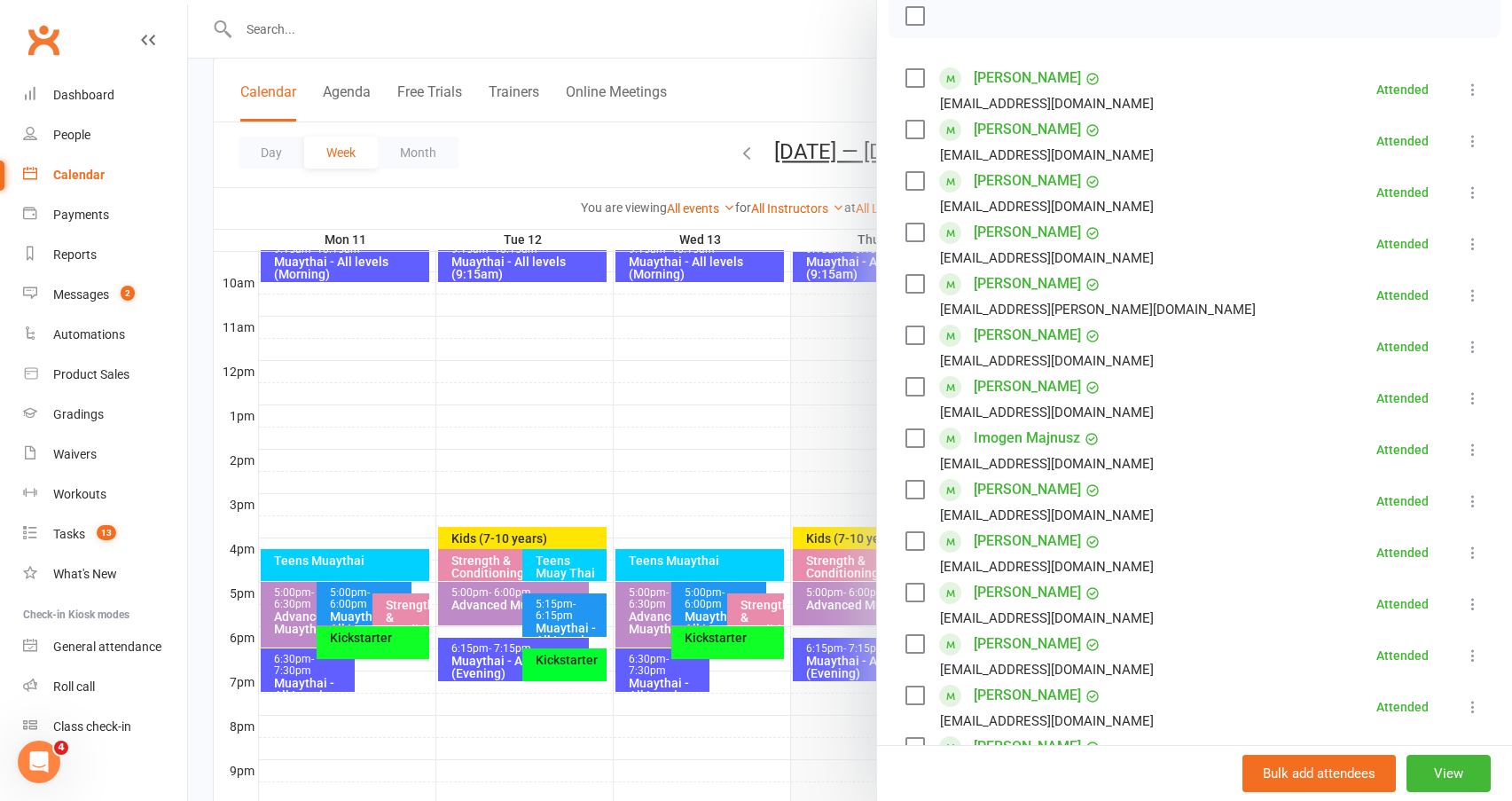
scroll to position [177, 0]
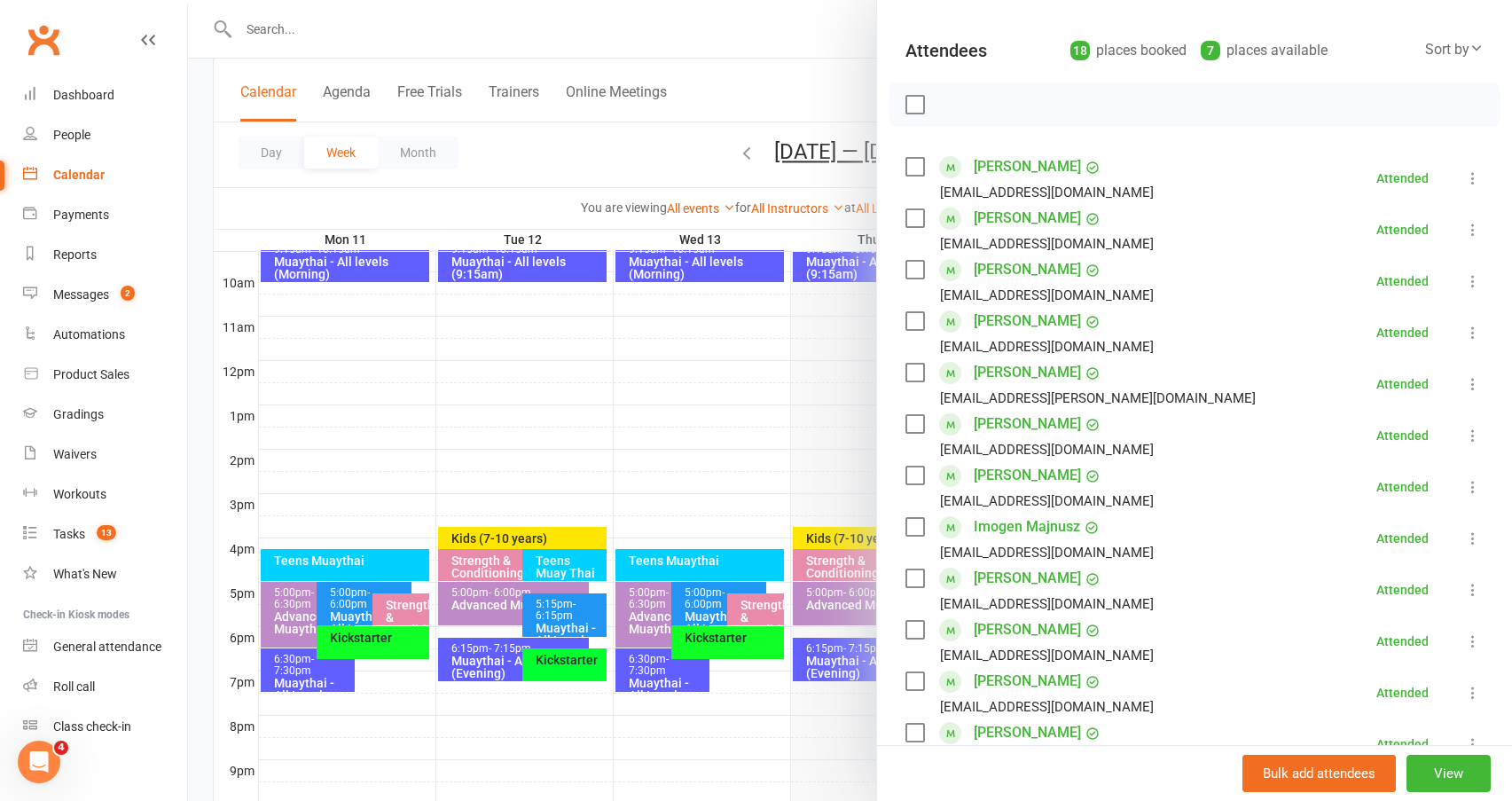
click at [298, 611] on div at bounding box center [850, 400] width 1324 height 801
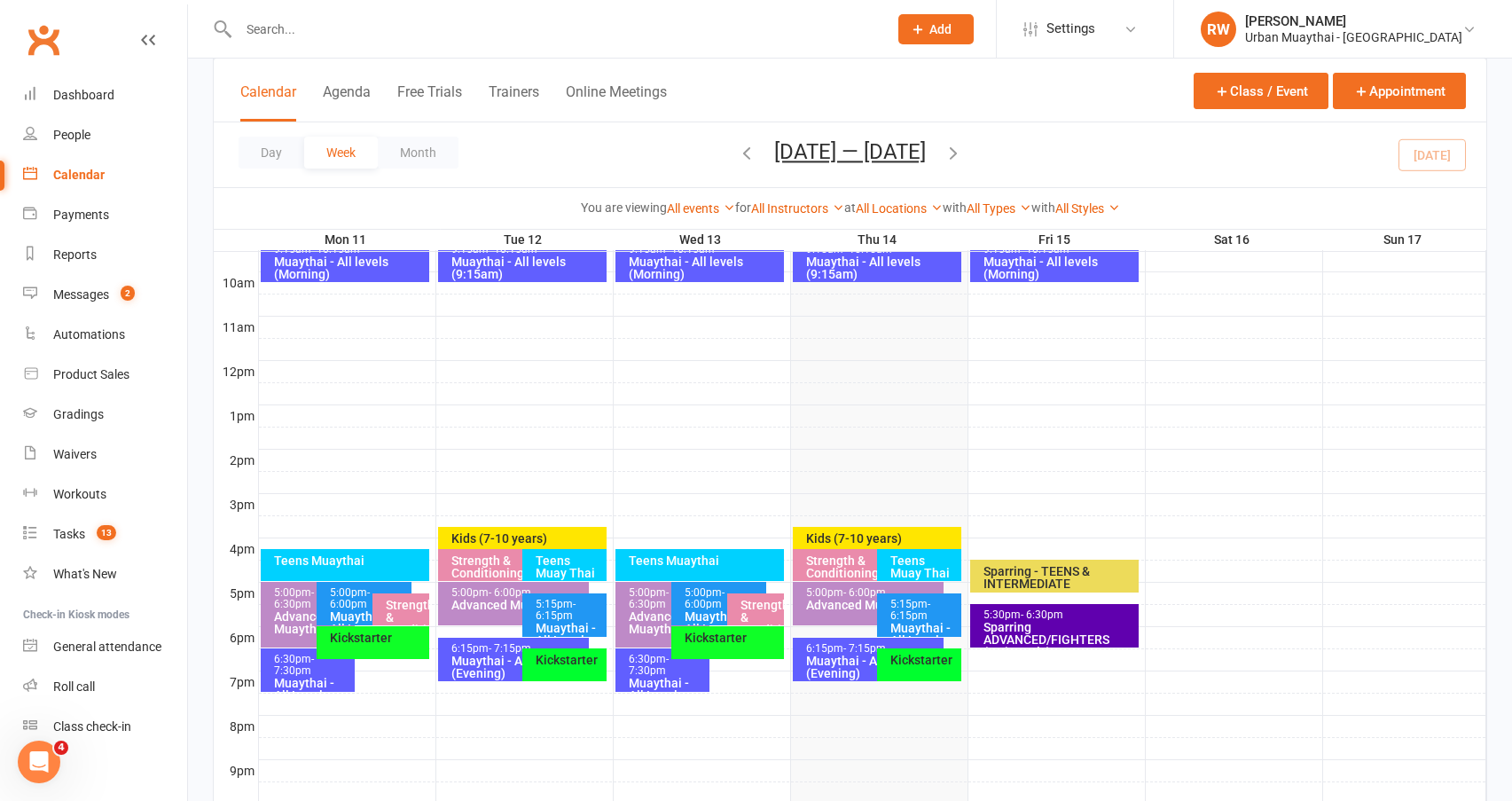
click at [298, 611] on div "Advanced Muaythai" at bounding box center [313, 622] width 79 height 25
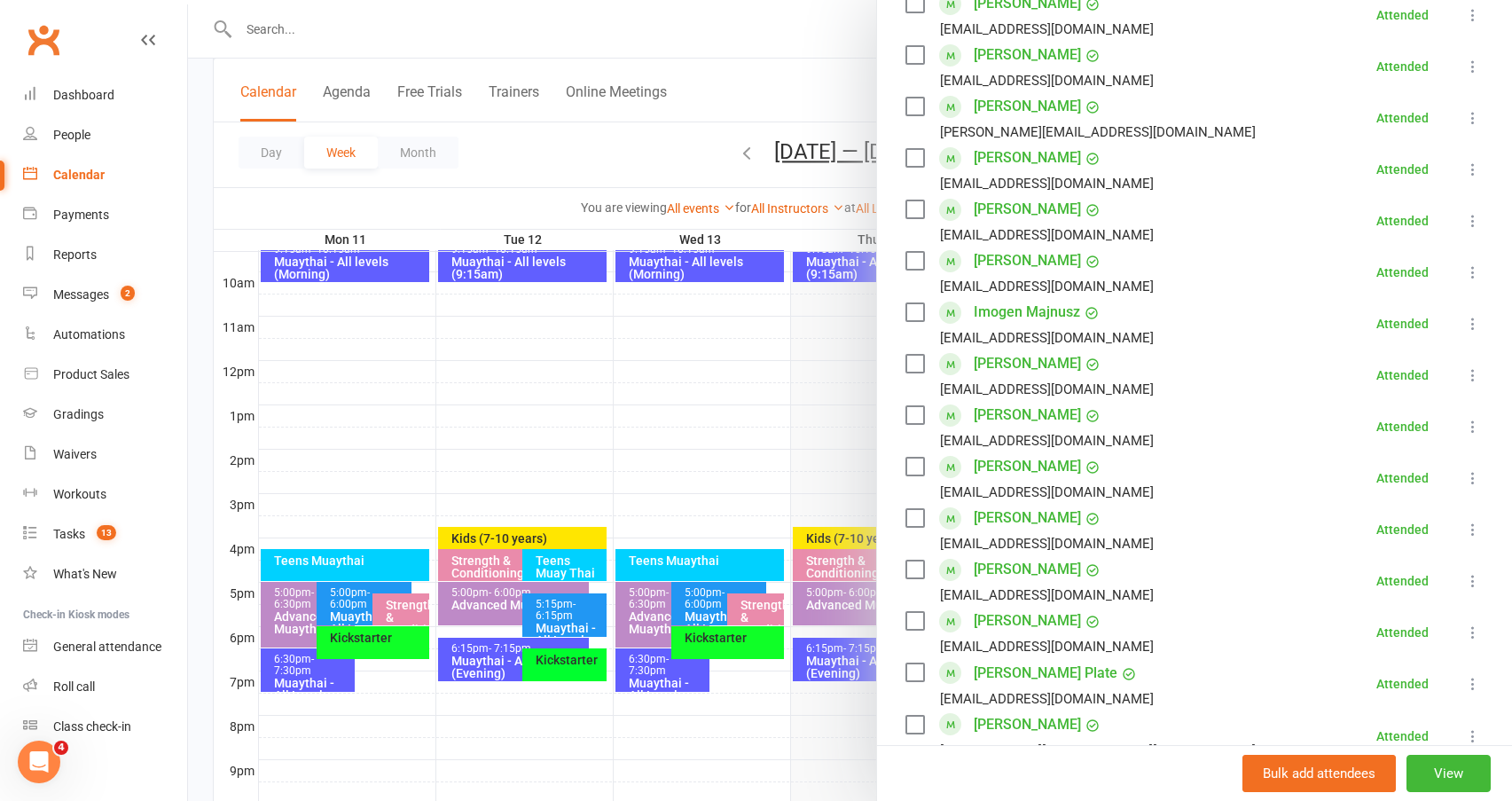
scroll to position [532, 0]
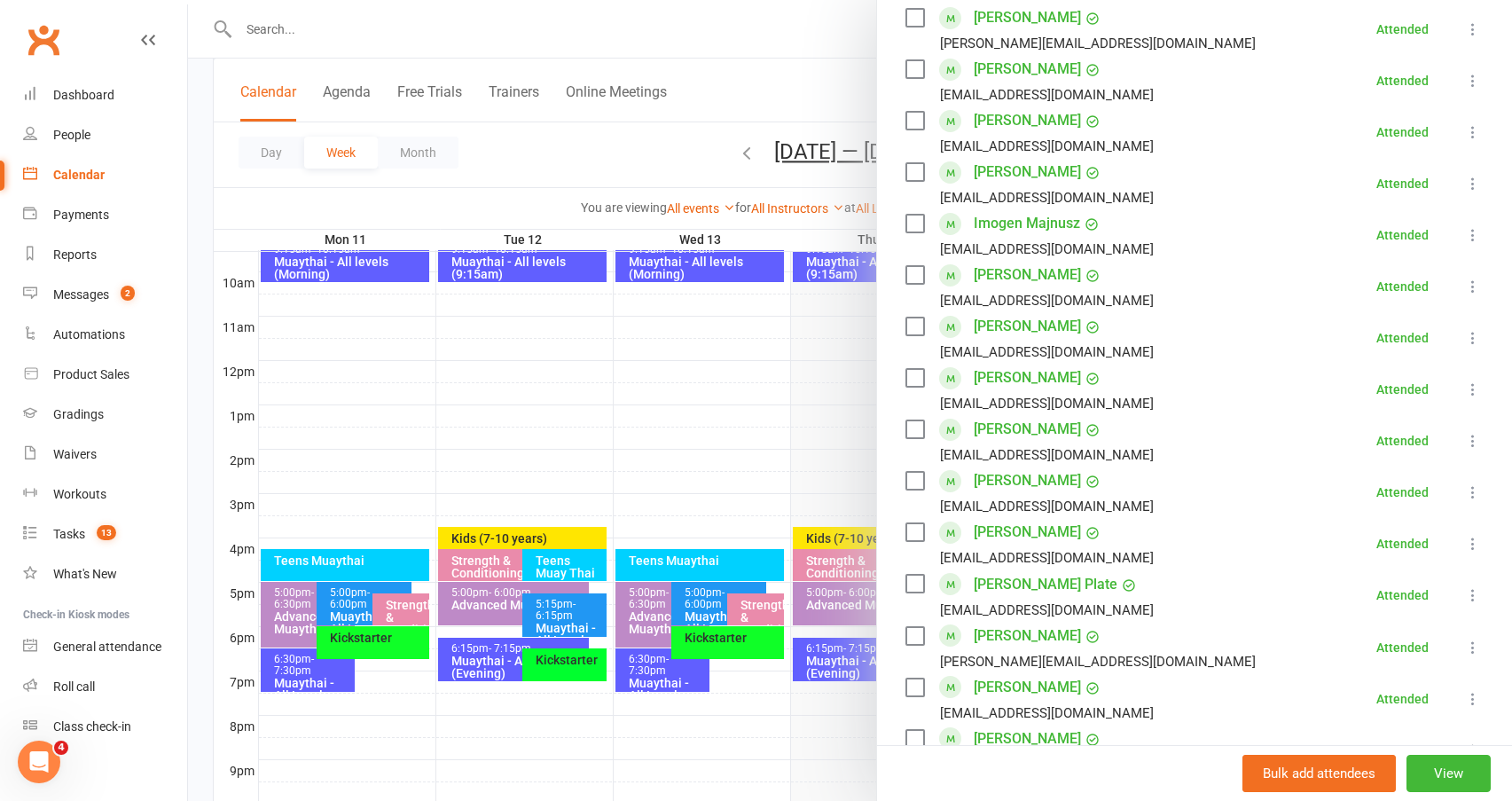
click at [358, 602] on div at bounding box center [850, 400] width 1324 height 801
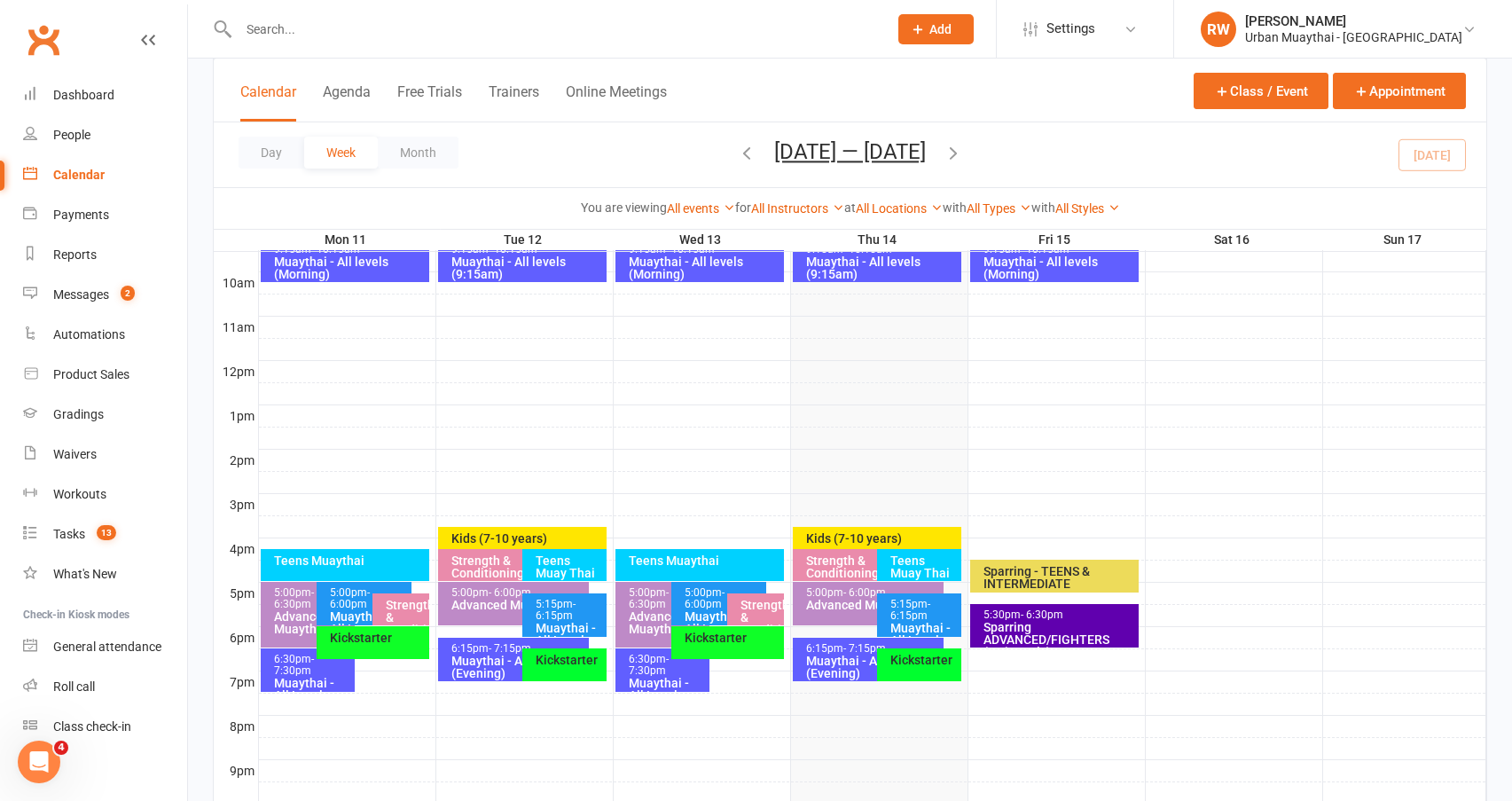
click at [360, 600] on span "- 6:00pm" at bounding box center [349, 598] width 40 height 24
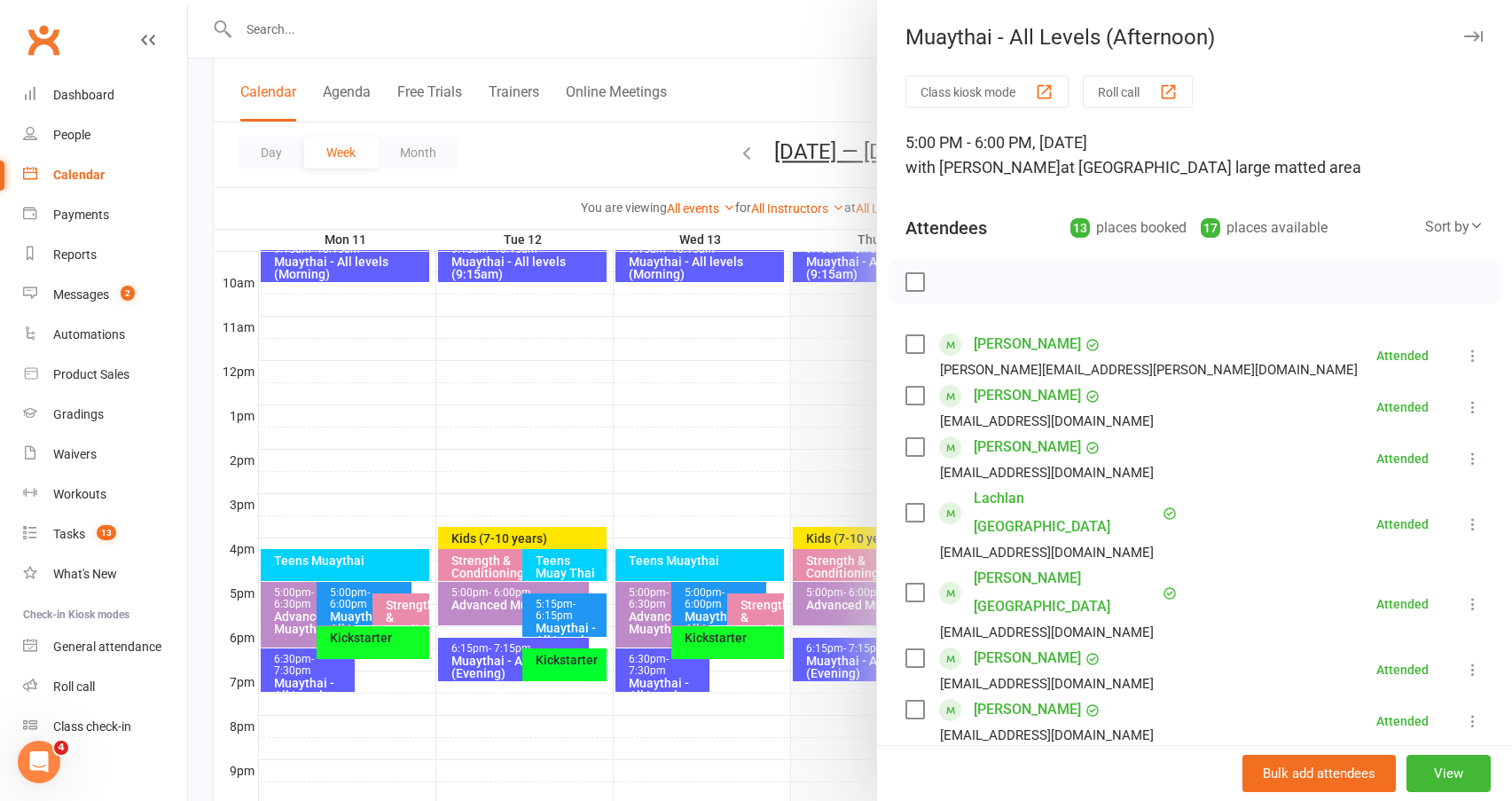
click at [355, 602] on div at bounding box center [850, 400] width 1324 height 801
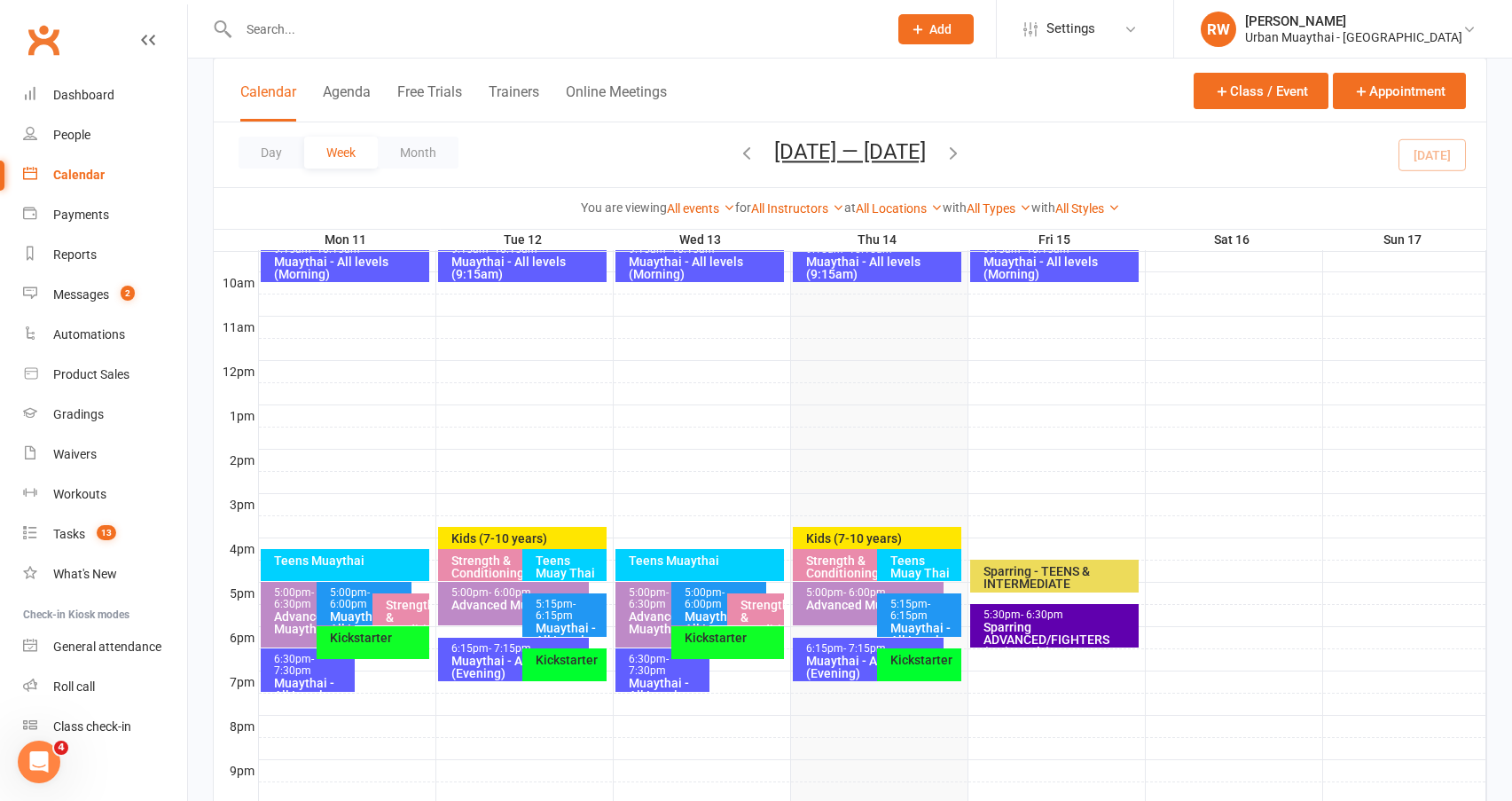
click at [355, 602] on span "- 6:00pm" at bounding box center [349, 598] width 40 height 24
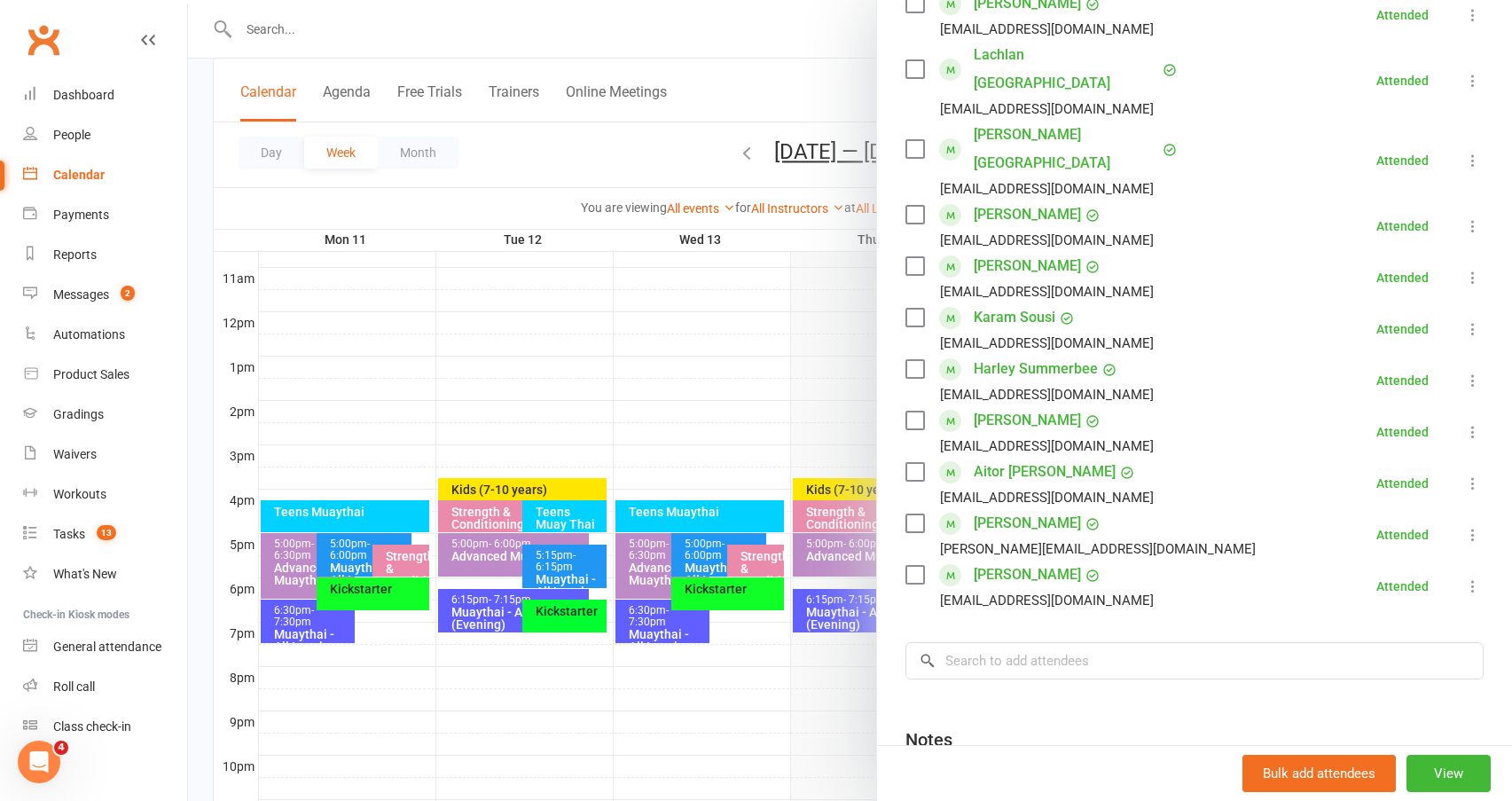
scroll to position [621, 0]
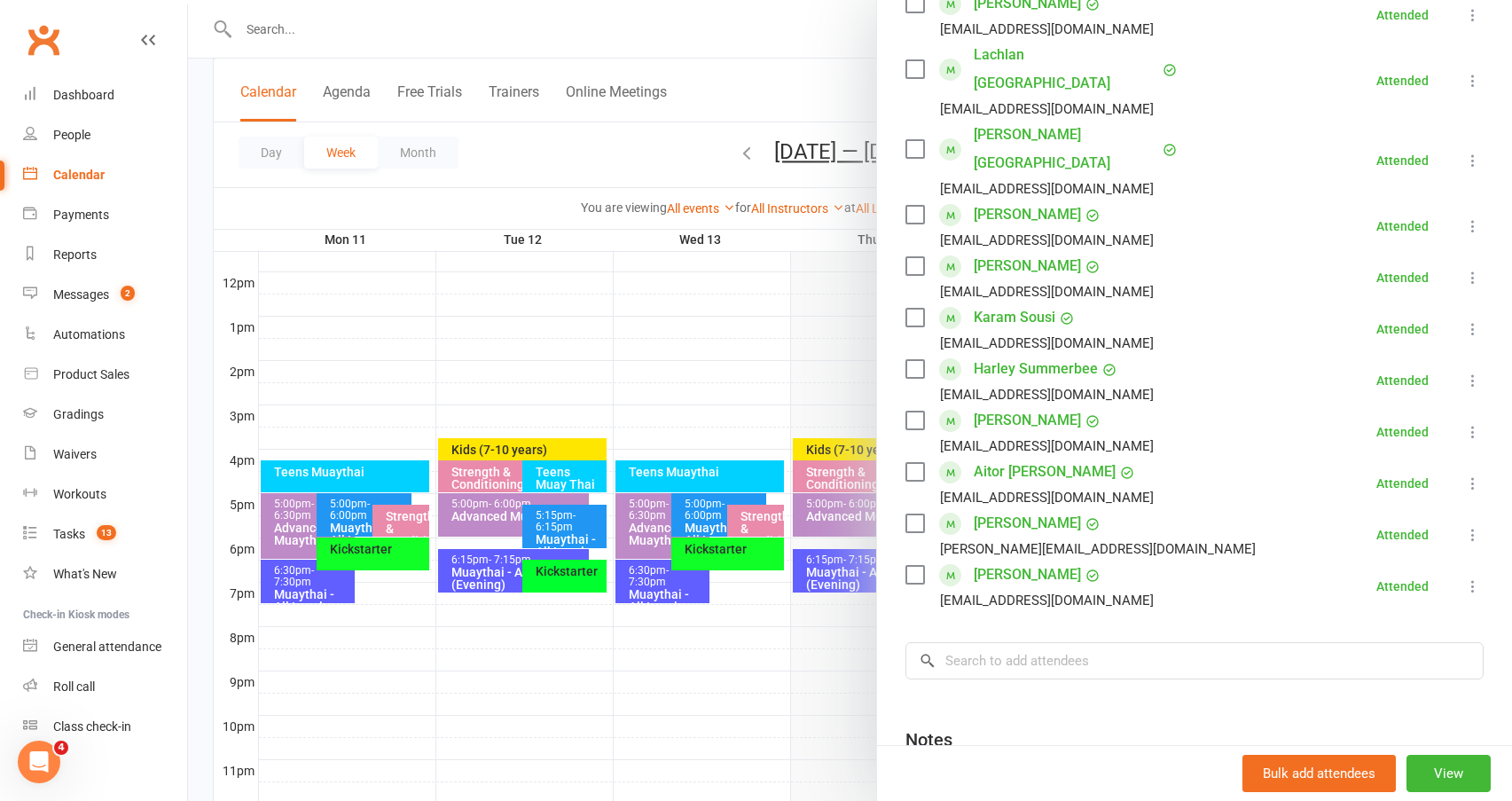
click at [486, 515] on div at bounding box center [850, 400] width 1324 height 801
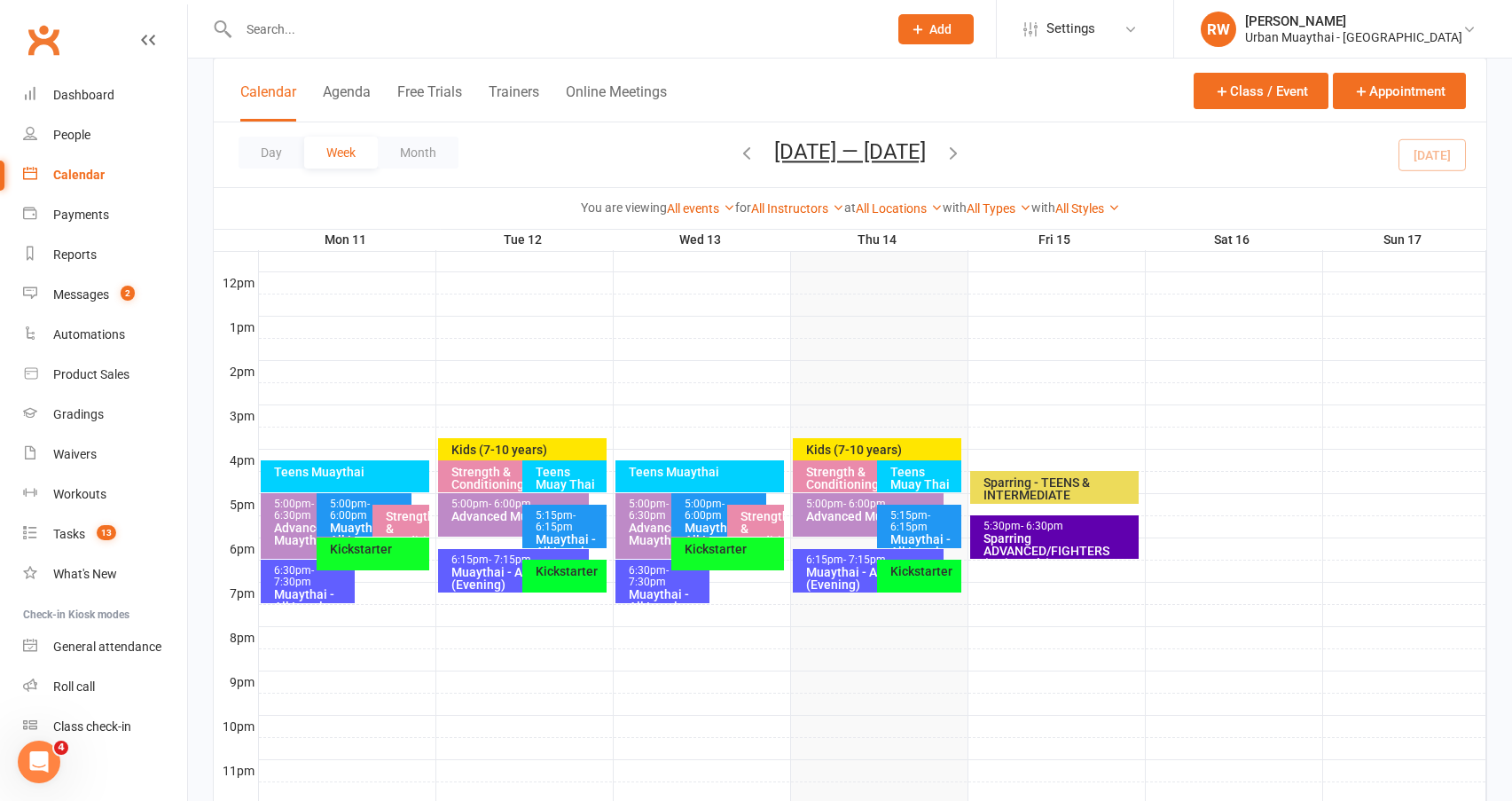
click at [575, 518] on span "- 6:15pm" at bounding box center [556, 521] width 40 height 24
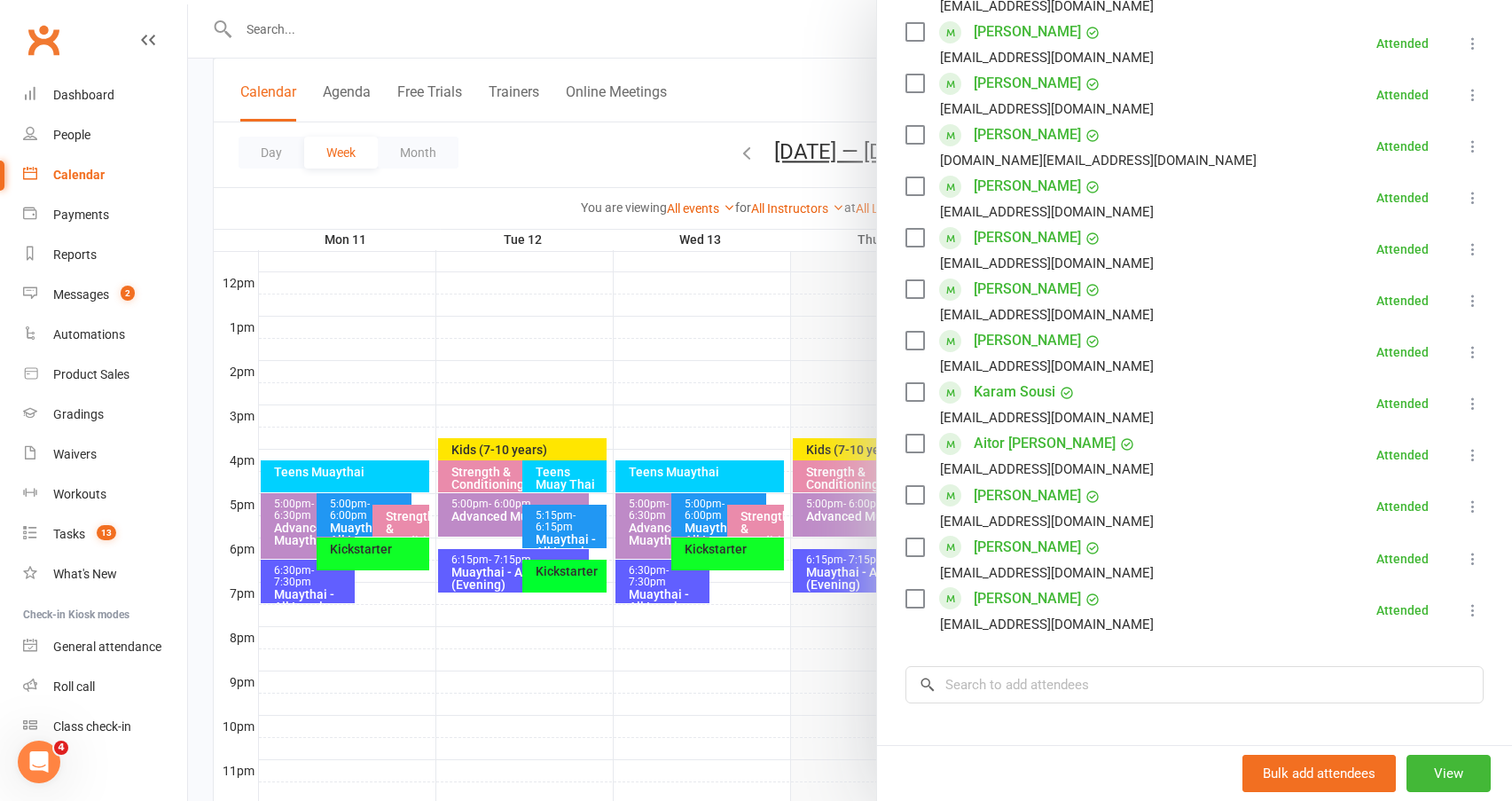
click at [482, 566] on div at bounding box center [850, 400] width 1324 height 801
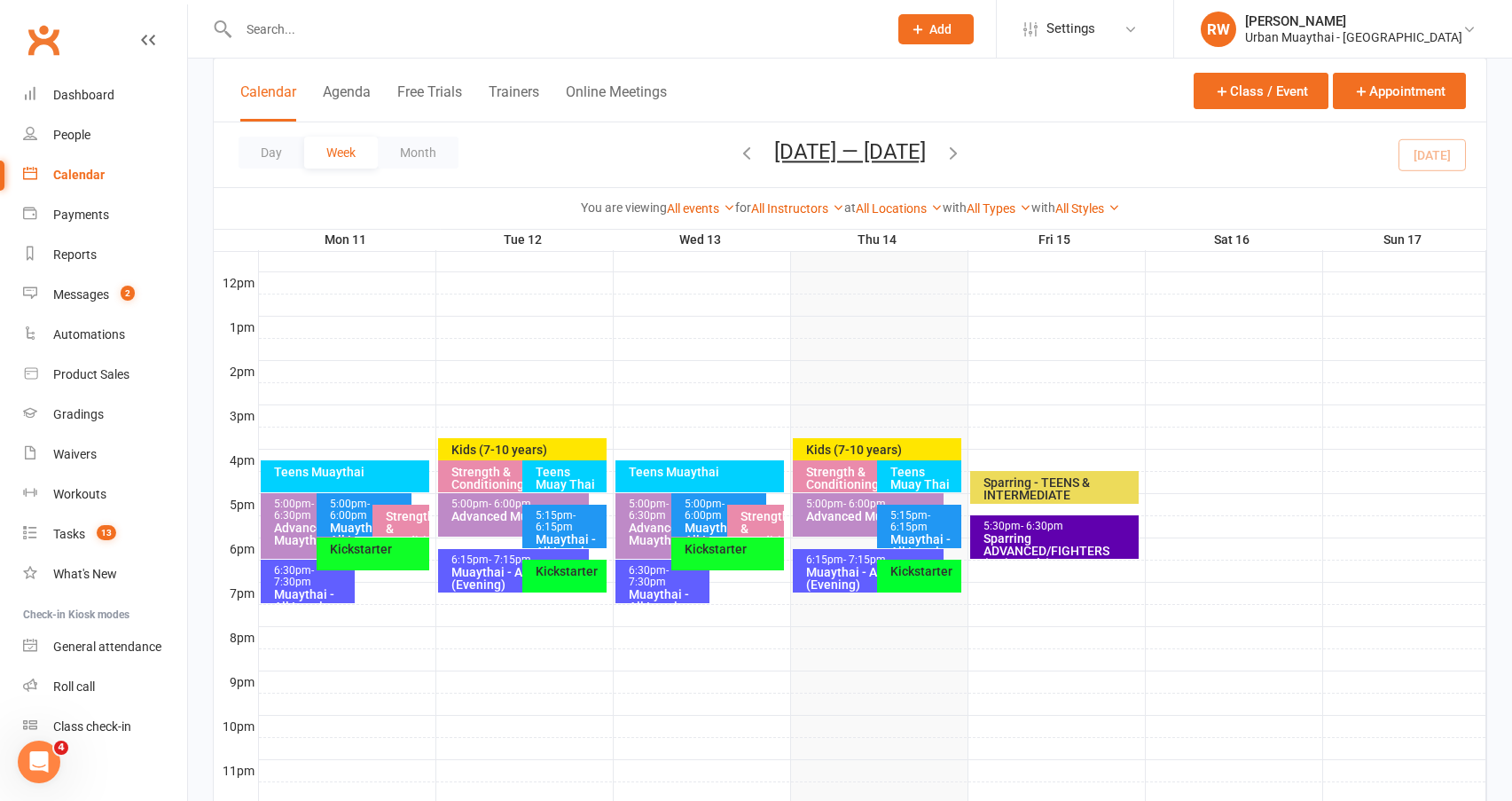
click at [482, 566] on div "Muaythai - All Levels (Evening)" at bounding box center [517, 578] width 135 height 25
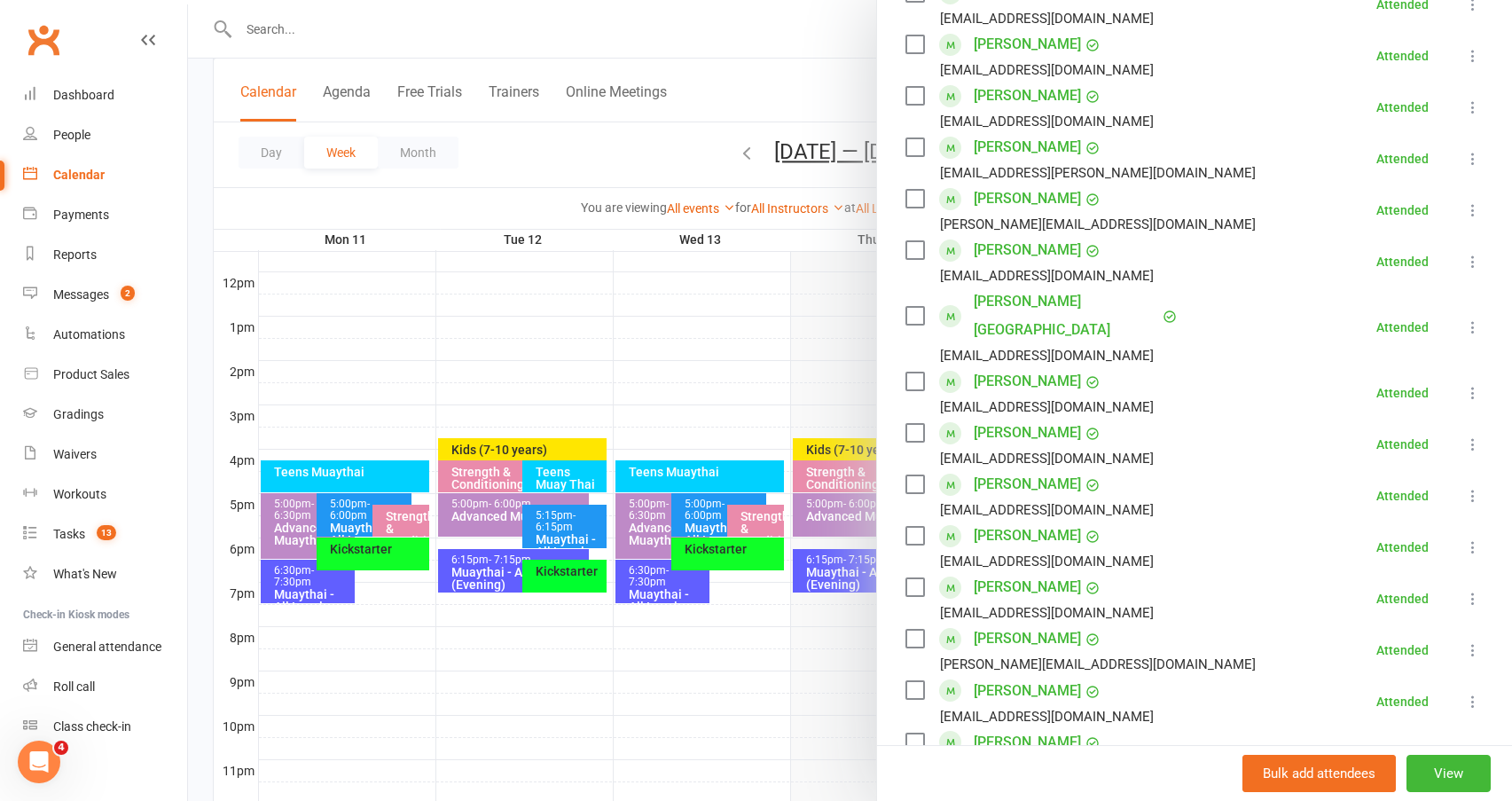
scroll to position [532, 0]
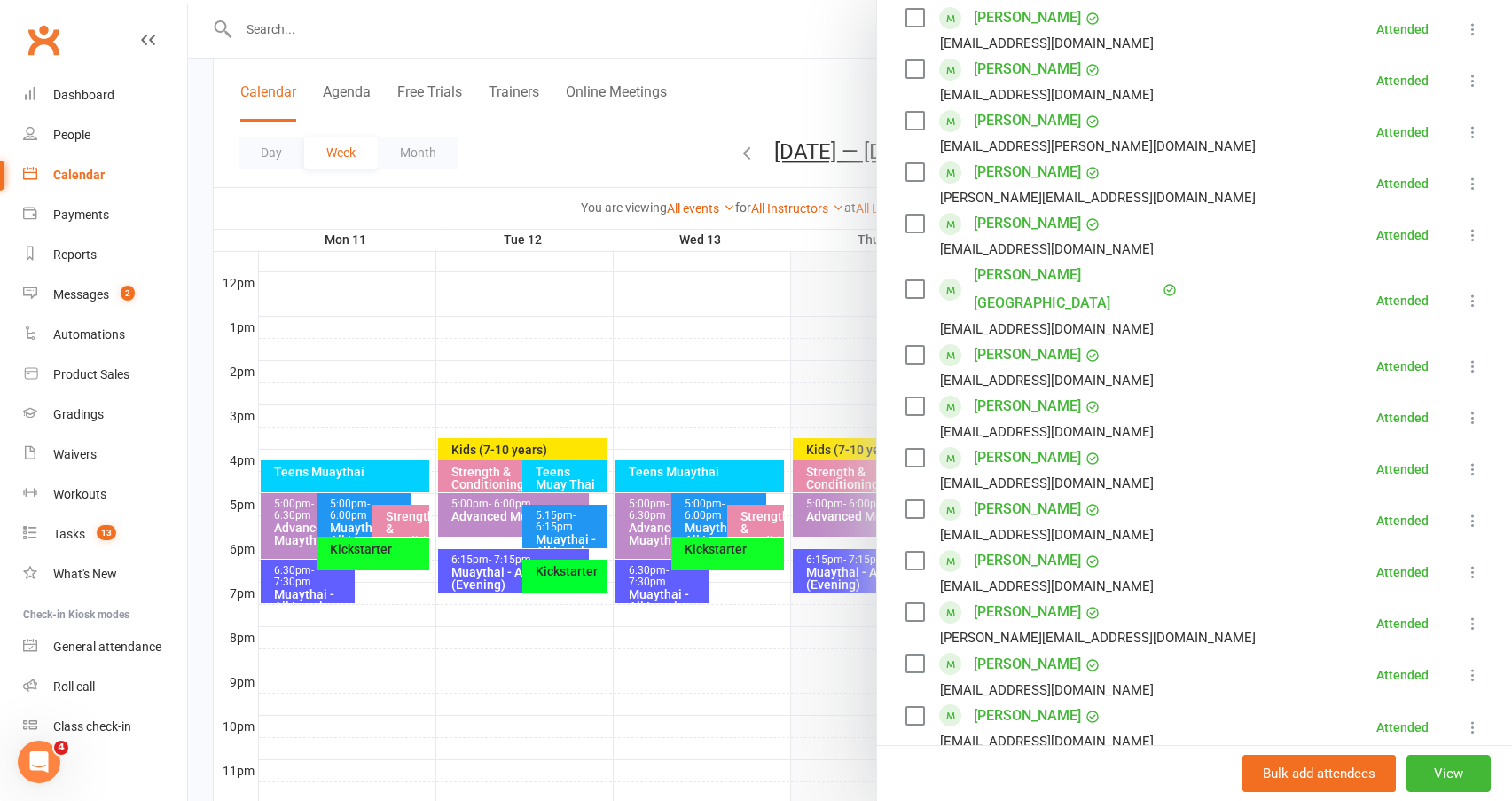
click at [1045, 495] on link "Isaac Rowbottom" at bounding box center [1027, 509] width 107 height 29
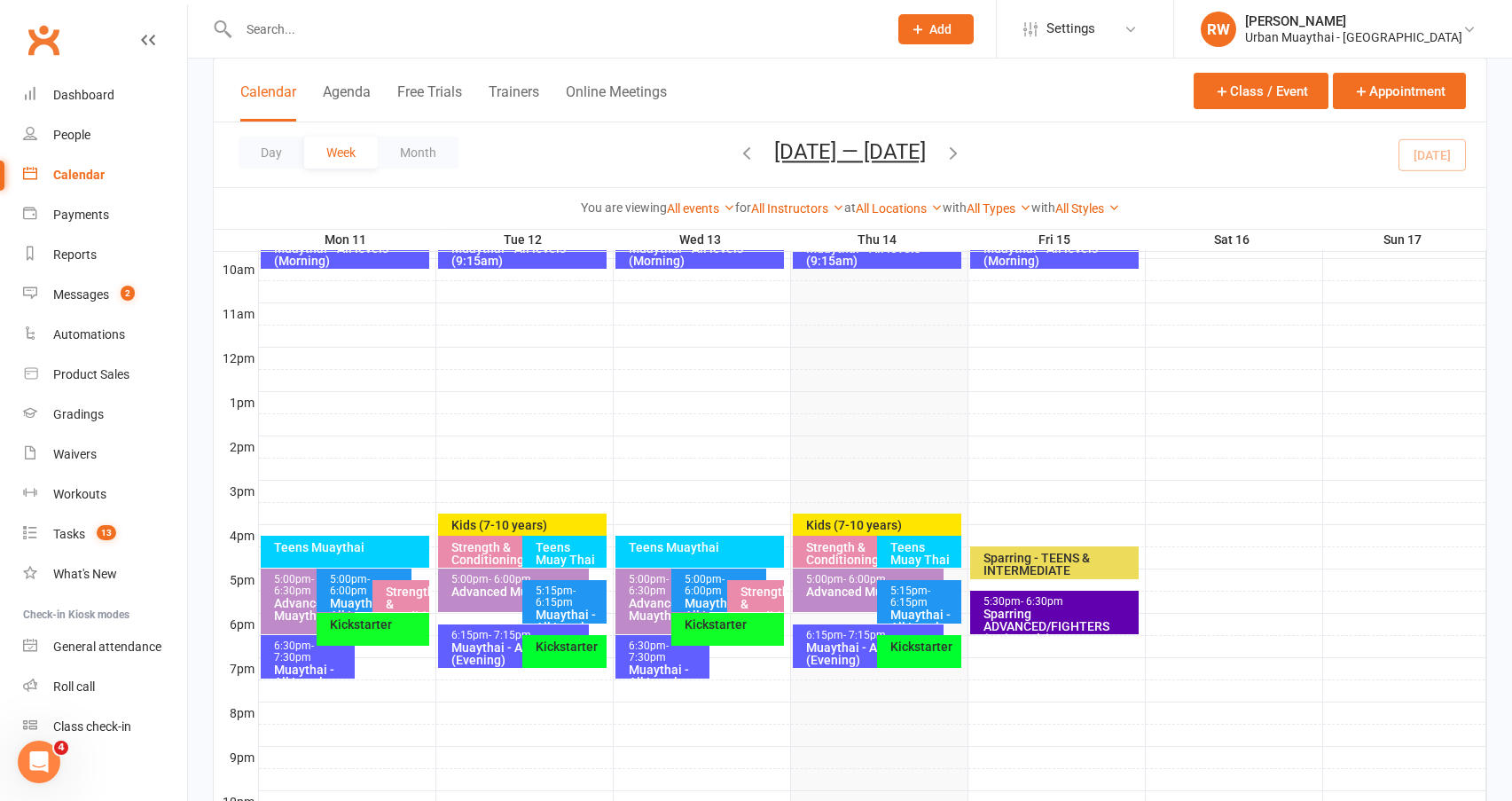
scroll to position [675, 0]
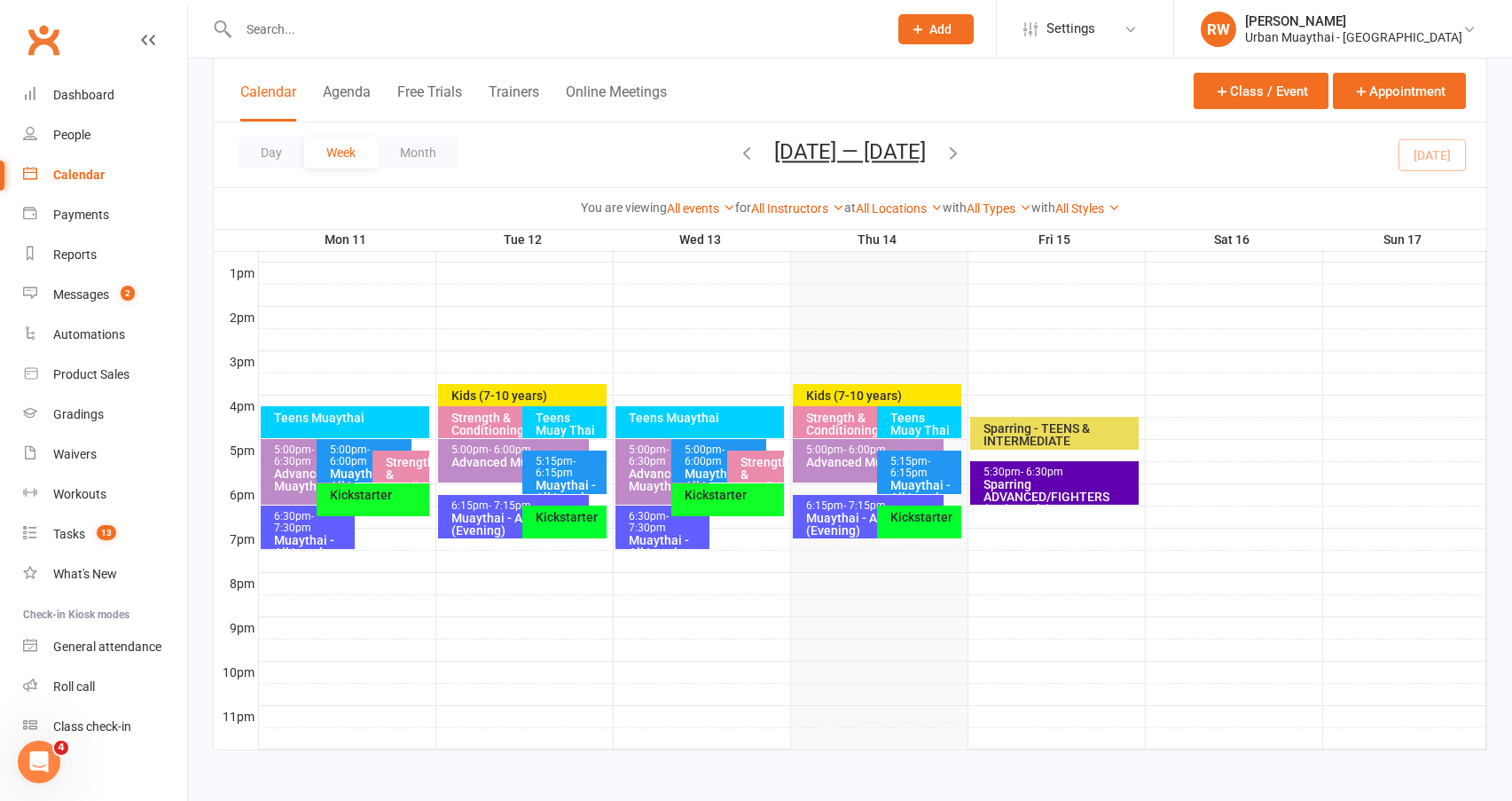
click at [635, 519] on div "6:30pm - 7:30pm" at bounding box center [667, 522] width 79 height 23
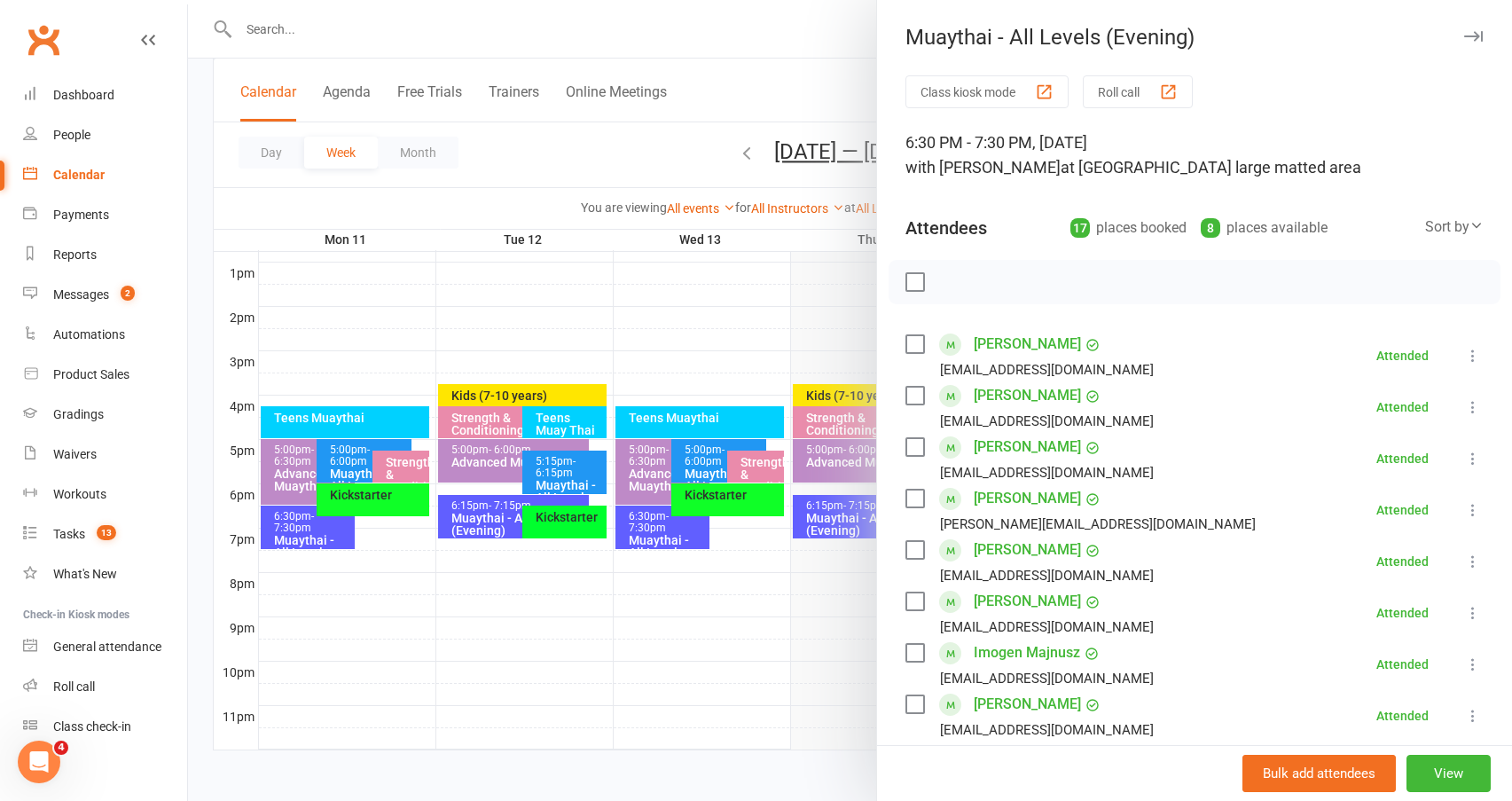
scroll to position [177, 0]
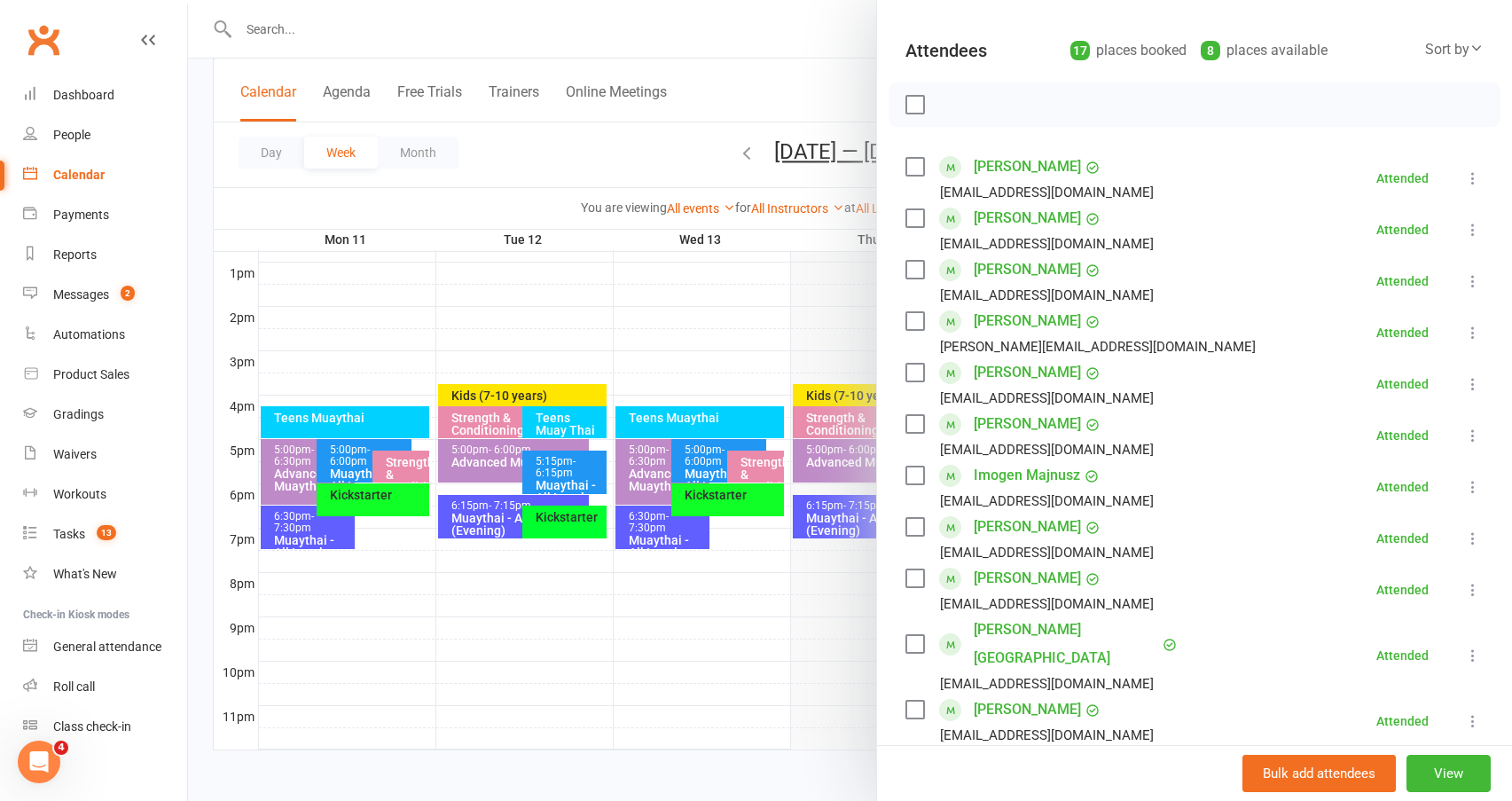
click at [1025, 320] on link "Justin Heckel" at bounding box center [1027, 321] width 107 height 29
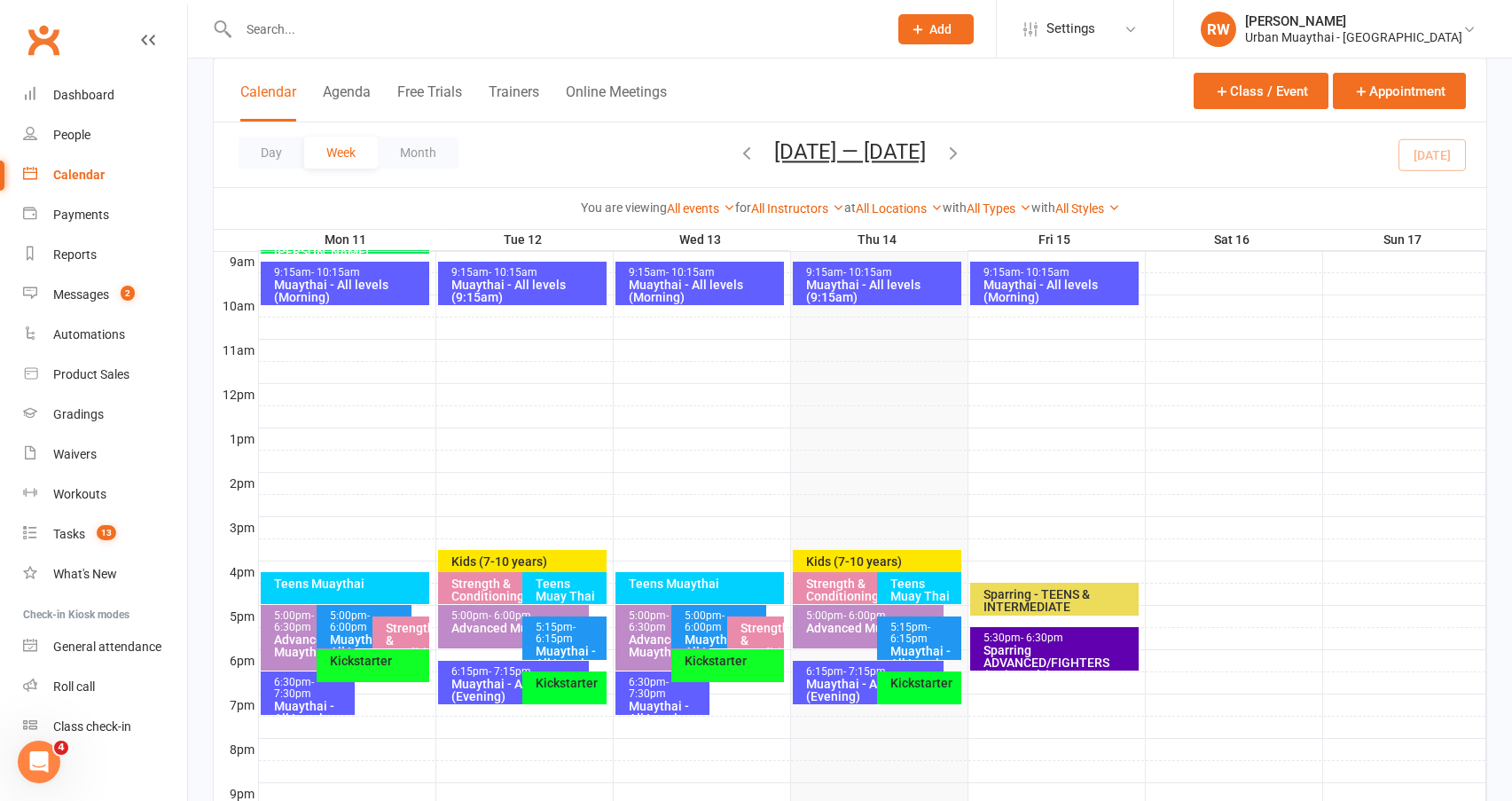
scroll to position [675, 0]
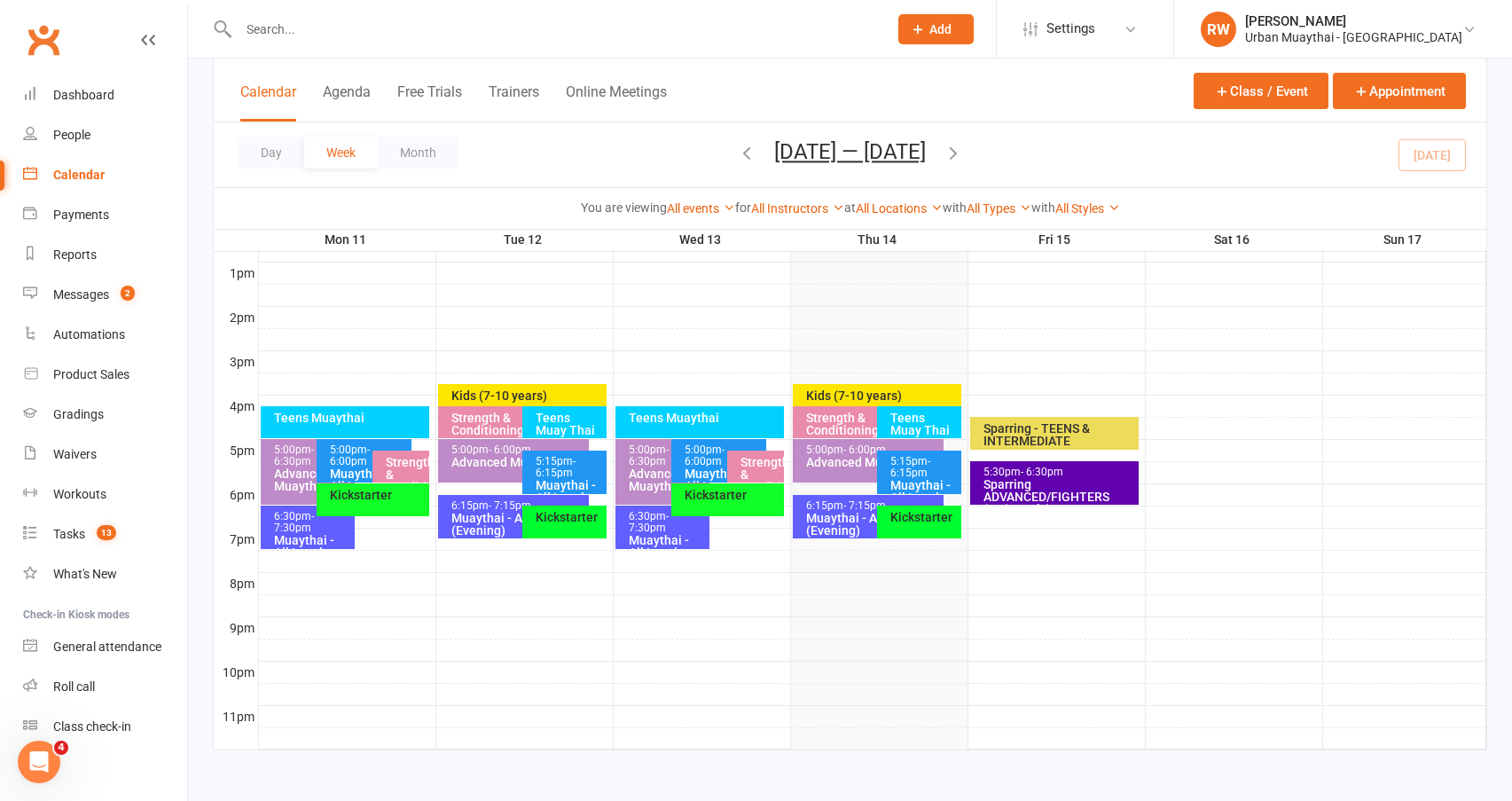
click at [654, 522] on span "- 7:30pm" at bounding box center [648, 522] width 40 height 24
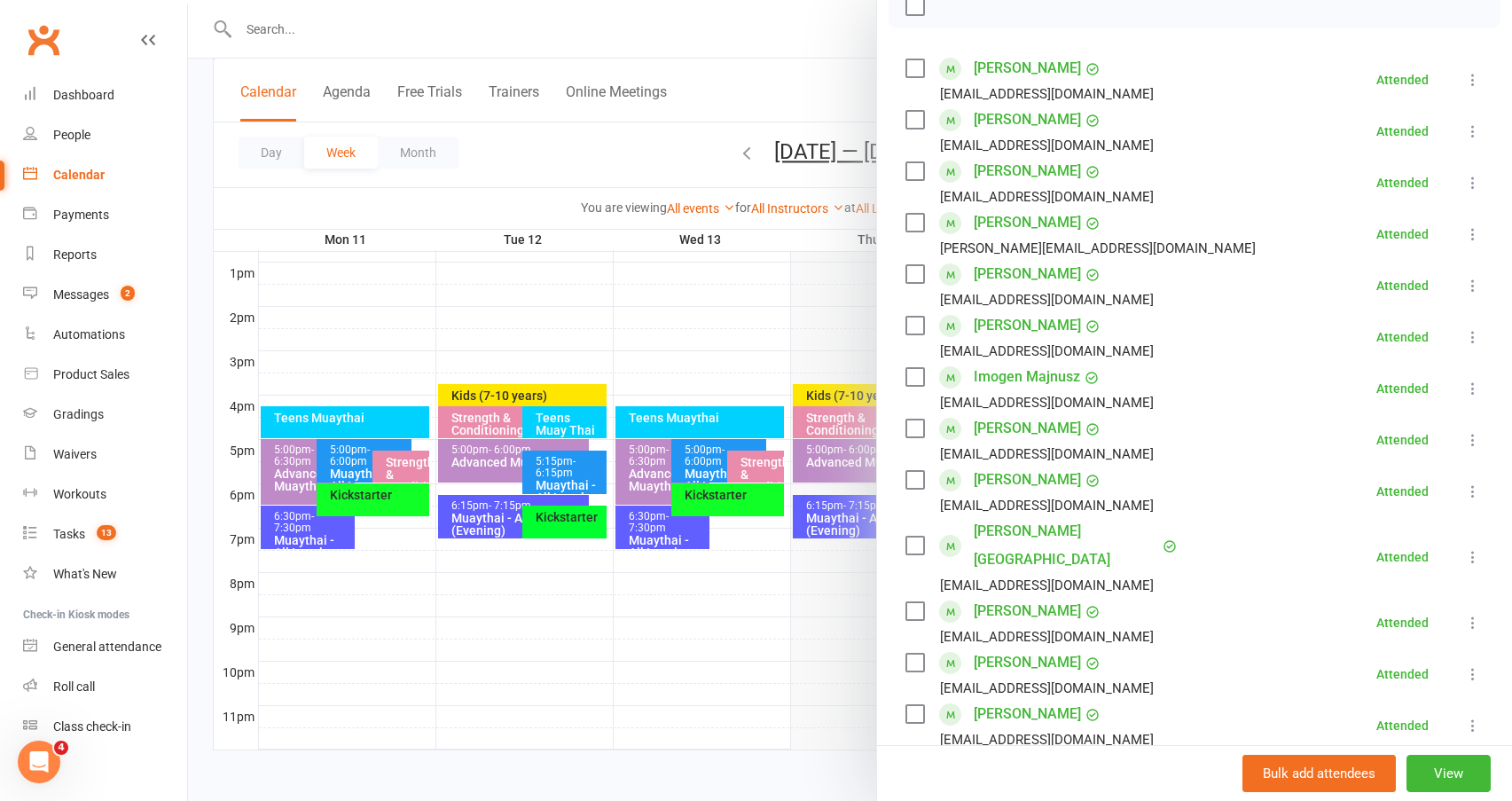
scroll to position [266, 0]
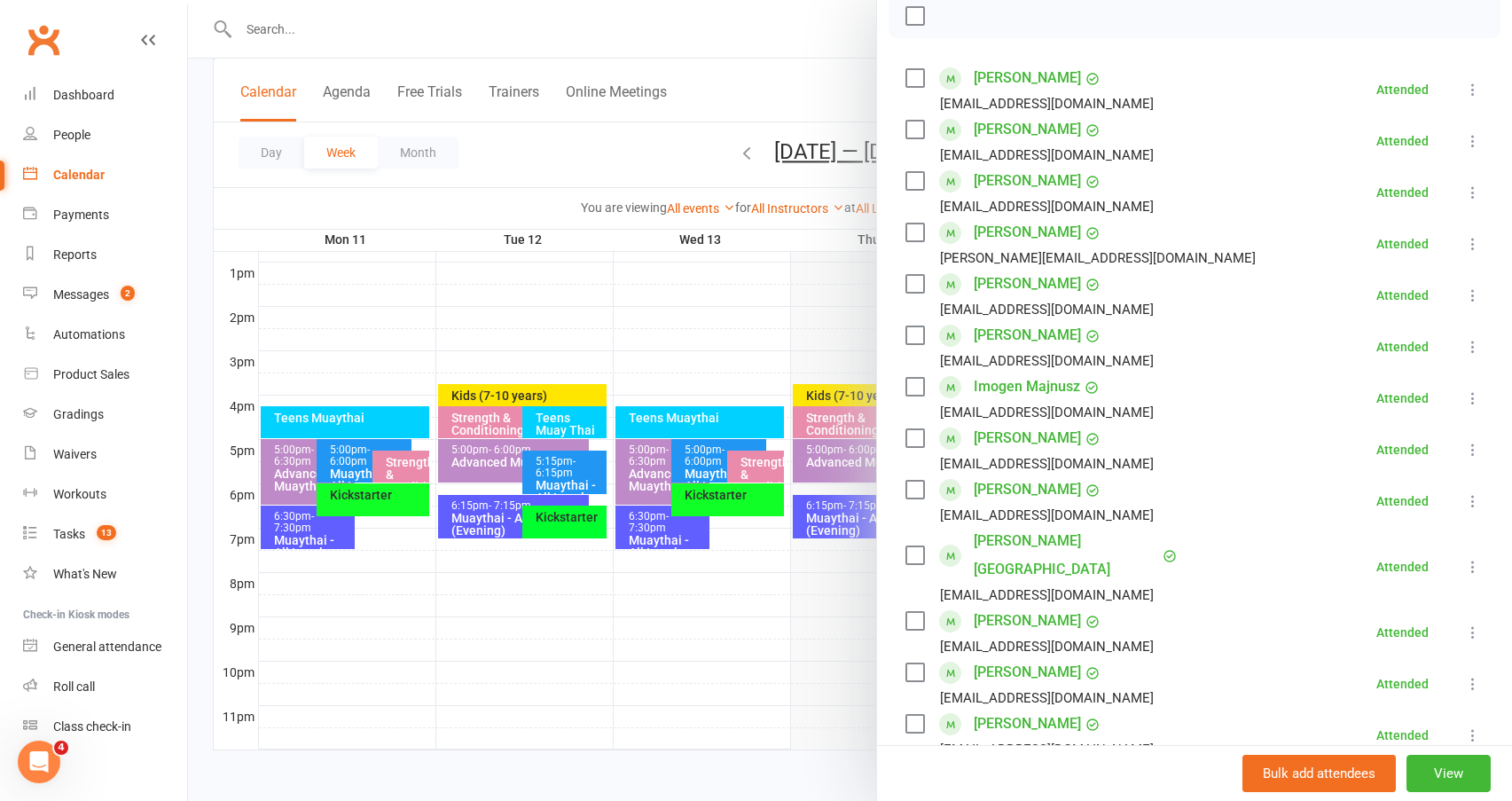
click at [495, 518] on div at bounding box center [850, 400] width 1324 height 801
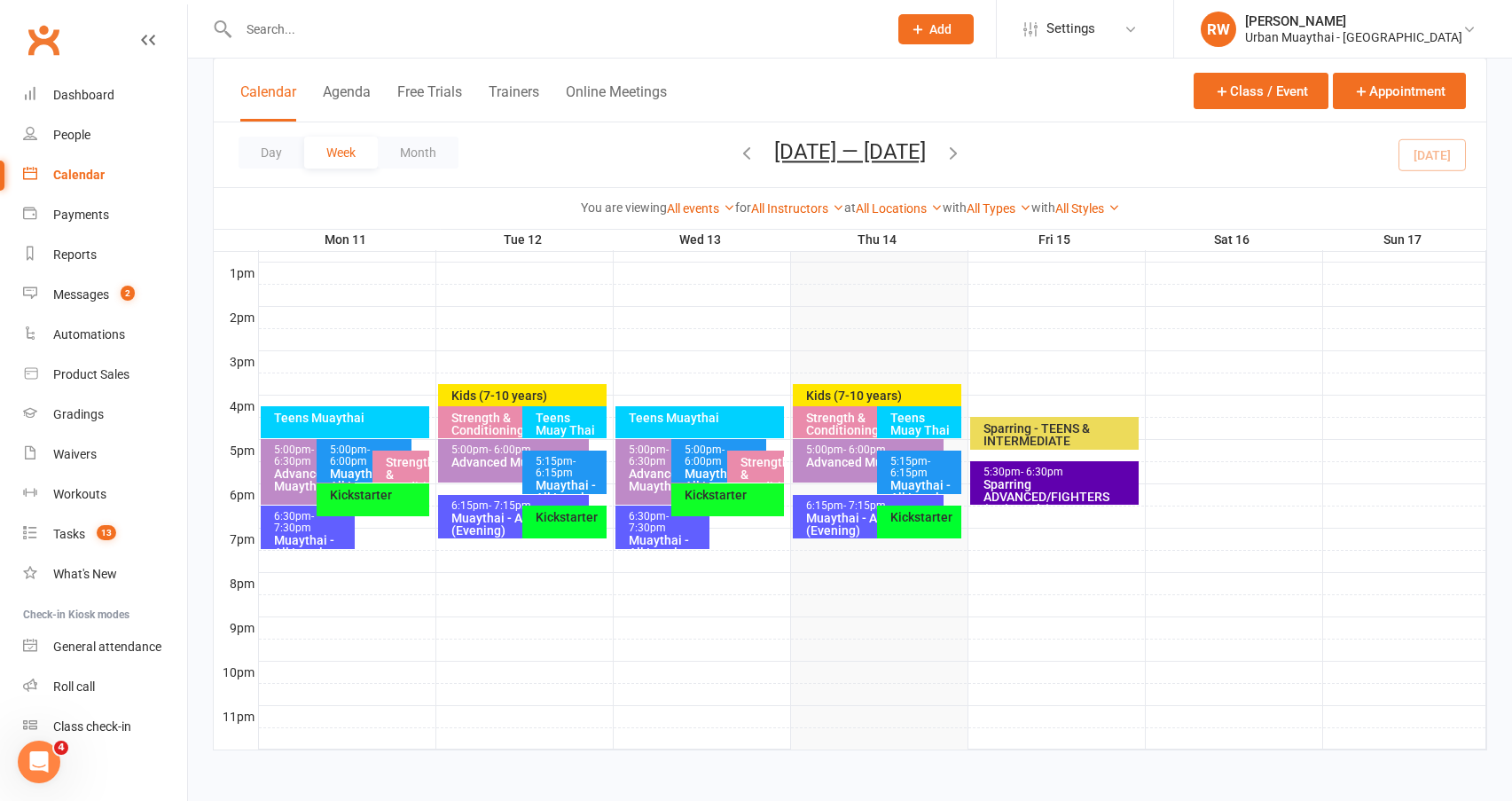
click at [495, 518] on div "Muaythai - All Levels (Evening)" at bounding box center [517, 524] width 135 height 25
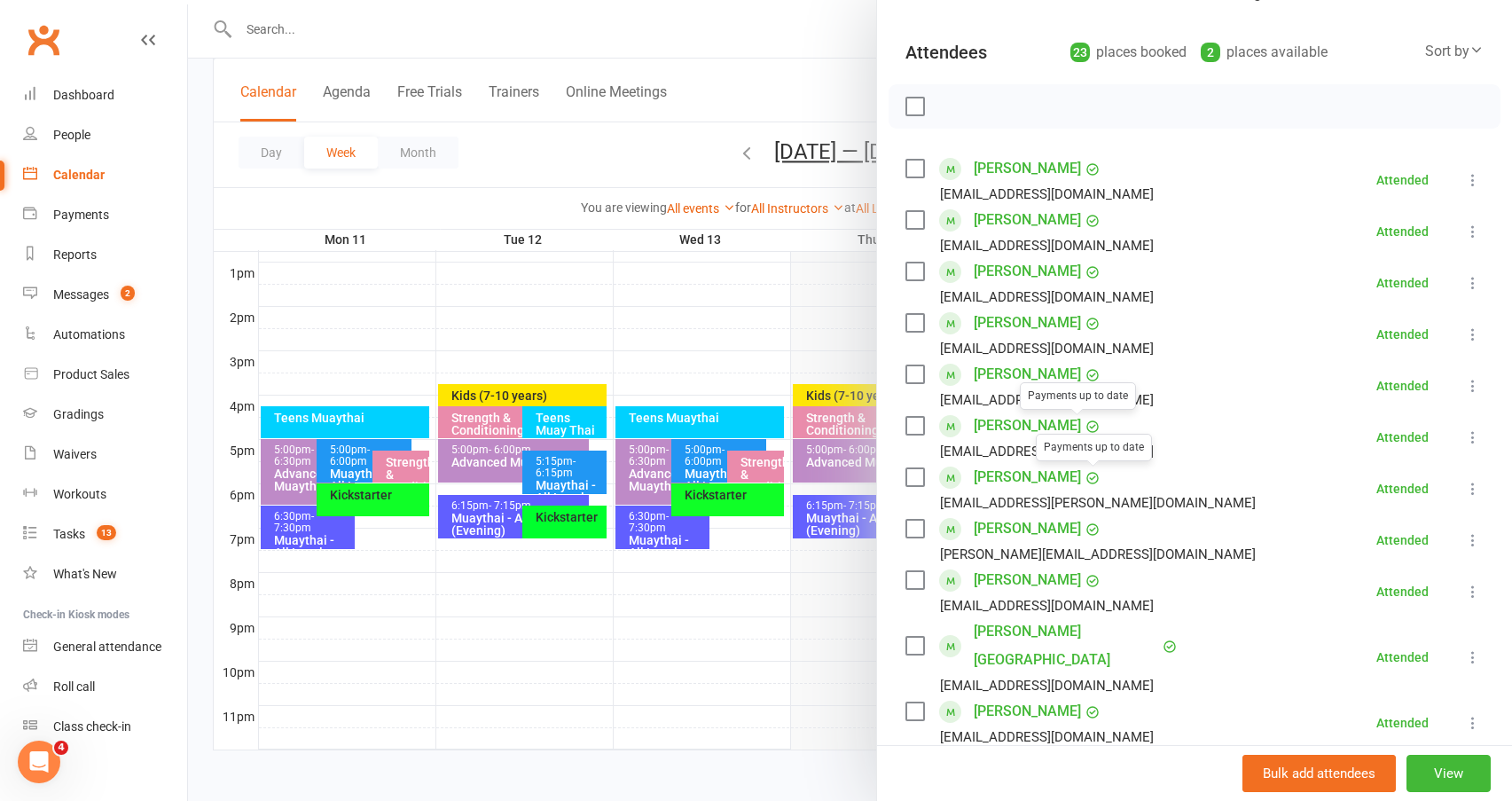
scroll to position [177, 0]
click at [1001, 526] on link "Braden Ligertwood" at bounding box center [1027, 526] width 107 height 29
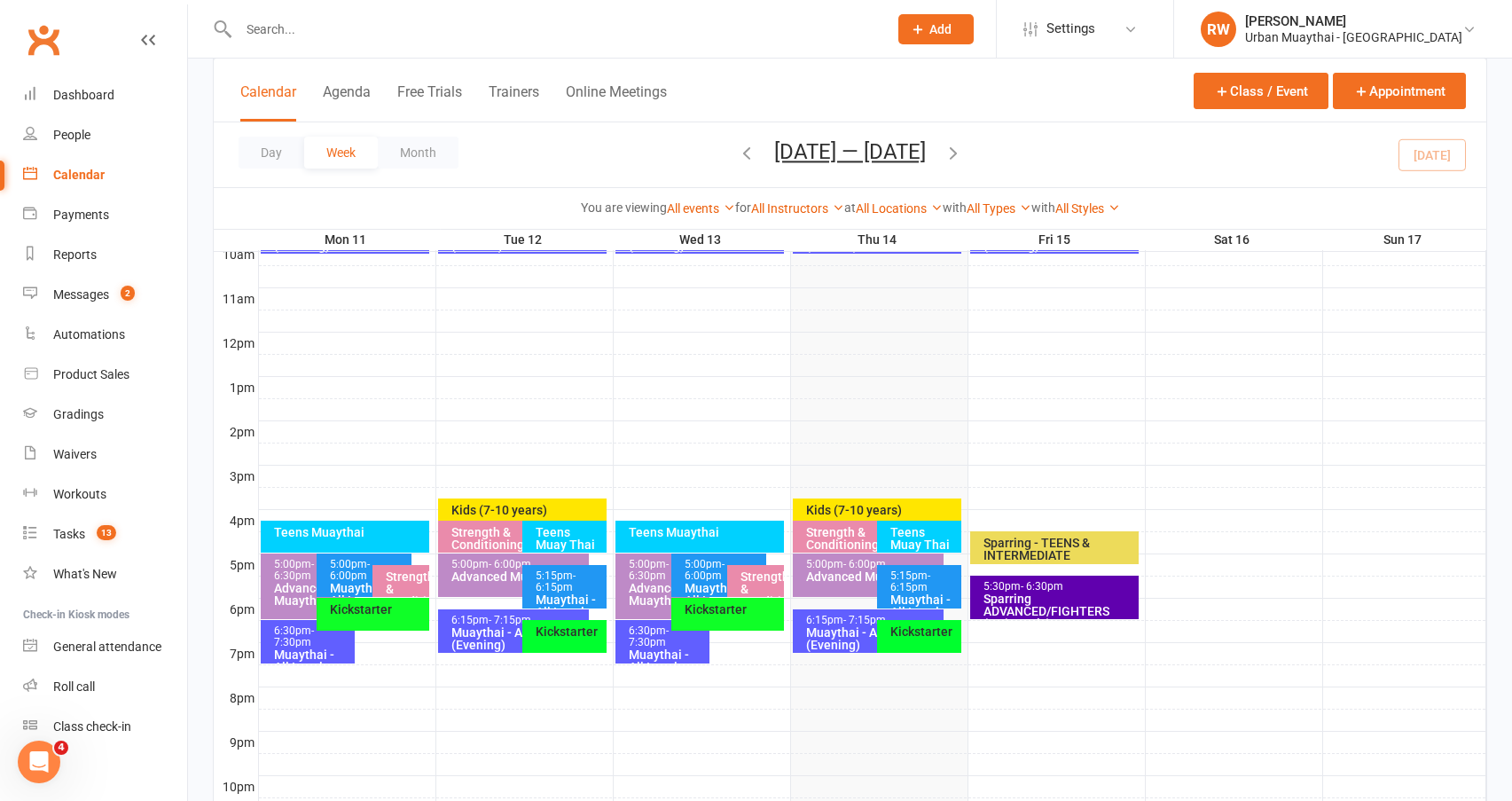
scroll to position [675, 0]
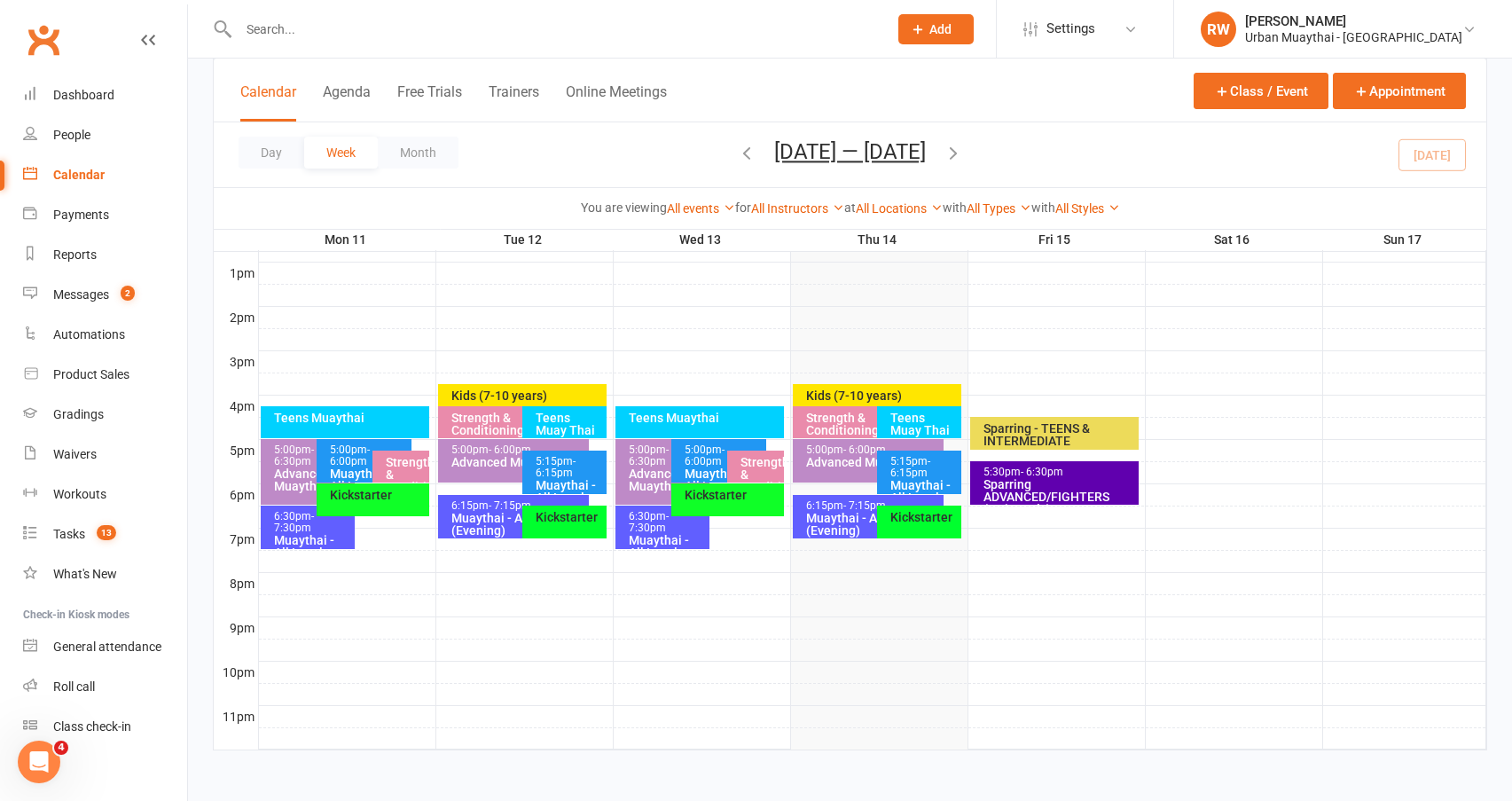
click at [565, 462] on div "5:15pm - 6:15pm" at bounding box center [569, 466] width 68 height 23
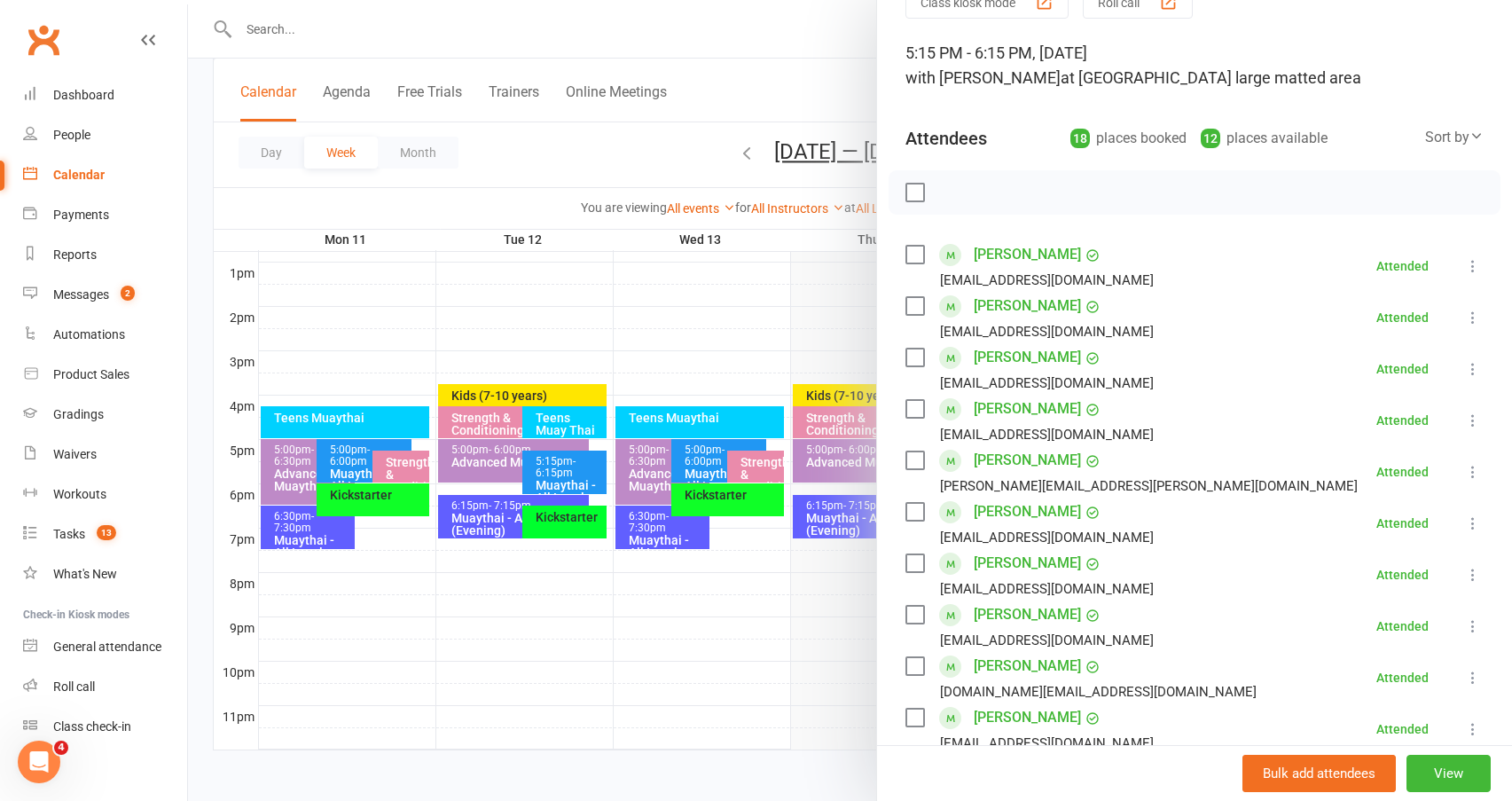
scroll to position [89, 0]
click at [998, 249] on link "[PERSON_NAME]" at bounding box center [1027, 255] width 107 height 29
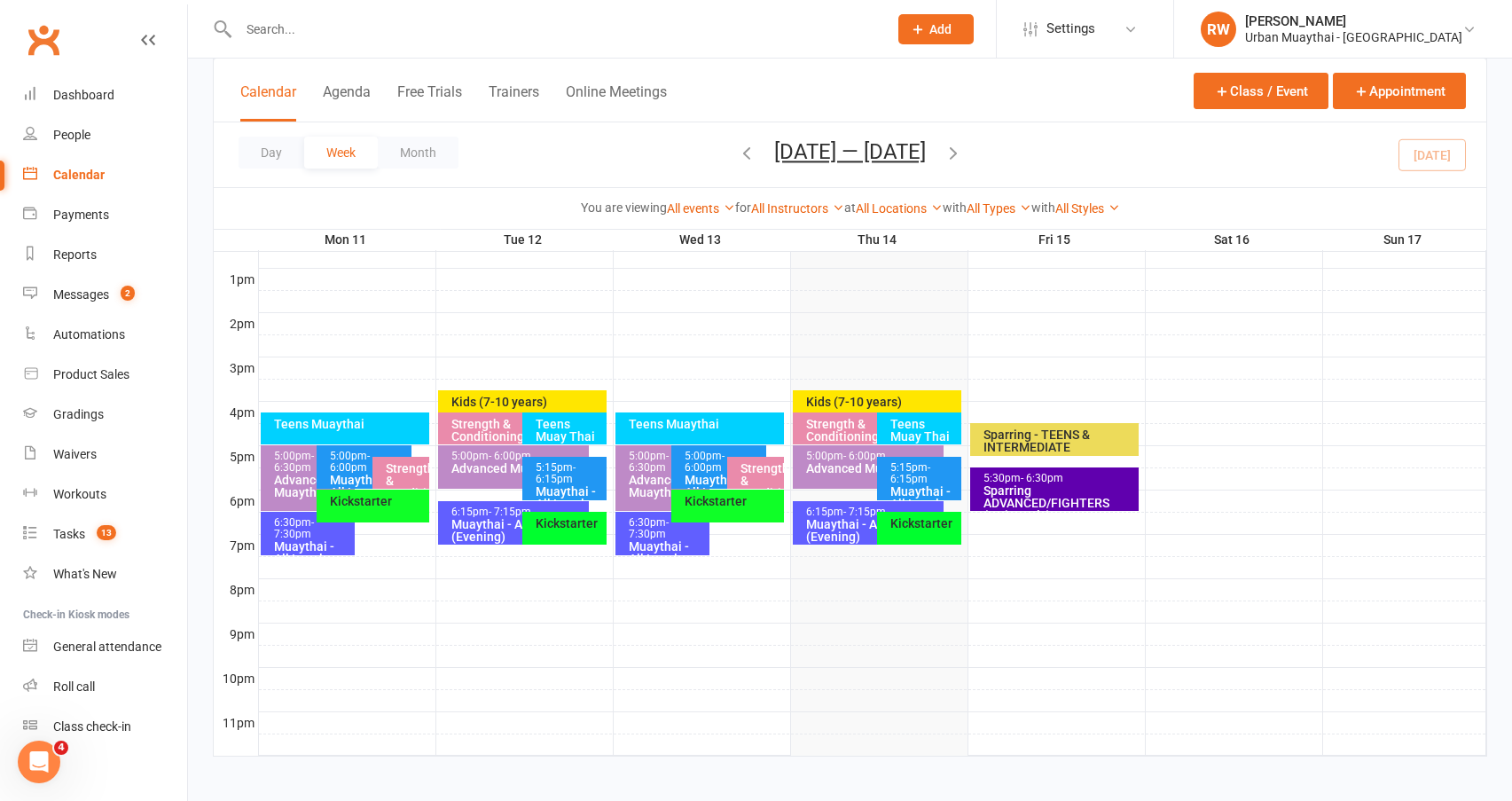
scroll to position [675, 0]
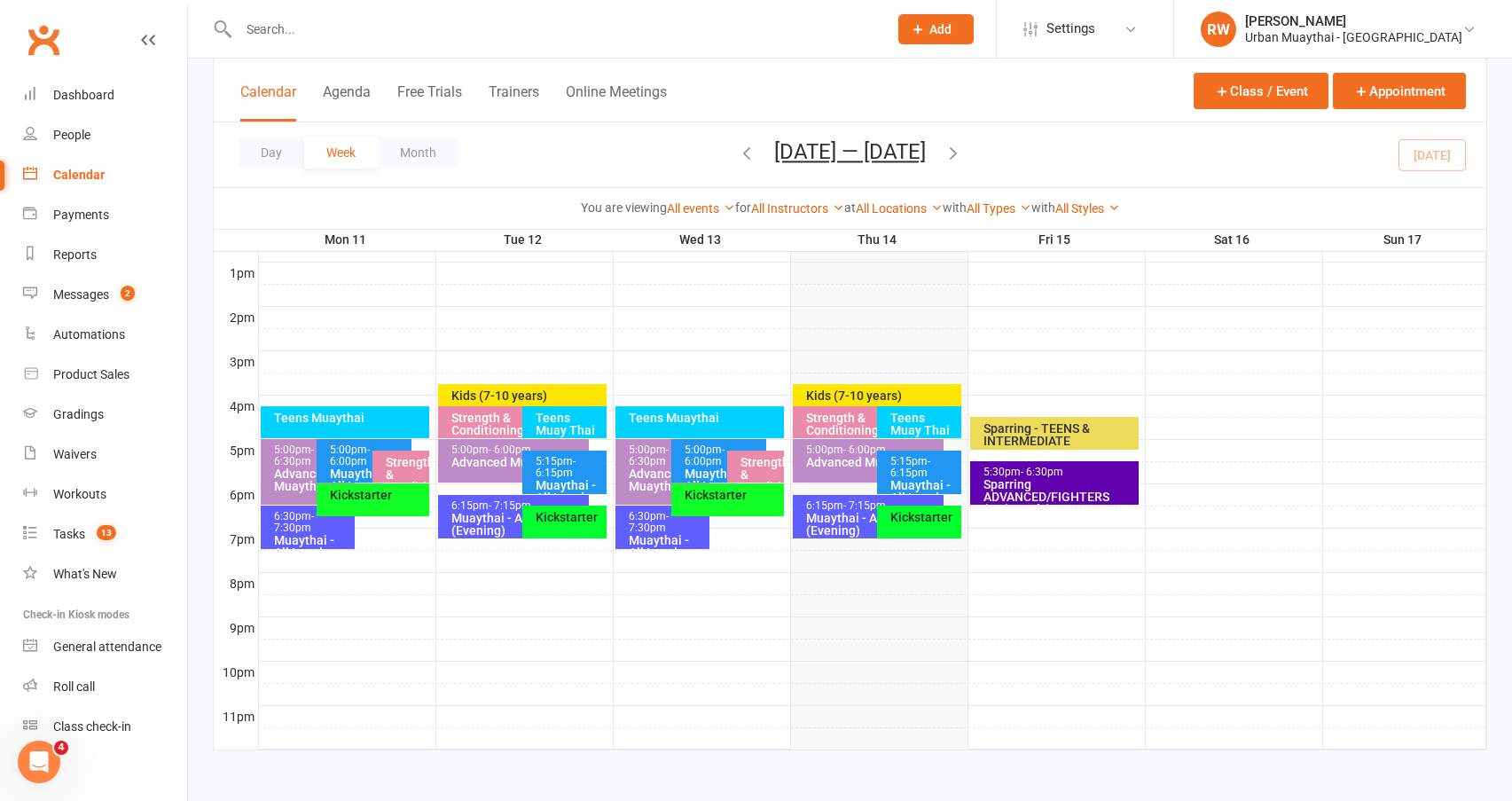
click at [571, 474] on span "- 6:15pm" at bounding box center [556, 466] width 40 height 24
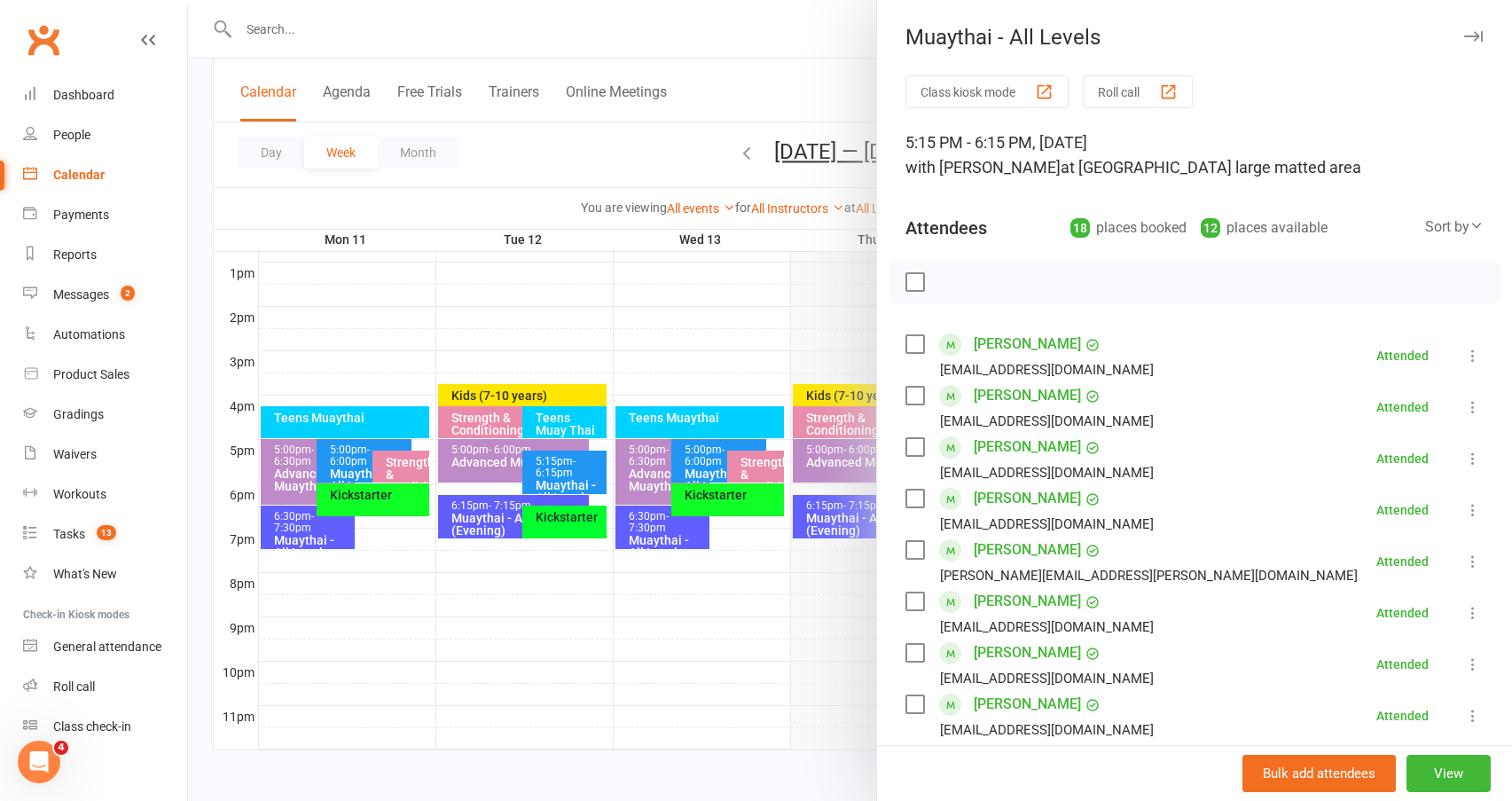
click at [1008, 446] on link "Jack Harrison" at bounding box center [1027, 447] width 107 height 29
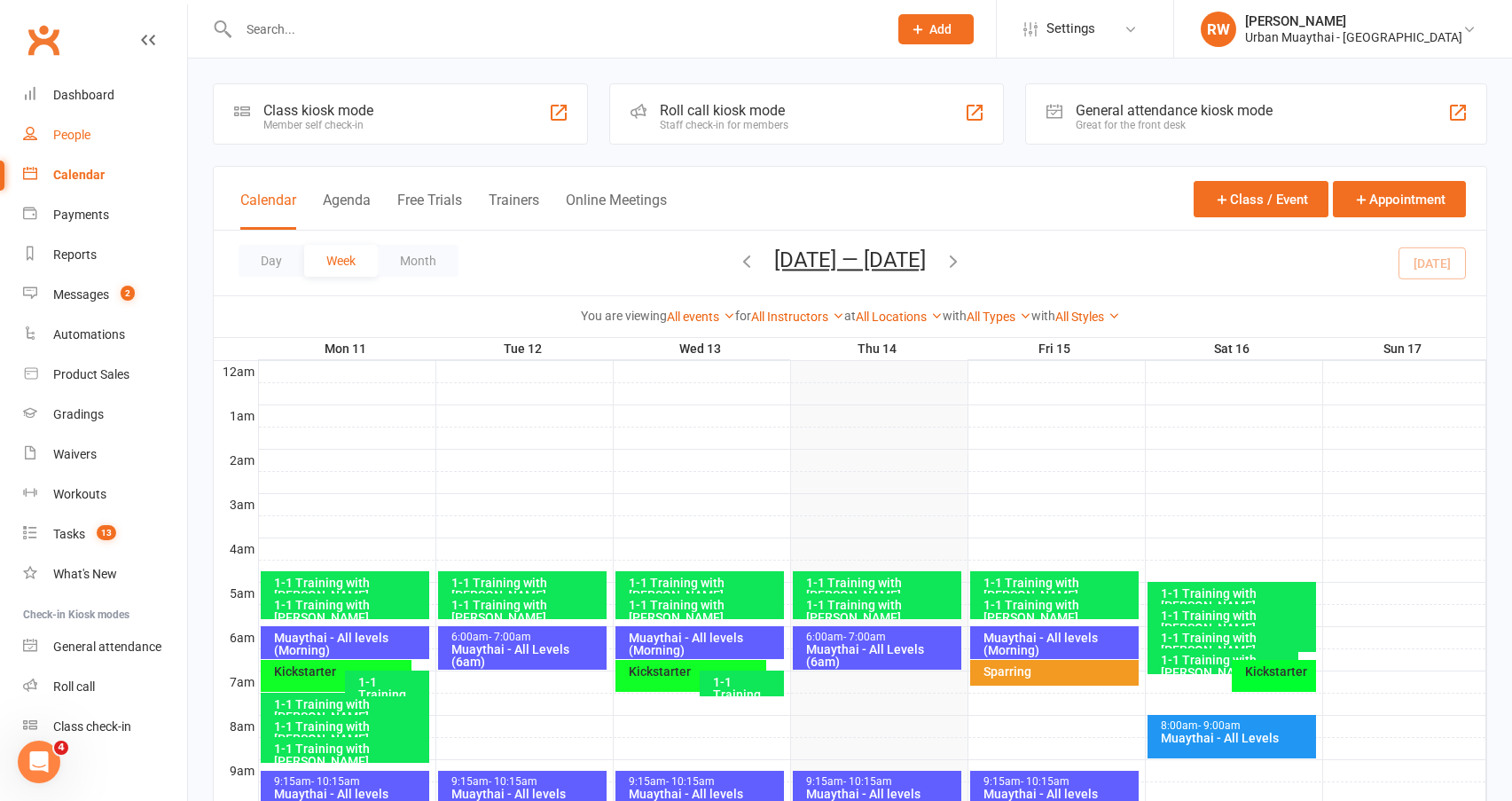
click at [82, 131] on div "People" at bounding box center [72, 135] width 37 height 14
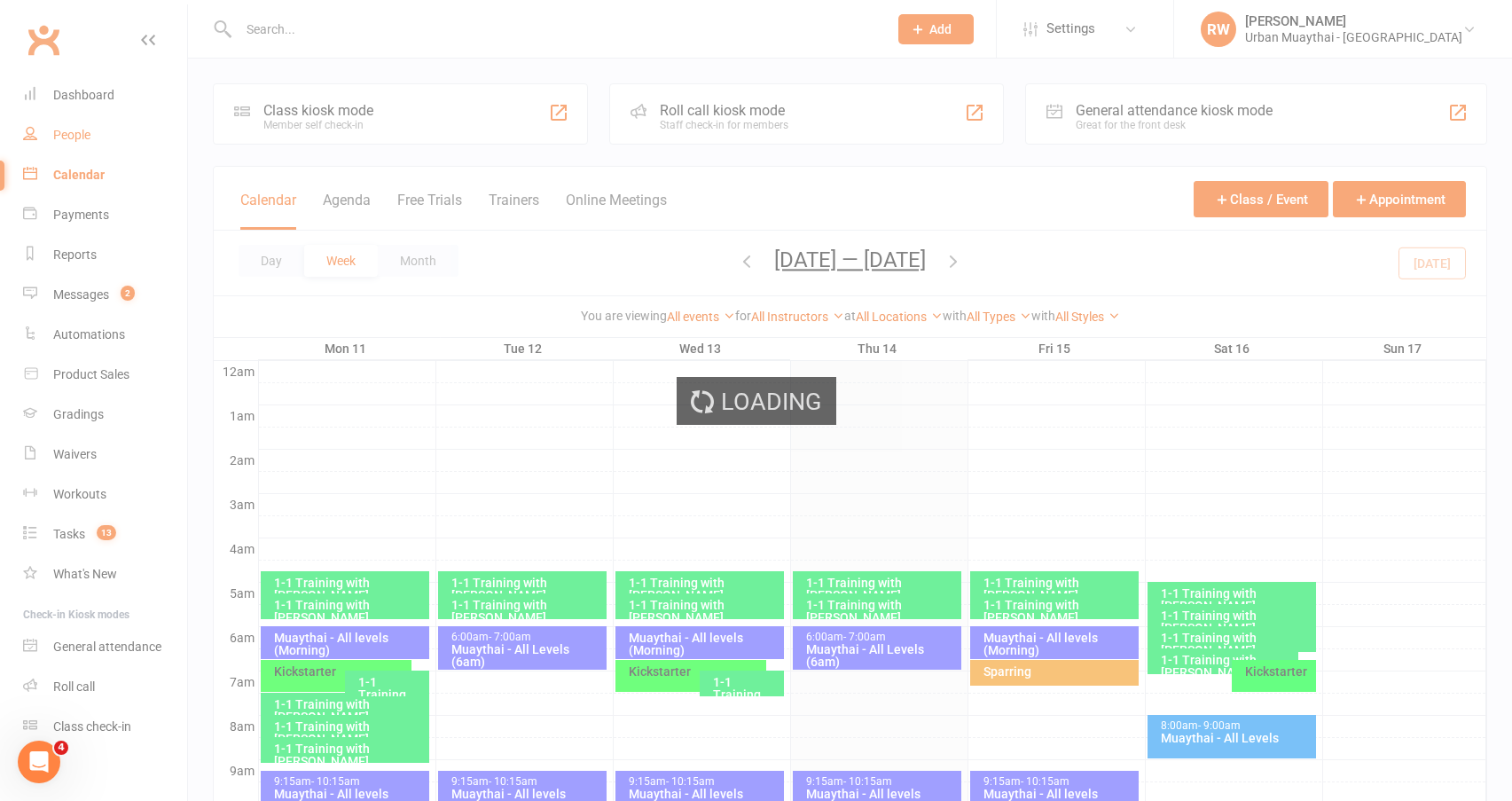
select select "50"
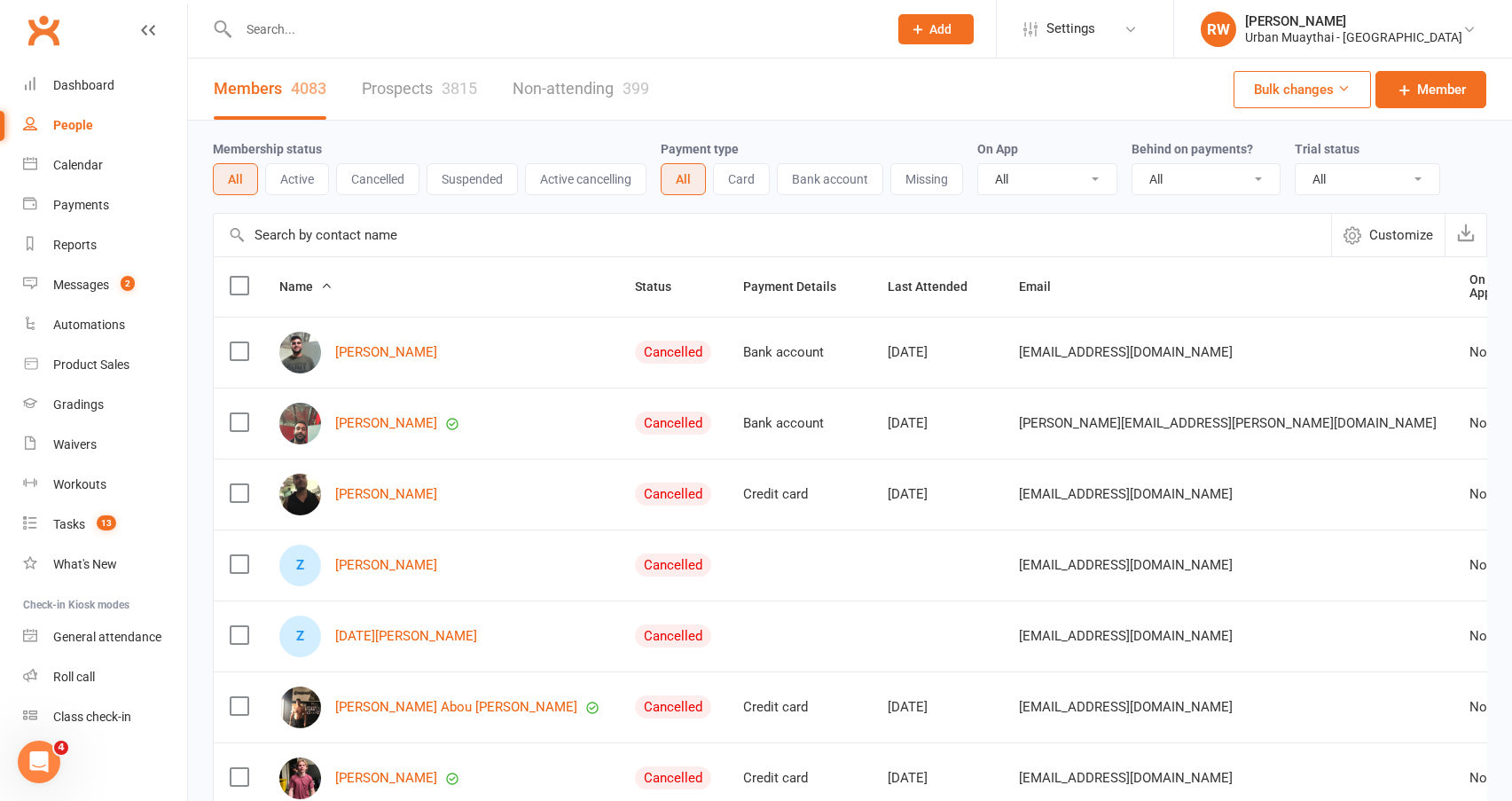
scroll to position [13, 0]
click at [93, 88] on div "Dashboard" at bounding box center [84, 83] width 61 height 14
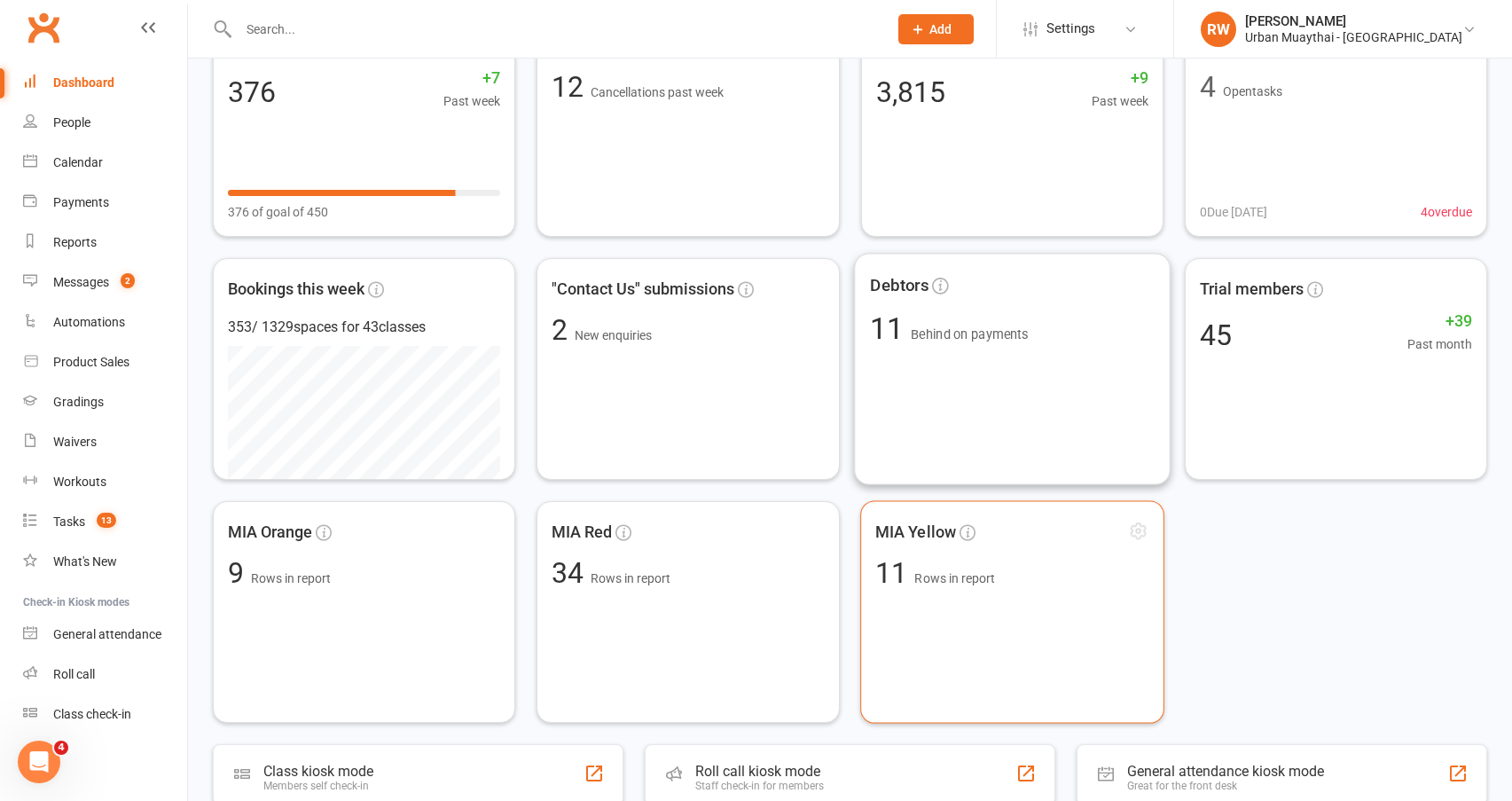
scroll to position [355, 0]
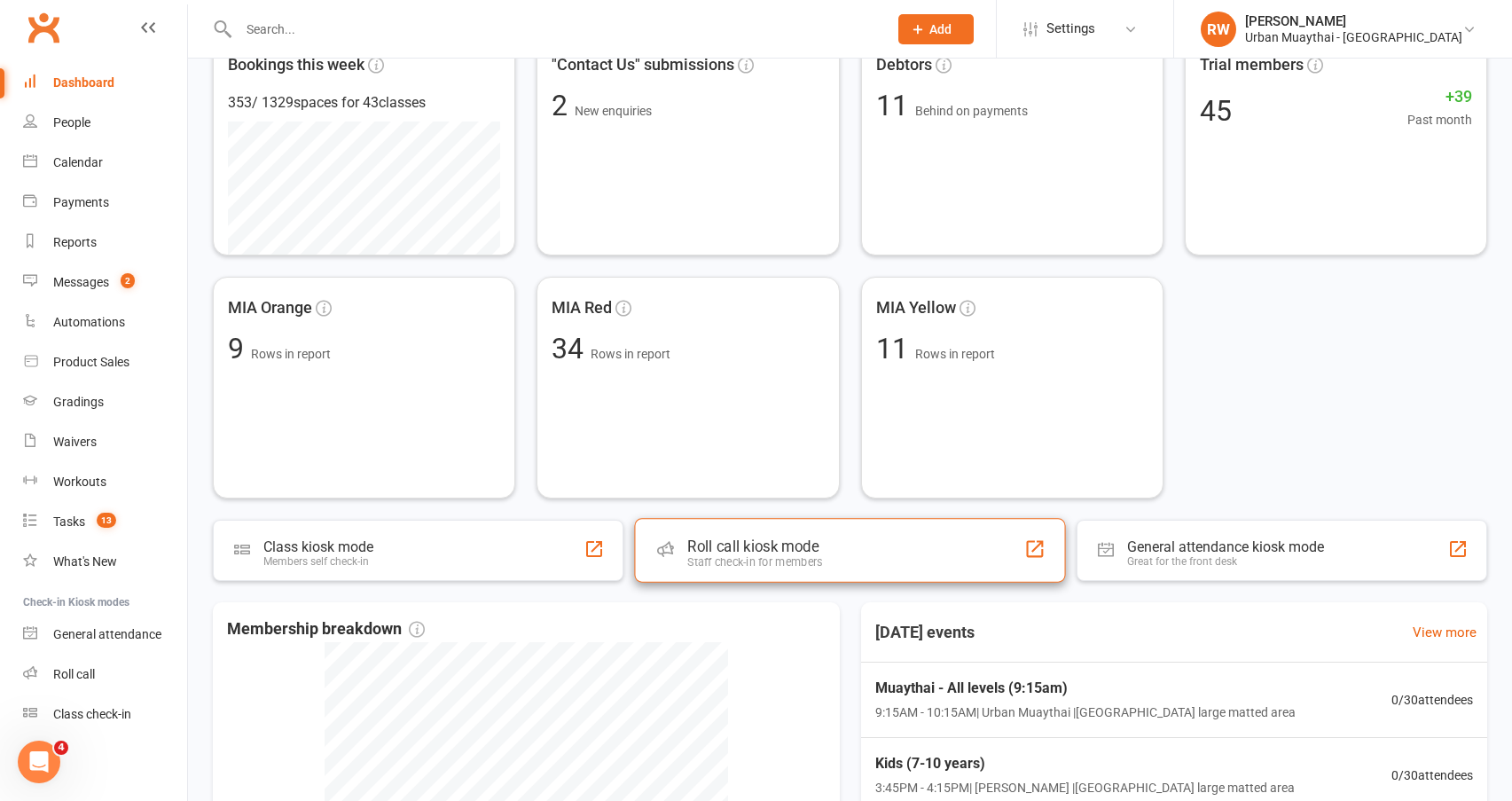
click at [788, 545] on div "Roll call kiosk mode" at bounding box center [755, 546] width 135 height 18
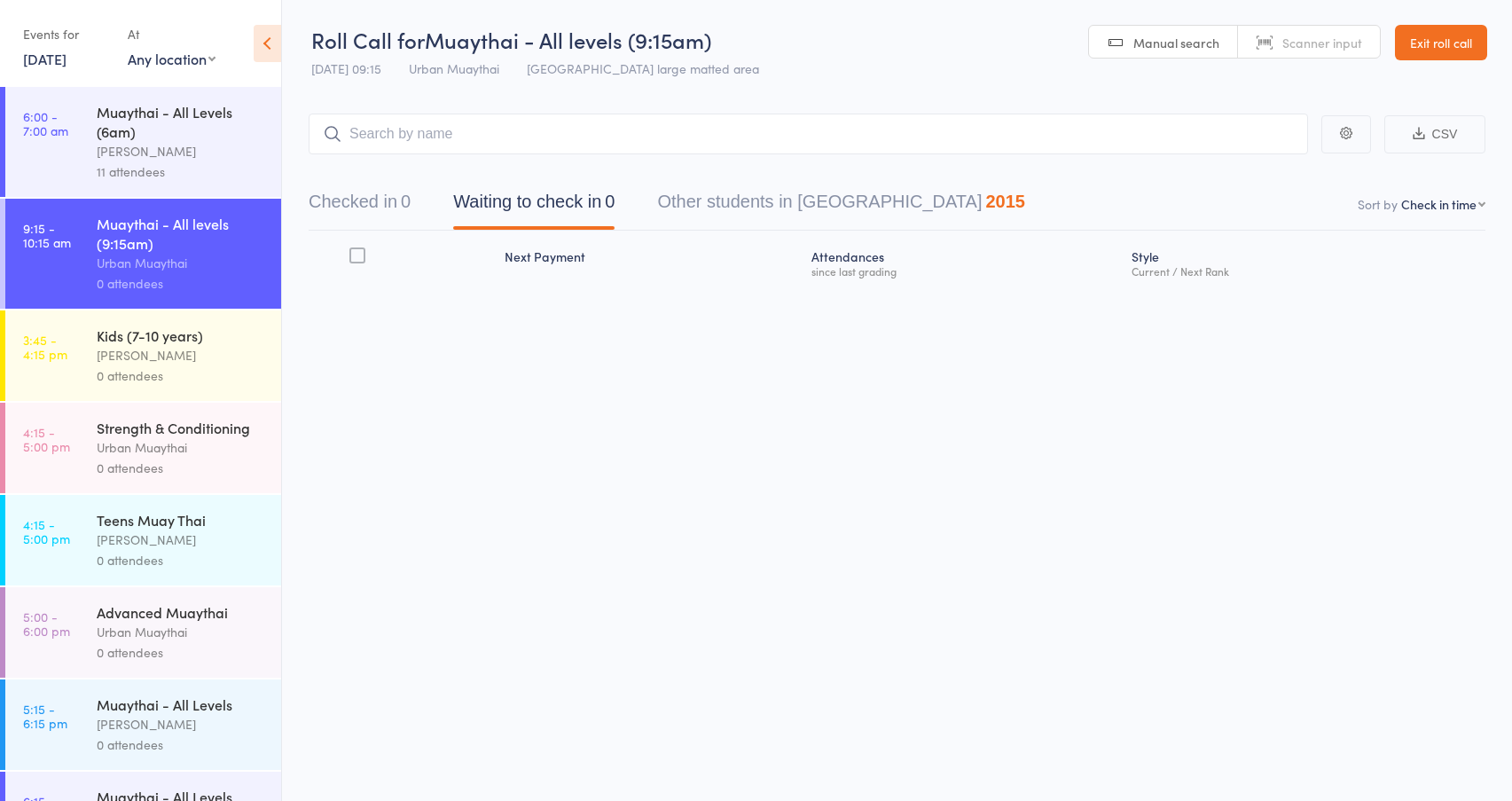
click at [220, 246] on div "Muaythai - All levels (9:15am)" at bounding box center [181, 233] width 169 height 39
click at [1307, 42] on span "Scanner input" at bounding box center [1322, 42] width 80 height 18
click at [506, 130] on input "search" at bounding box center [809, 133] width 999 height 40
click at [1164, 38] on span "Manual search" at bounding box center [1176, 42] width 86 height 18
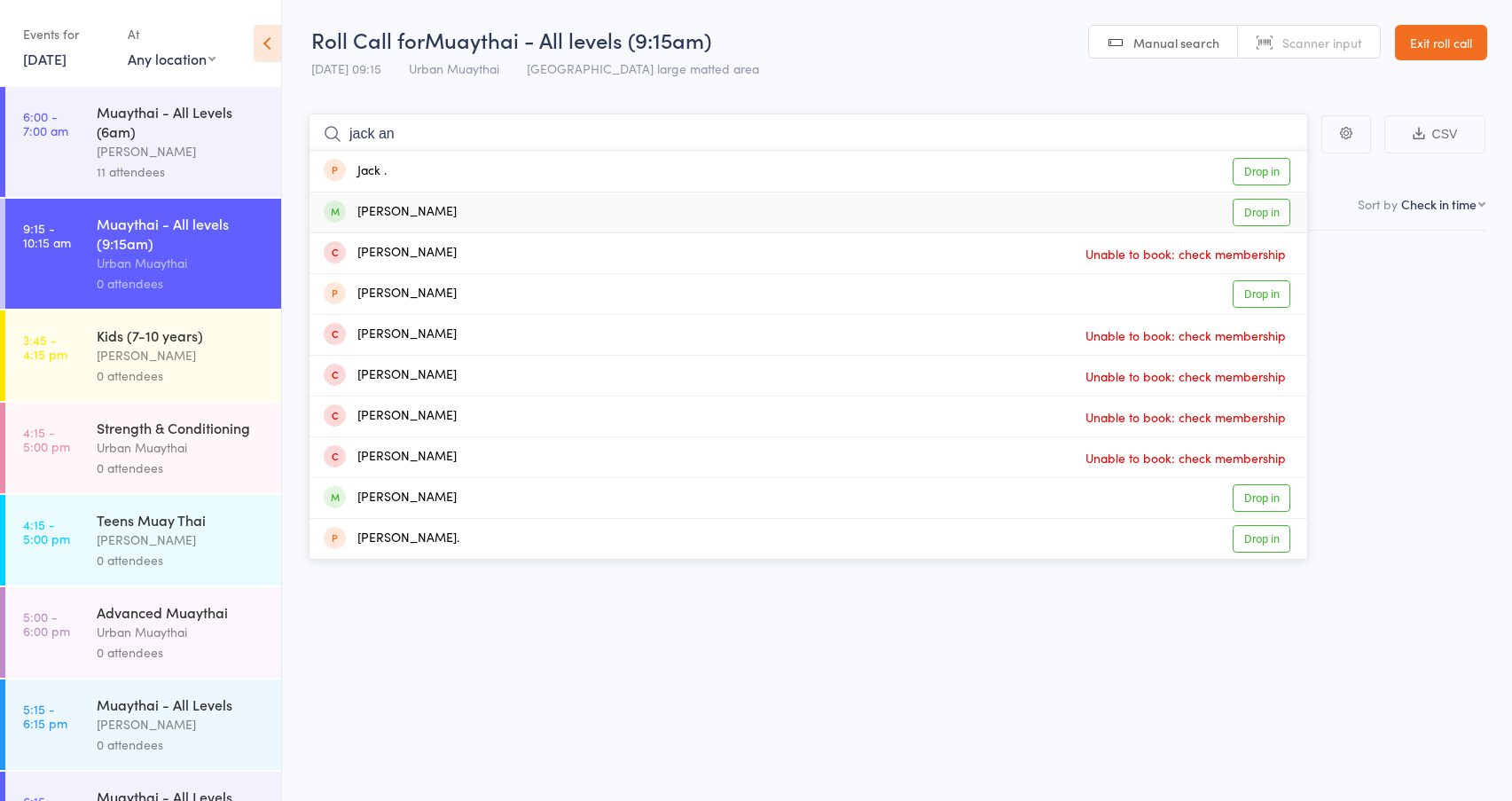
type input "jack an"
click at [1262, 212] on link "Drop in" at bounding box center [1261, 213] width 58 height 28
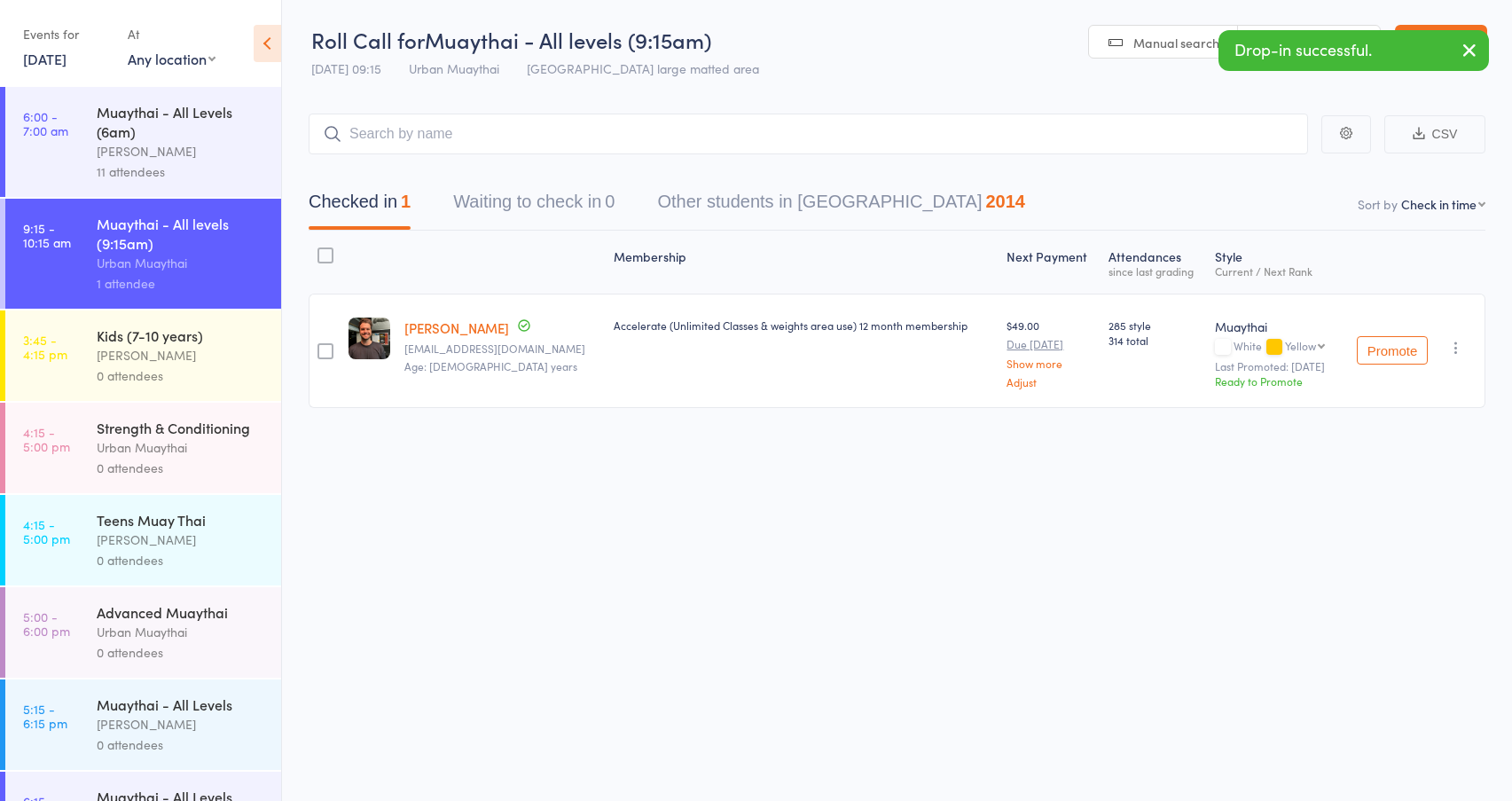
click at [1460, 47] on icon "button" at bounding box center [1470, 50] width 22 height 23
click at [1338, 36] on span "Scanner input" at bounding box center [1322, 42] width 80 height 18
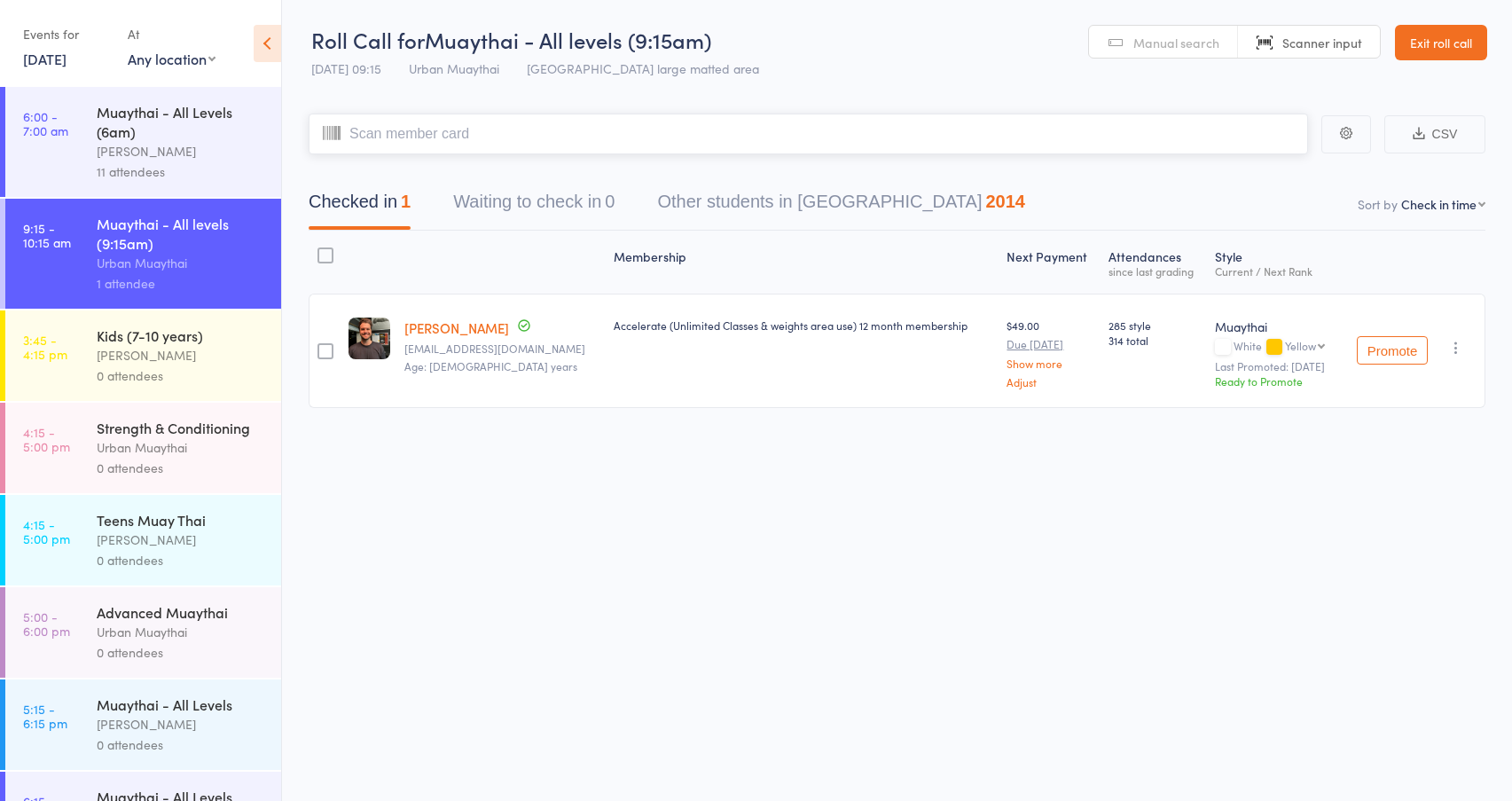
click at [445, 138] on input "search" at bounding box center [809, 133] width 999 height 40
click at [481, 134] on input "search" at bounding box center [809, 133] width 999 height 40
type input "5724"
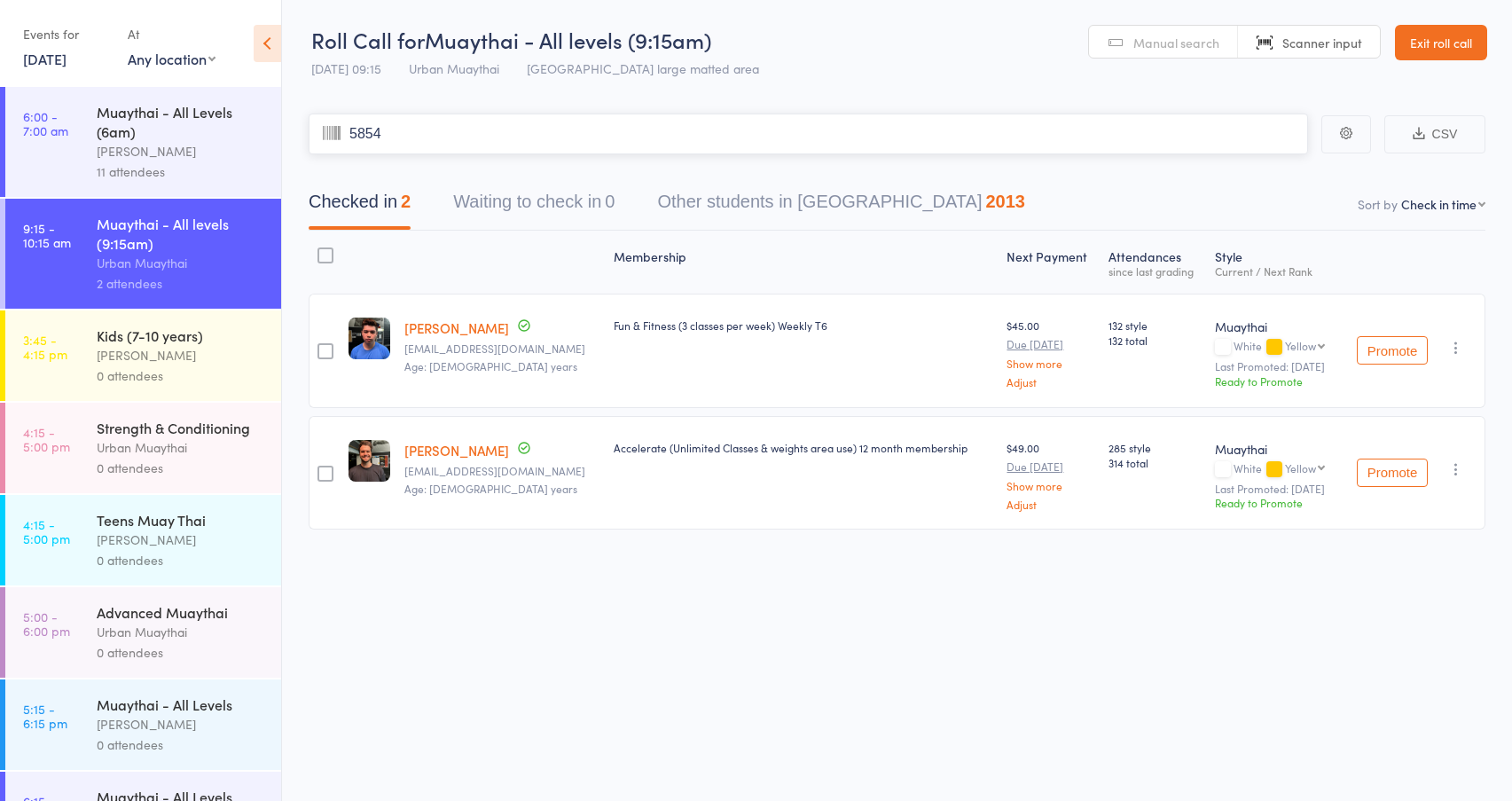
type input "5854"
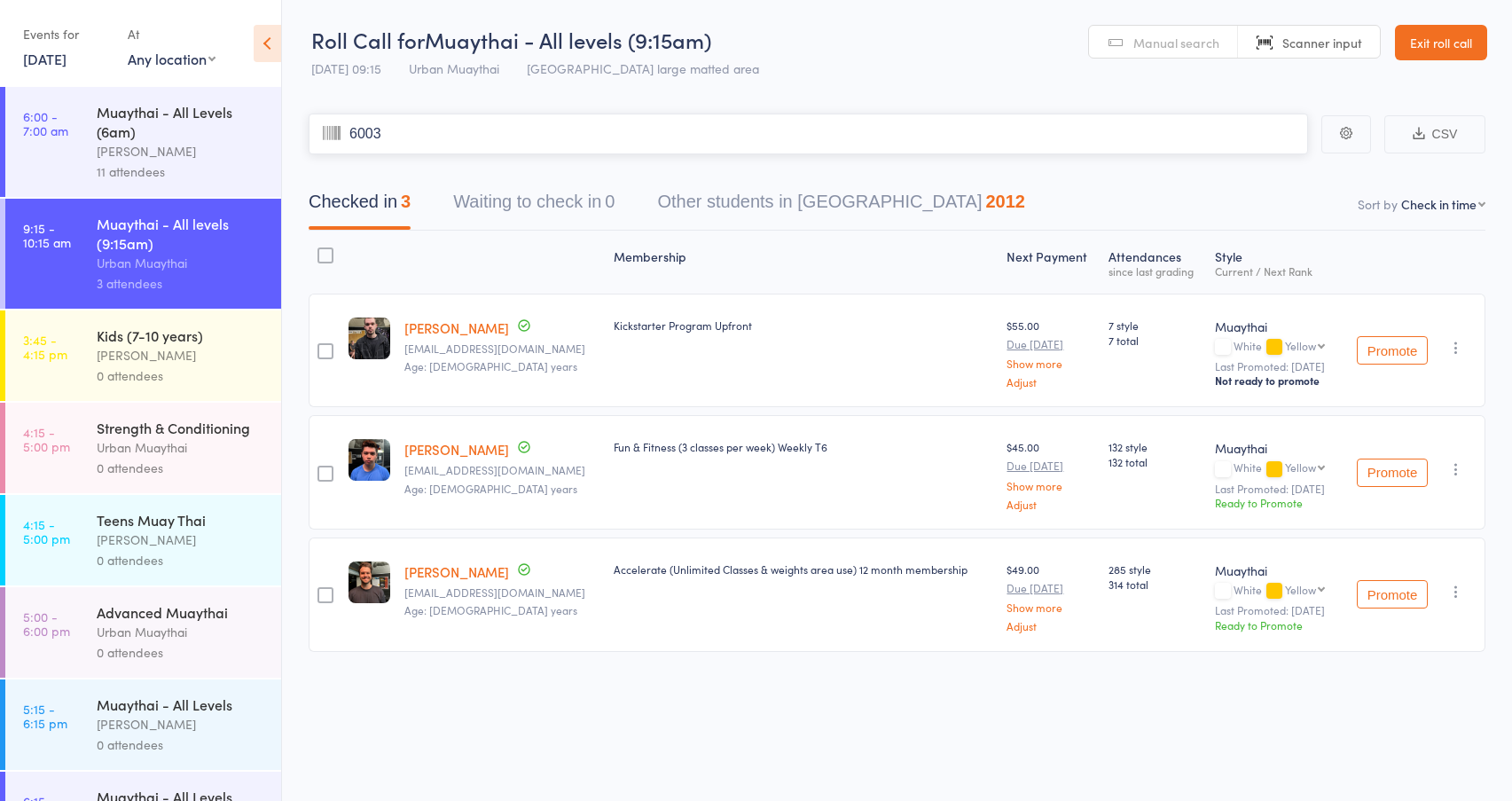
type input "6003"
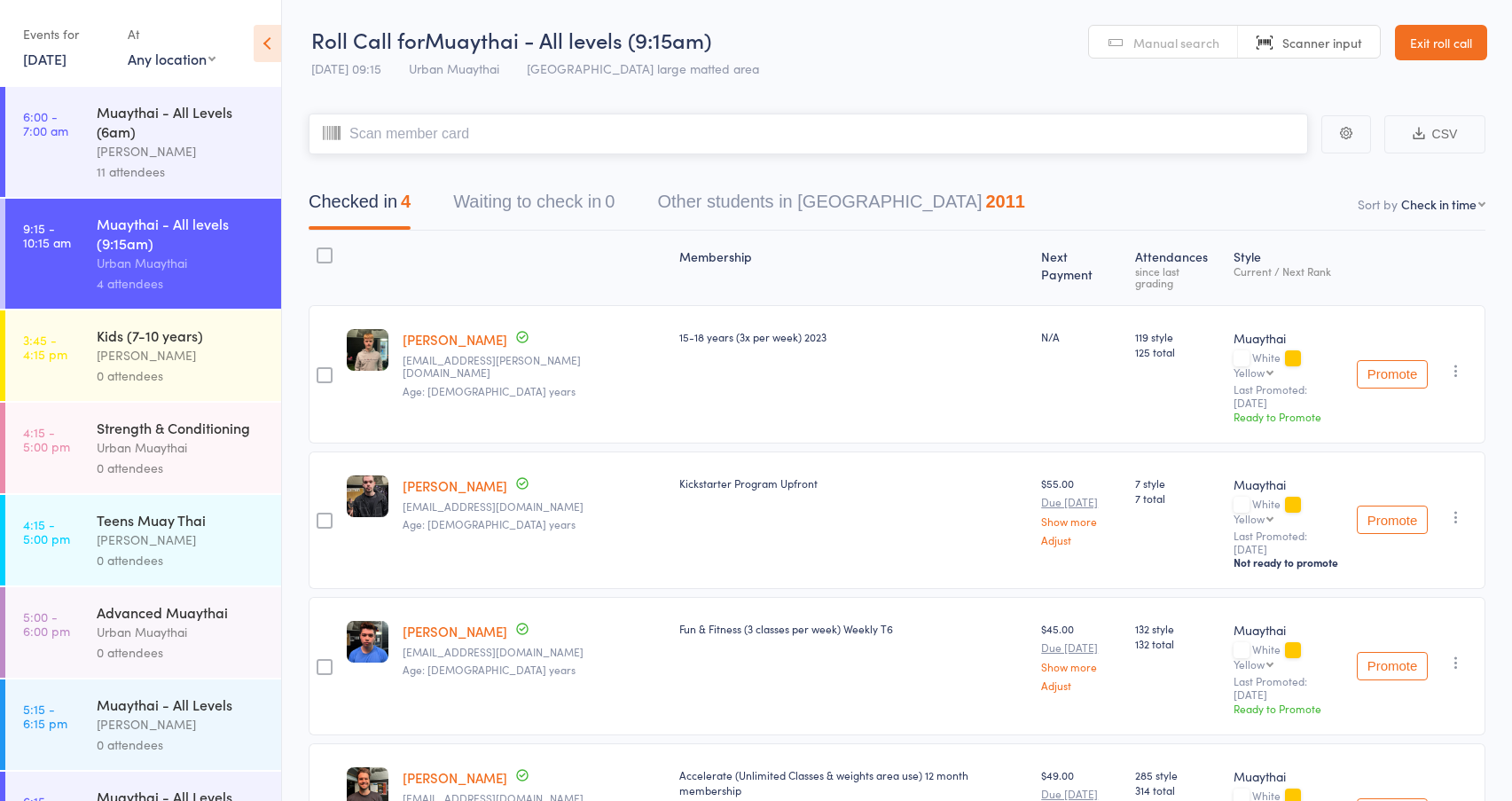
click at [393, 136] on input "search" at bounding box center [809, 133] width 999 height 40
type input "5976"
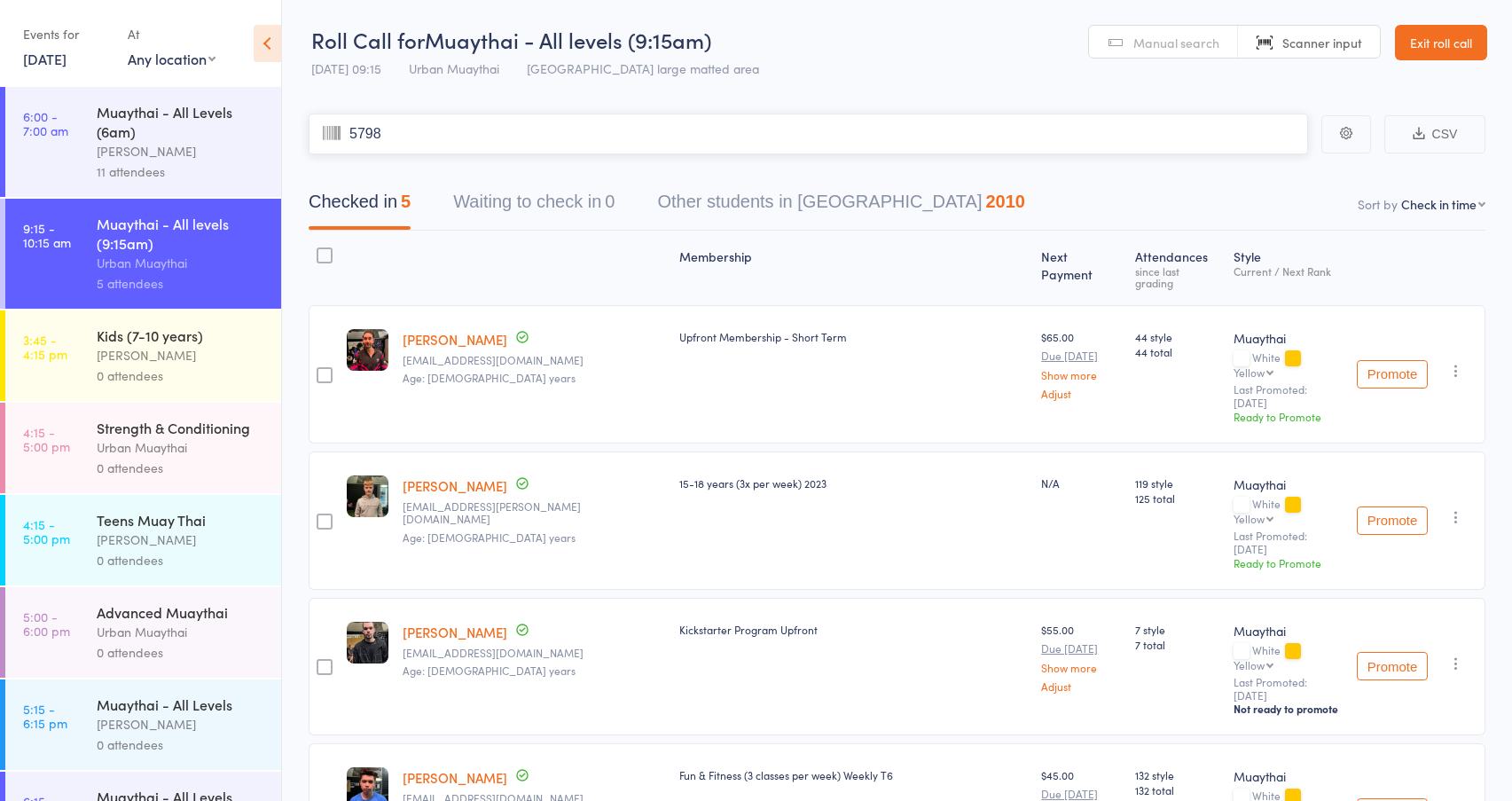
type input "5798"
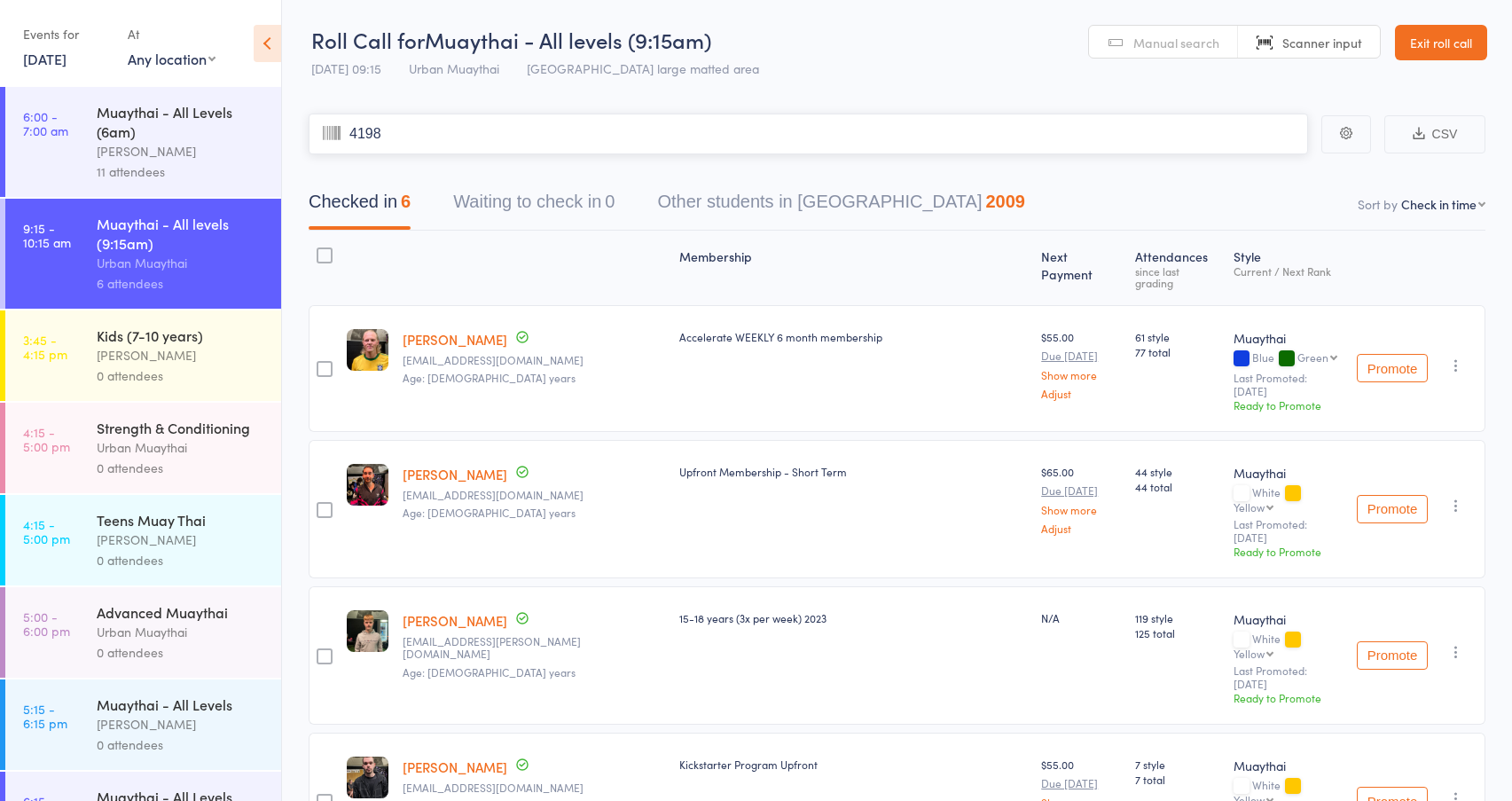
type input "4198"
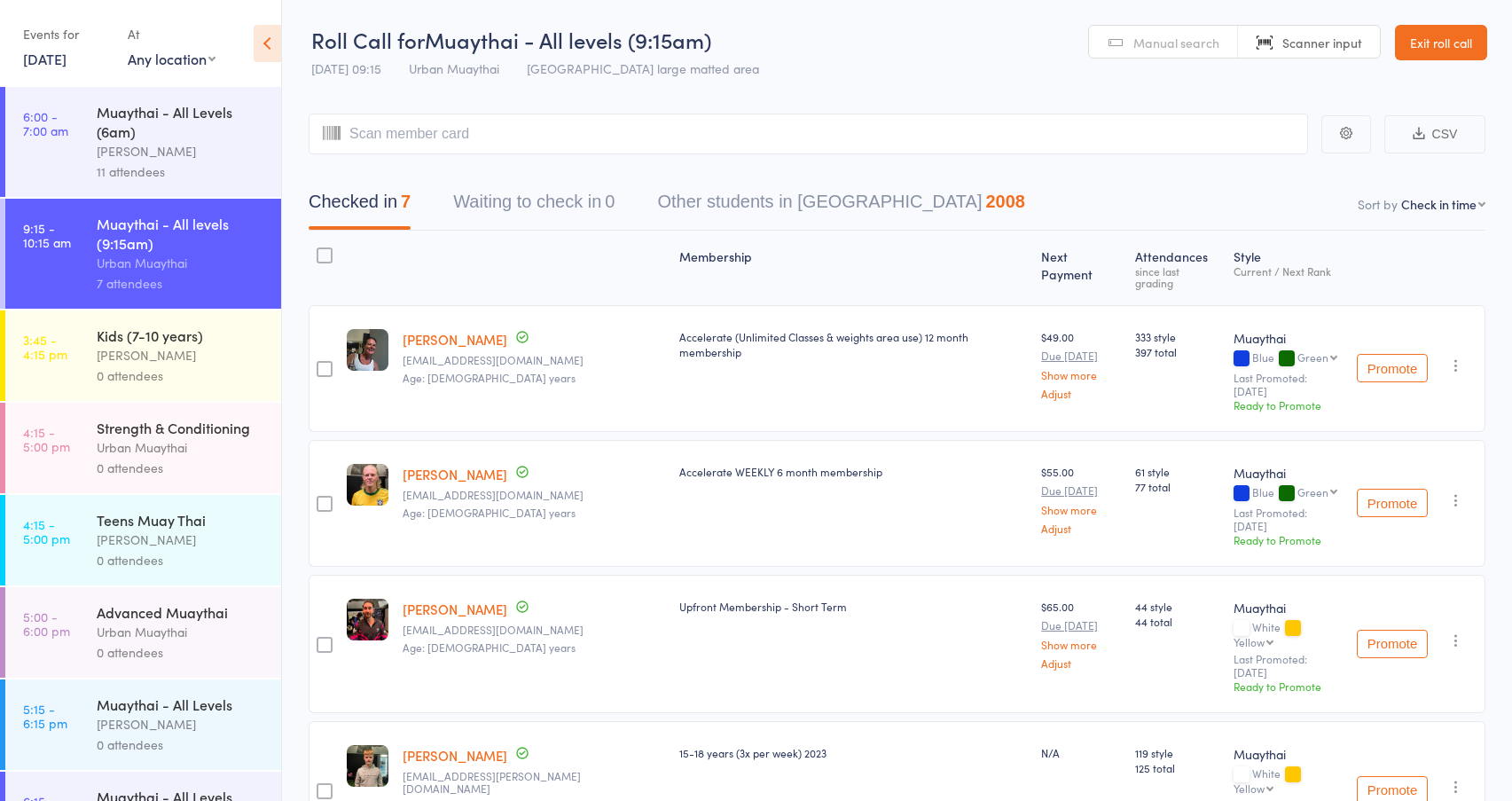
click at [1146, 43] on span "Manual search" at bounding box center [1176, 42] width 86 height 18
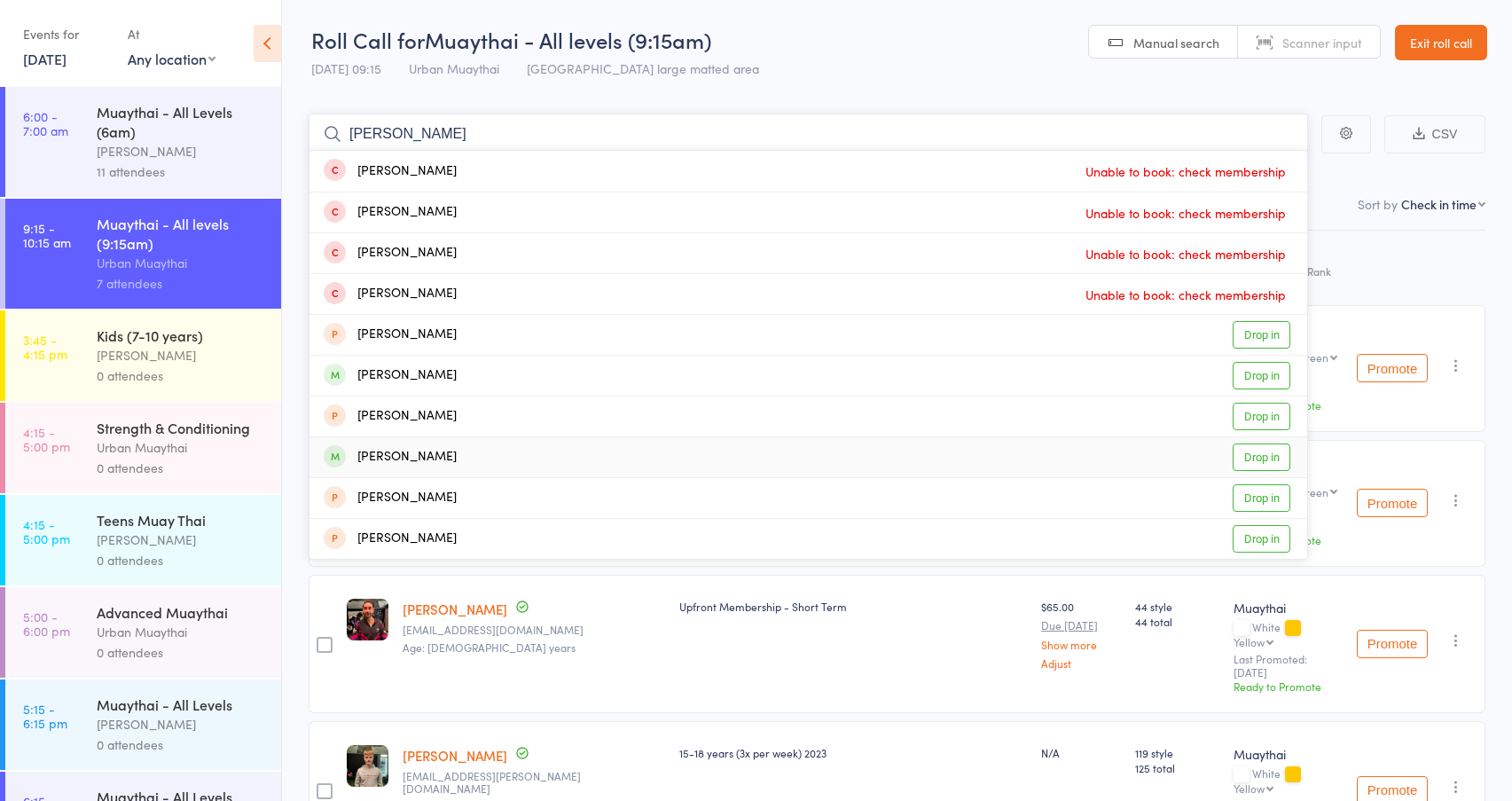
type input "[PERSON_NAME]"
click at [1254, 461] on link "Drop in" at bounding box center [1261, 458] width 58 height 28
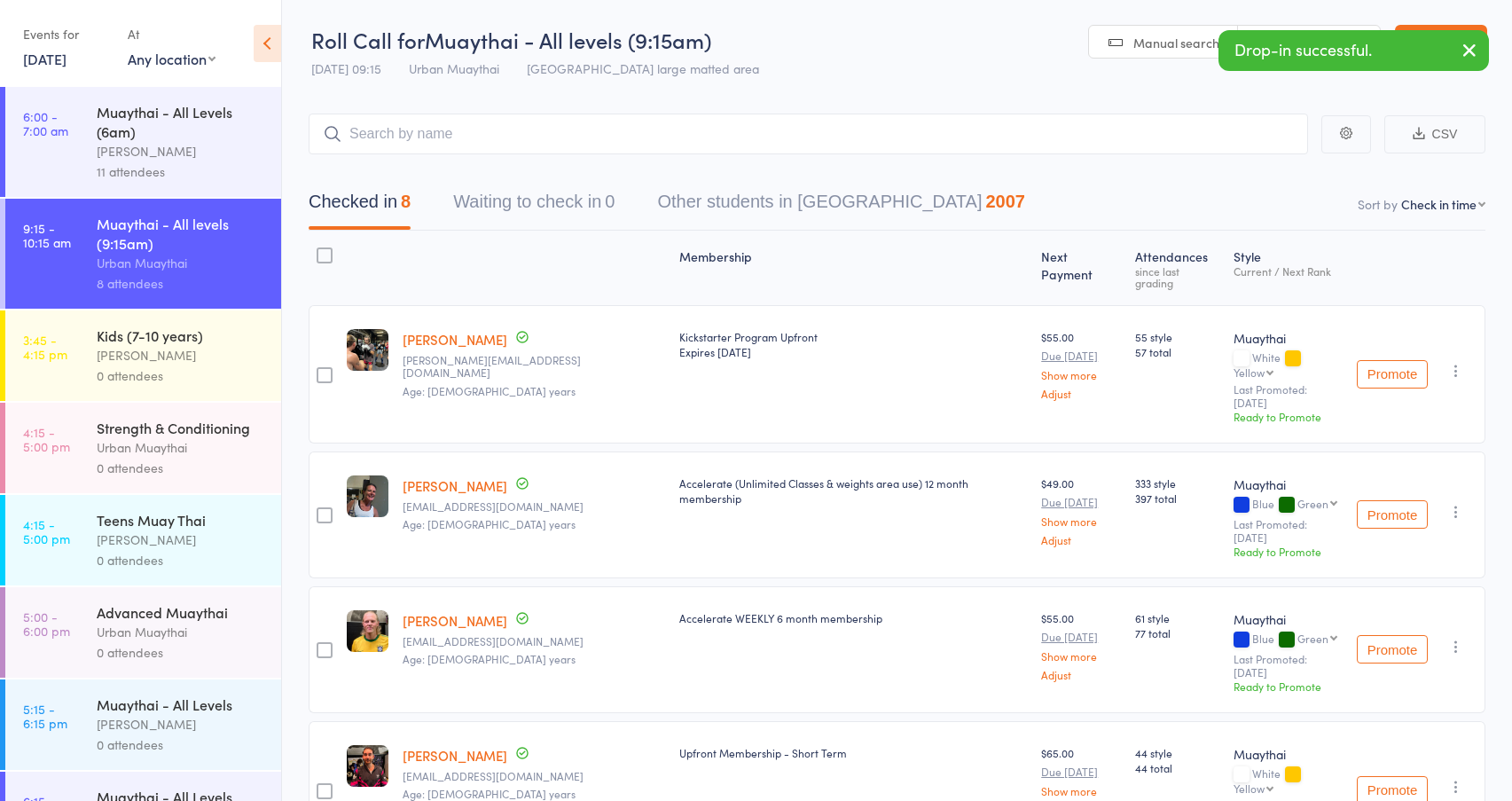
click at [1468, 43] on icon "button" at bounding box center [1470, 50] width 22 height 23
click at [1333, 45] on span "Scanner input" at bounding box center [1322, 42] width 80 height 18
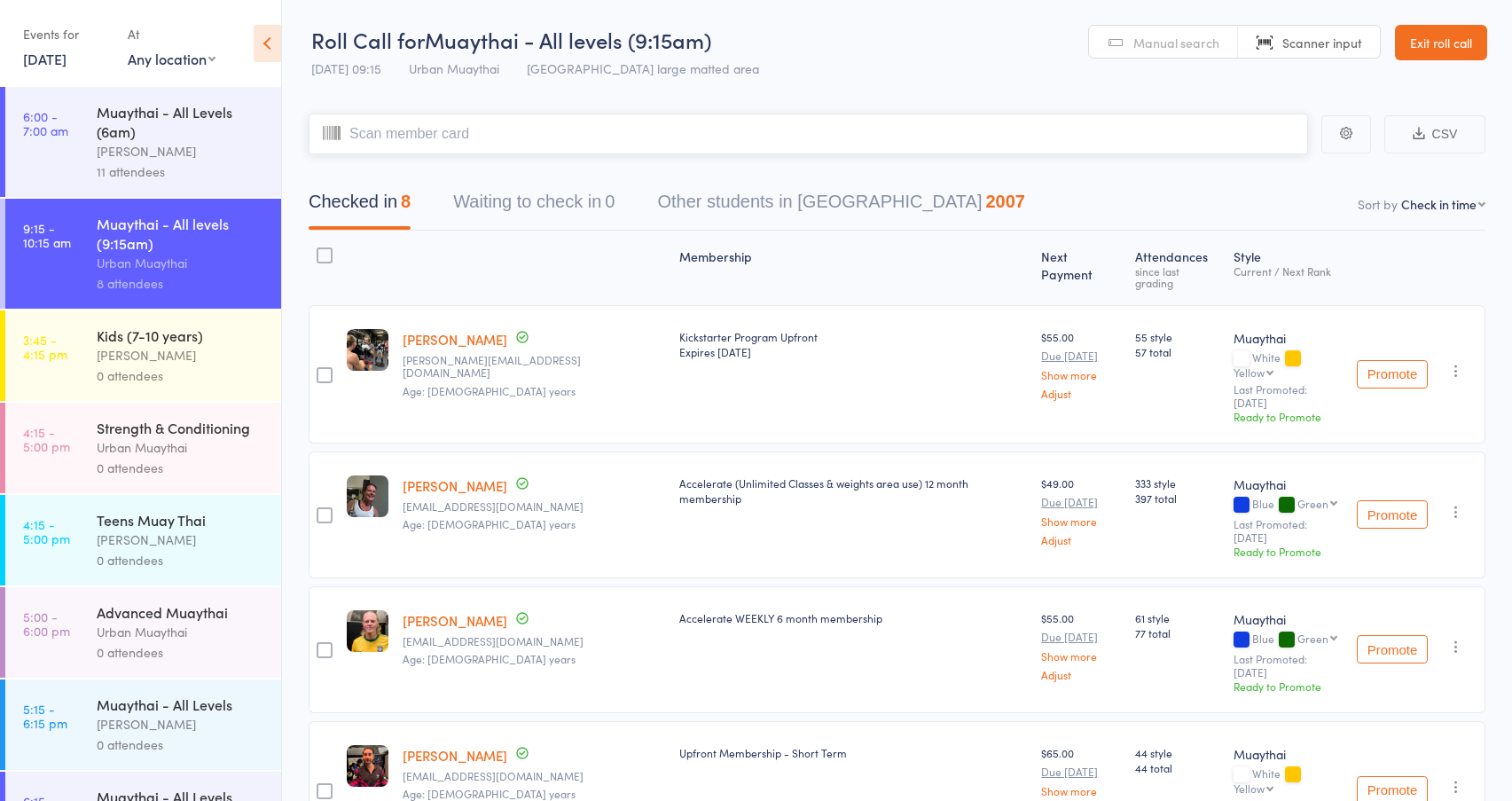
click at [386, 136] on input "search" at bounding box center [809, 133] width 999 height 40
click at [1148, 38] on span "Manual search" at bounding box center [1176, 42] width 86 height 18
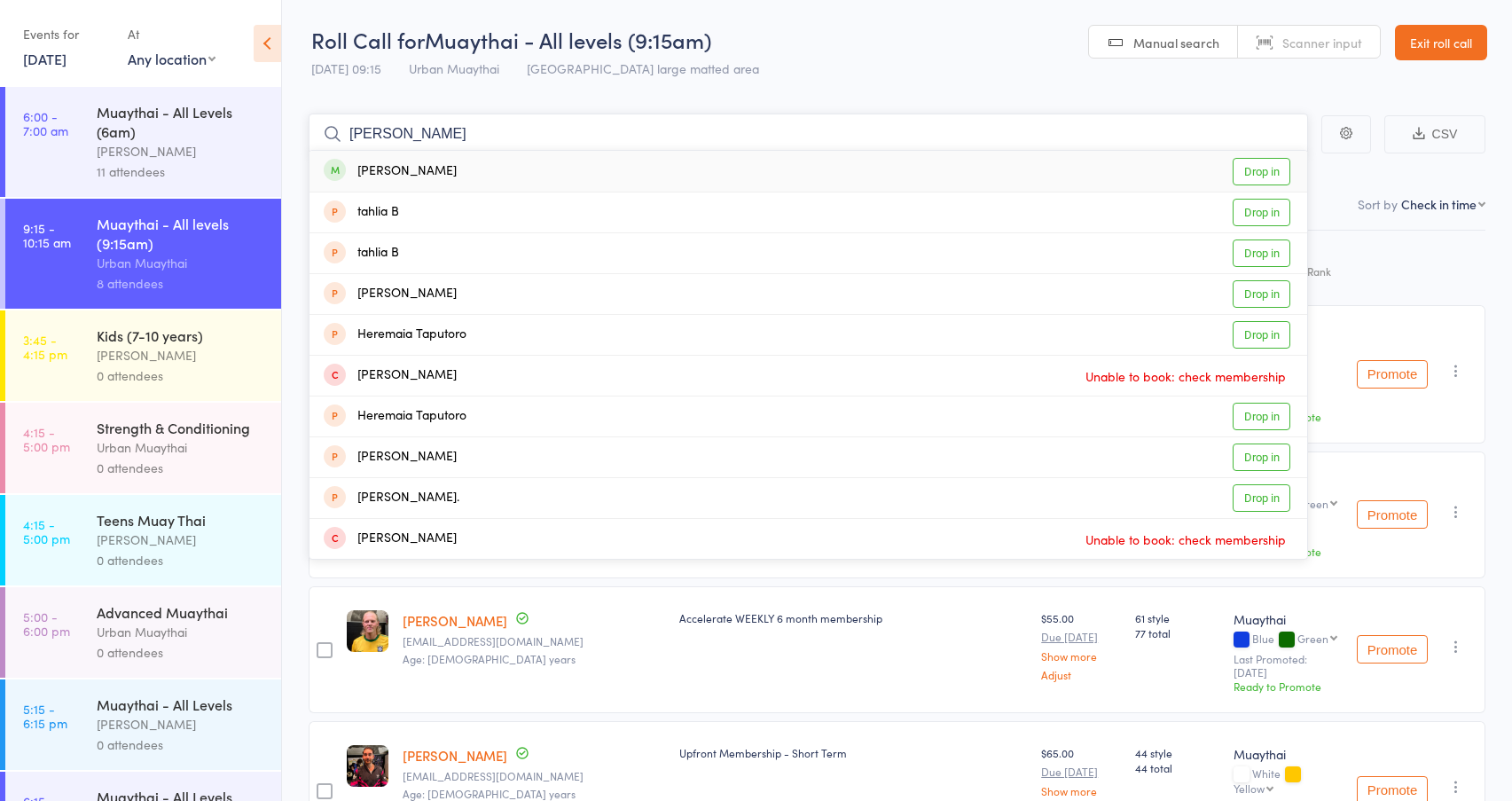
type input "[PERSON_NAME]"
click at [1279, 177] on link "Drop in" at bounding box center [1261, 171] width 58 height 28
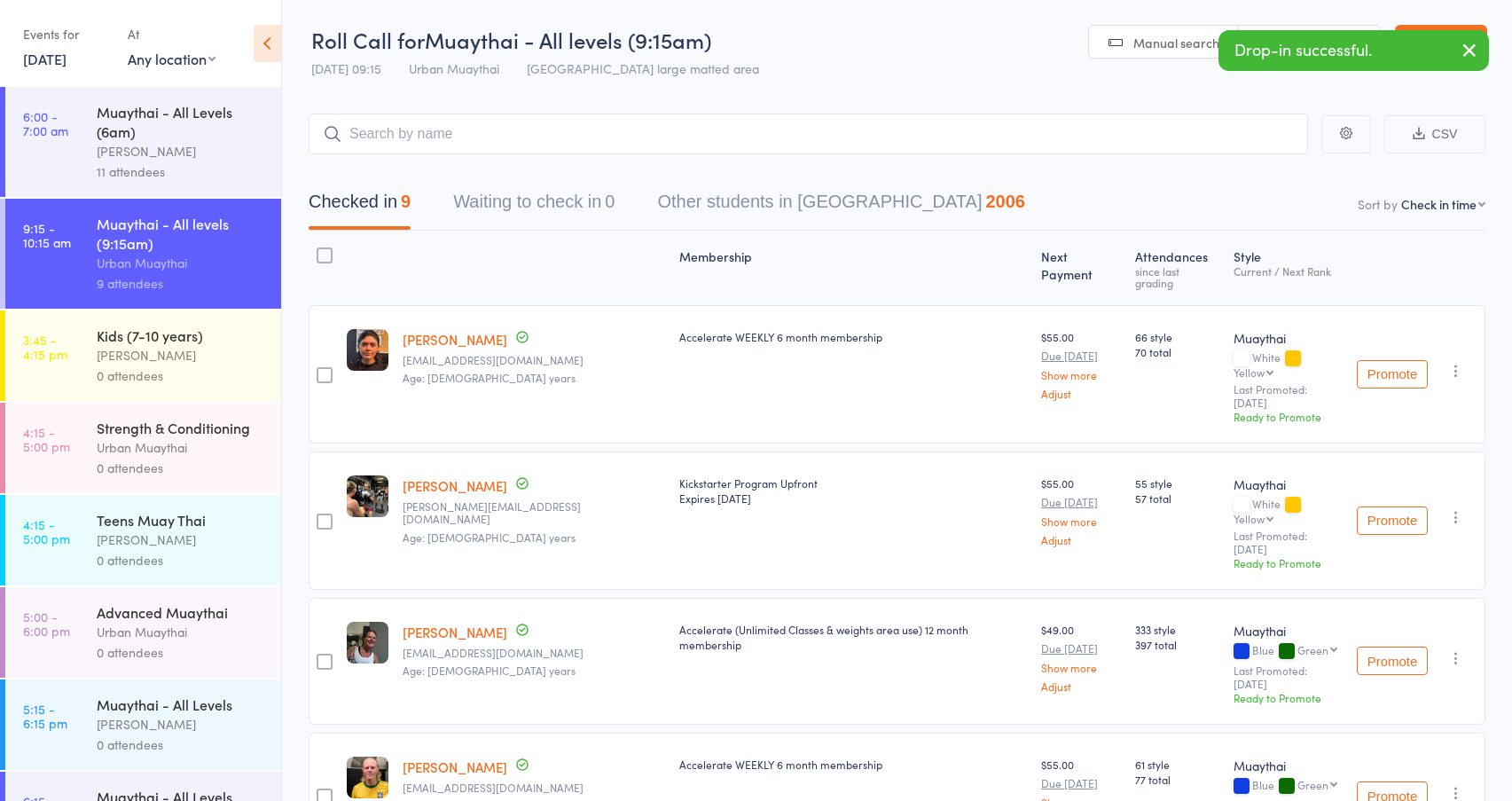
click at [1466, 57] on icon "button" at bounding box center [1470, 50] width 22 height 23
click at [1323, 44] on span "Scanner input" at bounding box center [1322, 42] width 80 height 18
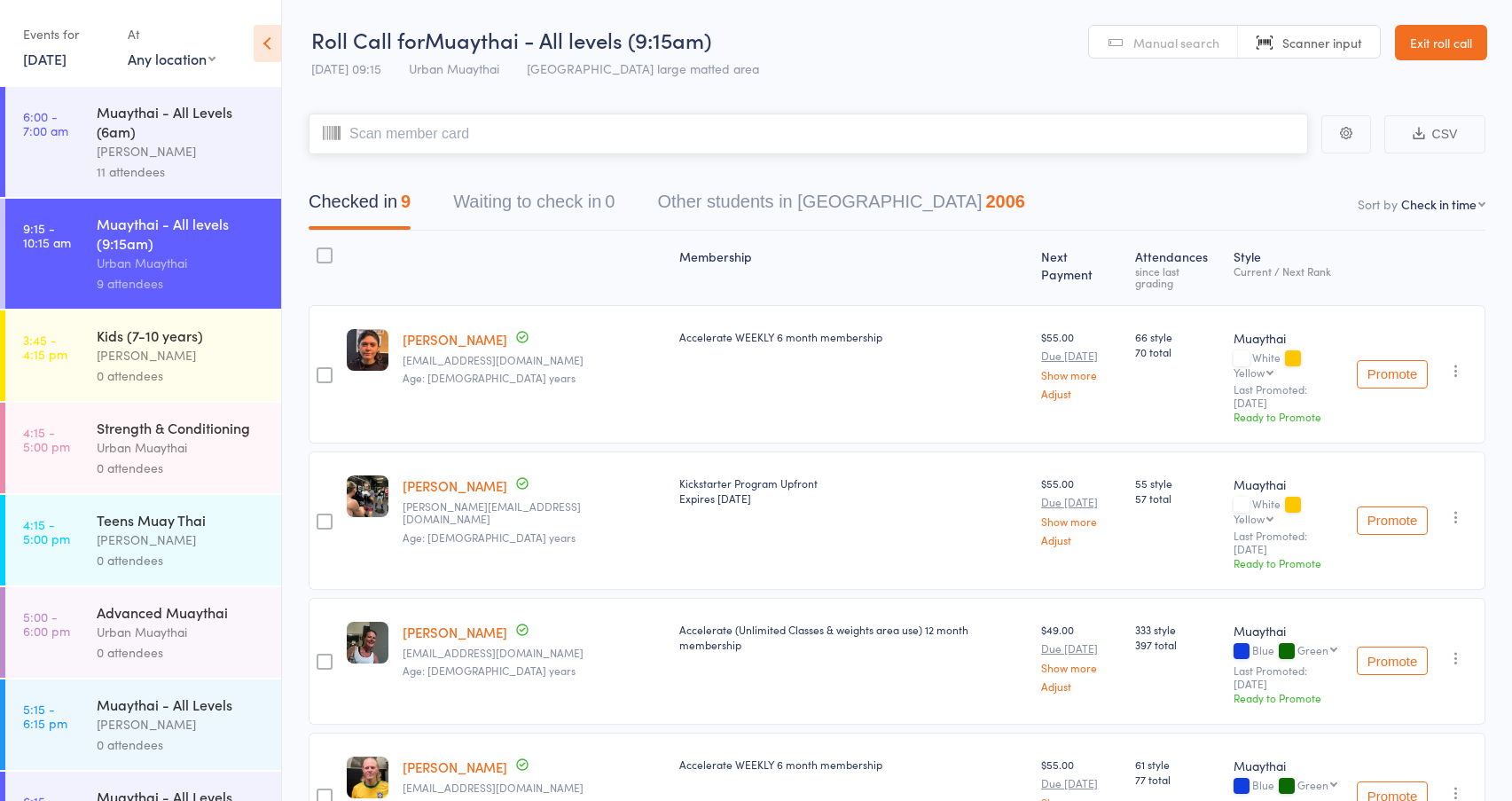
click at [363, 134] on input "search" at bounding box center [809, 133] width 999 height 40
